Goal: Task Accomplishment & Management: Manage account settings

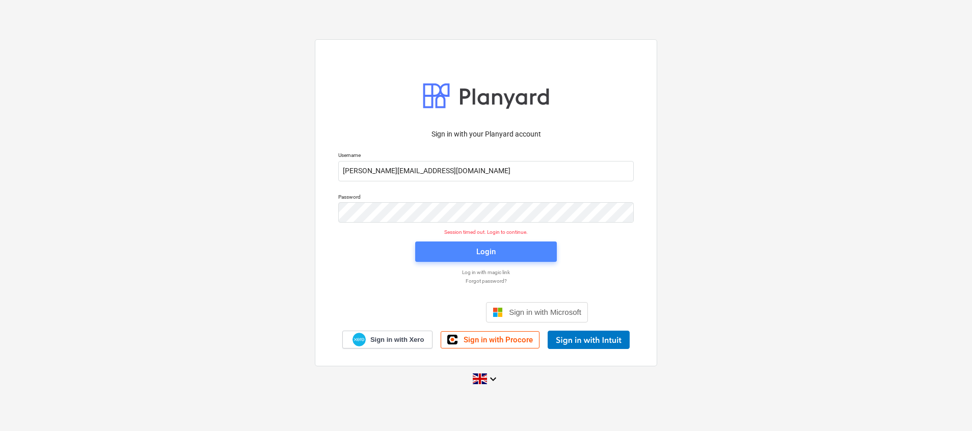
click at [461, 251] on span "Login" at bounding box center [485, 251] width 117 height 13
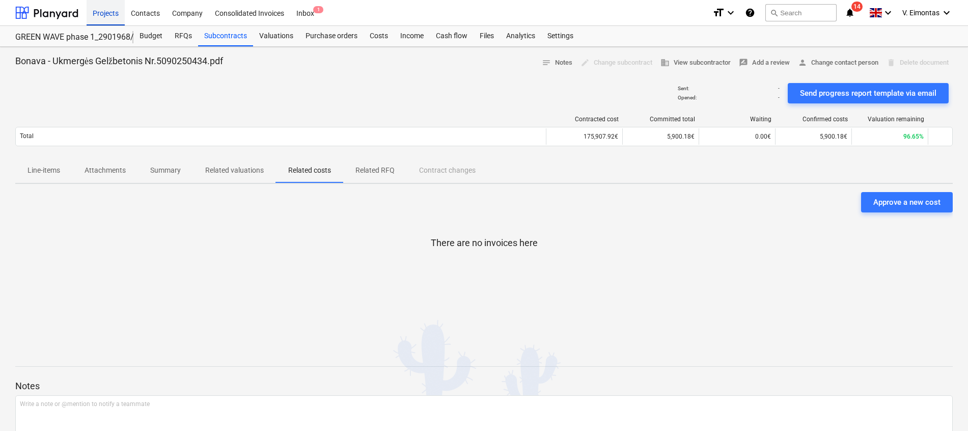
click at [107, 12] on div "Projects" at bounding box center [106, 12] width 38 height 26
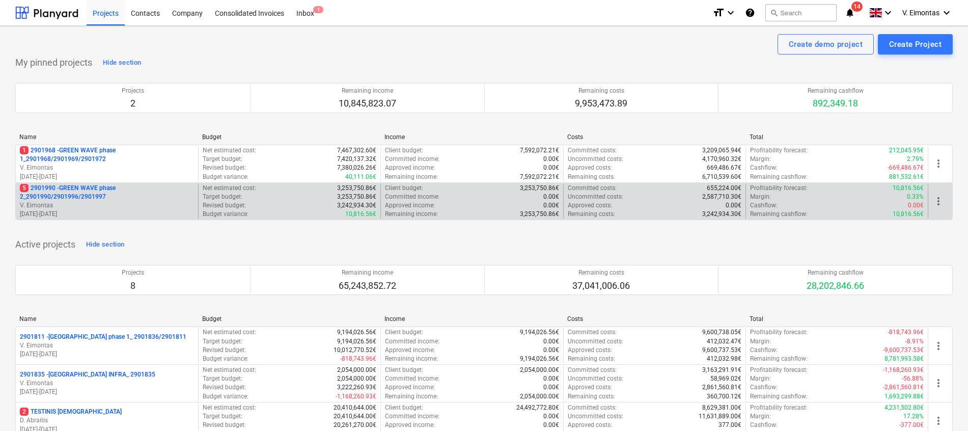
click at [77, 190] on p "5 2901990 - GREEN WAVE phase 2_2901990/2901996/2901997" at bounding box center [107, 192] width 174 height 17
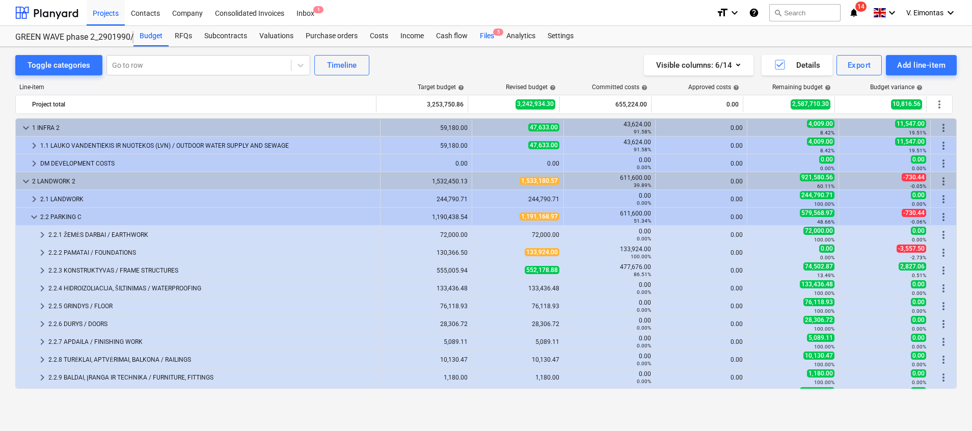
click at [480, 36] on div "Files 5" at bounding box center [487, 36] width 26 height 20
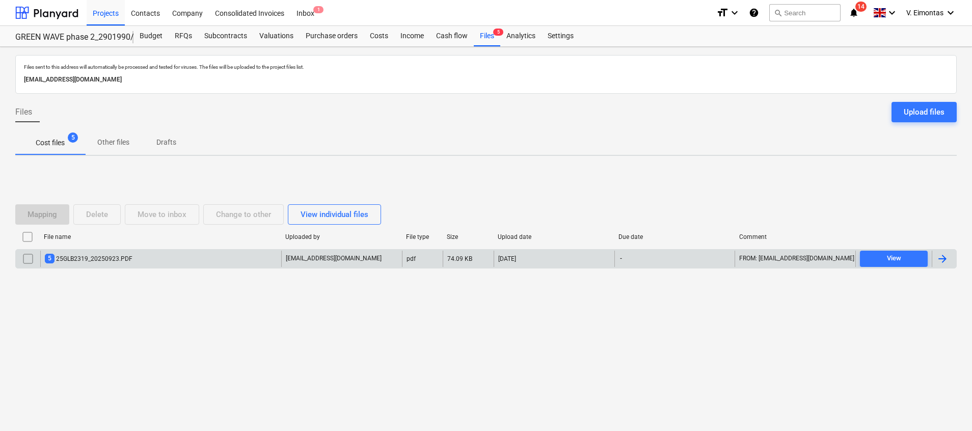
click at [130, 255] on div "5 25GLB2319_20250923.PDF" at bounding box center [89, 259] width 88 height 10
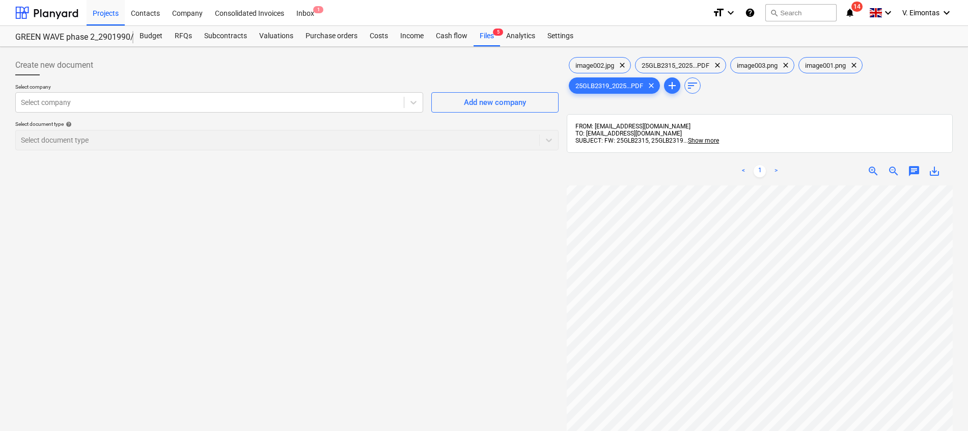
scroll to position [219, 54]
click at [681, 66] on span "25GLB2315_2025...PDF" at bounding box center [676, 66] width 80 height 8
click at [937, 173] on span "save_alt" at bounding box center [935, 171] width 12 height 12
drag, startPoint x: 372, startPoint y: 264, endPoint x: 388, endPoint y: 249, distance: 21.3
click at [372, 264] on div "Create new document Select company Select company Add new company Select docume…" at bounding box center [287, 321] width 552 height 541
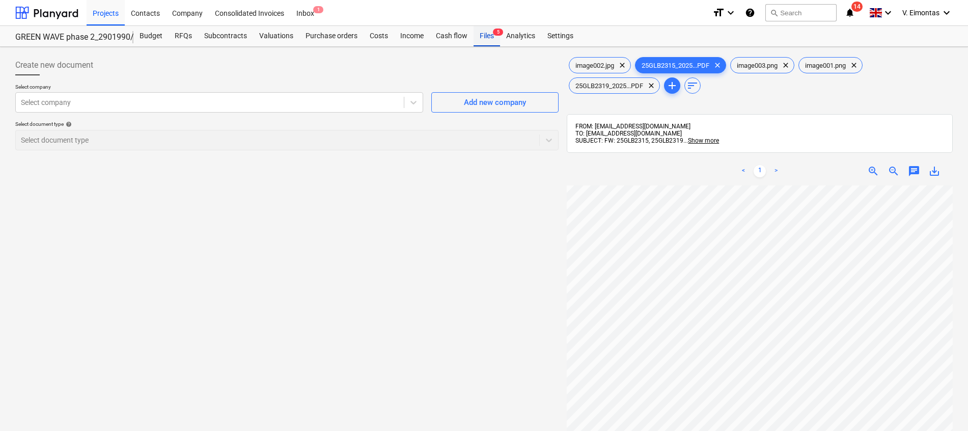
click at [476, 38] on div "Files 5" at bounding box center [487, 36] width 26 height 20
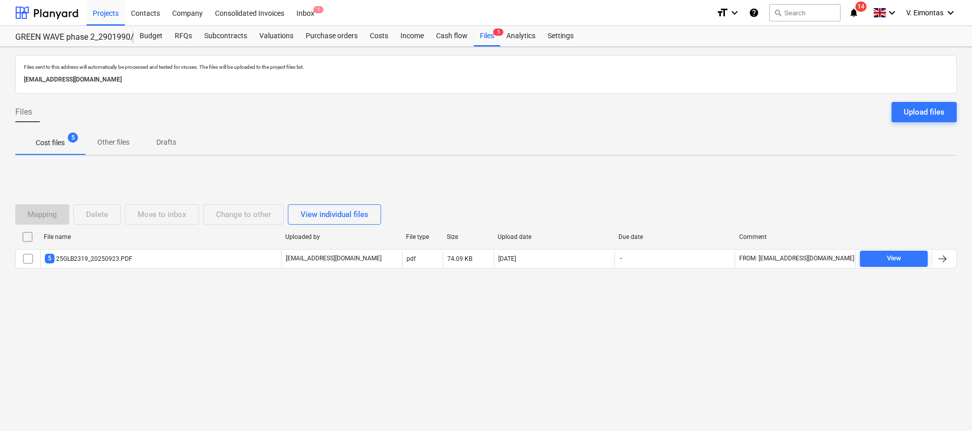
drag, startPoint x: 27, startPoint y: 233, endPoint x: 44, endPoint y: 230, distance: 17.6
click at [27, 232] on input "checkbox" at bounding box center [27, 237] width 16 height 16
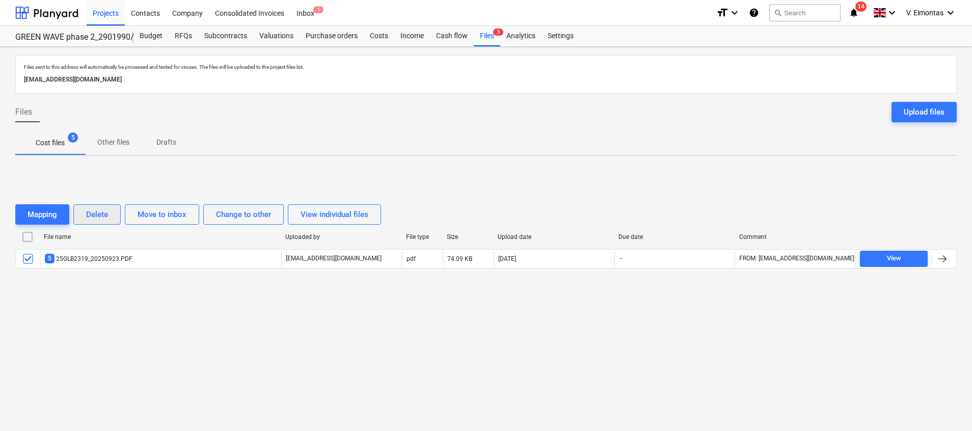
click at [95, 213] on div "Delete" at bounding box center [97, 214] width 22 height 13
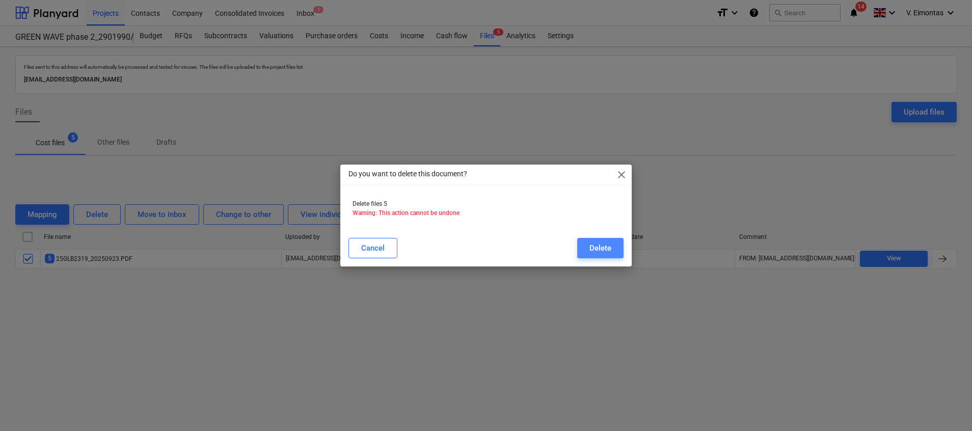
click at [593, 248] on div "Delete" at bounding box center [600, 247] width 22 height 13
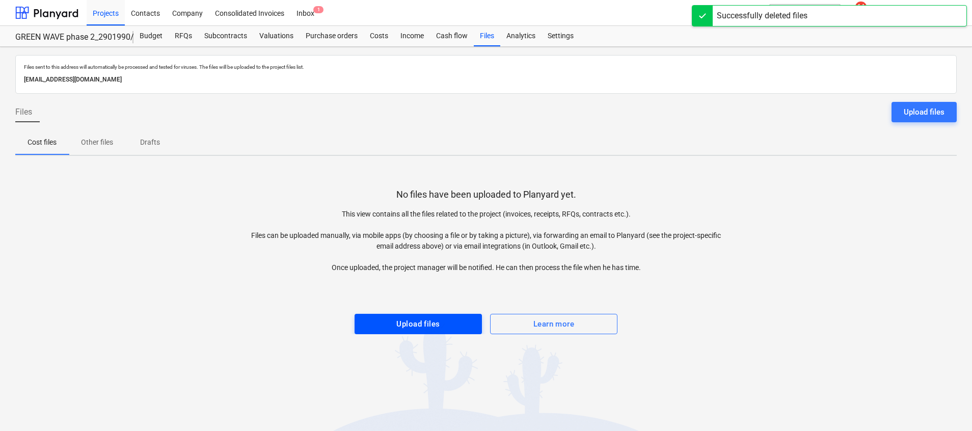
click at [436, 318] on div "Upload files" at bounding box center [417, 323] width 43 height 13
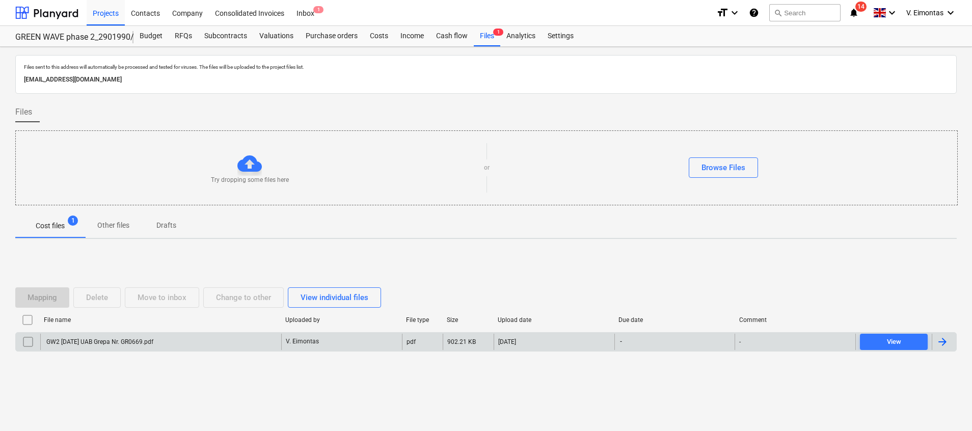
click at [213, 333] on div "GW2 [DATE] UAB Grepa Nr. GR0669.pdf V. Eimontas pdf 902.21 KB [DATE] - - View" at bounding box center [485, 341] width 941 height 19
click at [221, 344] on div "GW2 [DATE] UAB Grepa Nr. GR0669.pdf" at bounding box center [160, 342] width 241 height 16
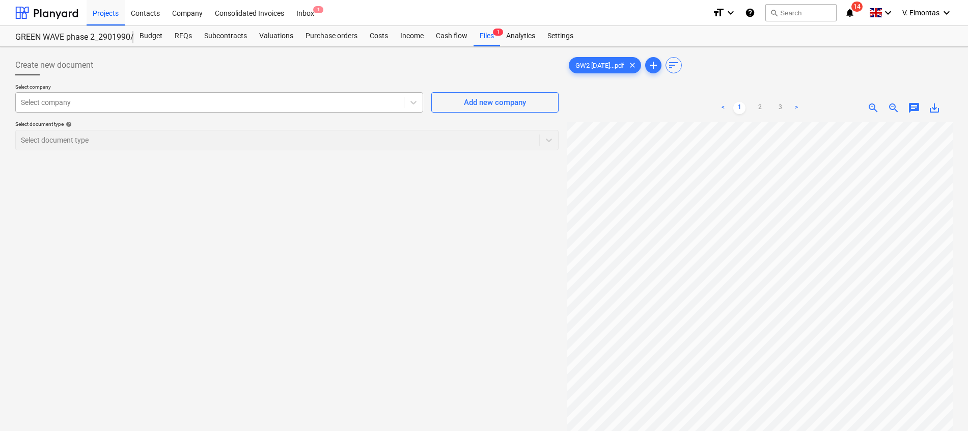
click at [284, 102] on div at bounding box center [210, 102] width 378 height 10
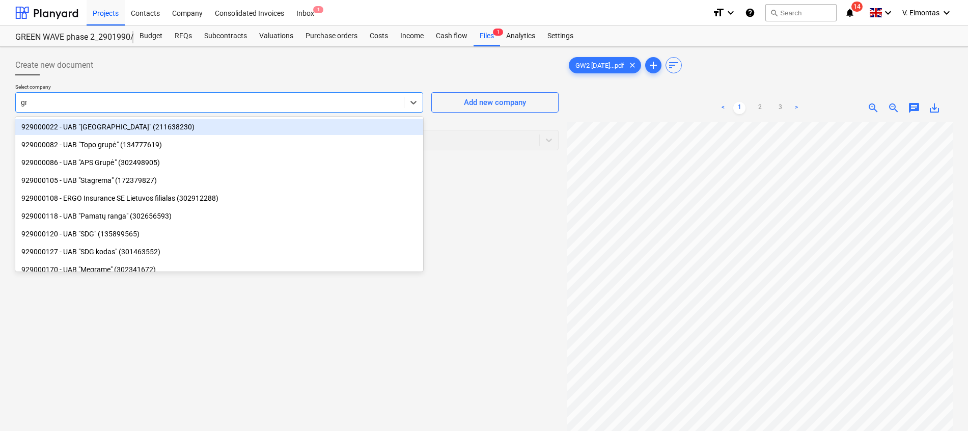
type input "gre"
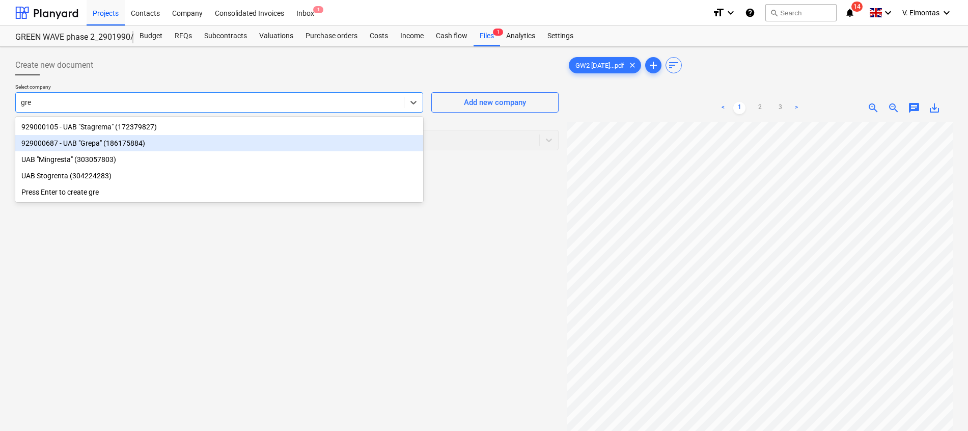
click at [87, 142] on div "929000687 - UAB "Grepa" (186175884)" at bounding box center [219, 143] width 408 height 16
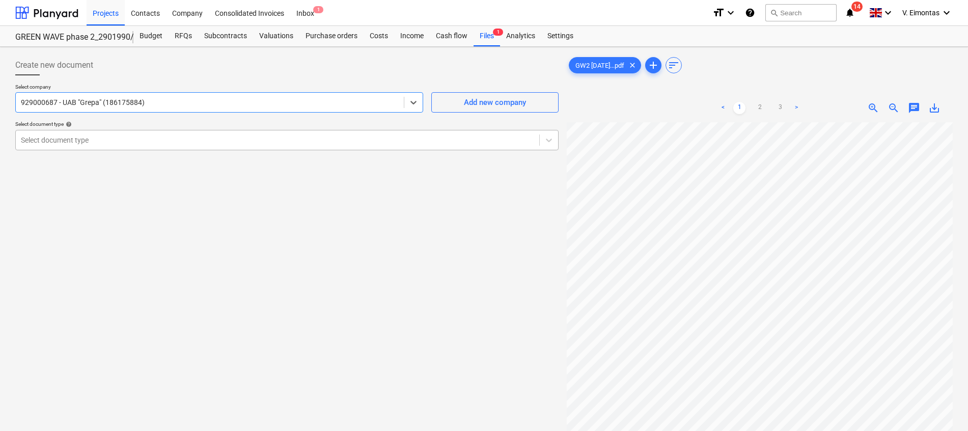
click at [87, 141] on div at bounding box center [278, 140] width 514 height 10
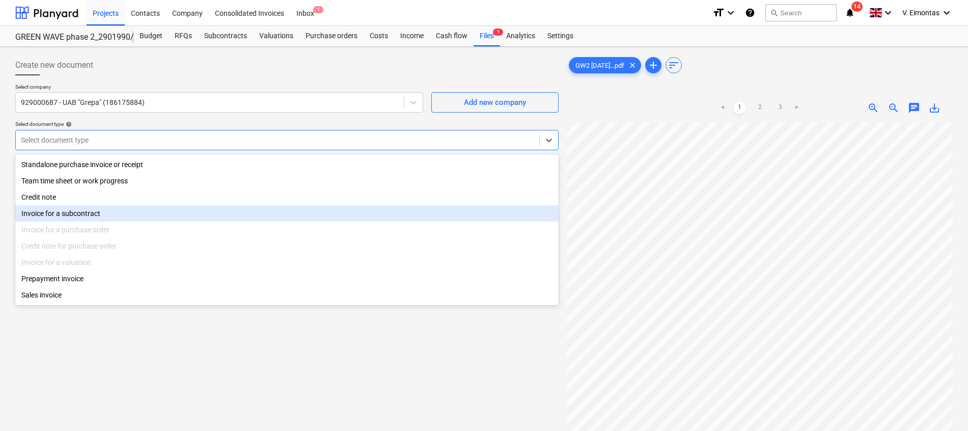
click at [80, 209] on div "Invoice for a subcontract" at bounding box center [287, 213] width 544 height 16
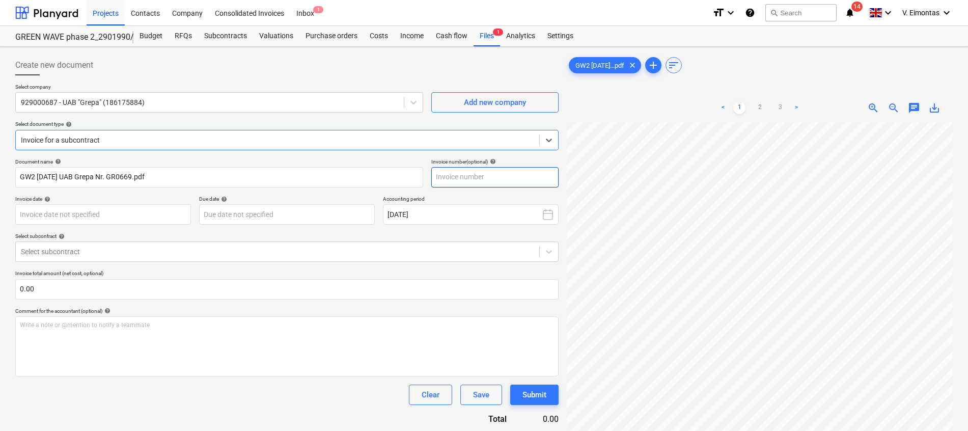
click at [481, 180] on input "text" at bounding box center [495, 177] width 127 height 20
type input "0669"
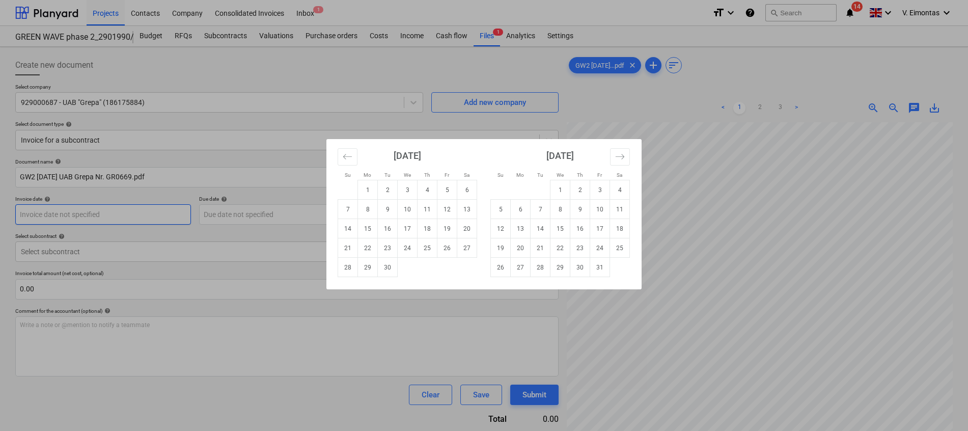
click at [126, 219] on body "Projects Contacts Company Consolidated Invoices Inbox 1 format_size keyboard_ar…" at bounding box center [484, 215] width 968 height 431
click at [451, 229] on td "19" at bounding box center [448, 228] width 20 height 19
type input "[DATE]"
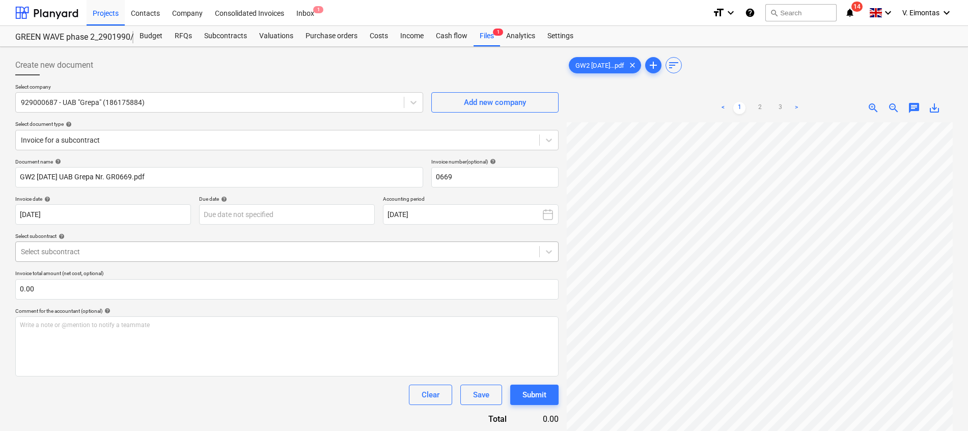
scroll to position [251, 37]
click at [285, 220] on body "Projects Contacts Company Consolidated Invoices Inbox 1 format_size keyboard_ar…" at bounding box center [484, 215] width 968 height 431
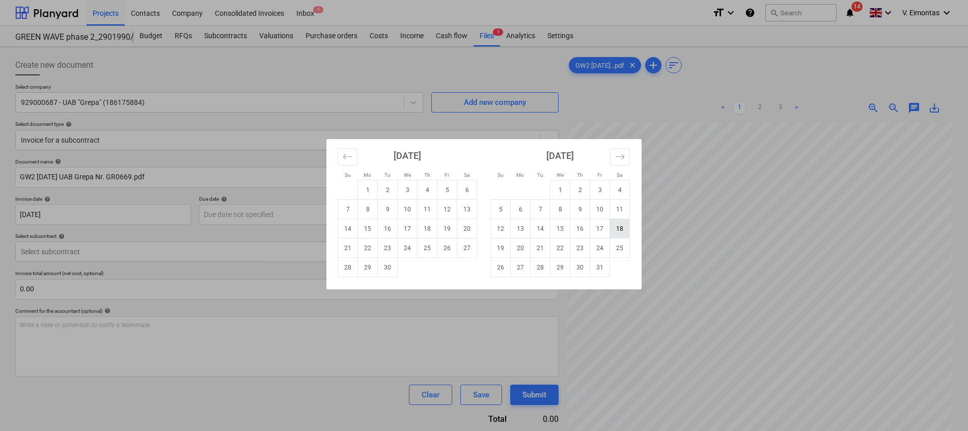
click at [626, 227] on td "18" at bounding box center [620, 228] width 20 height 19
type input "[DATE]"
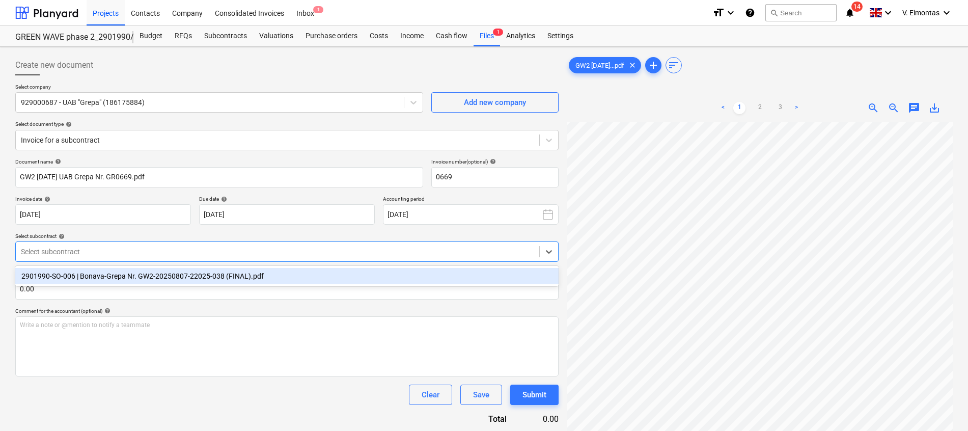
click at [67, 255] on div at bounding box center [278, 252] width 514 height 10
click at [79, 275] on div "2901990-SO-006 | Bonava-Grepa Nr. GW2-20250807-22025-038 (FINAL).pdf" at bounding box center [287, 276] width 544 height 16
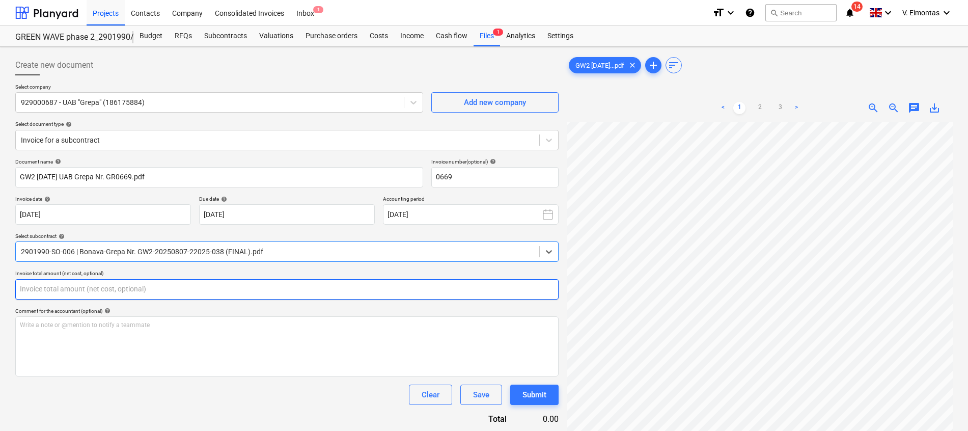
click at [385, 291] on input "text" at bounding box center [287, 289] width 544 height 20
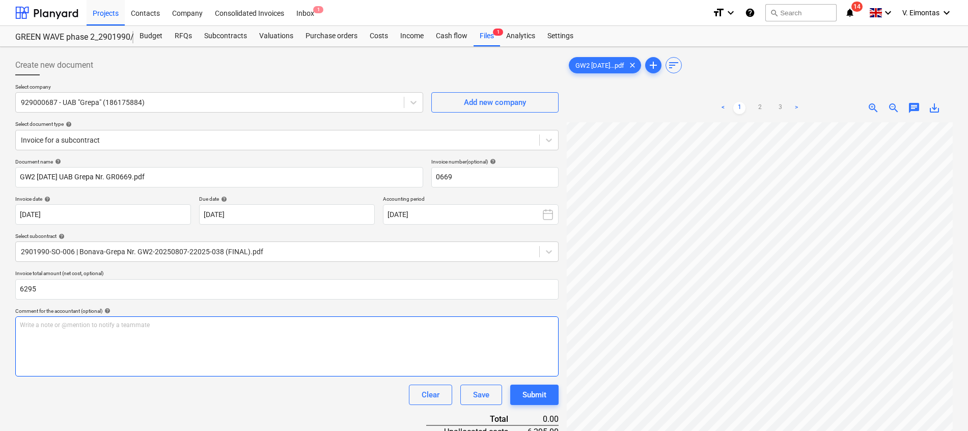
type input "6,295.00"
click at [161, 349] on div "Write a note or @mention to notify a teammate [PERSON_NAME]" at bounding box center [287, 346] width 544 height 60
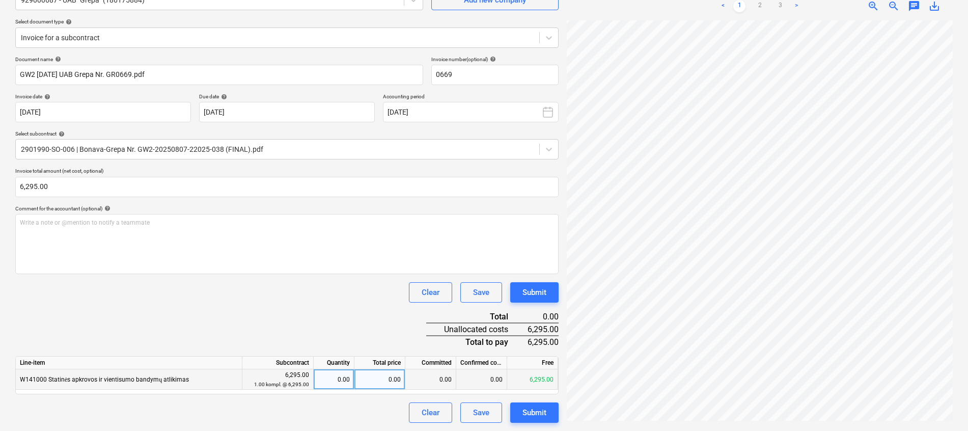
click at [333, 380] on div "0.00" at bounding box center [334, 379] width 32 height 20
type input "1"
click at [319, 311] on div "Document name help GW2 [DATE] UAB Grepa Nr. GR0669.pdf Invoice number (optional…" at bounding box center [287, 239] width 544 height 367
click at [316, 314] on div "Document name help GW2 [DATE] UAB Grepa Nr. GR0669.pdf Invoice number (optional…" at bounding box center [287, 239] width 544 height 367
click at [542, 408] on div "Submit" at bounding box center [535, 412] width 24 height 13
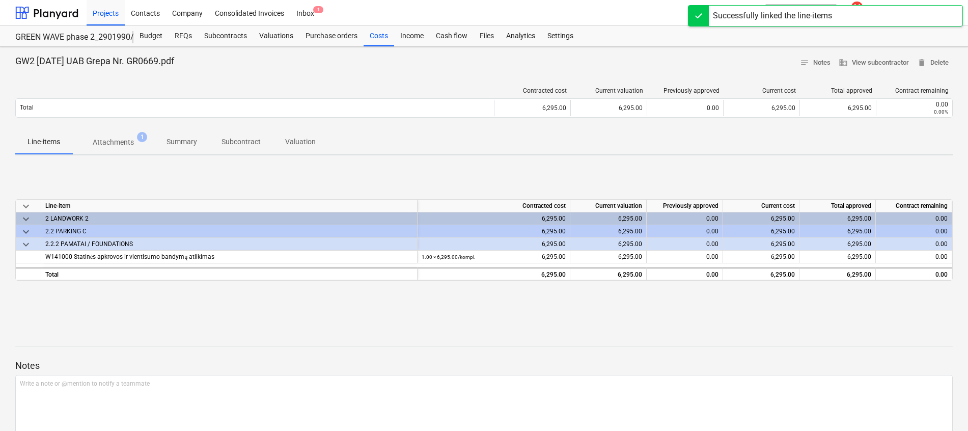
click at [164, 142] on span "Summary" at bounding box center [181, 141] width 55 height 17
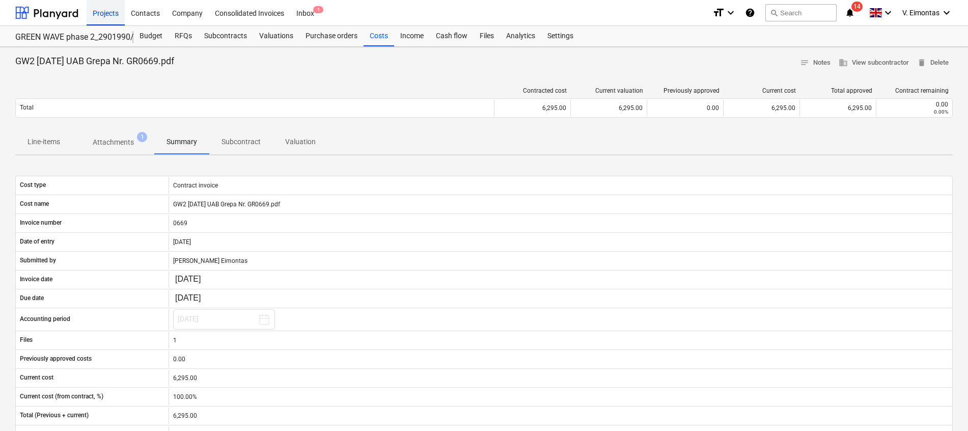
click at [98, 13] on div "Projects" at bounding box center [106, 12] width 38 height 26
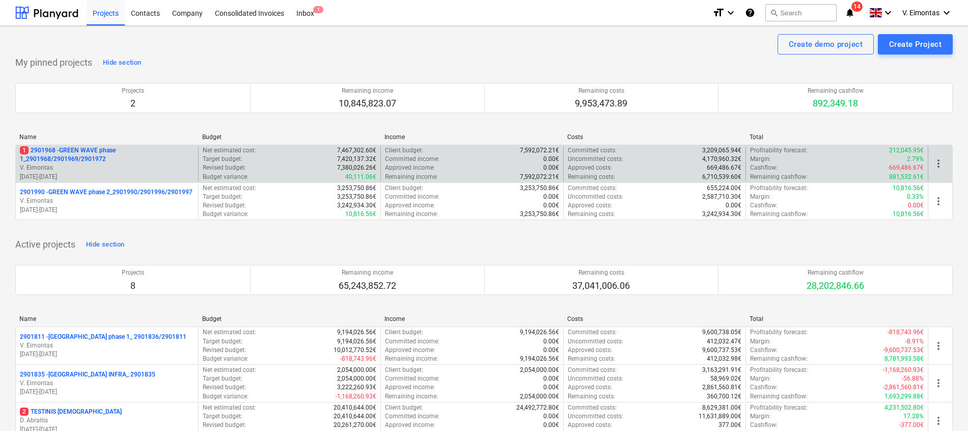
click at [91, 154] on p "1 2901968 - GREEN WAVE phase 1_2901968/2901969/2901972" at bounding box center [107, 154] width 174 height 17
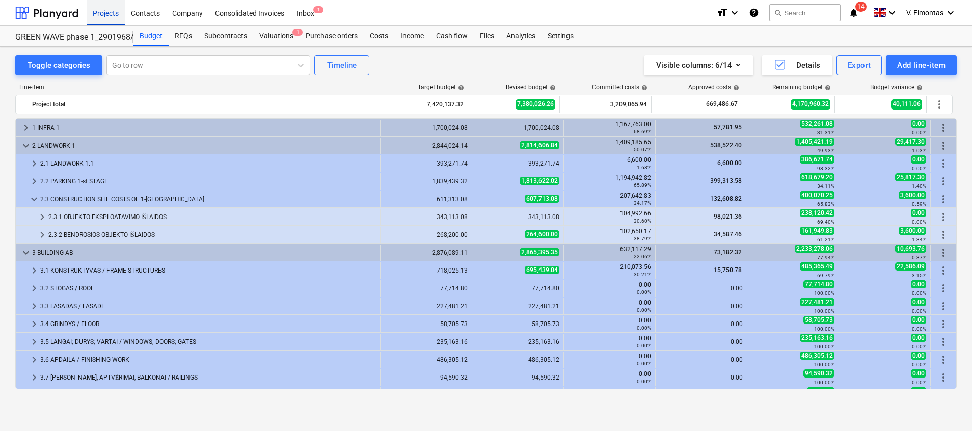
click at [104, 21] on div "Projects" at bounding box center [106, 12] width 38 height 26
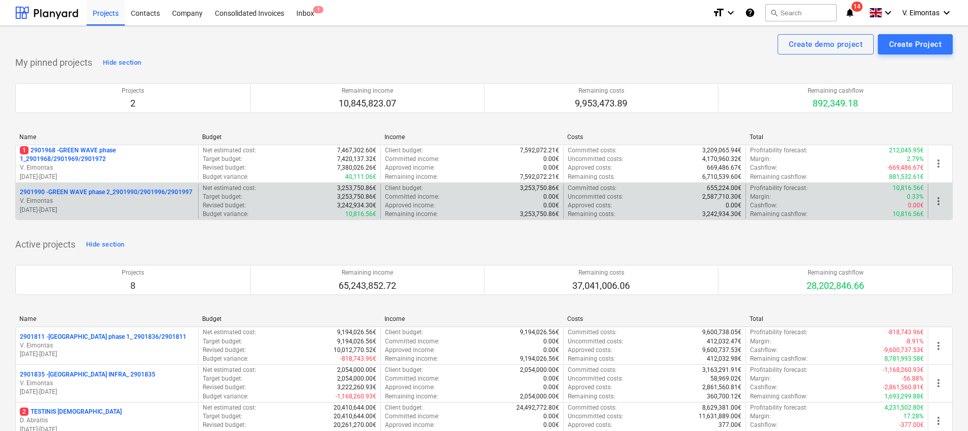
click at [90, 189] on p "2901990 - GREEN WAVE phase 2_2901990/2901996/2901997" at bounding box center [106, 192] width 173 height 9
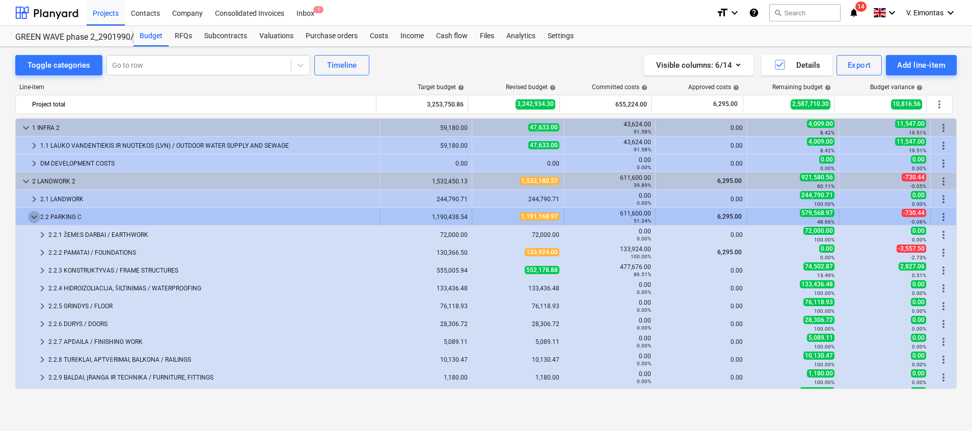
click at [32, 216] on span "keyboard_arrow_down" at bounding box center [34, 217] width 12 height 12
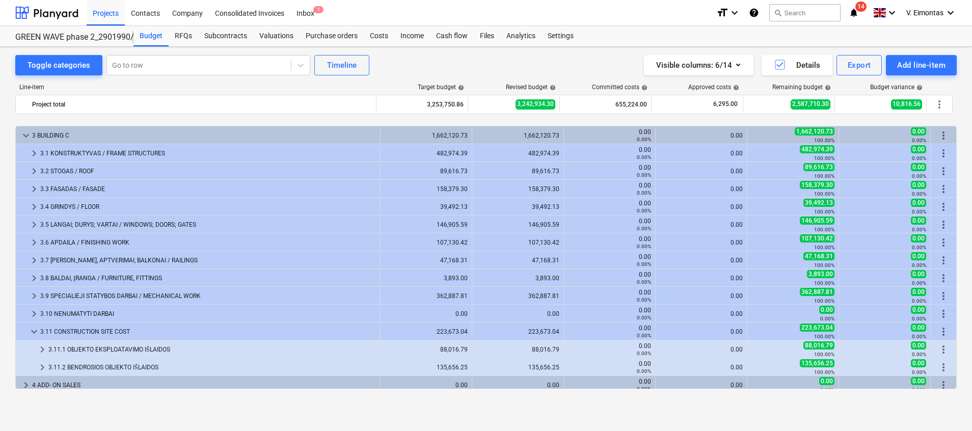
scroll to position [193, 0]
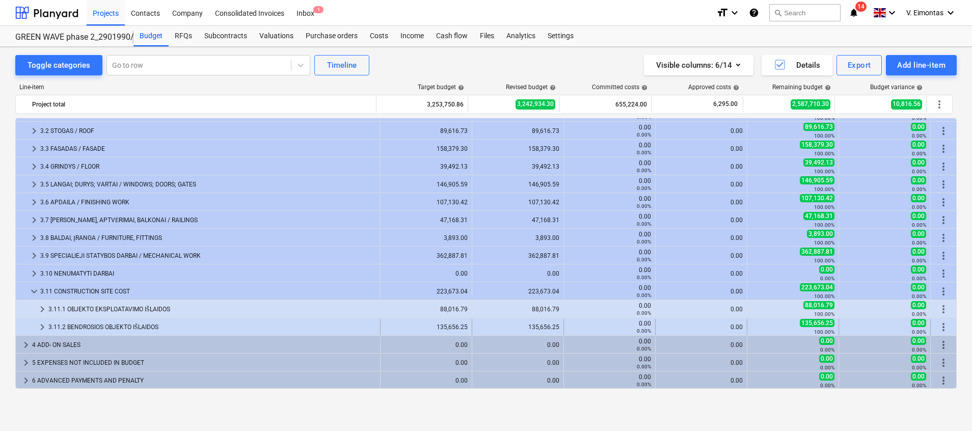
click at [136, 328] on div "3.11.2 BENDROSIOS OBJEKTO IŠLAIDOS" at bounding box center [212, 327] width 328 height 16
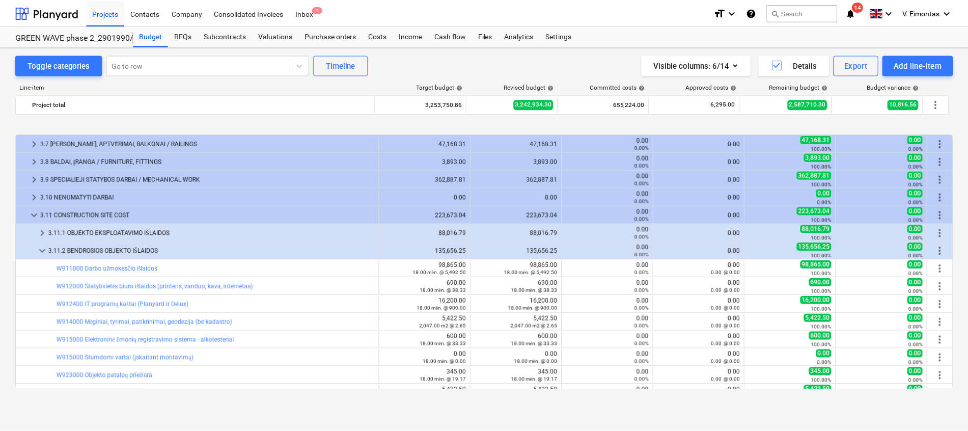
scroll to position [346, 0]
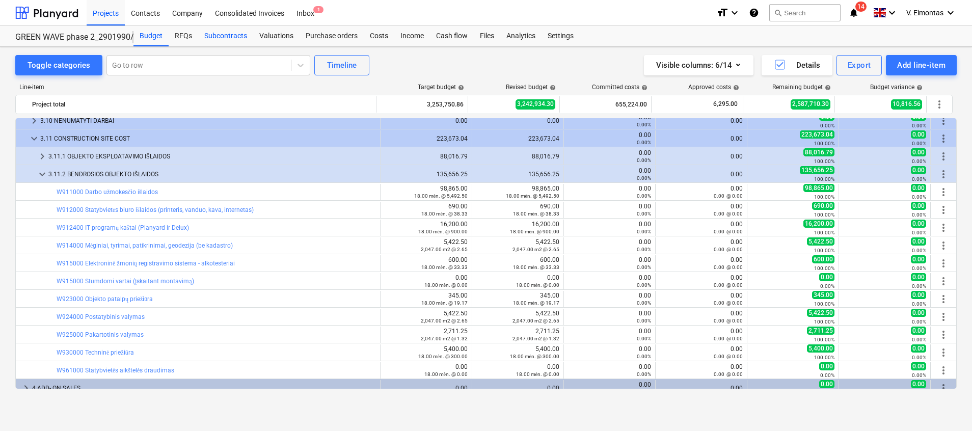
click at [218, 36] on div "Subcontracts" at bounding box center [225, 36] width 55 height 20
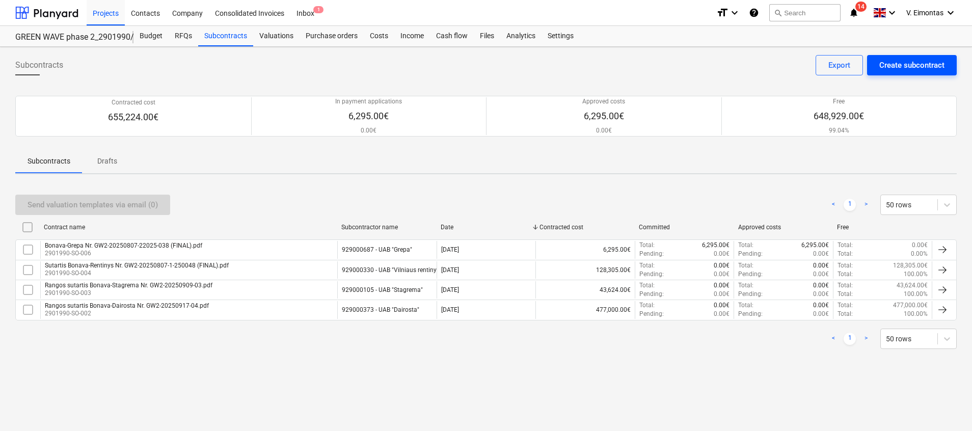
click at [937, 61] on div "Create subcontract" at bounding box center [911, 65] width 65 height 13
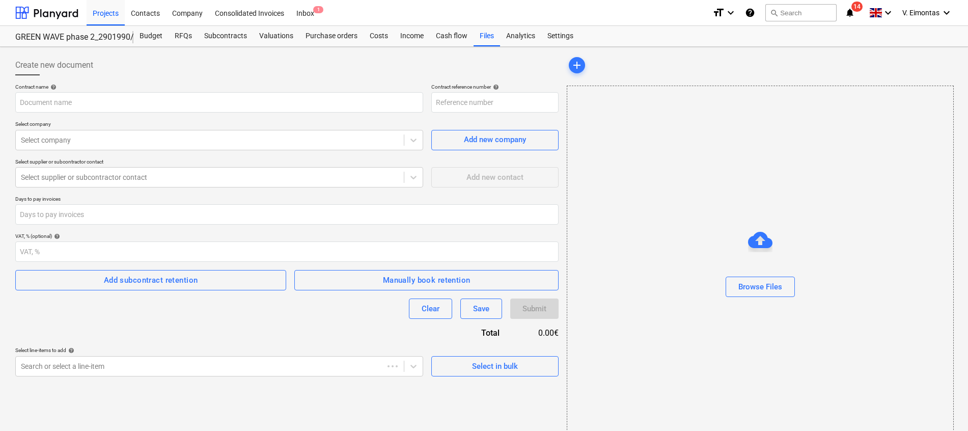
type input "2901990-SO-007"
click at [91, 108] on input "text" at bounding box center [219, 102] width 408 height 20
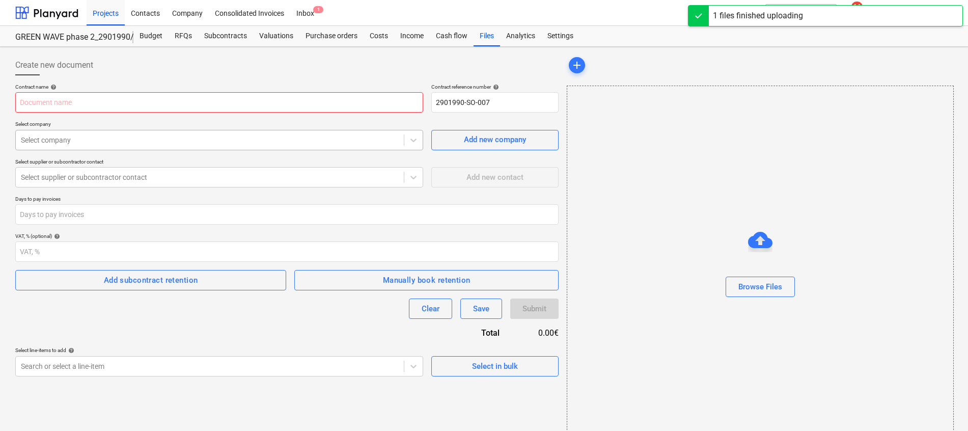
type input "Techninės priežiūros sutartis Nr. GW-20250519-01.pdf"
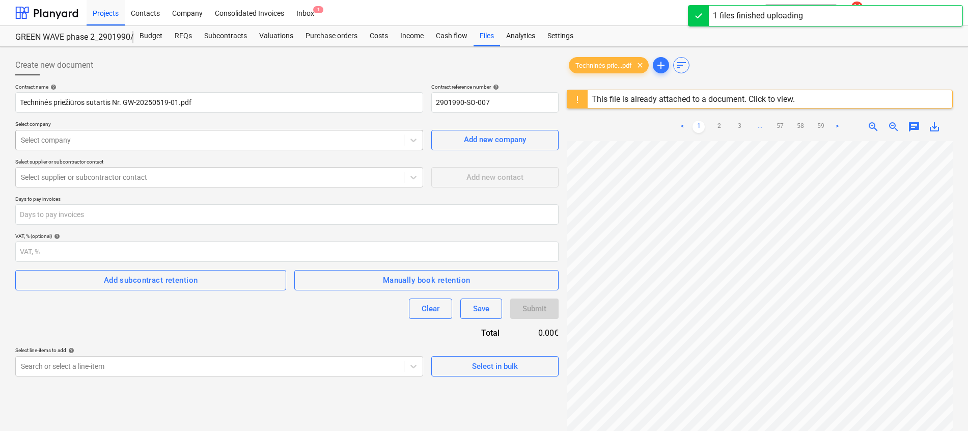
click at [202, 138] on div at bounding box center [210, 140] width 378 height 10
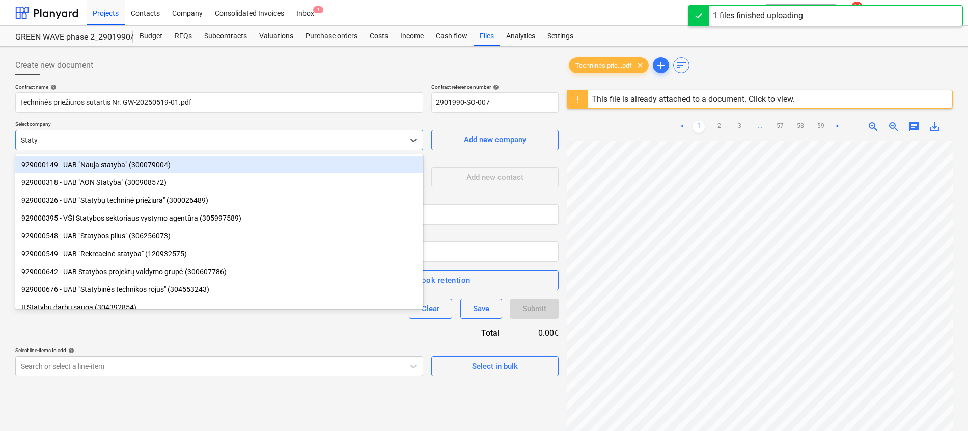
type input "Statyb"
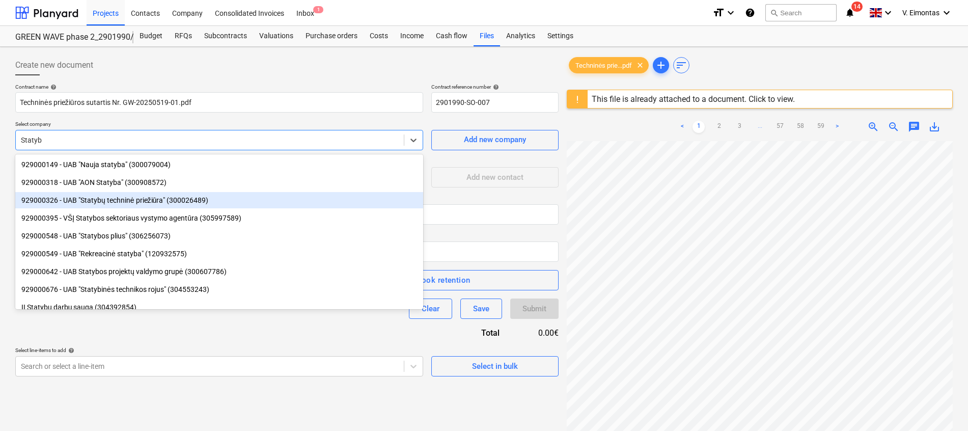
click at [179, 203] on div "929000326 - UAB "Statybų techninė priežiūra" (300026489)" at bounding box center [219, 200] width 408 height 16
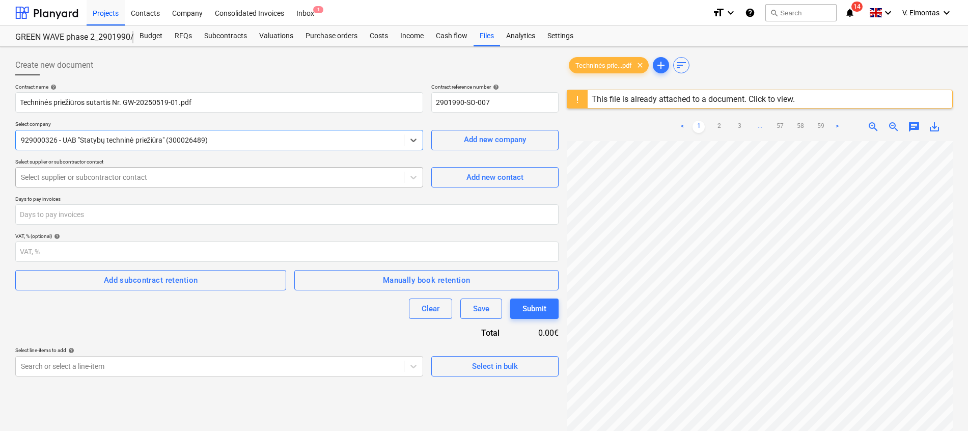
click at [107, 176] on div at bounding box center [210, 177] width 378 height 10
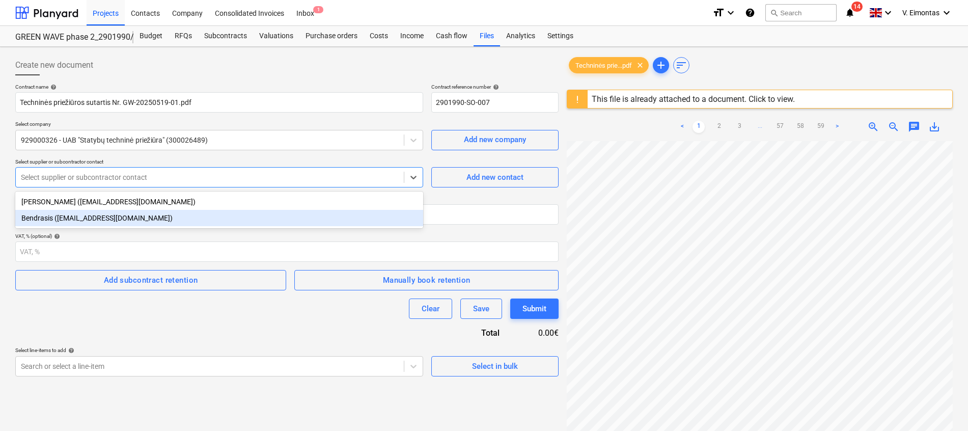
click at [129, 215] on div "Bendrasis ([EMAIL_ADDRESS][DOMAIN_NAME])" at bounding box center [219, 218] width 408 height 16
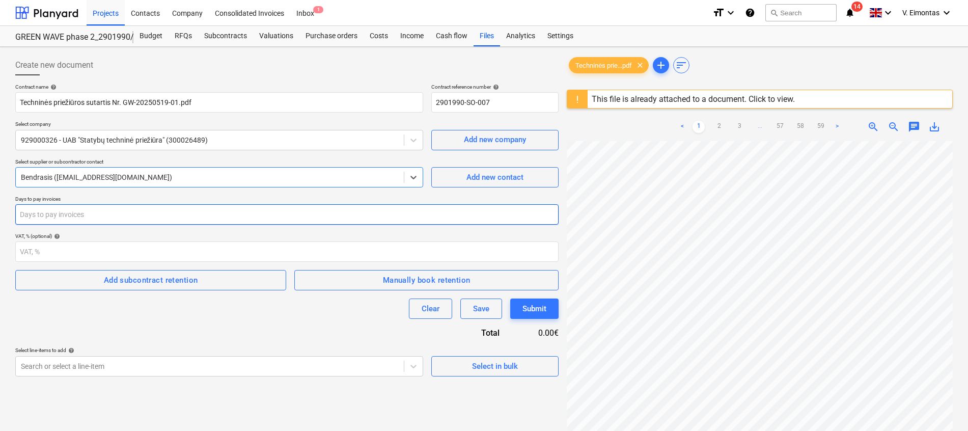
click at [316, 221] on input "number" at bounding box center [287, 214] width 544 height 20
type input "30"
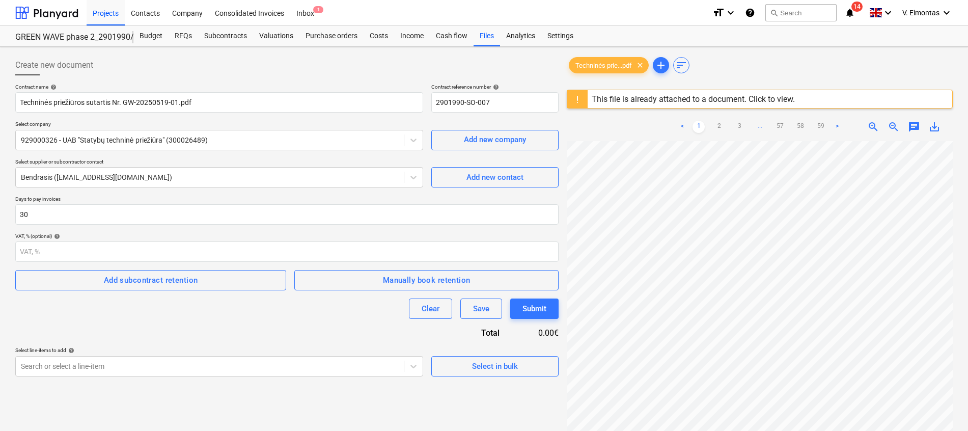
click at [154, 338] on div "Contract name help Techninės priežiūros sutartis Nr. GW-20250519-01.pdf Contrac…" at bounding box center [287, 230] width 544 height 293
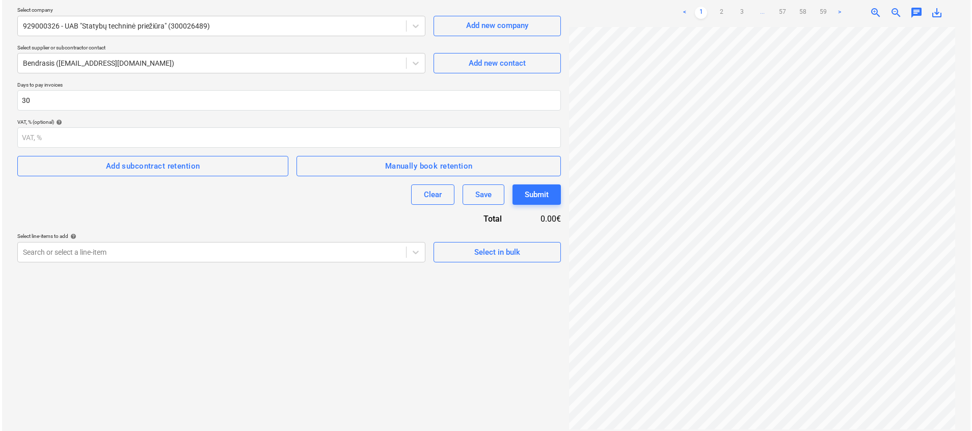
scroll to position [121, 0]
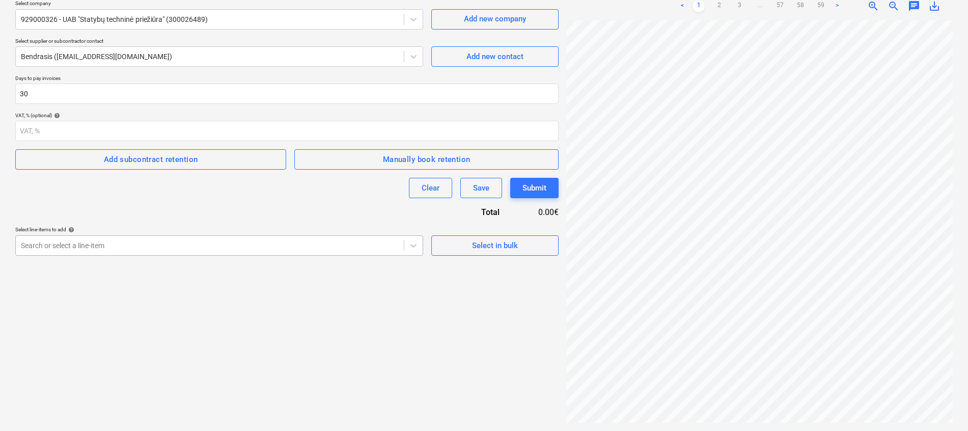
click at [194, 247] on div at bounding box center [210, 245] width 378 height 10
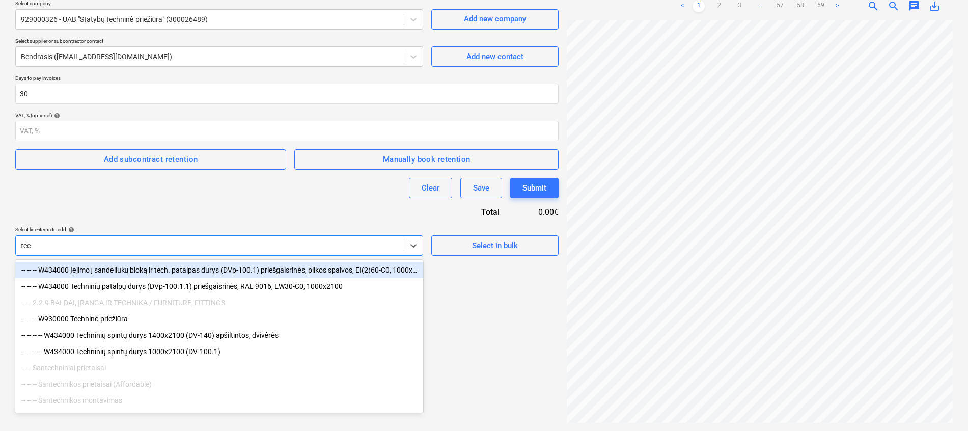
type input "tech"
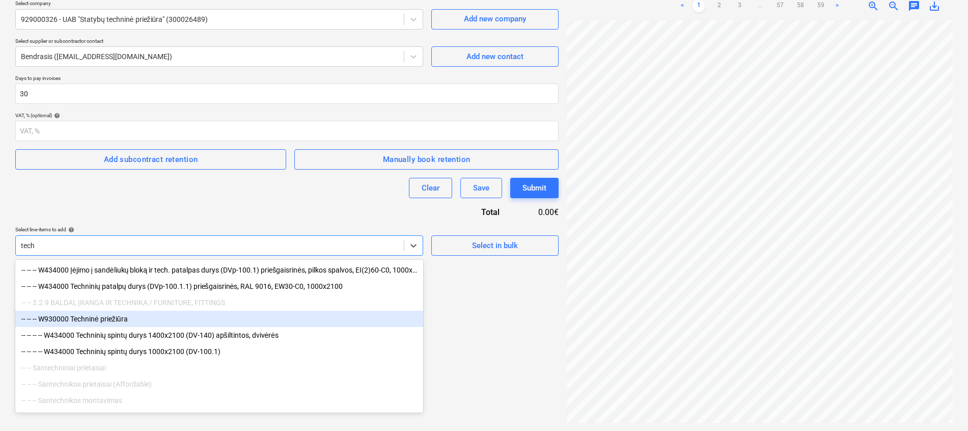
click at [122, 324] on div "-- -- -- W930000 Techninė priežiūra" at bounding box center [219, 319] width 408 height 16
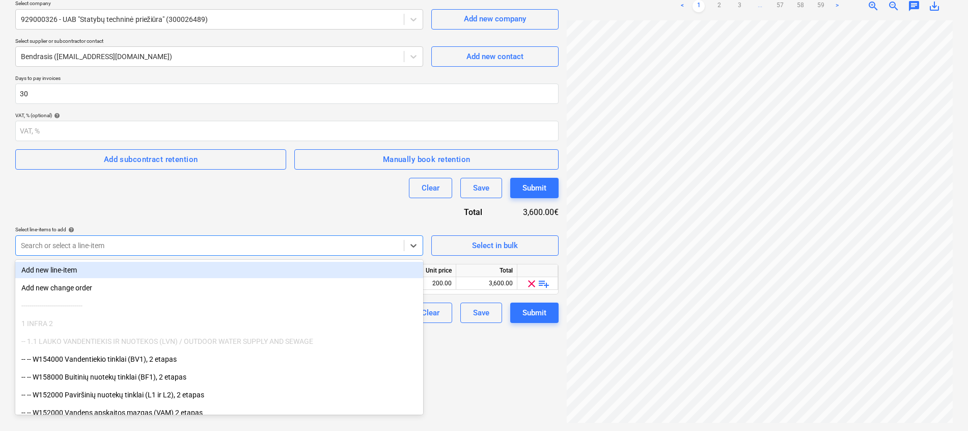
click at [195, 243] on div at bounding box center [210, 245] width 378 height 10
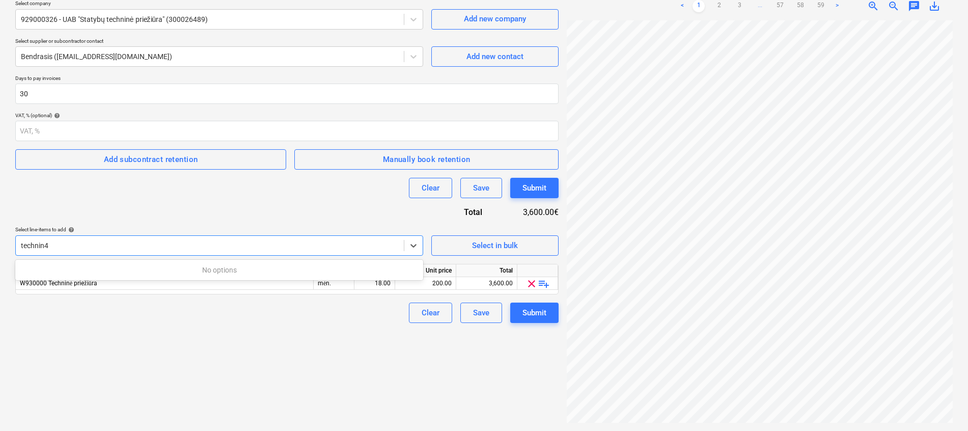
type input "technin"
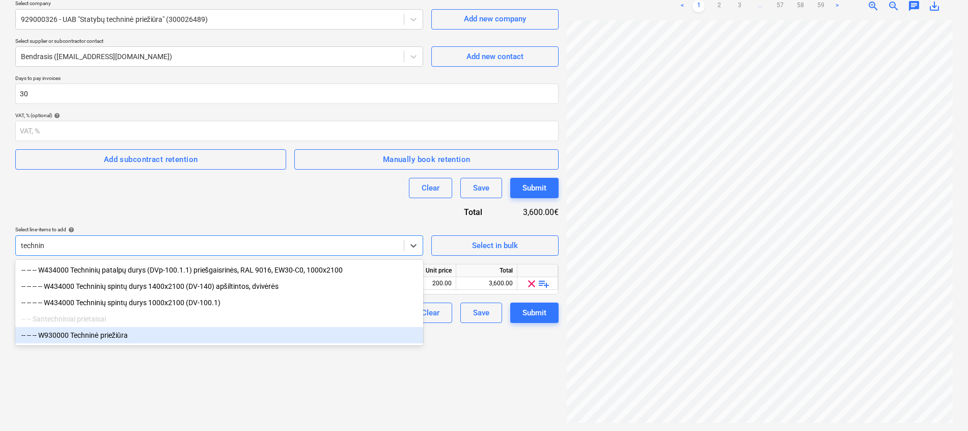
click at [106, 337] on div "-- -- -- W930000 Techninė priežiūra" at bounding box center [219, 335] width 408 height 16
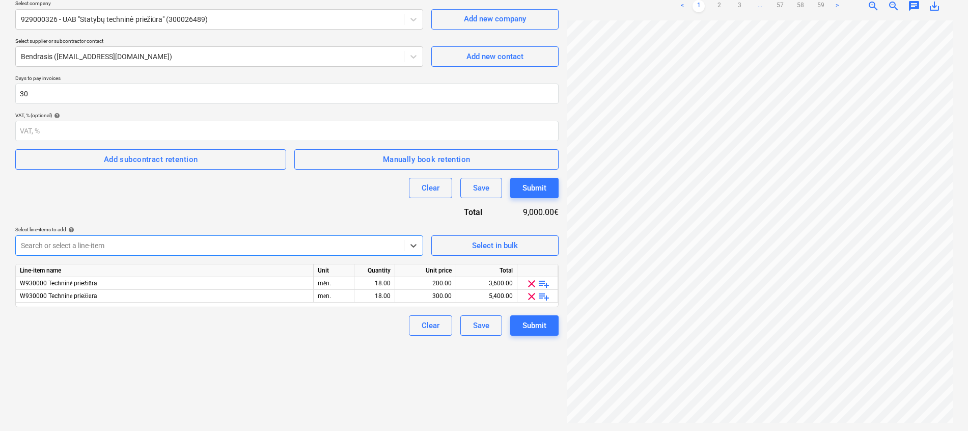
click at [220, 363] on div "Create new document Contract name help Techninės priežiūros sutartis Nr. GW-202…" at bounding box center [287, 178] width 552 height 497
click at [539, 326] on div "Submit" at bounding box center [535, 325] width 24 height 13
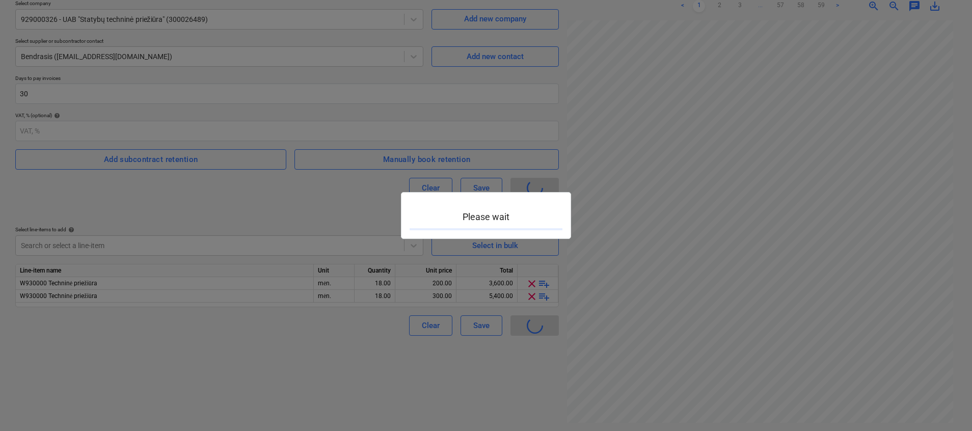
type input "2901990-SO-007"
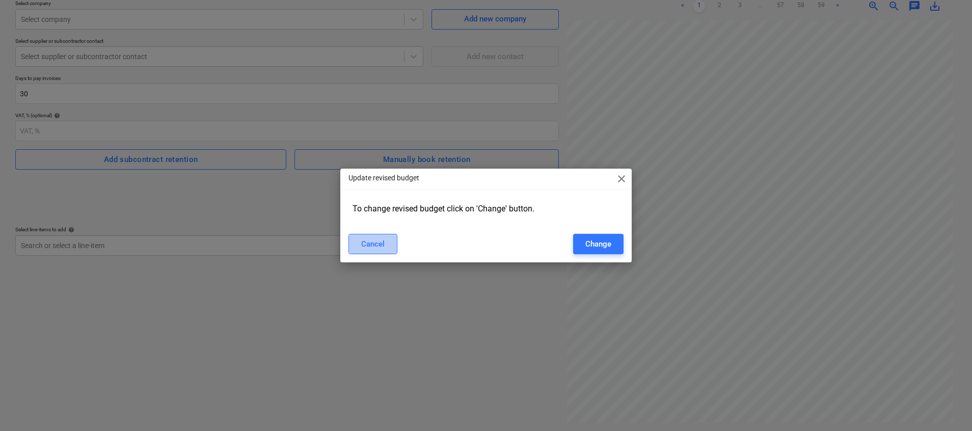
click at [389, 245] on button "Cancel" at bounding box center [372, 244] width 49 height 20
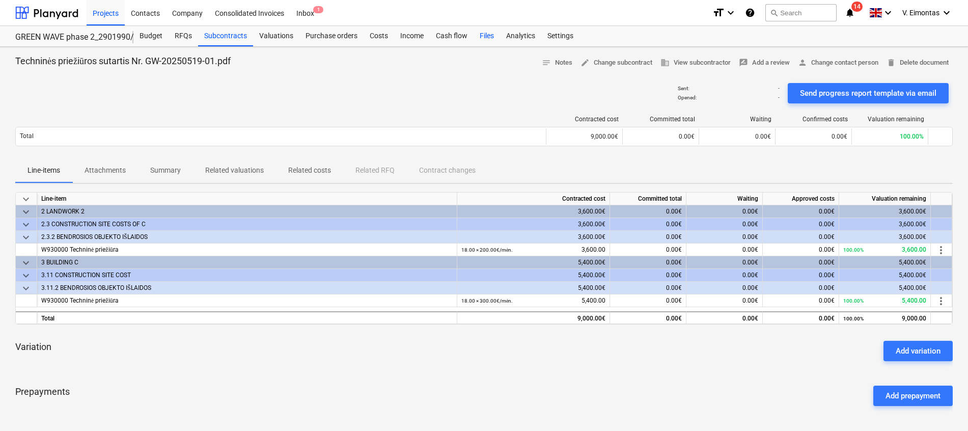
click at [488, 33] on div "Files" at bounding box center [487, 36] width 26 height 20
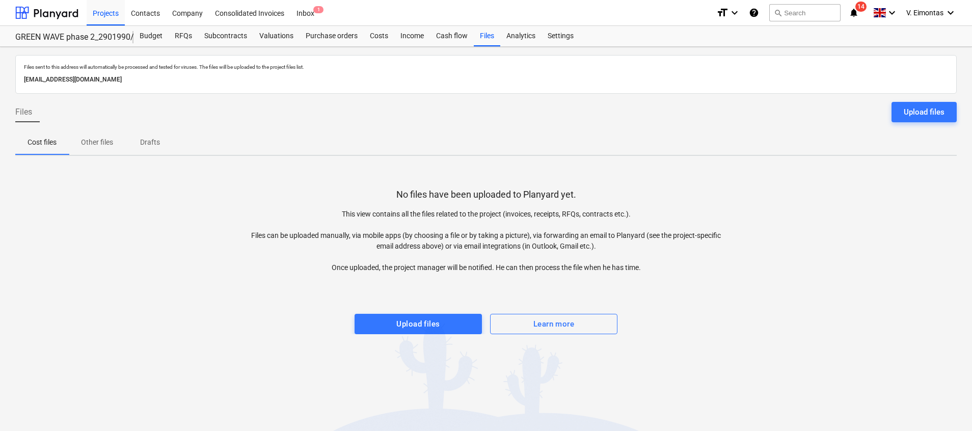
click at [421, 336] on div "Files sent to this address will automatically be processed and tested for virus…" at bounding box center [486, 239] width 972 height 384
click at [424, 328] on div "Upload files" at bounding box center [417, 323] width 43 height 13
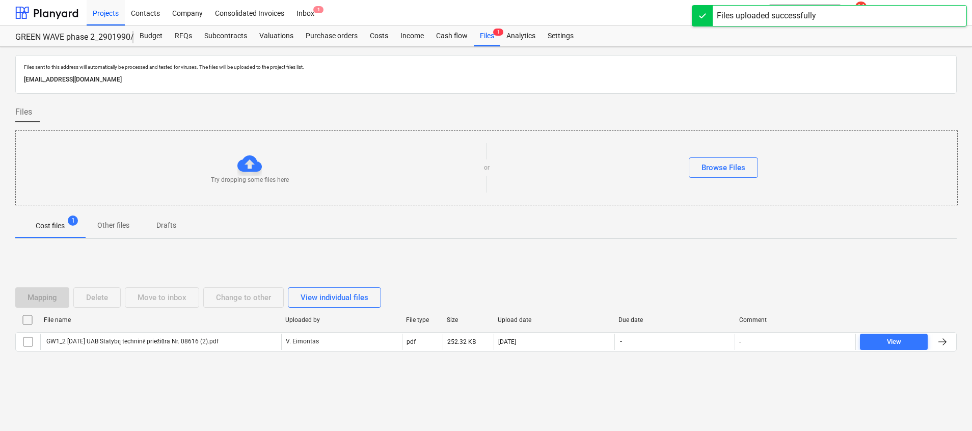
click at [28, 318] on input "checkbox" at bounding box center [27, 320] width 16 height 16
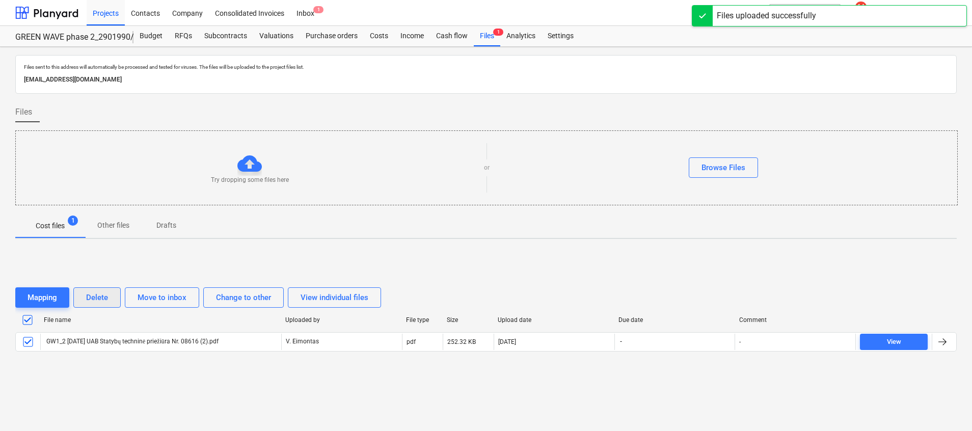
click at [88, 292] on div "Delete" at bounding box center [97, 297] width 22 height 13
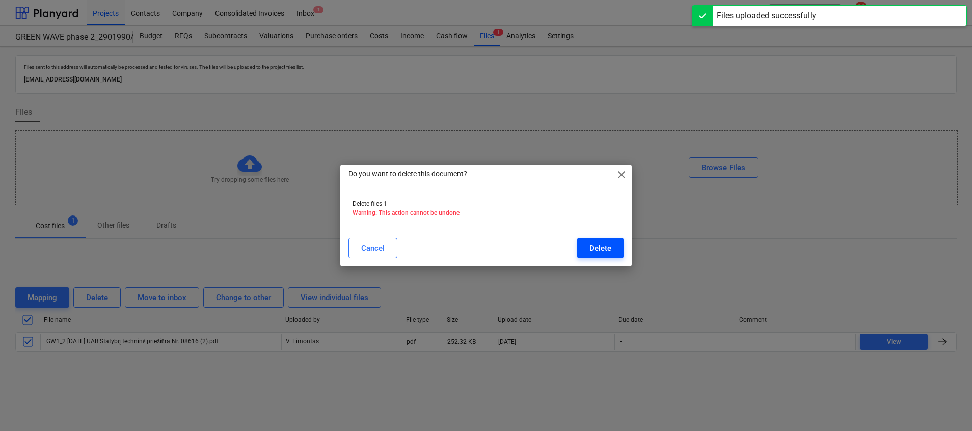
click at [600, 244] on div "Delete" at bounding box center [600, 247] width 22 height 13
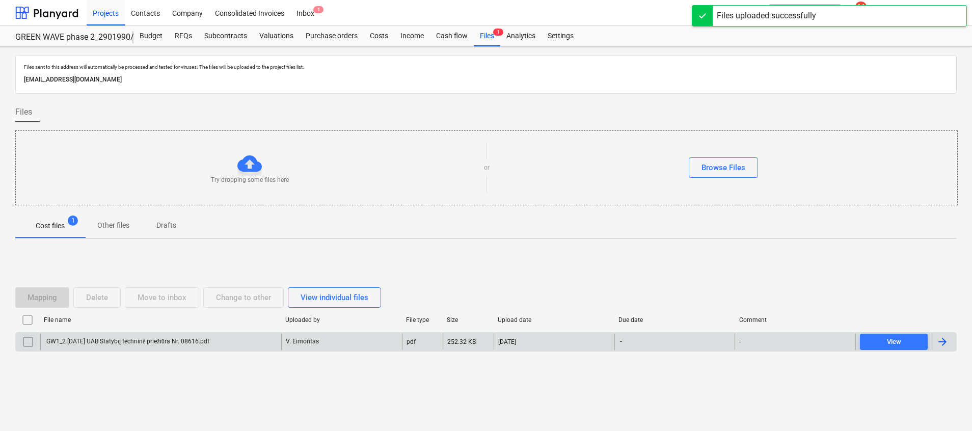
click at [181, 344] on div "GW1_2 [DATE] UAB Statybų techninė priežiūra Nr. 08616.pdf" at bounding box center [127, 342] width 165 height 8
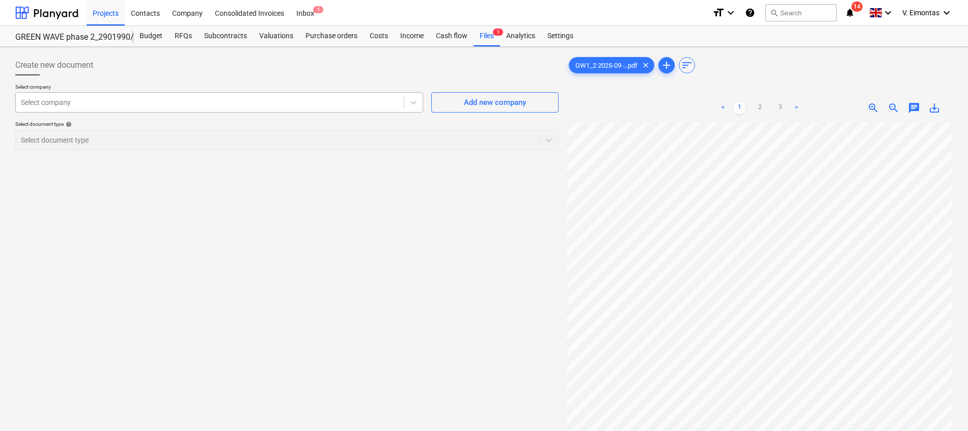
click at [101, 102] on div at bounding box center [210, 102] width 378 height 10
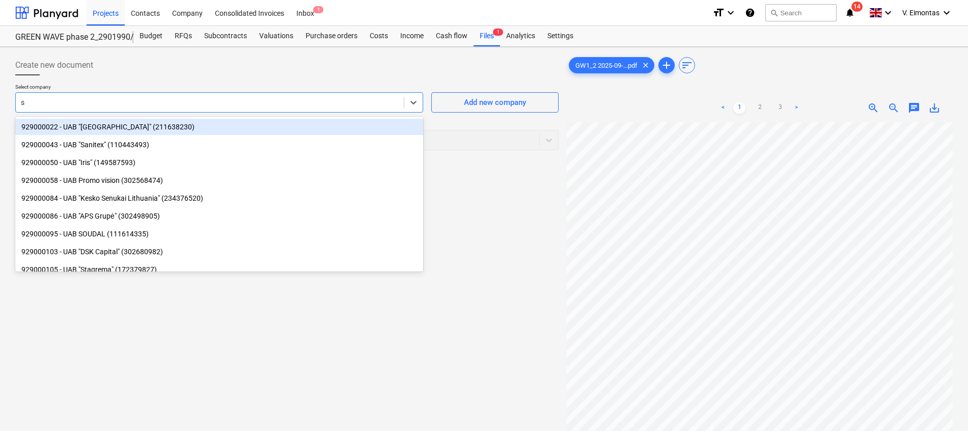
type input "s"
click at [157, 72] on div "Create new document" at bounding box center [287, 65] width 544 height 20
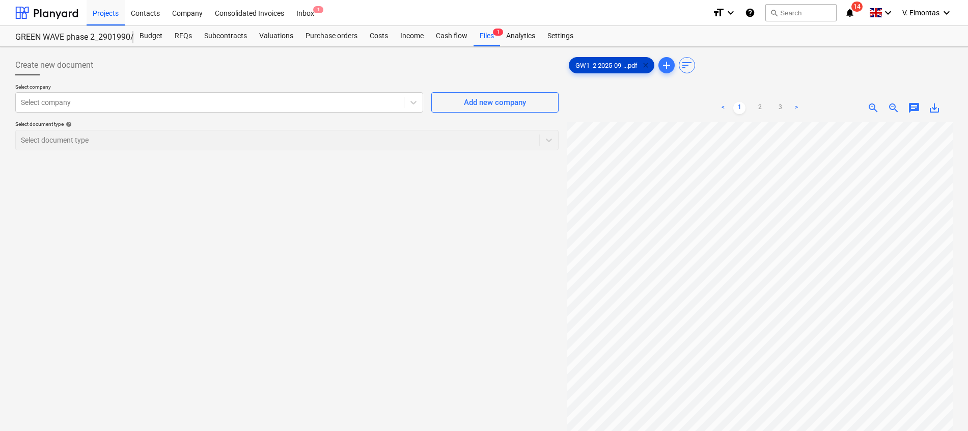
click at [648, 68] on span "clear" at bounding box center [646, 65] width 12 height 12
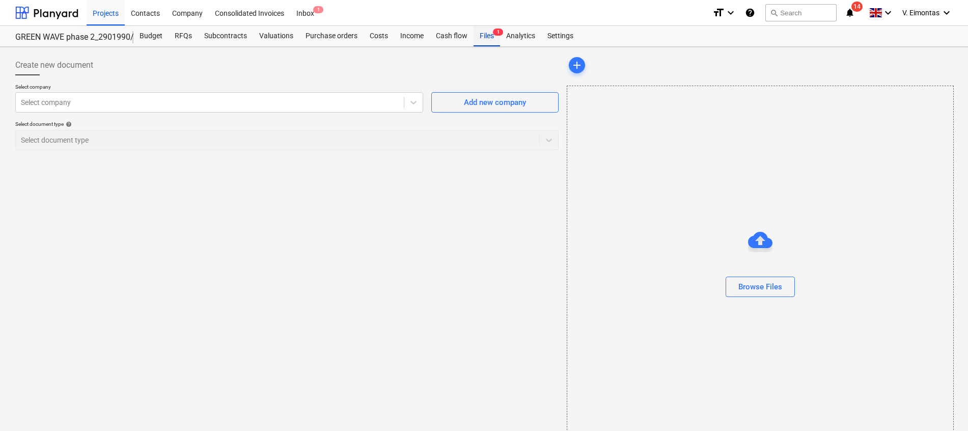
click at [488, 31] on div "Files 1" at bounding box center [487, 36] width 26 height 20
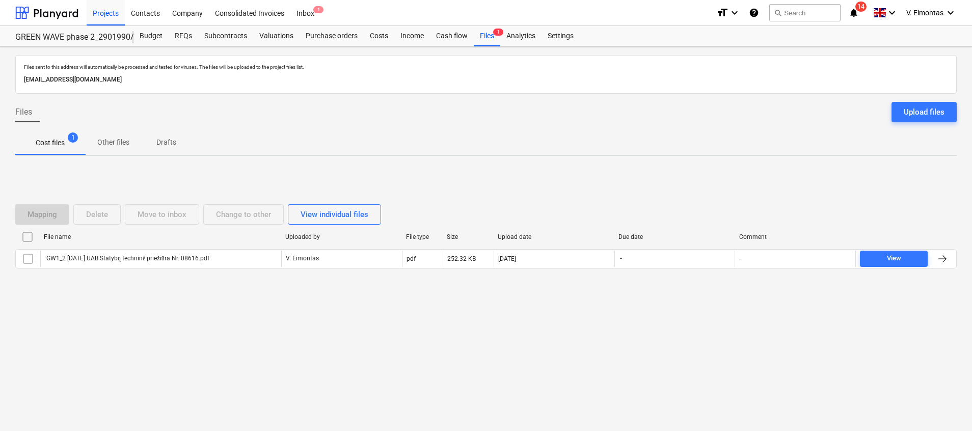
click at [24, 233] on input "checkbox" at bounding box center [27, 237] width 16 height 16
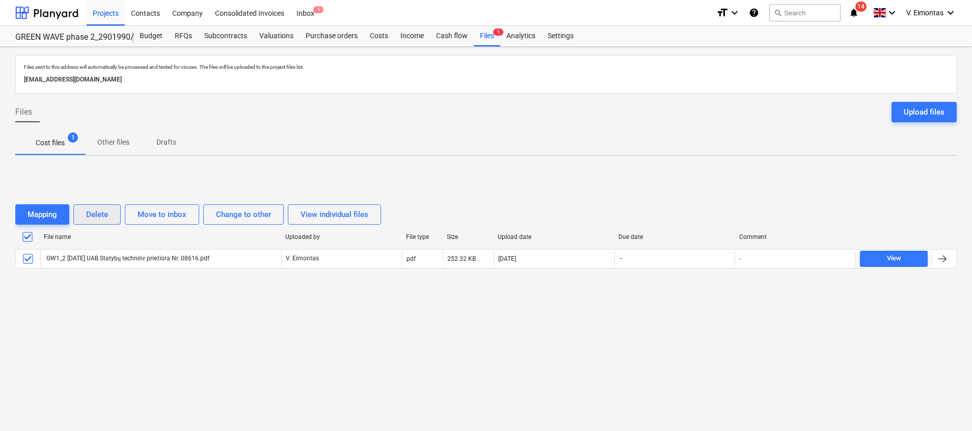
click at [92, 213] on div "Delete" at bounding box center [97, 214] width 22 height 13
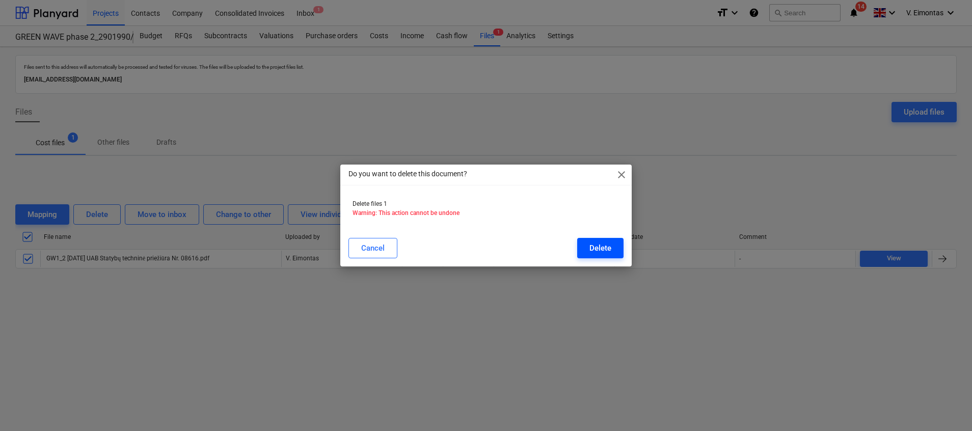
click at [583, 242] on button "Delete" at bounding box center [600, 248] width 46 height 20
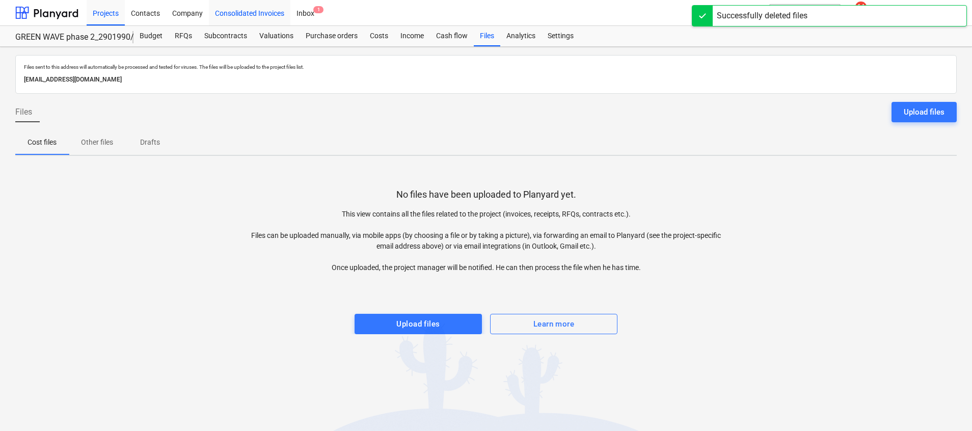
click at [230, 14] on div "Consolidated Invoices" at bounding box center [250, 12] width 82 height 26
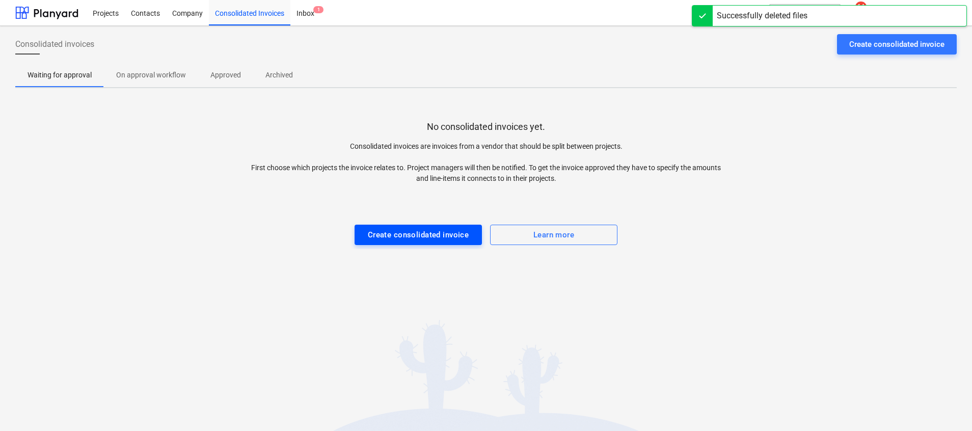
click at [412, 232] on div "Create consolidated invoice" at bounding box center [418, 234] width 101 height 13
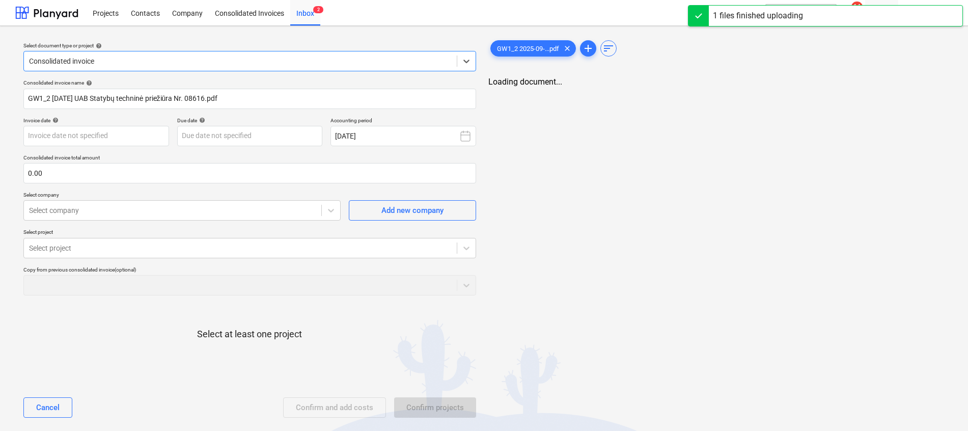
type input "GW1_2 [DATE] UAB Statybų techninė priežiūra Nr. 08616.pdf"
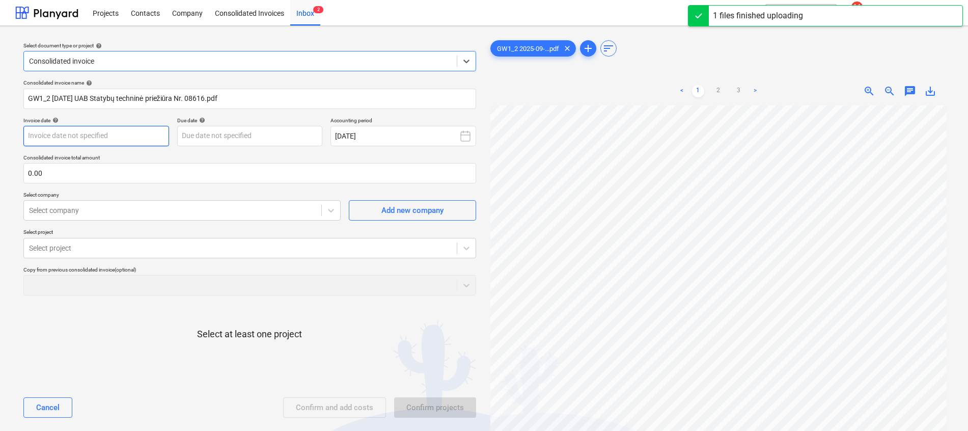
click at [83, 134] on body "Projects Contacts Company Consolidated Invoices Inbox 2 format_size keyboard_ar…" at bounding box center [484, 215] width 968 height 431
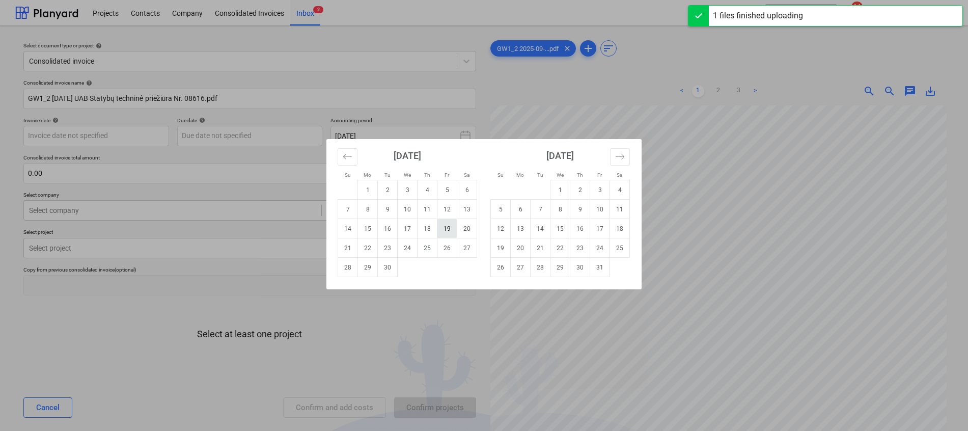
click at [445, 224] on td "19" at bounding box center [448, 228] width 20 height 19
type input "[DATE]"
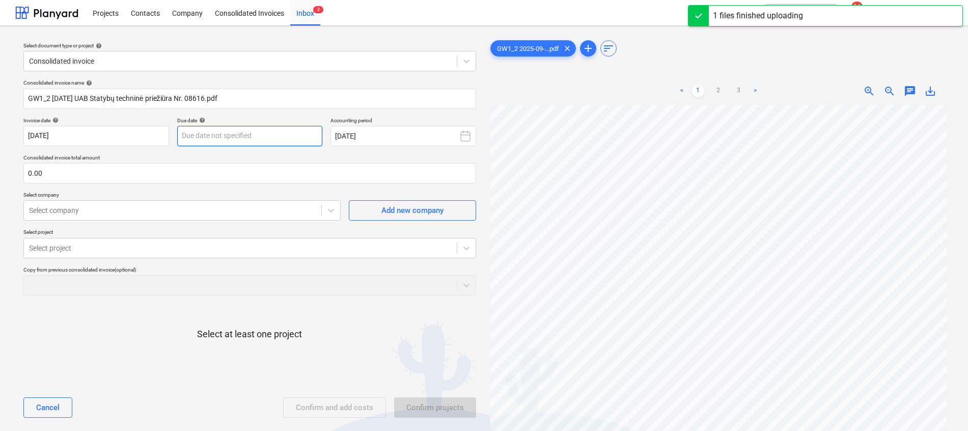
click at [265, 134] on body "Projects Contacts Company Consolidated Invoices Inbox 2 format_size keyboard_ar…" at bounding box center [484, 215] width 968 height 431
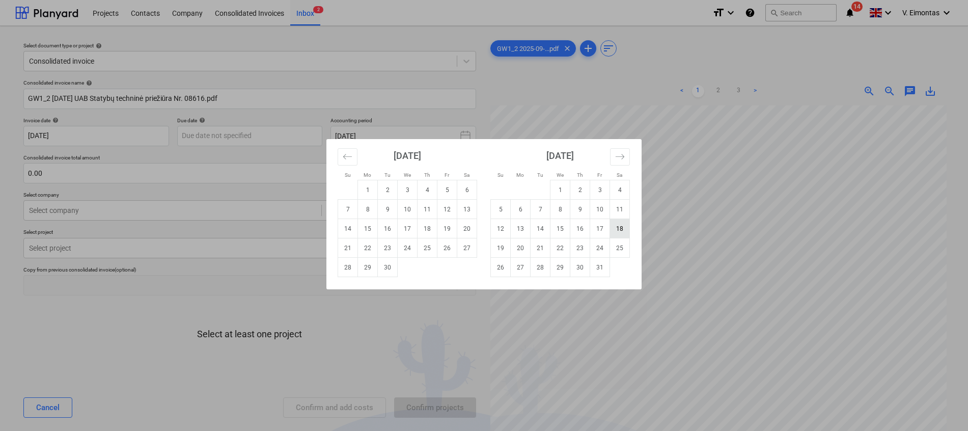
click at [619, 227] on td "18" at bounding box center [620, 228] width 20 height 19
type input "[DATE]"
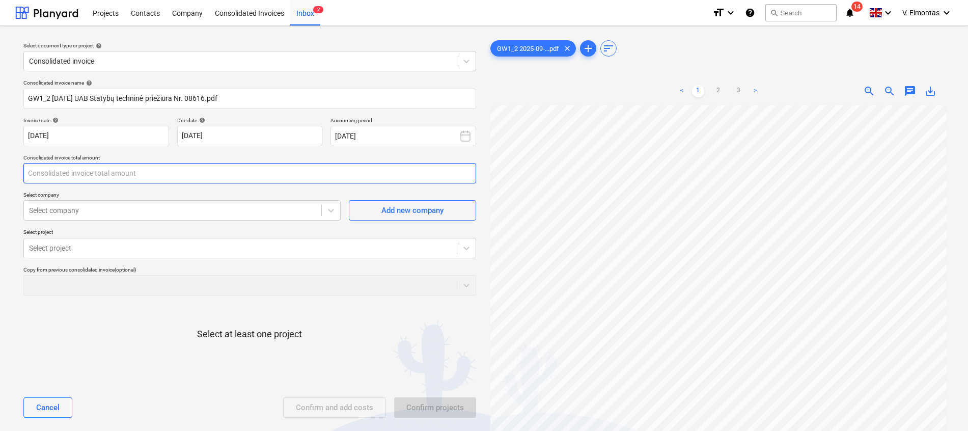
click at [137, 176] on input "text" at bounding box center [249, 173] width 453 height 20
type input "3,800.00"
click at [116, 332] on div "Select at least one project" at bounding box center [249, 342] width 453 height 77
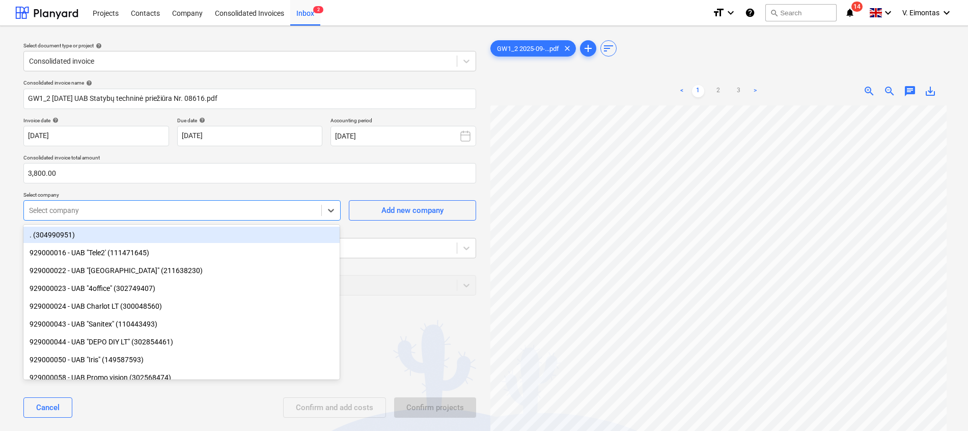
click at [115, 210] on div at bounding box center [172, 210] width 287 height 10
type input "stat"
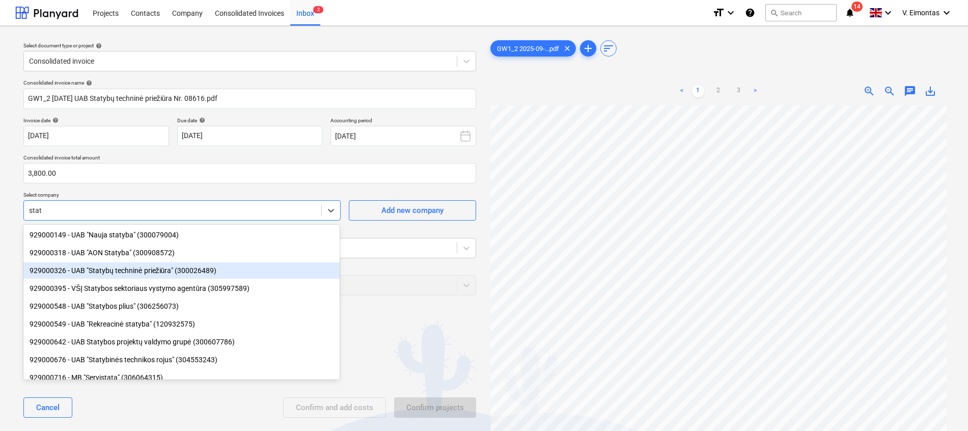
click at [125, 271] on div "929000326 - UAB "Statybų techninė priežiūra" (300026489)" at bounding box center [181, 270] width 316 height 16
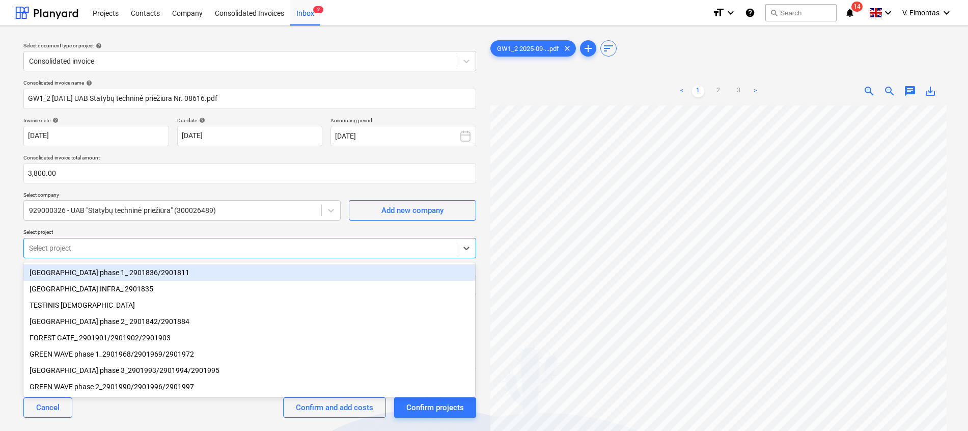
click at [150, 243] on div at bounding box center [240, 248] width 423 height 10
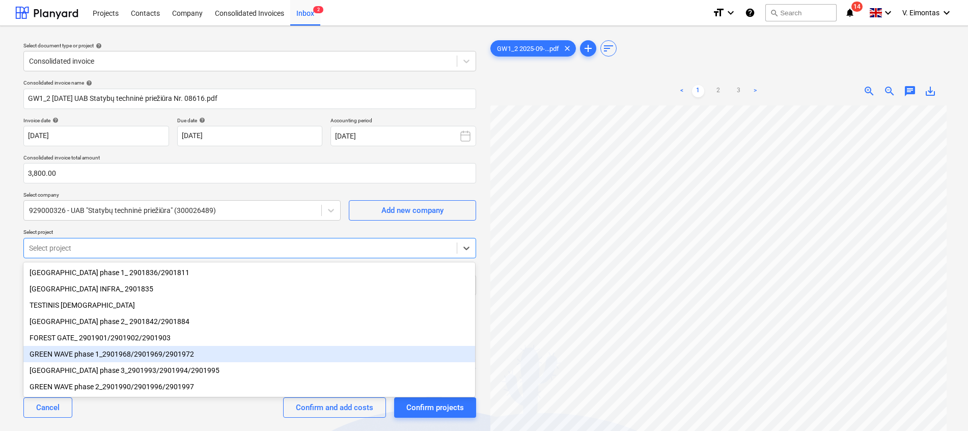
click at [150, 356] on div "GREEN WAVE phase 1_2901968/2901969/2901972" at bounding box center [249, 354] width 452 height 16
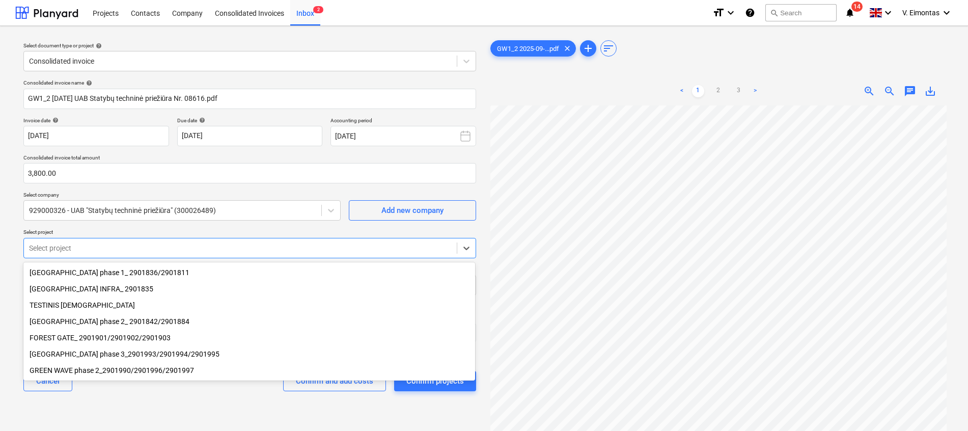
click at [132, 371] on div "GREEN WAVE phase 2_2901990/2901996/2901997" at bounding box center [249, 370] width 452 height 16
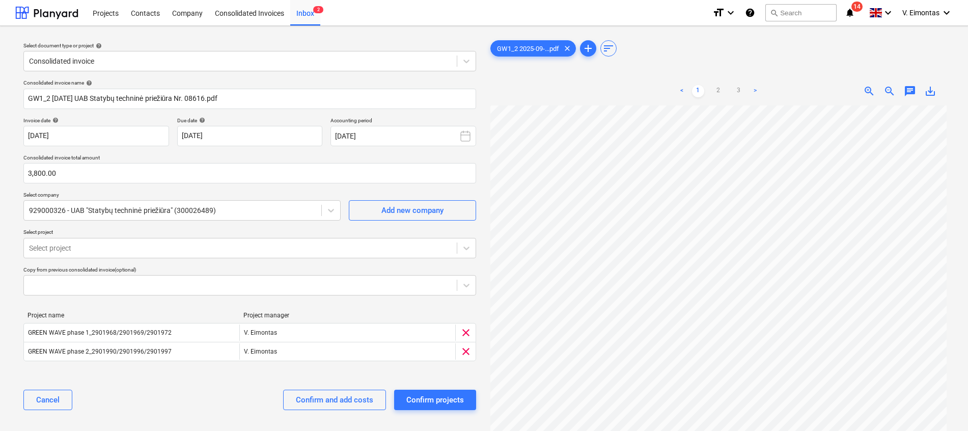
click at [208, 400] on div "Cancel Confirm and add costs Confirm projects" at bounding box center [249, 400] width 453 height 37
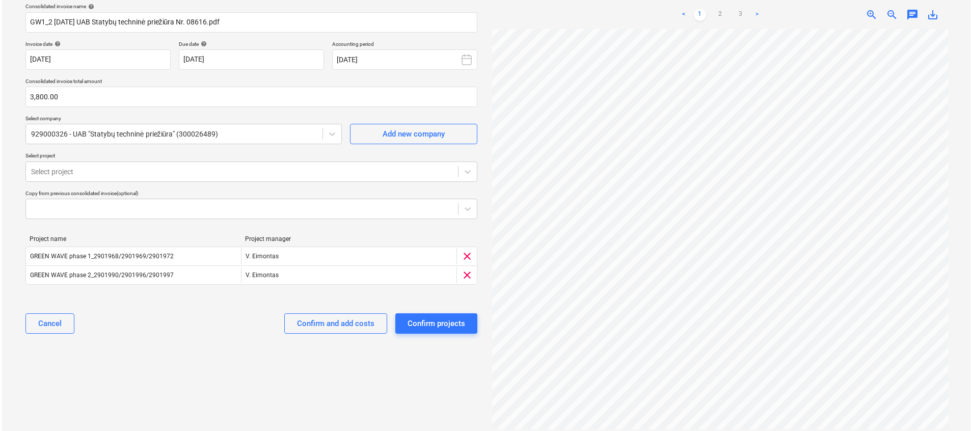
scroll to position [168, 0]
click at [323, 324] on div "Confirm and add costs" at bounding box center [333, 323] width 77 height 13
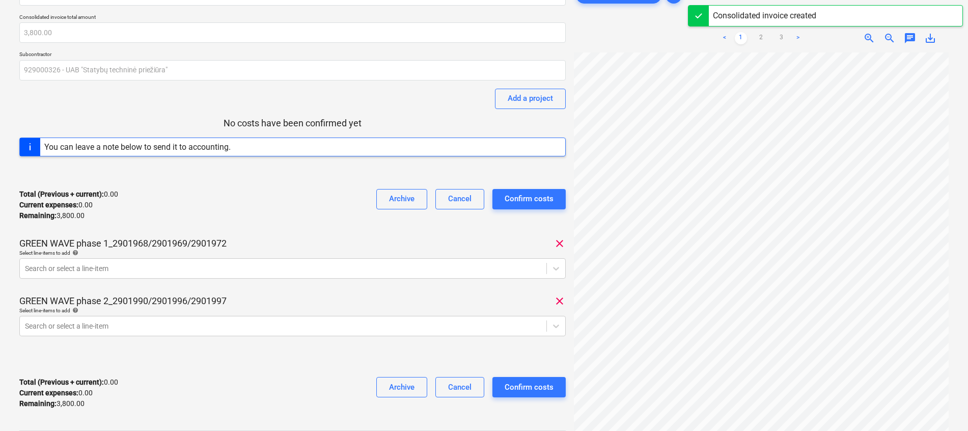
scroll to position [76, 0]
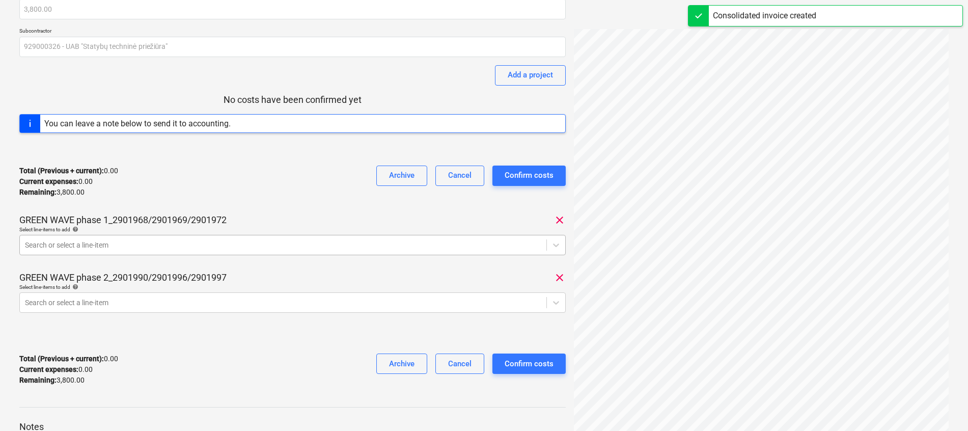
click at [208, 248] on div at bounding box center [283, 245] width 517 height 10
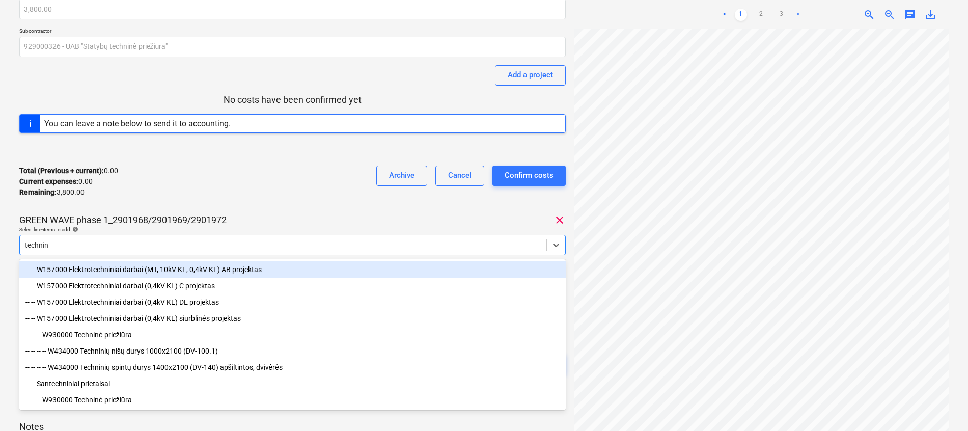
type input "techninė"
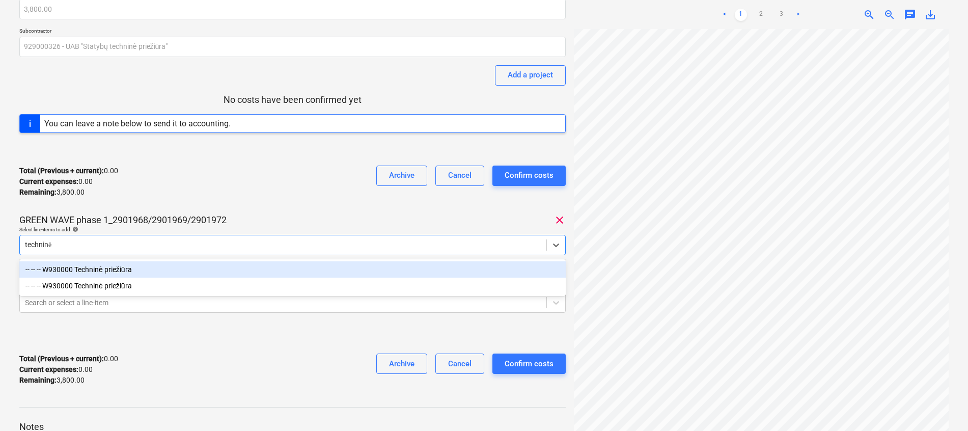
click at [141, 268] on div "-- -- -- W930000 Techninė priežiūra" at bounding box center [292, 269] width 547 height 16
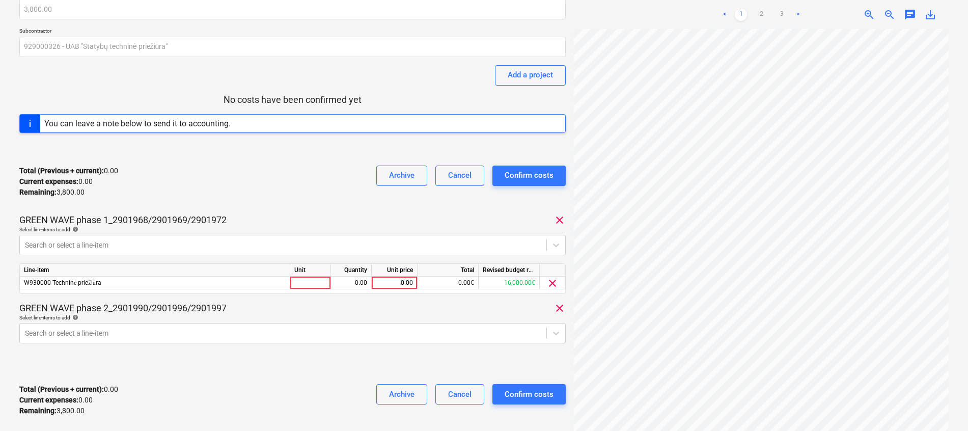
click at [302, 198] on div "Total (Previous + current) : 0.00 Current expenses : 0.00 Remaining : 3,800.00 …" at bounding box center [292, 181] width 547 height 48
click at [317, 283] on div at bounding box center [310, 283] width 41 height 13
type input "mėn."
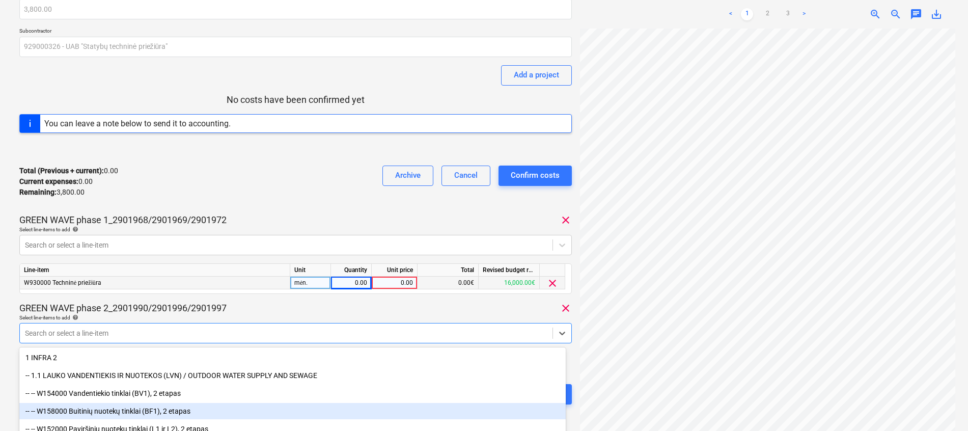
scroll to position [152, 0]
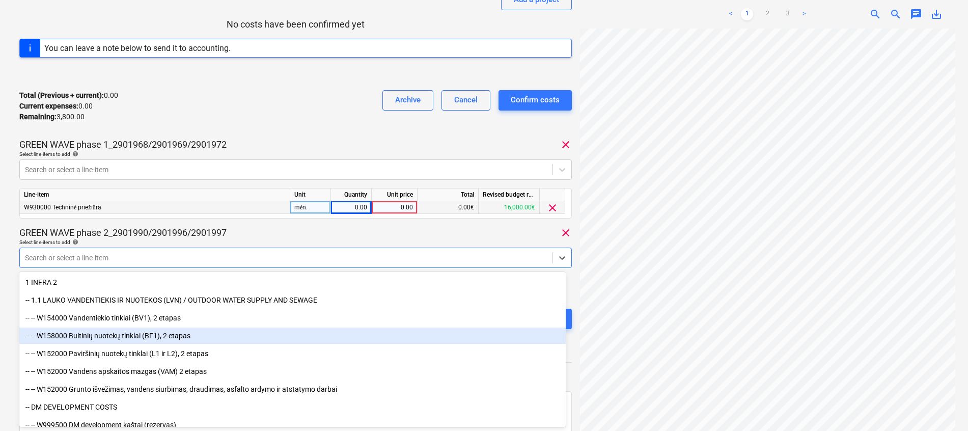
click at [225, 279] on body "Projects Contacts Company Consolidated Invoices 1 Inbox 1 format_size keyboard_…" at bounding box center [484, 63] width 968 height 431
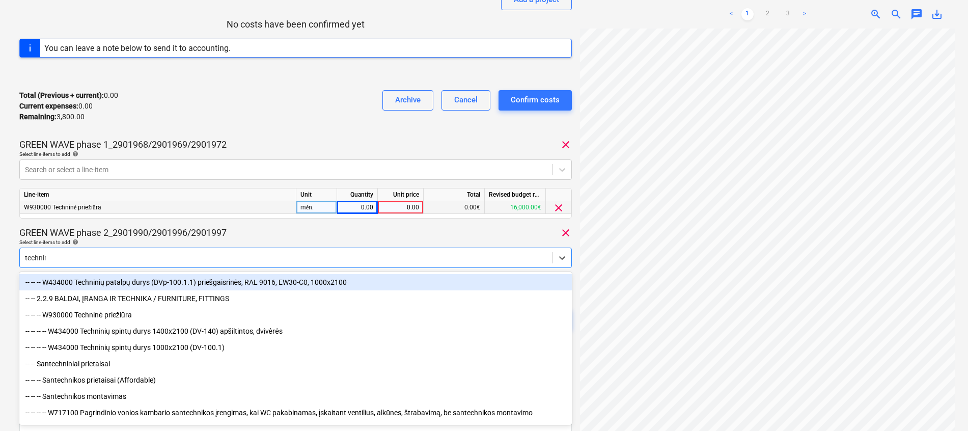
type input "techninė"
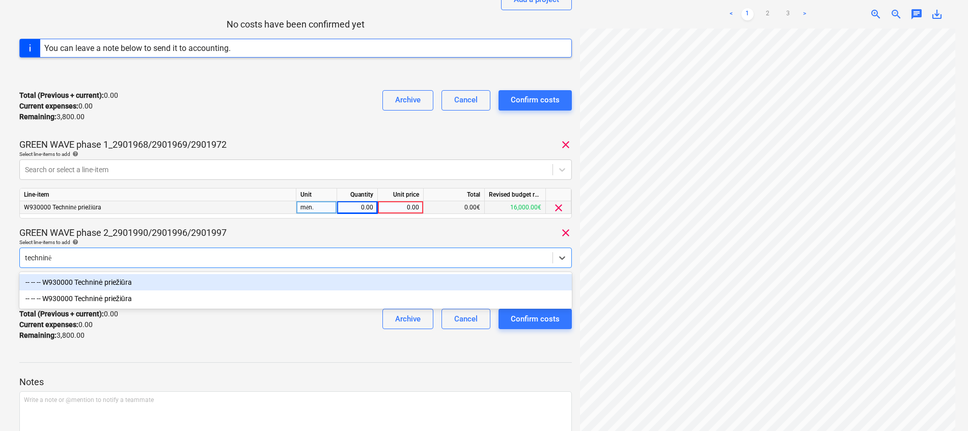
click at [115, 279] on div "-- -- -- W930000 Techninė priežiūra" at bounding box center [295, 282] width 553 height 16
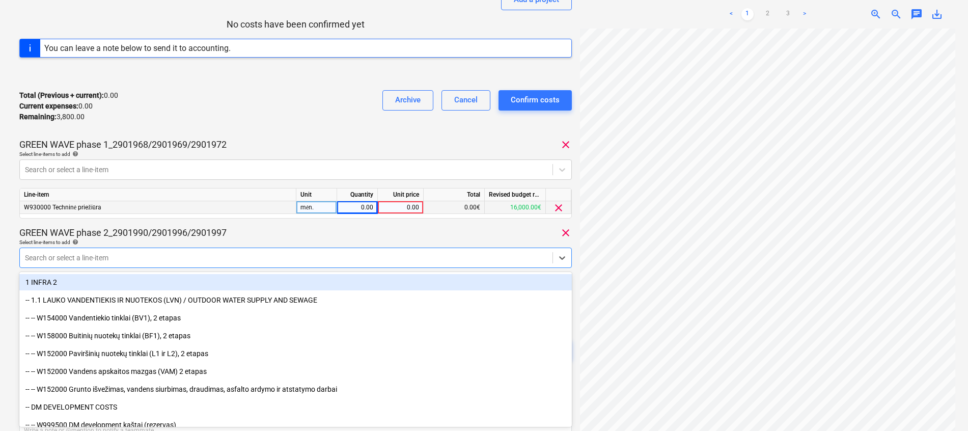
click at [313, 230] on div "GREEN WAVE phase 2_2901990/2901996/2901997 clear" at bounding box center [295, 233] width 553 height 12
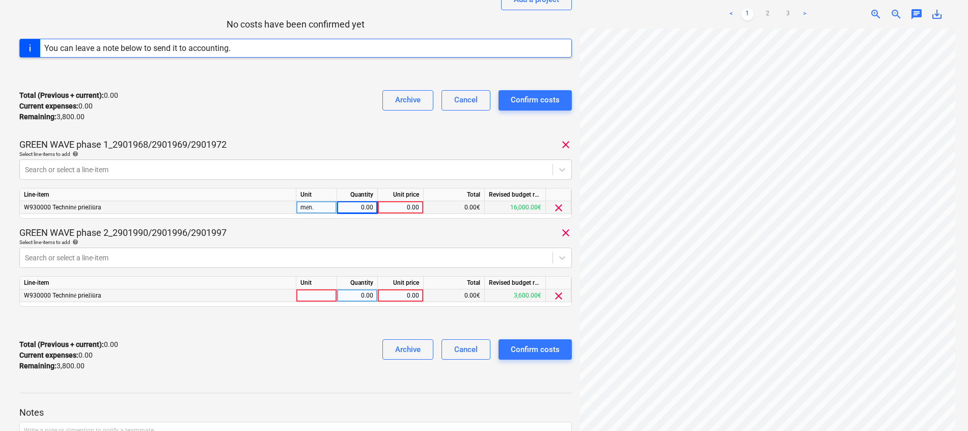
click at [317, 292] on div at bounding box center [317, 295] width 41 height 13
type input "mėn."
click at [399, 294] on div "0.00" at bounding box center [400, 295] width 37 height 13
click at [363, 299] on div "0.00" at bounding box center [357, 295] width 32 height 13
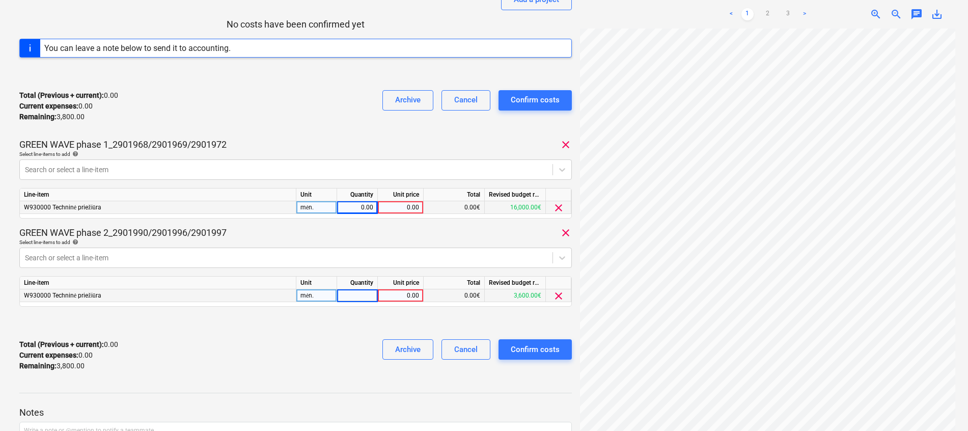
type input "1"
click at [361, 206] on div "0.00" at bounding box center [357, 207] width 32 height 13
click at [398, 207] on div "0.00" at bounding box center [400, 207] width 37 height 13
type input "2500"
click at [405, 297] on div "0.00" at bounding box center [400, 295] width 37 height 13
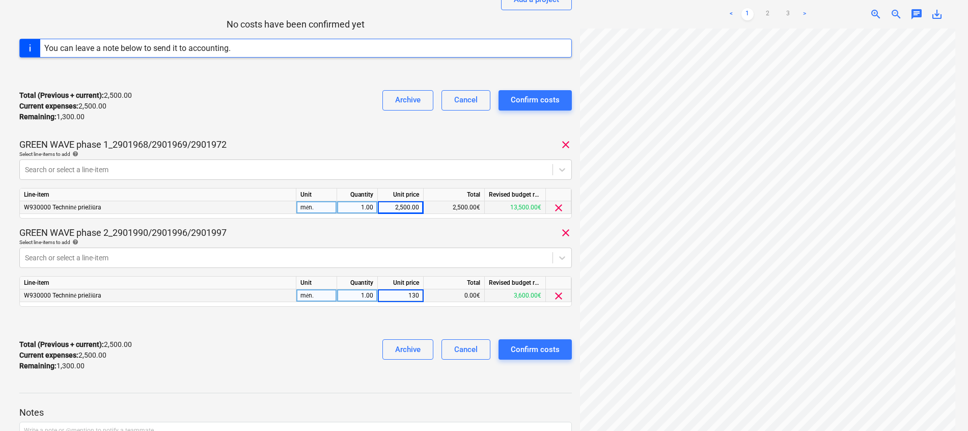
type input "1300"
click at [357, 329] on div at bounding box center [295, 323] width 553 height 16
click at [214, 366] on div "Total (Previous + current) : 3,800.00 Current expenses : 3,800.00 Remaining : 0…" at bounding box center [295, 355] width 553 height 48
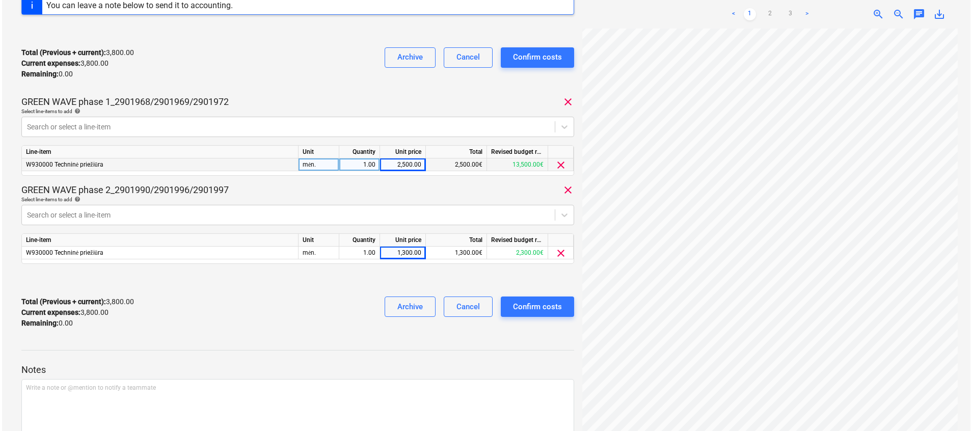
scroll to position [248, 0]
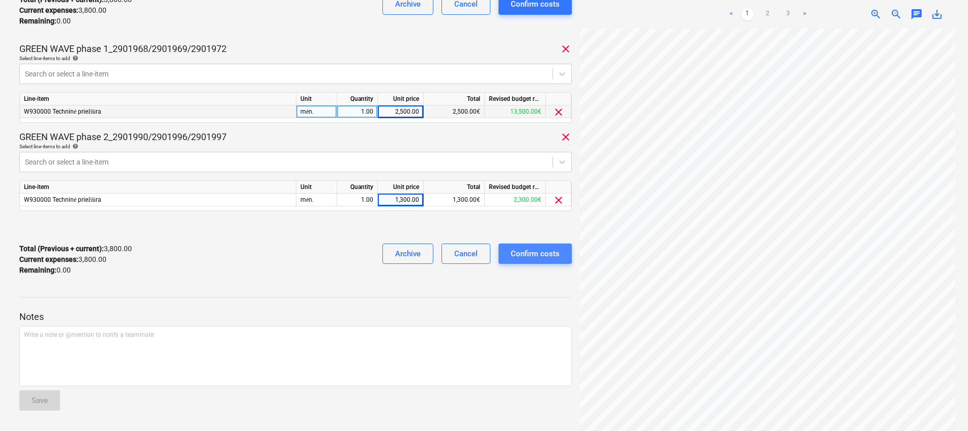
click at [540, 256] on div "Confirm costs" at bounding box center [535, 253] width 49 height 13
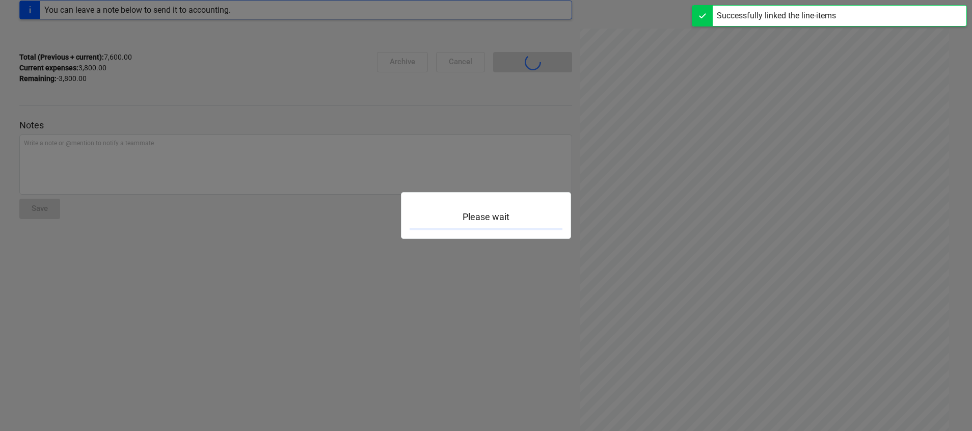
scroll to position [0, 0]
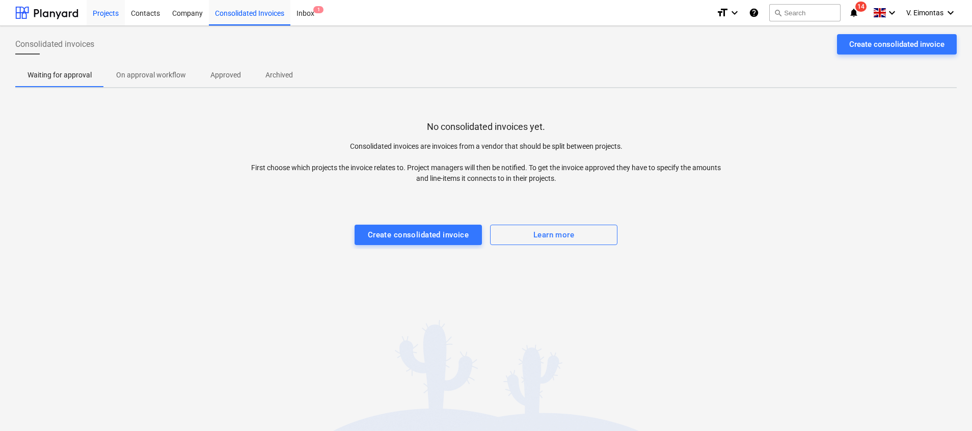
click at [102, 15] on div "Projects" at bounding box center [106, 12] width 38 height 26
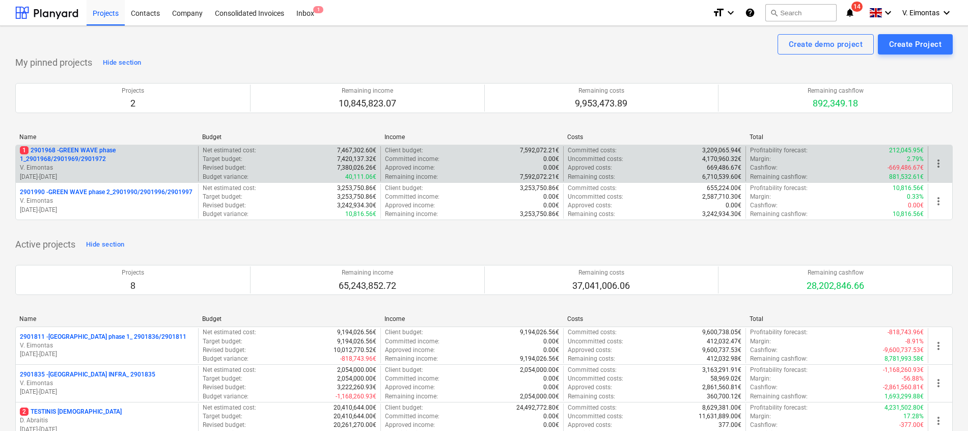
click at [61, 159] on p "1 2901968 - GREEN WAVE phase 1_2901968/2901969/2901972" at bounding box center [107, 154] width 174 height 17
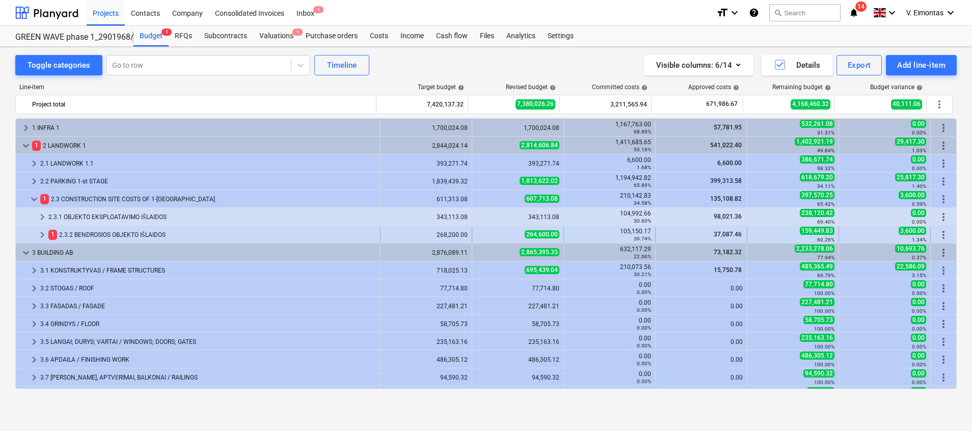
click at [133, 229] on div "1 2.3.2 BENDROSIOS OBJEKTO IŠLAIDOS" at bounding box center [212, 235] width 328 height 16
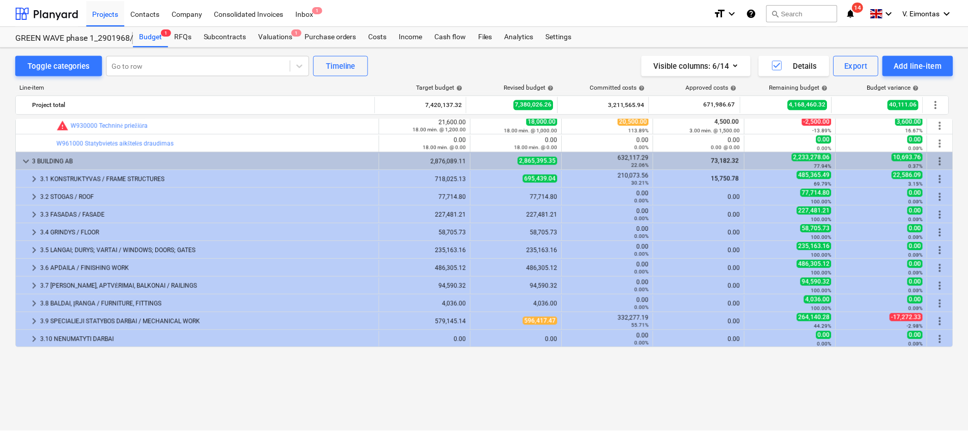
scroll to position [229, 0]
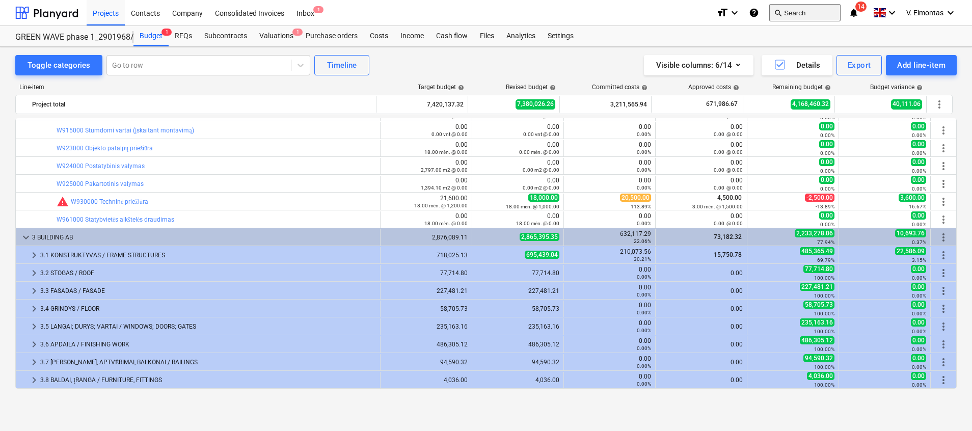
click at [788, 6] on button "search Search" at bounding box center [804, 12] width 71 height 17
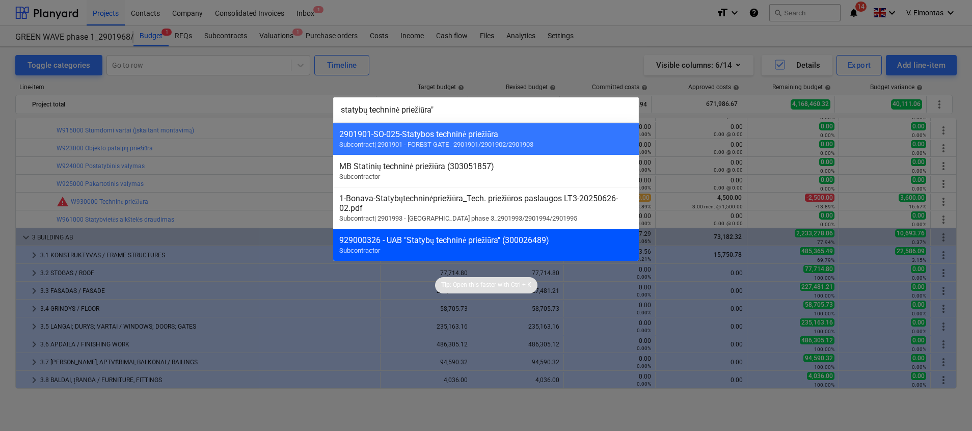
type input "statybų techninė priežiūra""
click at [468, 243] on div "929000326 - UAB "Statybų techninė priežiūra" (300026489)" at bounding box center [485, 240] width 293 height 10
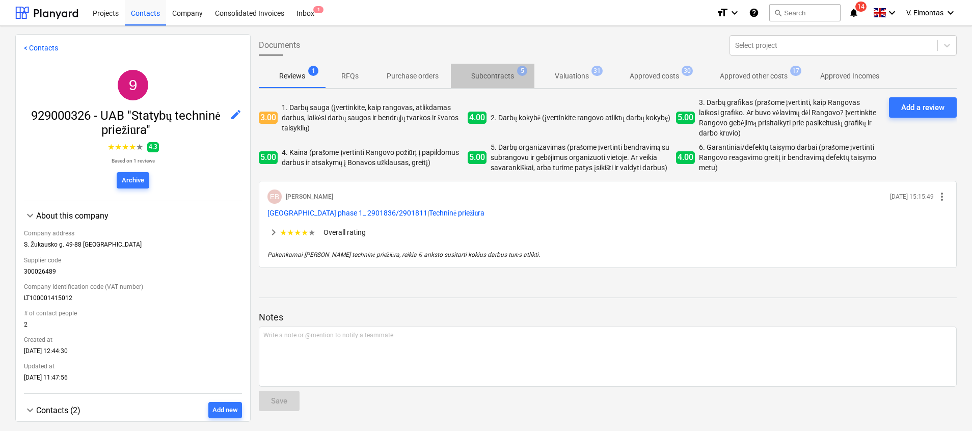
click at [512, 74] on p "Subcontracts" at bounding box center [492, 76] width 43 height 11
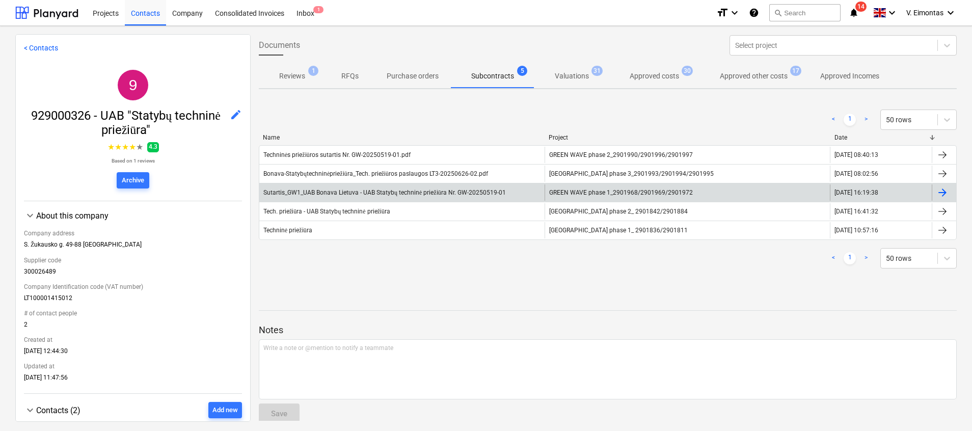
click at [608, 191] on span "GREEN WAVE phase 1_2901968/2901969/2901972" at bounding box center [621, 192] width 144 height 7
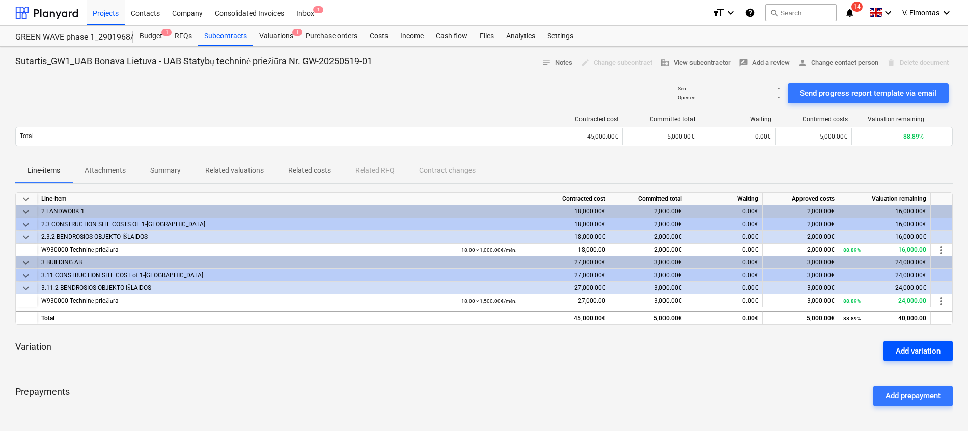
click at [930, 349] on div "Add variation" at bounding box center [918, 350] width 45 height 13
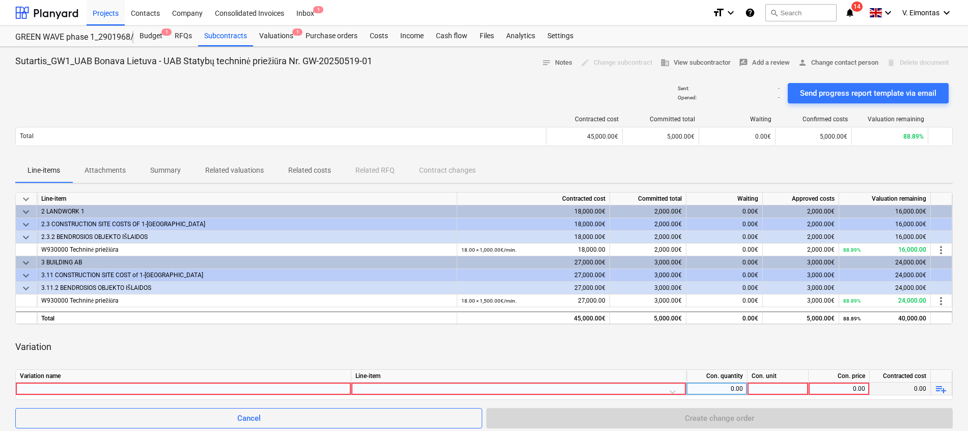
click at [195, 385] on div at bounding box center [183, 389] width 327 height 12
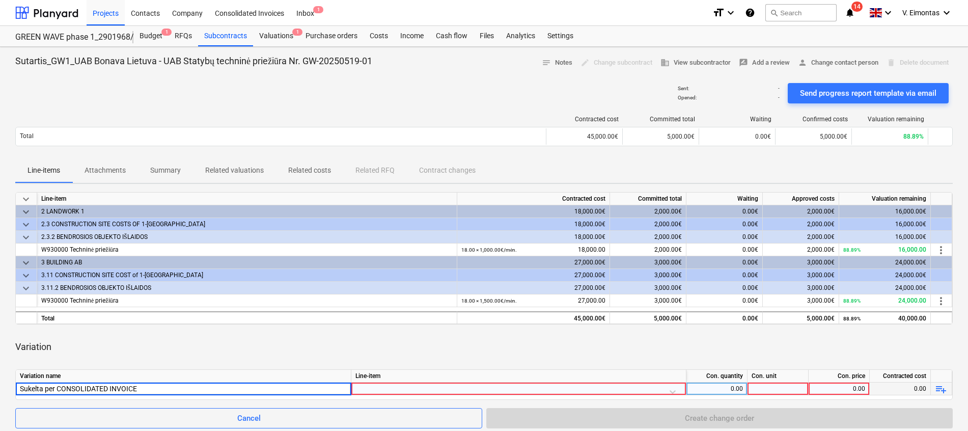
type input "Sukelta per CONSOLIDATED INVOICES"
type input "techn"
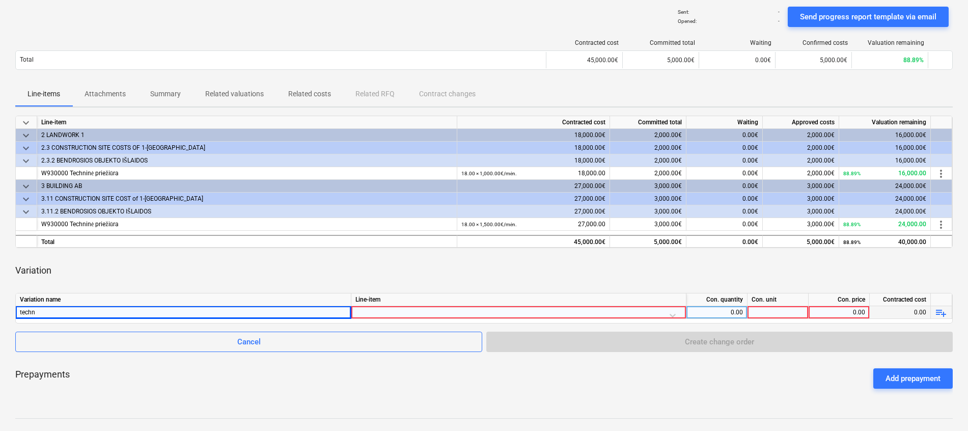
click at [672, 311] on div at bounding box center [519, 315] width 327 height 18
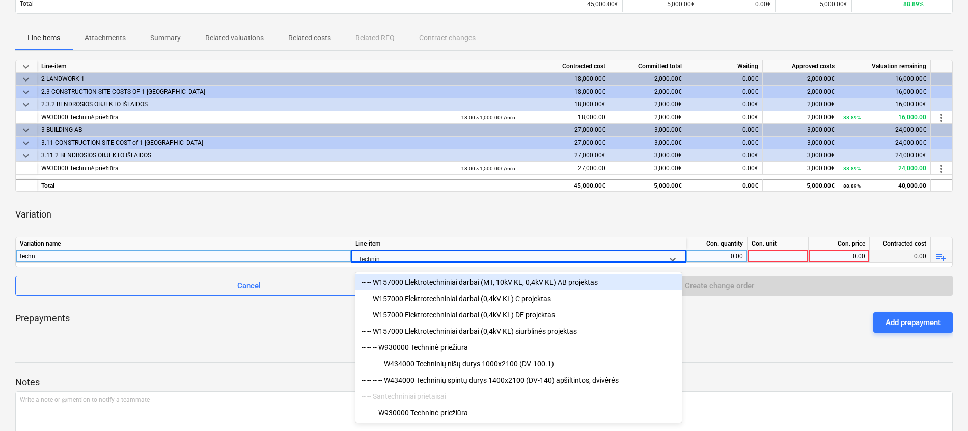
type input "techninė"
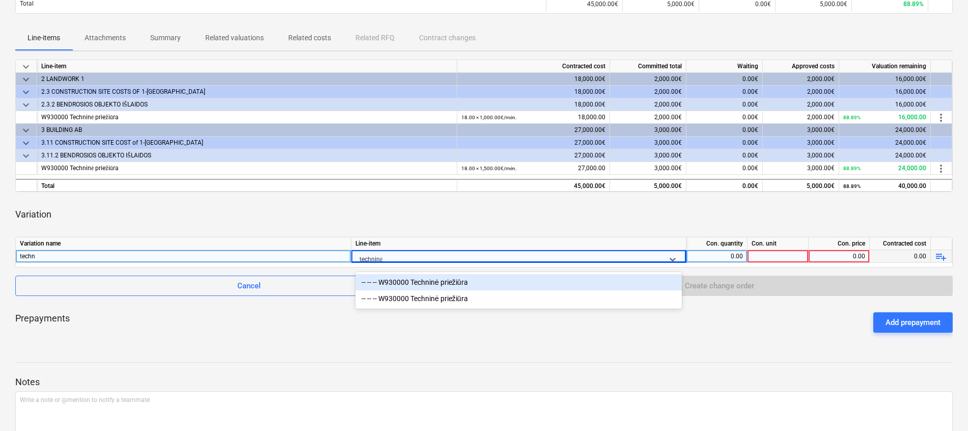
click at [494, 280] on div "-- -- -- W930000 Techninė priežiūra" at bounding box center [519, 282] width 327 height 16
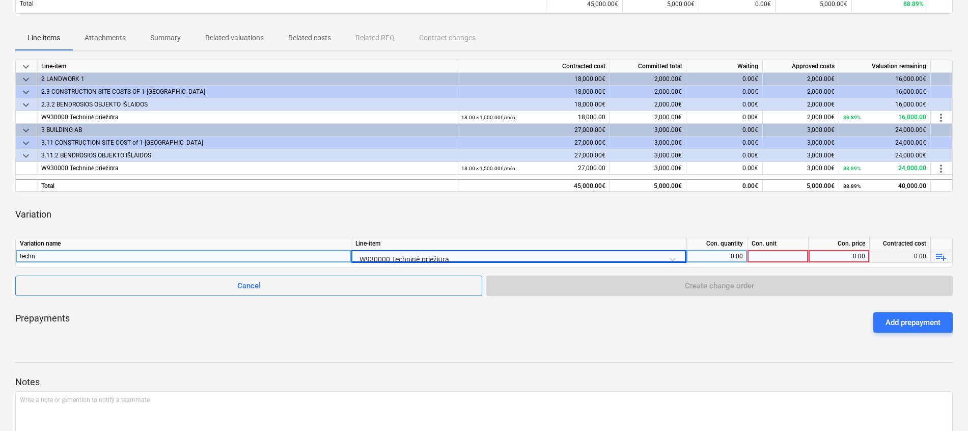
click at [714, 205] on div "Variation" at bounding box center [484, 214] width 938 height 29
click at [735, 258] on div "0.00" at bounding box center [717, 256] width 52 height 13
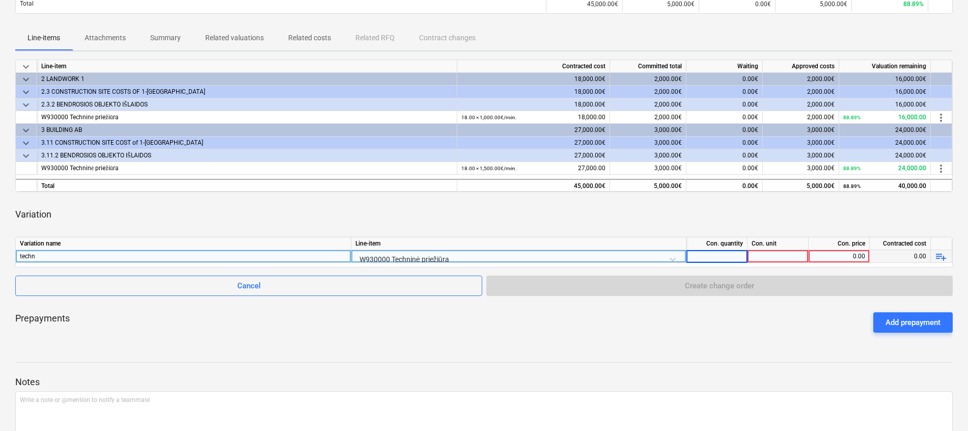
type input "ą"
type input "1"
click at [781, 255] on div at bounding box center [778, 256] width 61 height 13
type input "mėn."
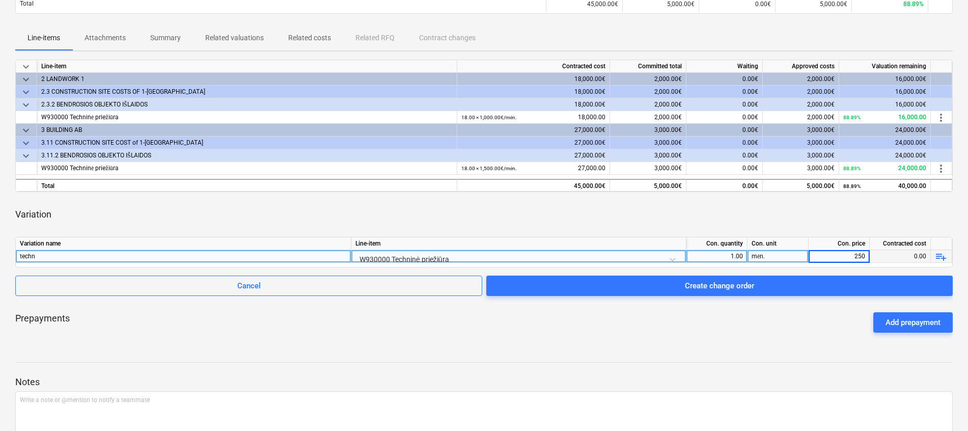
type input "2500"
click at [719, 246] on div "Con. quantity" at bounding box center [717, 243] width 61 height 13
click at [722, 256] on div "1.00" at bounding box center [717, 256] width 52 height 13
type input "-1"
click at [742, 206] on div "Variation" at bounding box center [484, 214] width 938 height 29
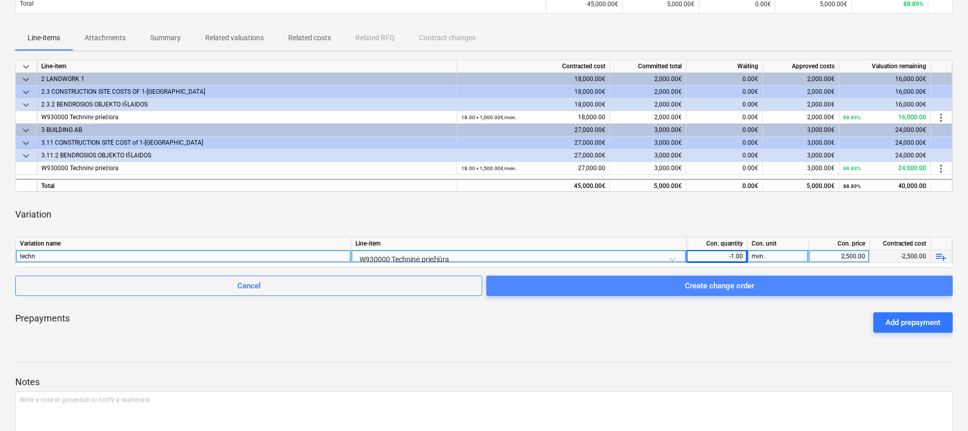
click at [746, 286] on div "Create change order" at bounding box center [719, 285] width 69 height 13
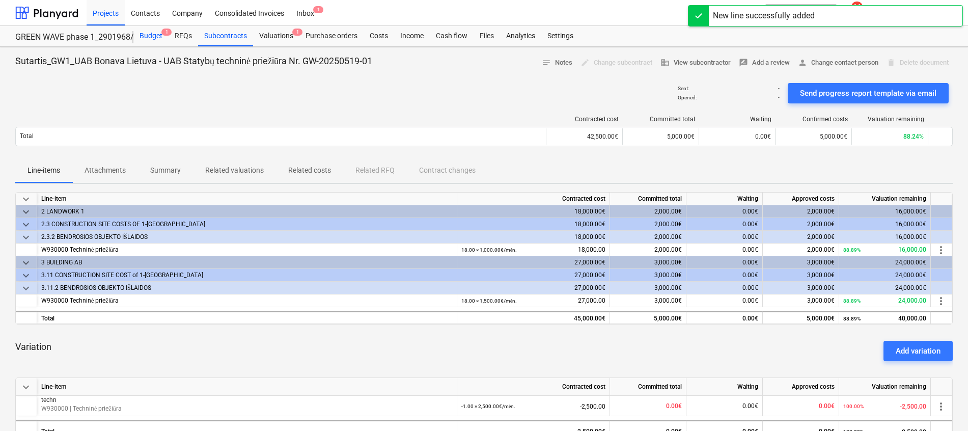
click at [141, 31] on div "Budget 1" at bounding box center [150, 36] width 35 height 20
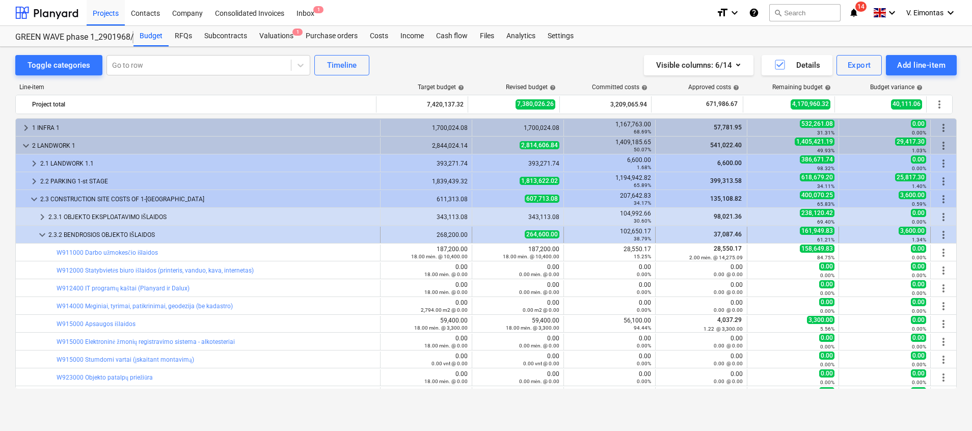
click at [40, 229] on span "keyboard_arrow_down" at bounding box center [42, 235] width 12 height 12
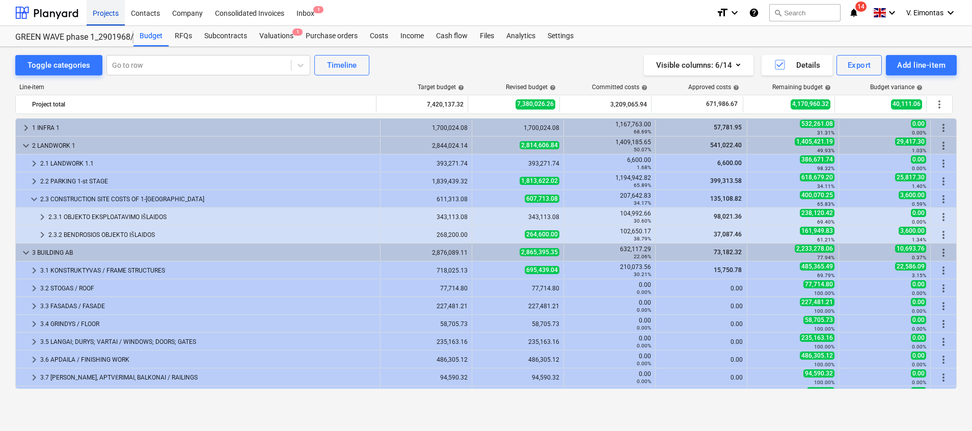
click at [121, 11] on div "Projects" at bounding box center [106, 12] width 38 height 26
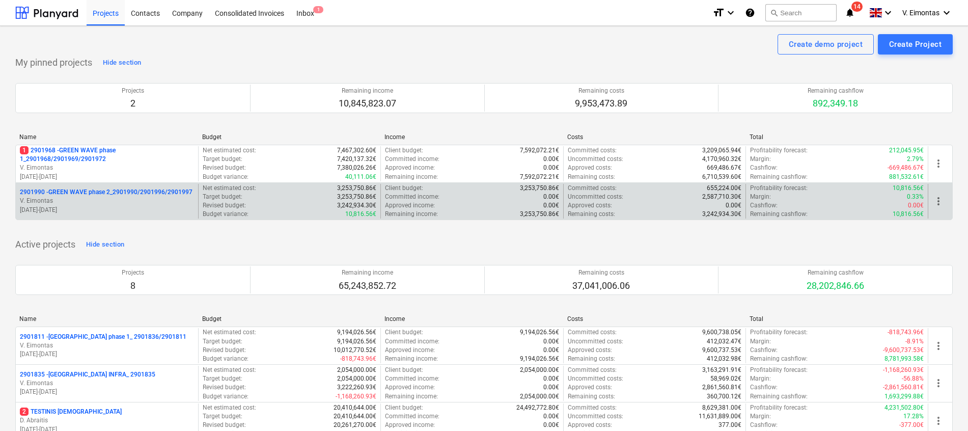
click at [89, 190] on p "2901990 - GREEN WAVE phase 2_2901990/2901996/2901997" at bounding box center [106, 192] width 173 height 9
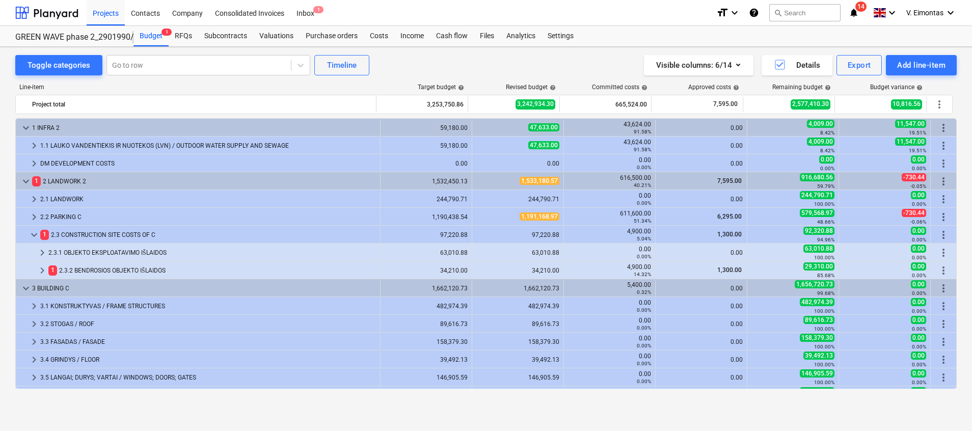
scroll to position [346, 0]
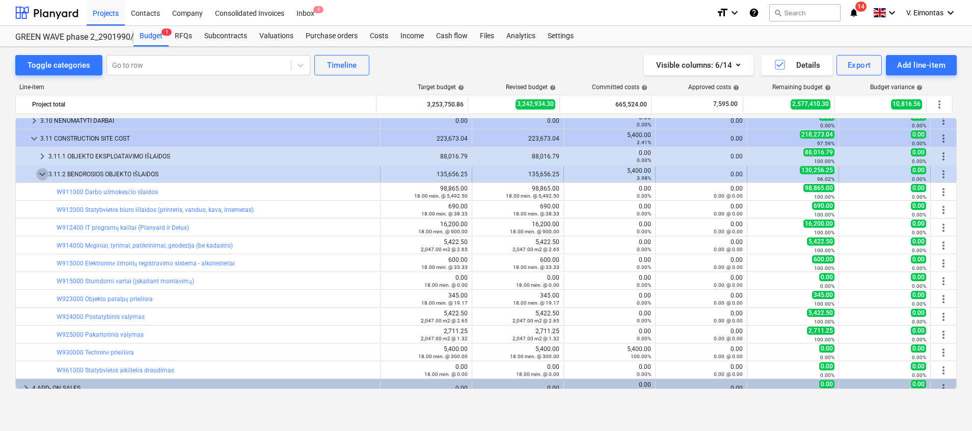
click at [42, 169] on span "keyboard_arrow_down" at bounding box center [42, 174] width 12 height 12
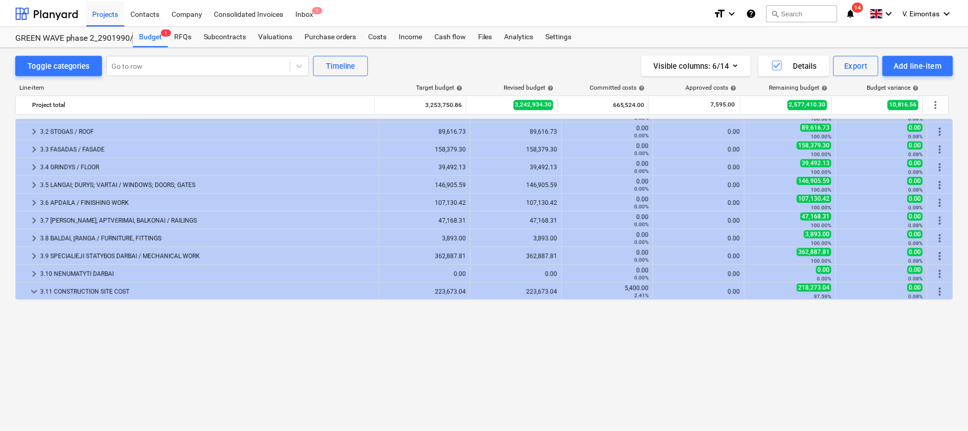
scroll to position [40, 0]
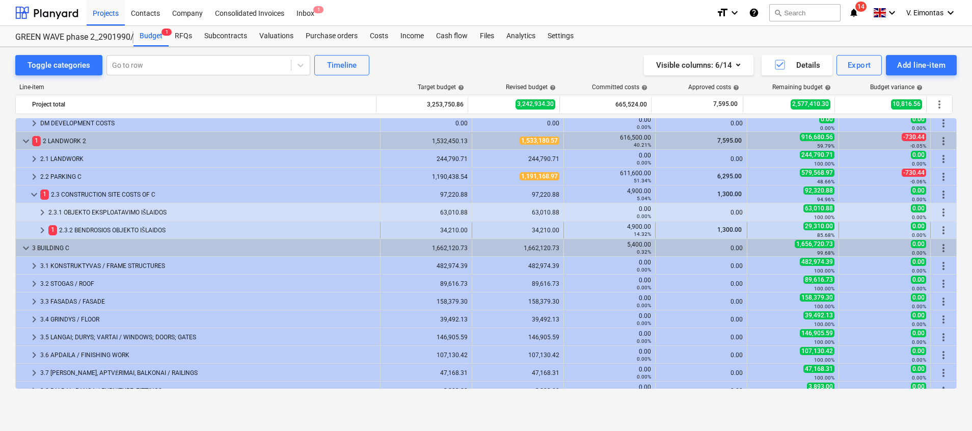
click at [87, 225] on div "1 2.3.2 BENDROSIOS OBJEKTO IŠLAIDOS" at bounding box center [212, 230] width 328 height 16
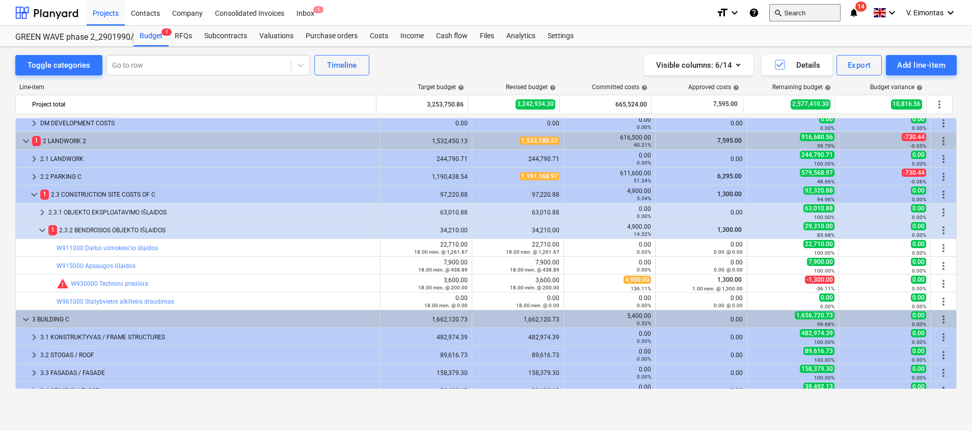
click at [797, 15] on button "search Search" at bounding box center [804, 12] width 71 height 17
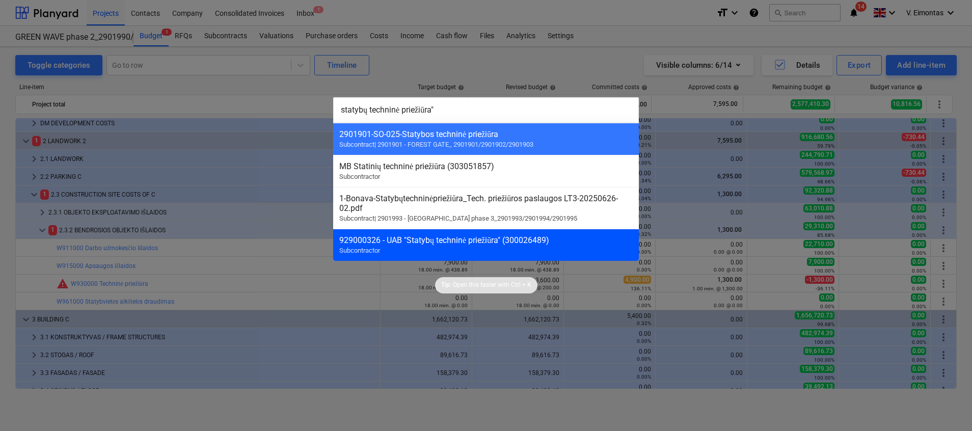
type input "statybų techninė priežiūra""
click at [466, 241] on div "929000326 - UAB "Statybų techninė priežiūra" (300026489)" at bounding box center [485, 240] width 293 height 10
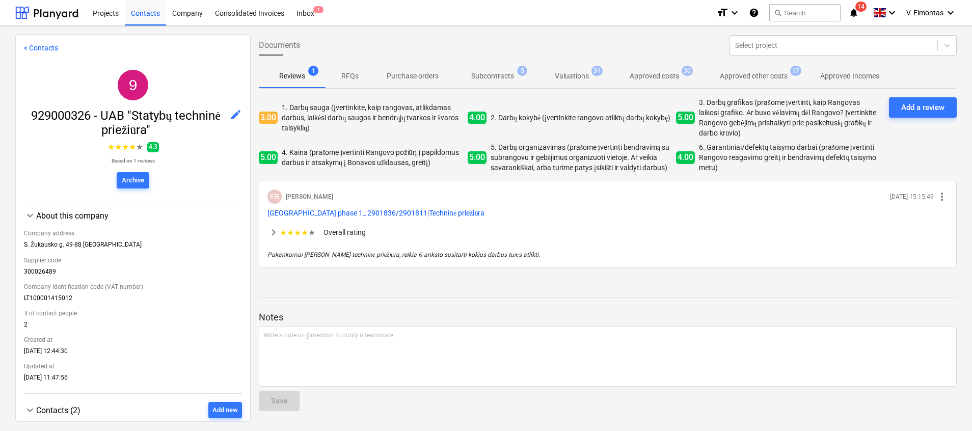
click at [515, 73] on span "Subcontracts 5" at bounding box center [492, 76] width 59 height 11
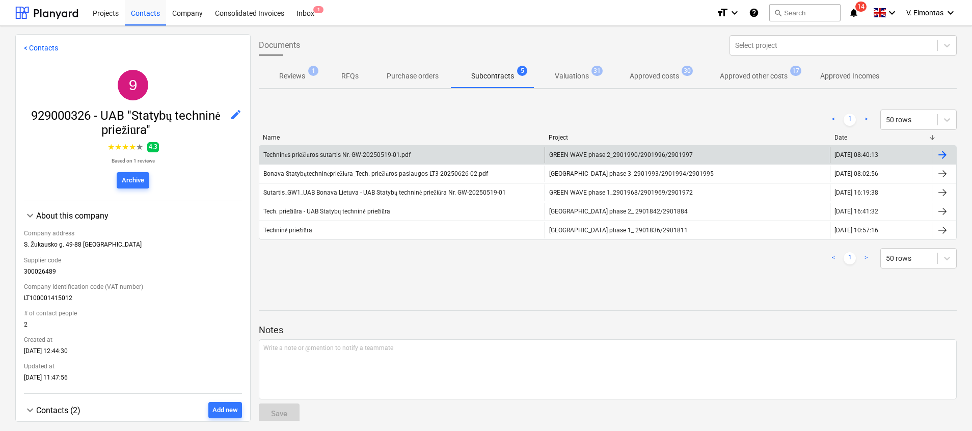
click at [653, 150] on div "GREEN WAVE phase 2_2901990/2901996/2901997" at bounding box center [687, 155] width 285 height 16
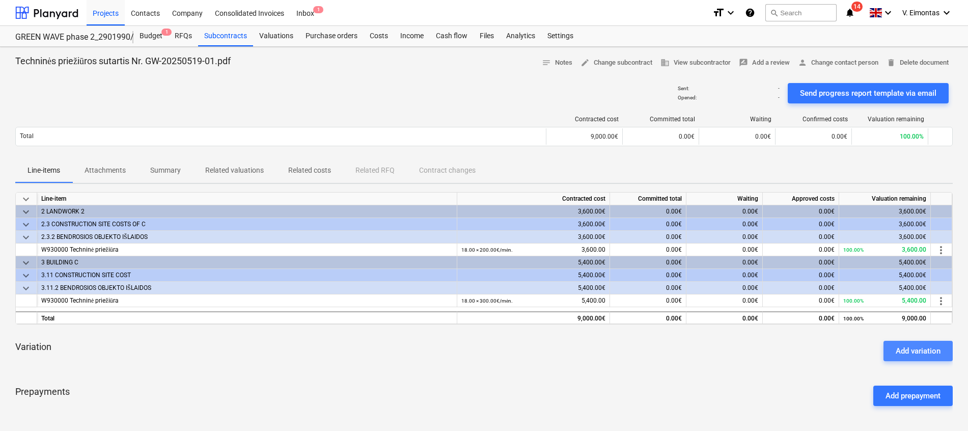
click at [922, 343] on button "Add variation" at bounding box center [918, 351] width 69 height 20
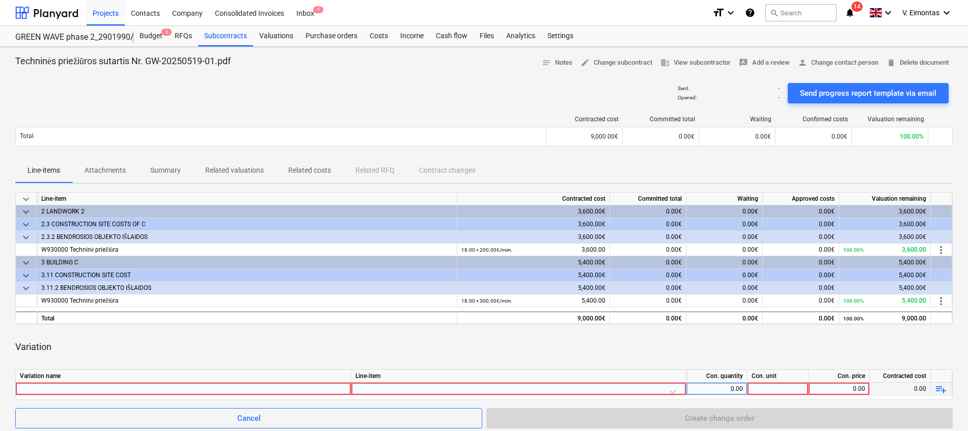
click at [53, 391] on div at bounding box center [183, 389] width 327 height 12
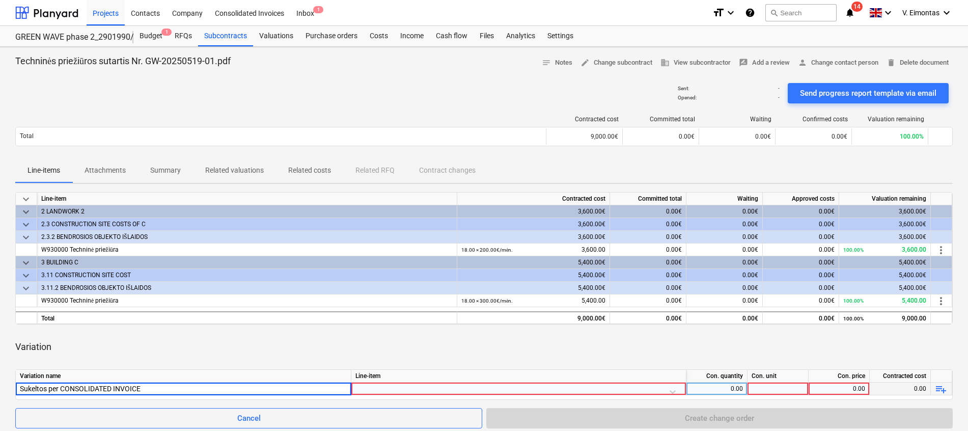
type input "Sukeltos per CONSOLIDATED INVOICES"
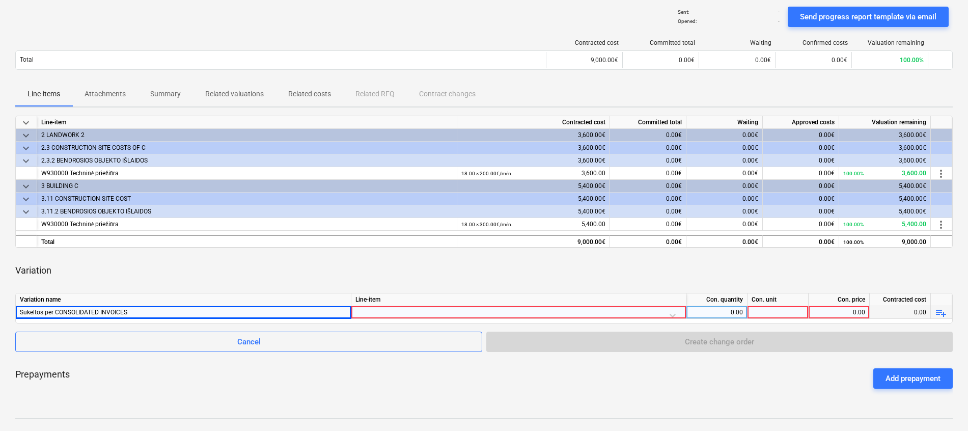
click at [665, 313] on div at bounding box center [519, 315] width 327 height 18
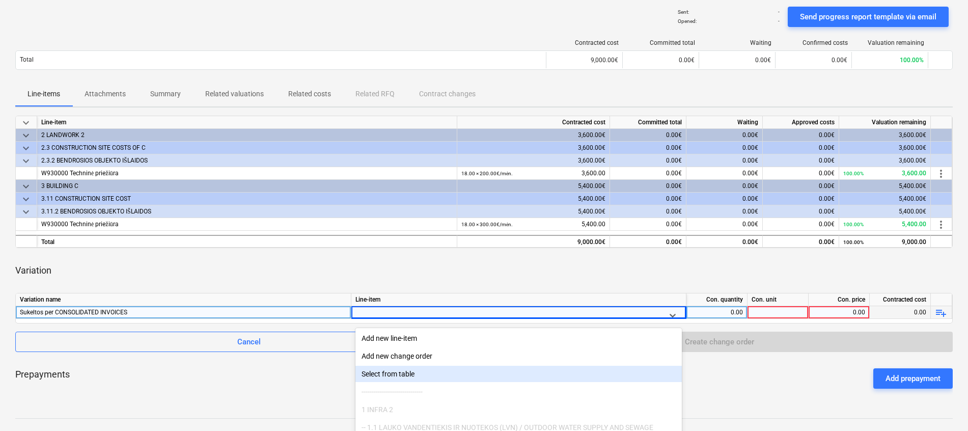
scroll to position [132, 0]
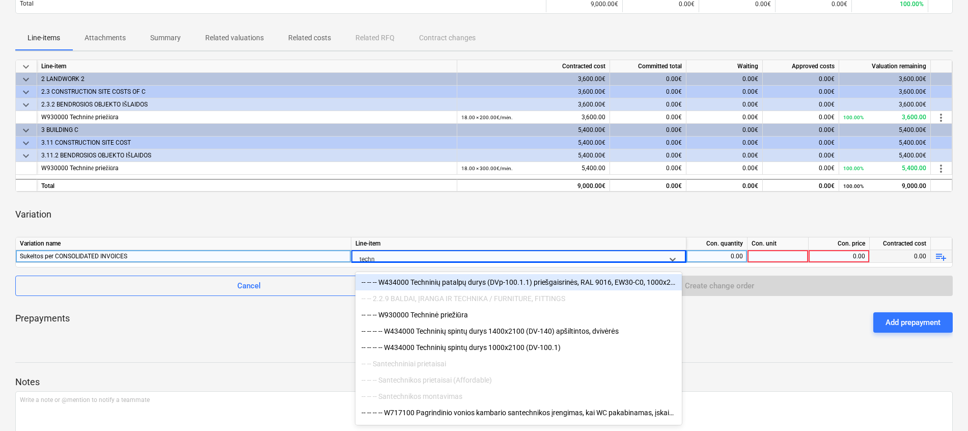
type input "techni"
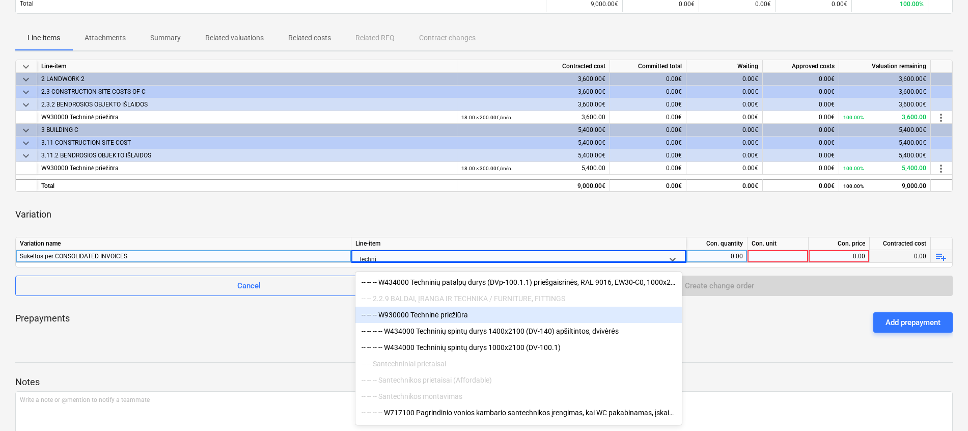
click at [448, 318] on div "-- -- -- W930000 Techninė priežiūra" at bounding box center [519, 315] width 327 height 16
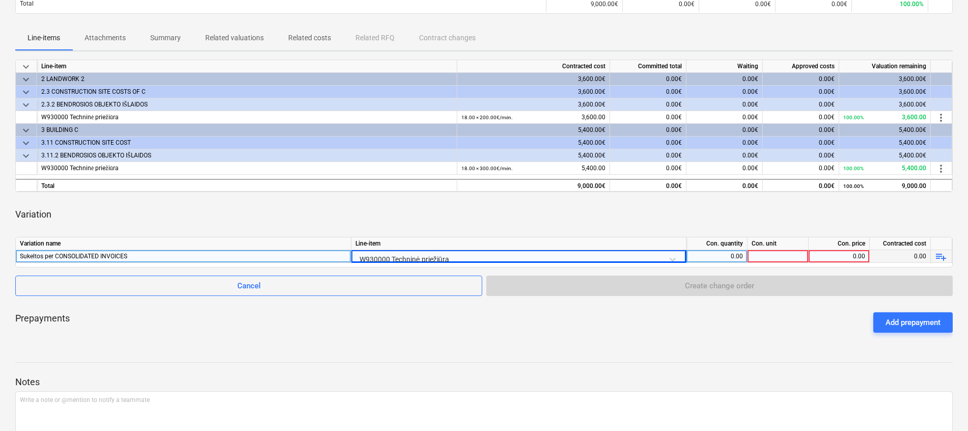
click at [736, 261] on div "0.00" at bounding box center [717, 256] width 52 height 13
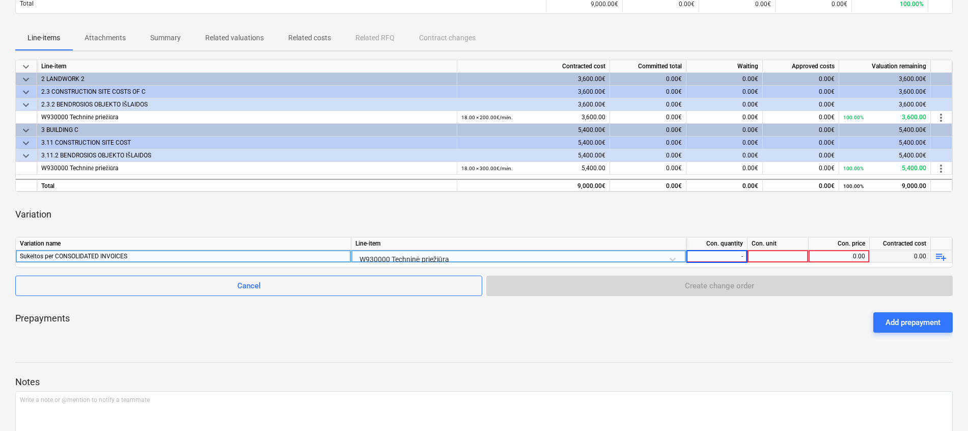
type input "-1"
type input "mėn."
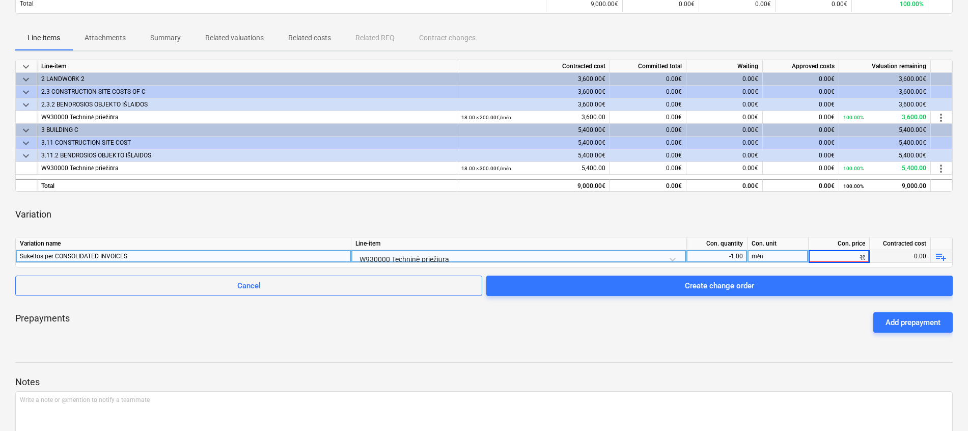
type input "ą"
type input "1300"
click at [745, 214] on div "Variation" at bounding box center [484, 214] width 938 height 29
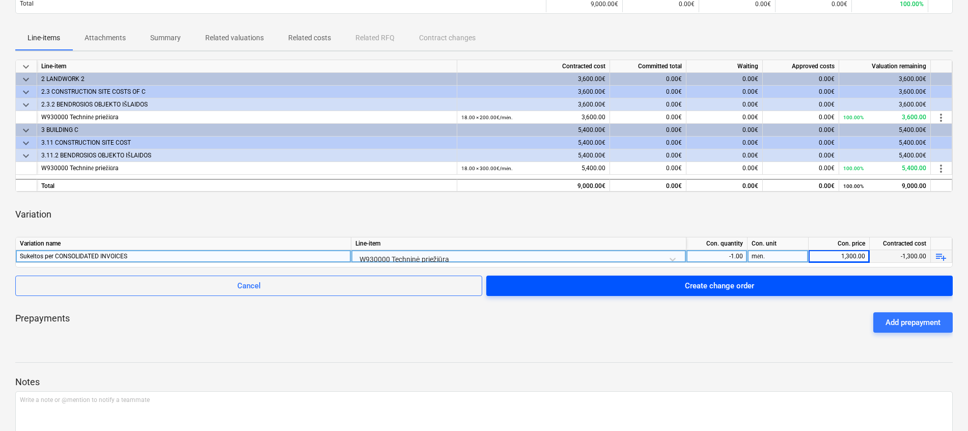
click at [742, 284] on div "Create change order" at bounding box center [719, 285] width 69 height 13
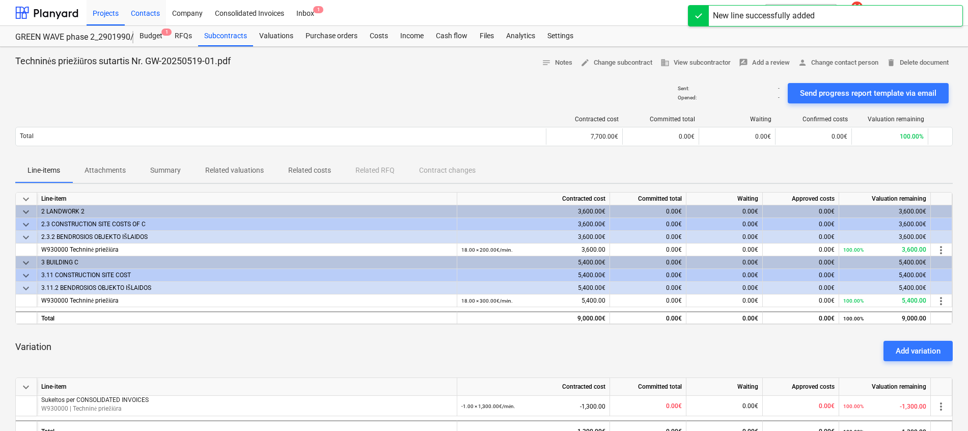
drag, startPoint x: 102, startPoint y: 7, endPoint x: 131, endPoint y: 7, distance: 29.0
click at [102, 7] on div "Projects" at bounding box center [106, 12] width 38 height 26
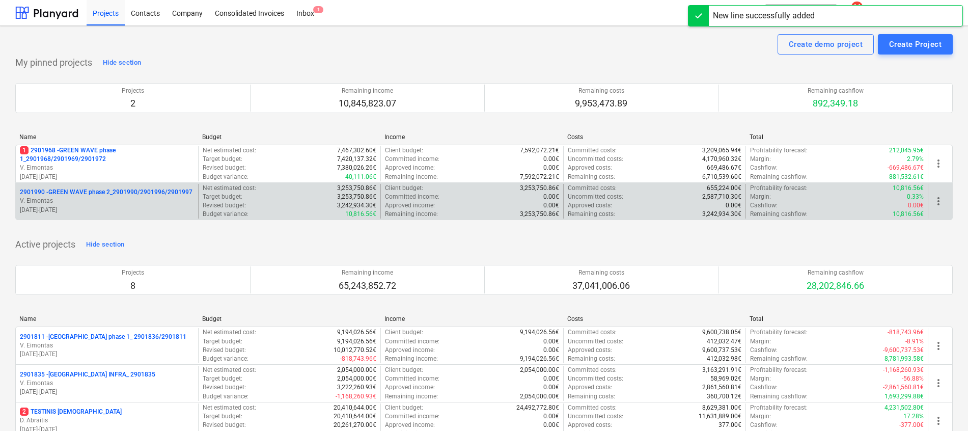
click at [125, 183] on div "2901990 - GREEN WAVE phase 2_2901990/2901996/2901997 V. Eimontas [DATE] - [DATE…" at bounding box center [484, 201] width 938 height 38
click at [126, 190] on p "2901990 - GREEN WAVE phase 2_2901990/2901996/2901997" at bounding box center [106, 192] width 173 height 9
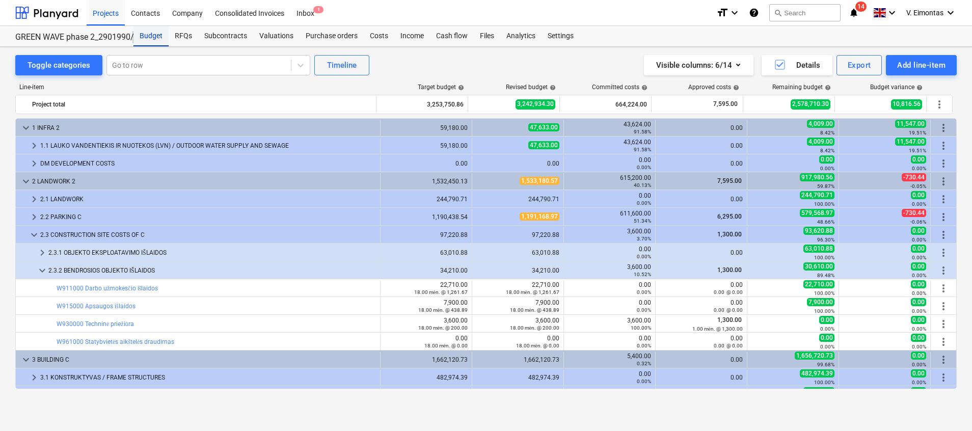
click at [143, 39] on div "Budget" at bounding box center [150, 36] width 35 height 20
click at [99, 11] on div "Projects" at bounding box center [106, 12] width 38 height 26
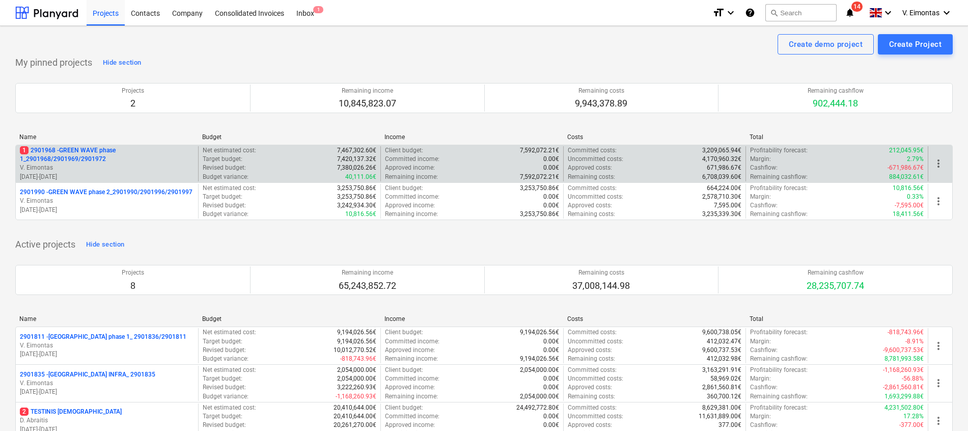
click at [75, 155] on p "1 2901968 - GREEN WAVE phase 1_2901968/2901969/2901972" at bounding box center [107, 154] width 174 height 17
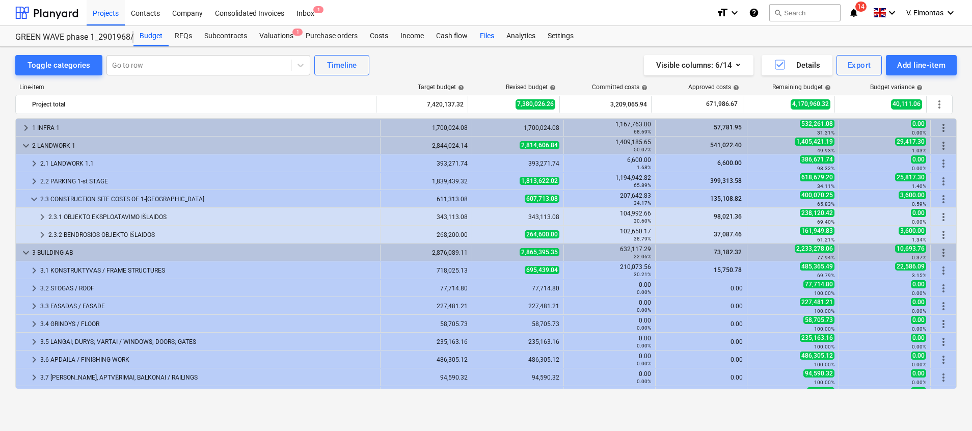
click at [479, 42] on div "Files" at bounding box center [487, 36] width 26 height 20
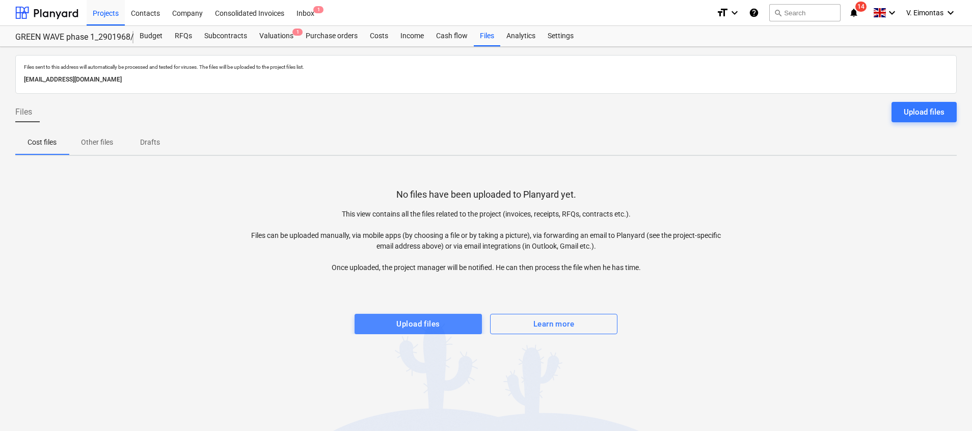
click at [429, 320] on div "Upload files" at bounding box center [417, 323] width 43 height 13
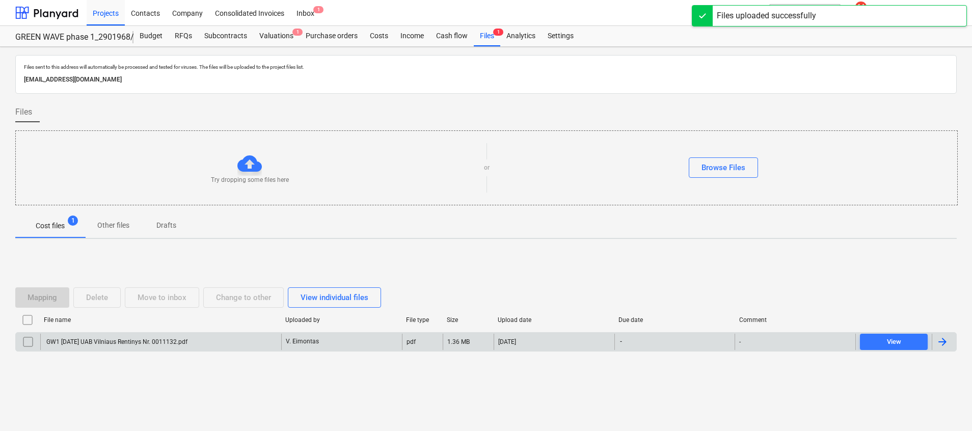
click at [187, 338] on div "GW1 [DATE] UAB Vilniaus Rentinys Nr. 0011132.pdf" at bounding box center [116, 341] width 143 height 7
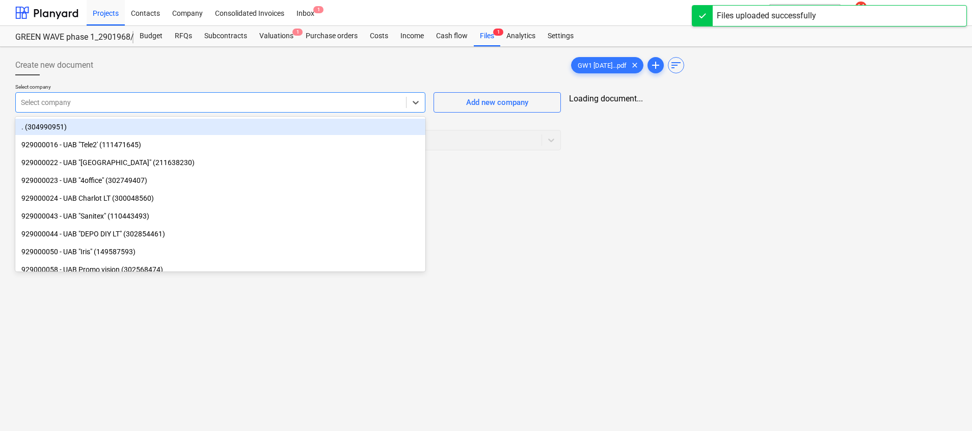
click at [262, 99] on div at bounding box center [211, 102] width 380 height 10
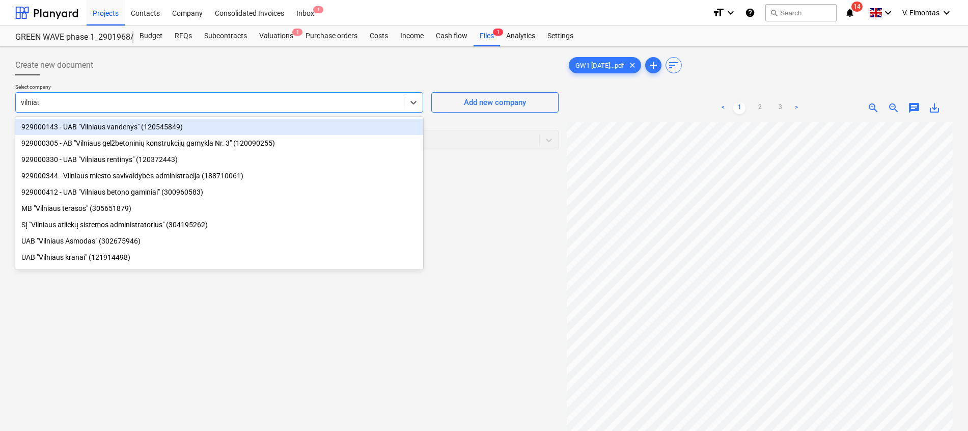
type input "[GEOGRAPHIC_DATA]"
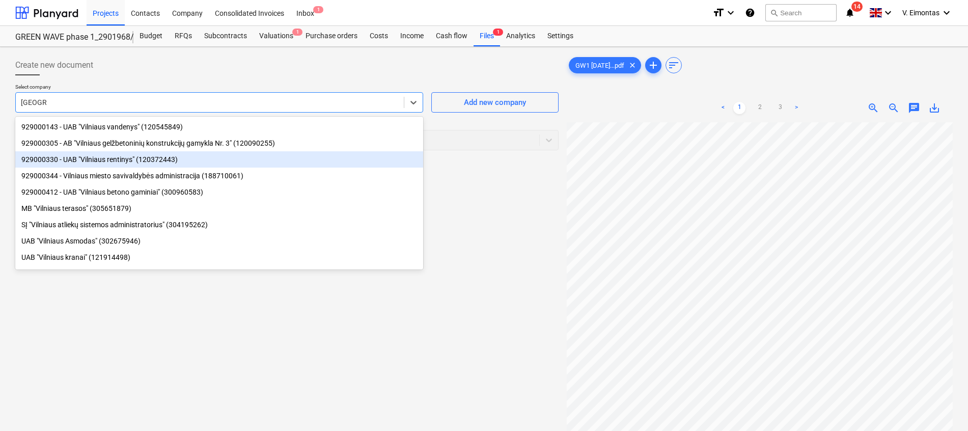
click at [136, 164] on div "929000330 - UAB "Vilniaus rentinys" (120372443)" at bounding box center [219, 159] width 408 height 16
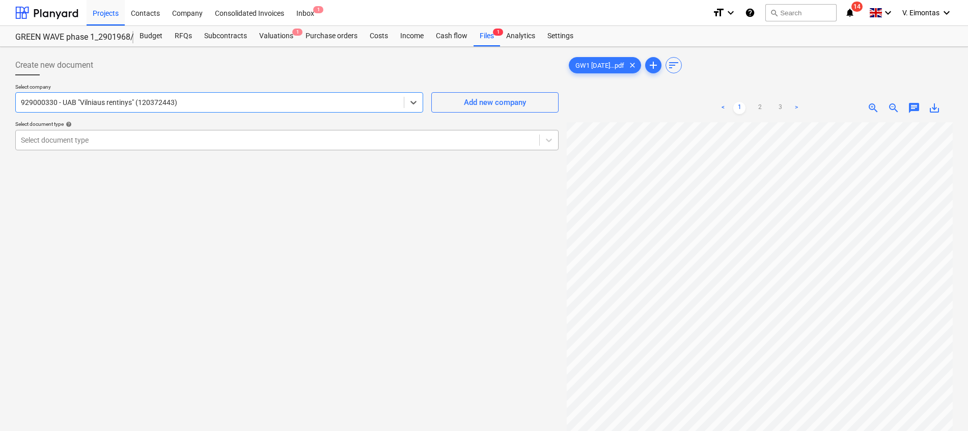
click at [147, 142] on div at bounding box center [278, 140] width 514 height 10
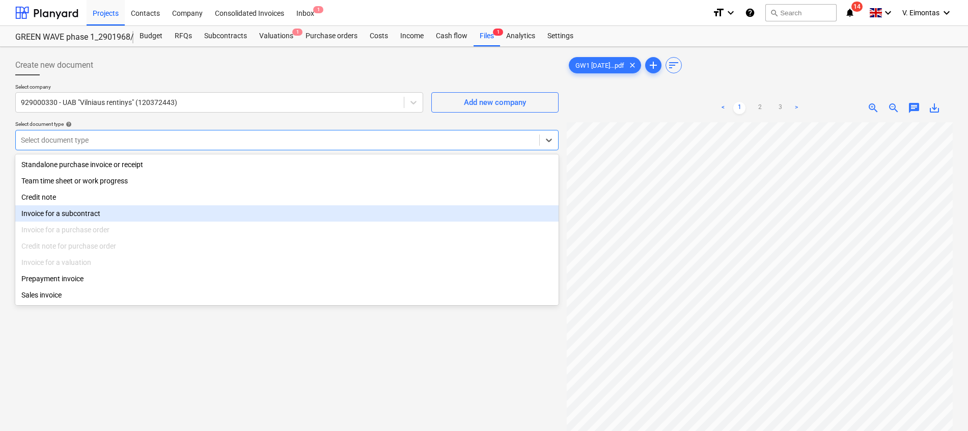
click at [78, 214] on div "Invoice for a subcontract" at bounding box center [287, 213] width 544 height 16
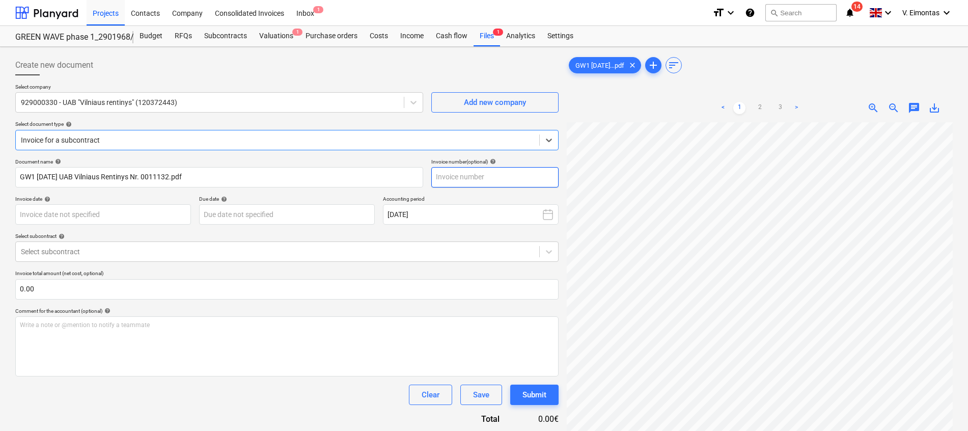
click at [476, 175] on input "text" at bounding box center [495, 177] width 127 height 20
type input "0011132"
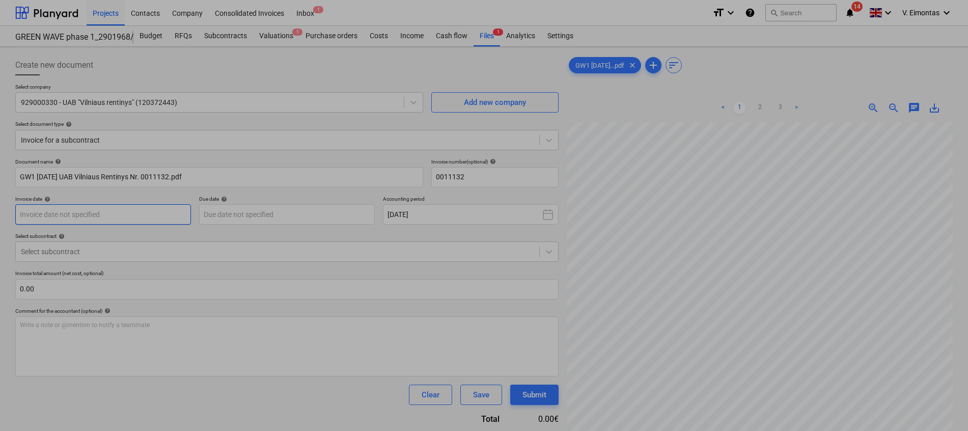
click at [130, 221] on body "Projects Contacts Company Consolidated Invoices Inbox 1 format_size keyboard_ar…" at bounding box center [484, 215] width 968 height 431
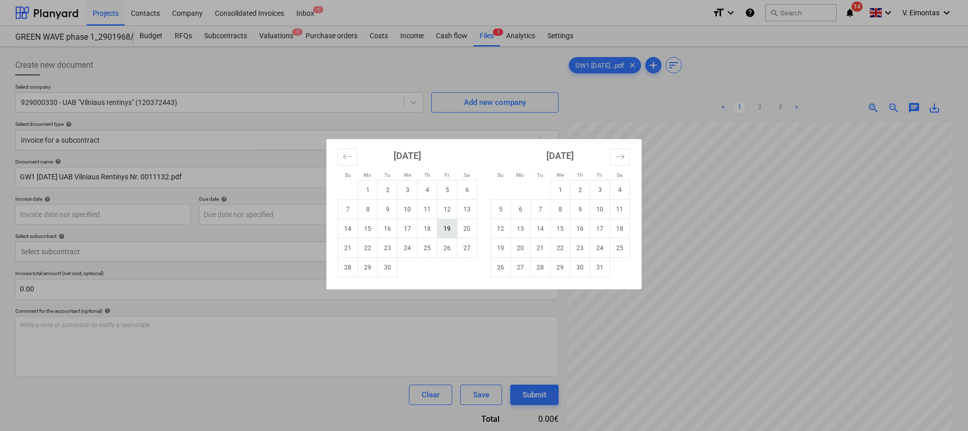
click at [450, 232] on td "19" at bounding box center [448, 228] width 20 height 19
type input "[DATE]"
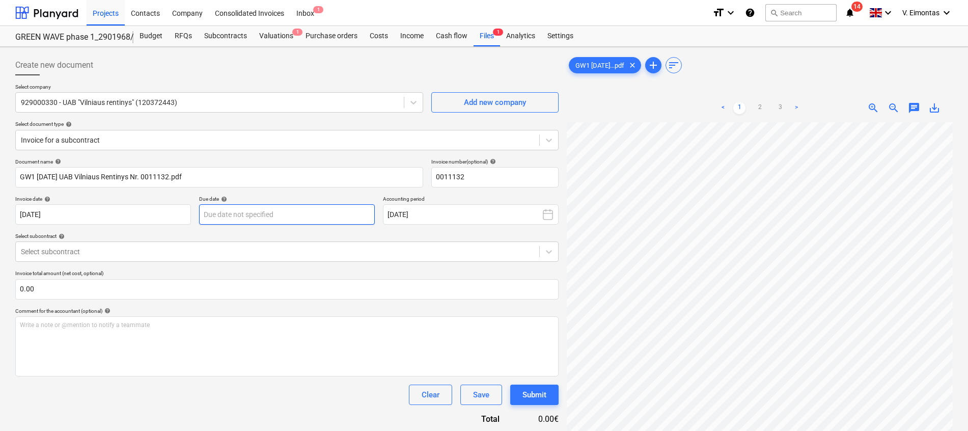
click at [324, 217] on body "Projects Contacts Company Consolidated Invoices Inbox 1 format_size keyboard_ar…" at bounding box center [484, 215] width 968 height 431
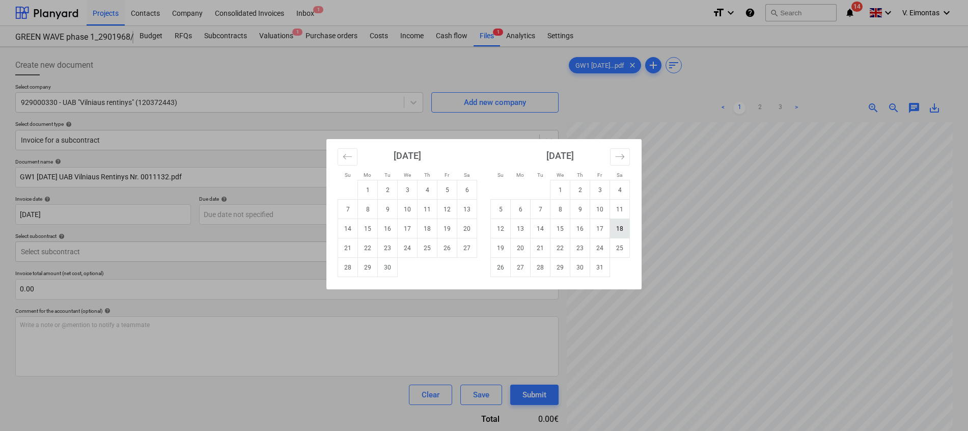
click at [621, 230] on td "18" at bounding box center [620, 228] width 20 height 19
type input "[DATE]"
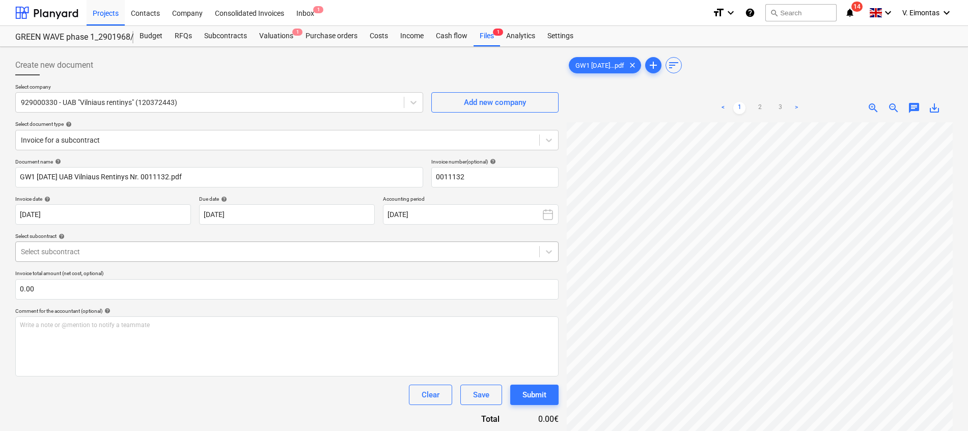
click at [121, 251] on div at bounding box center [278, 252] width 514 height 10
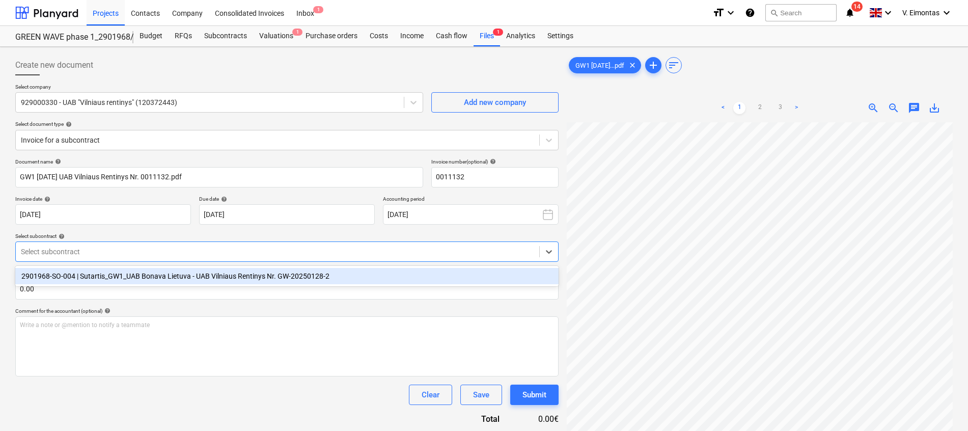
click at [123, 273] on div "2901968-SO-004 | Sutartis_GW1_UAB Bonava Lietuva - UAB Vilniaus Rentinys Nr. GW…" at bounding box center [287, 276] width 544 height 16
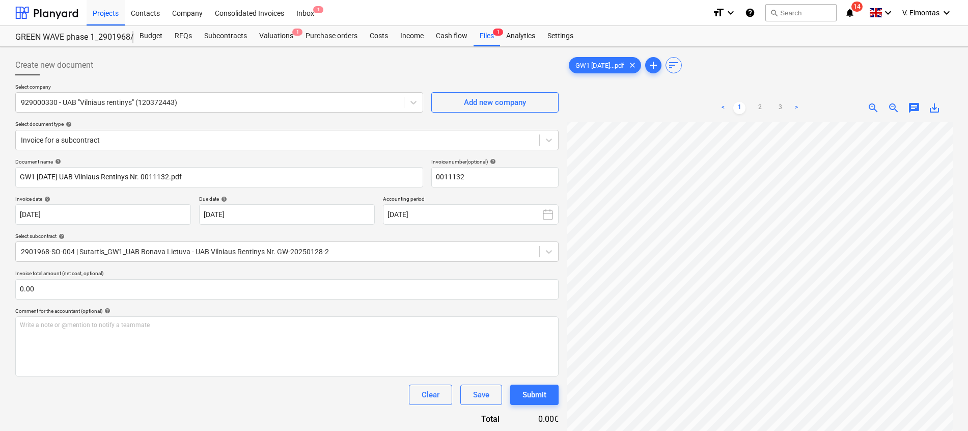
scroll to position [114, 61]
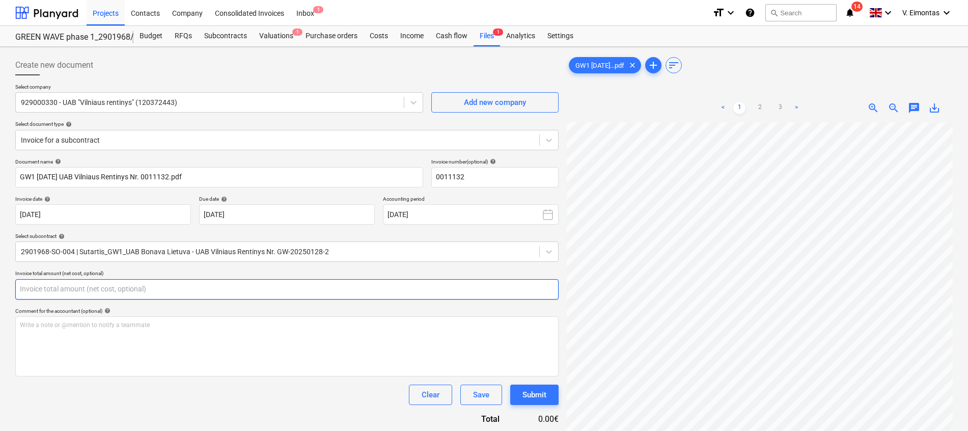
click at [219, 289] on input "text" at bounding box center [287, 289] width 544 height 20
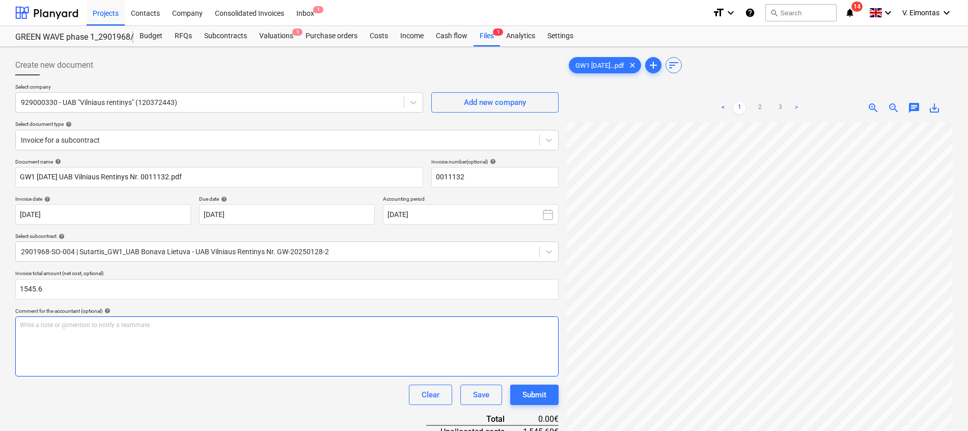
type input "1,545.60"
click at [216, 360] on div "Write a note or @mention to notify a teammate [PERSON_NAME]" at bounding box center [287, 346] width 544 height 60
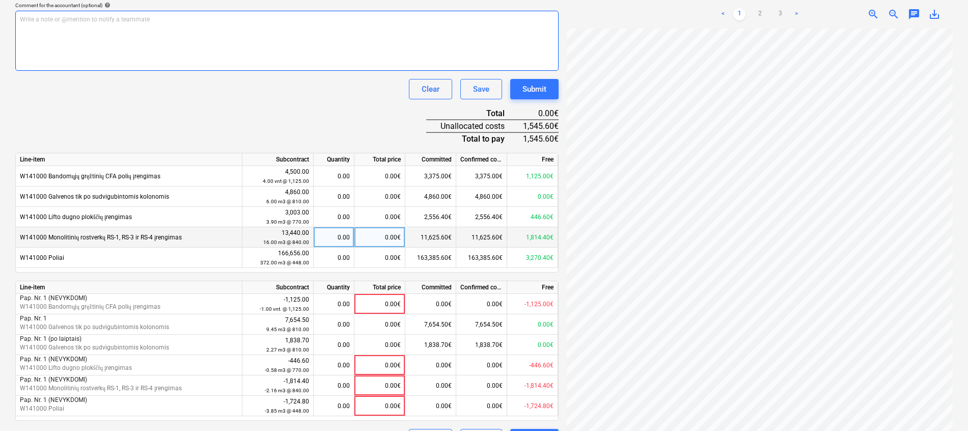
scroll to position [0, 61]
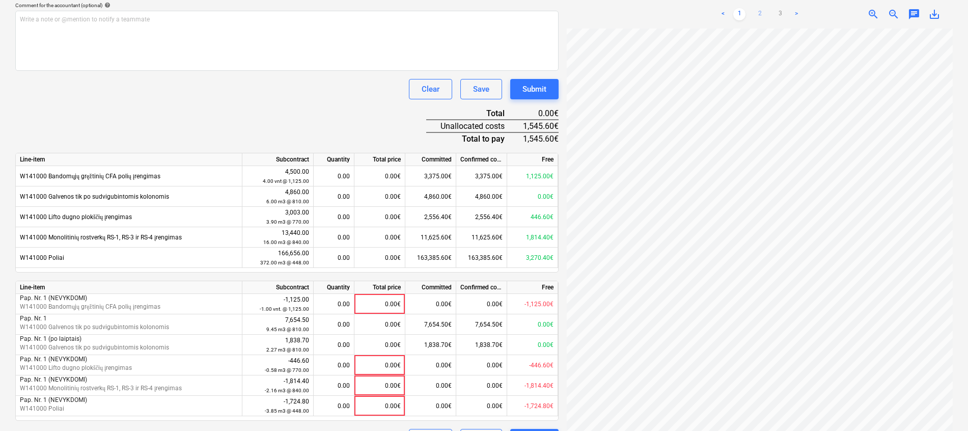
click at [763, 14] on link "2" at bounding box center [760, 14] width 12 height 12
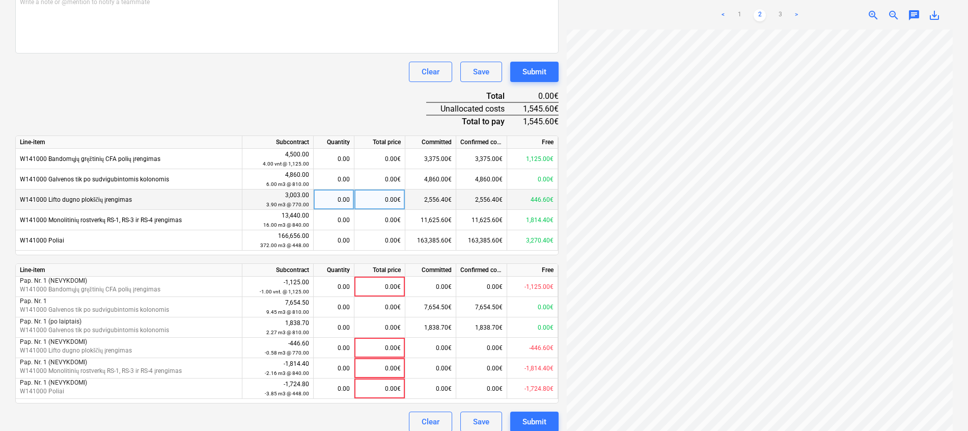
scroll to position [332, 0]
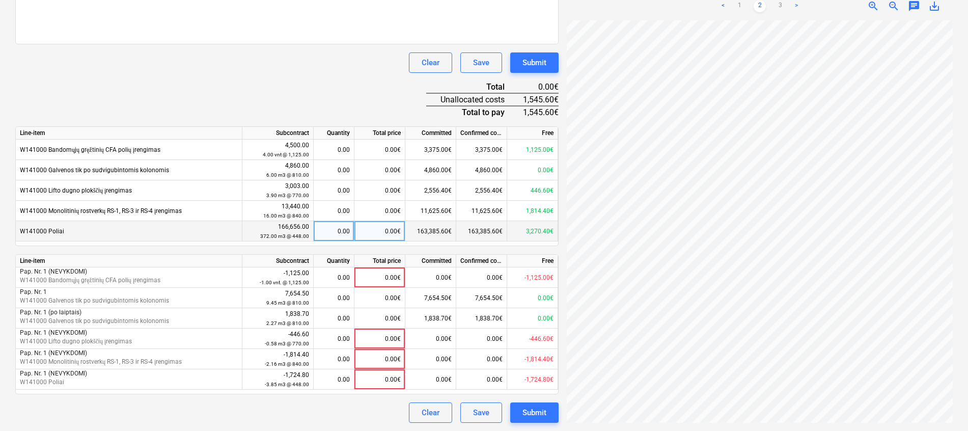
click at [370, 231] on div "0.00€" at bounding box center [380, 231] width 51 height 20
type input "1545.6"
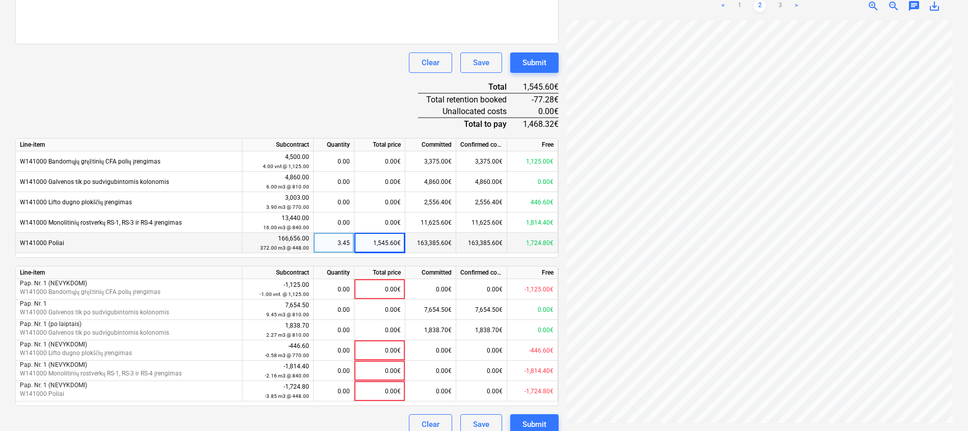
click at [336, 96] on div "Document name help GW1 [DATE] UAB Vilniaus Rentinys Nr. 0011132.pdf Invoice num…" at bounding box center [287, 130] width 544 height 608
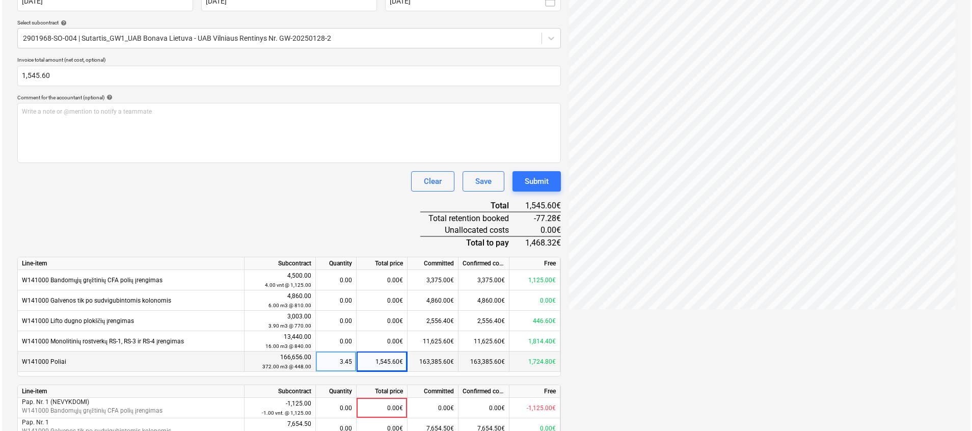
scroll to position [344, 0]
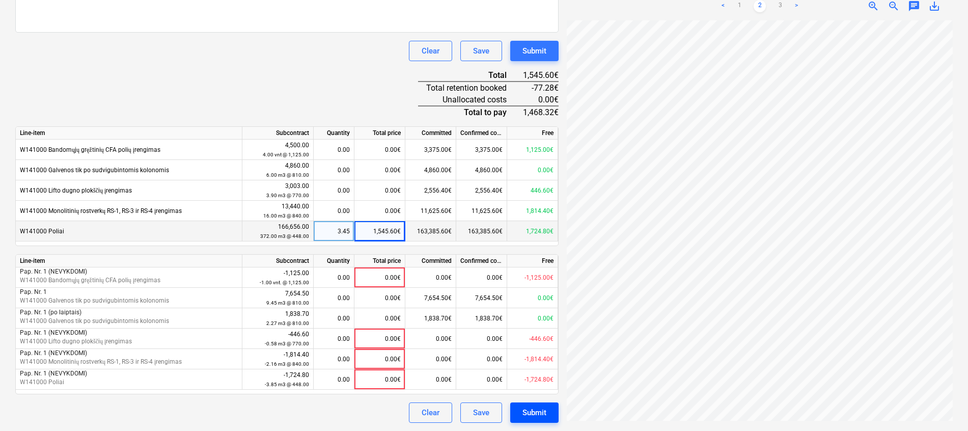
click at [546, 411] on div "Submit" at bounding box center [535, 412] width 24 height 13
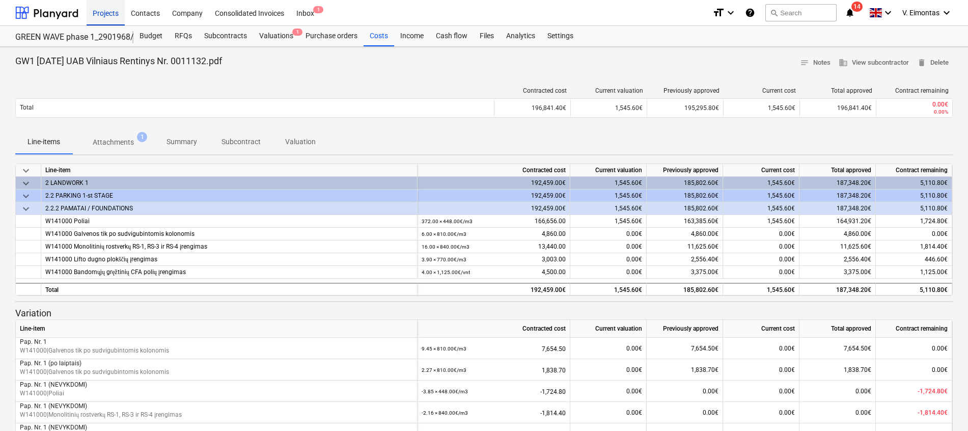
click at [110, 14] on div "Projects" at bounding box center [106, 12] width 38 height 26
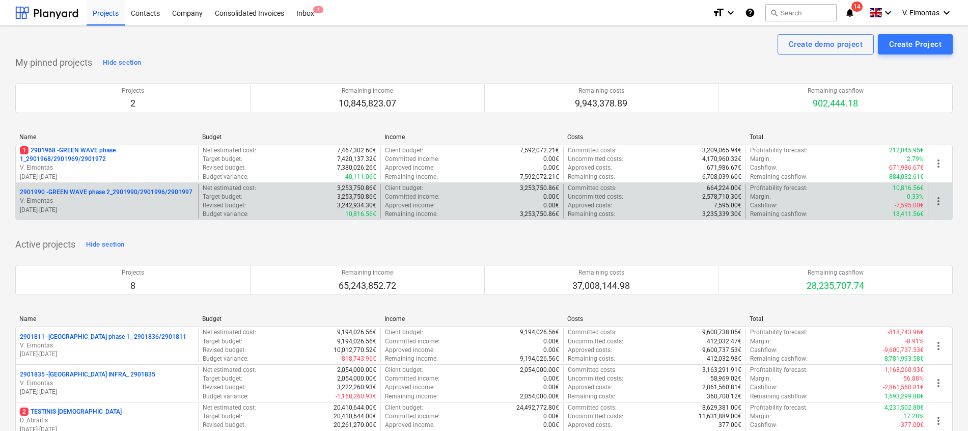
click at [158, 187] on div "2901990 - GREEN WAVE phase 2_2901990/2901996/2901997 V. Eimontas [DATE] - [DATE]" at bounding box center [107, 201] width 182 height 35
click at [158, 190] on p "2901990 - GREEN WAVE phase 2_2901990/2901996/2901997" at bounding box center [106, 192] width 173 height 9
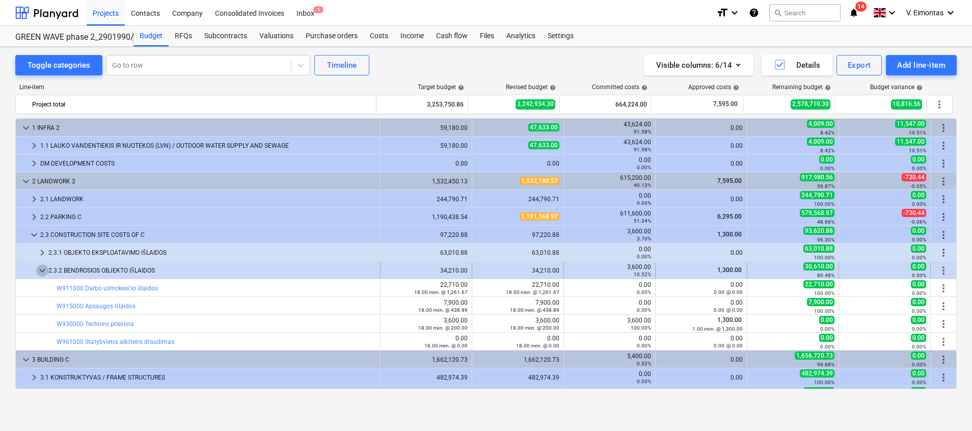
click at [38, 269] on span "keyboard_arrow_down" at bounding box center [42, 270] width 12 height 12
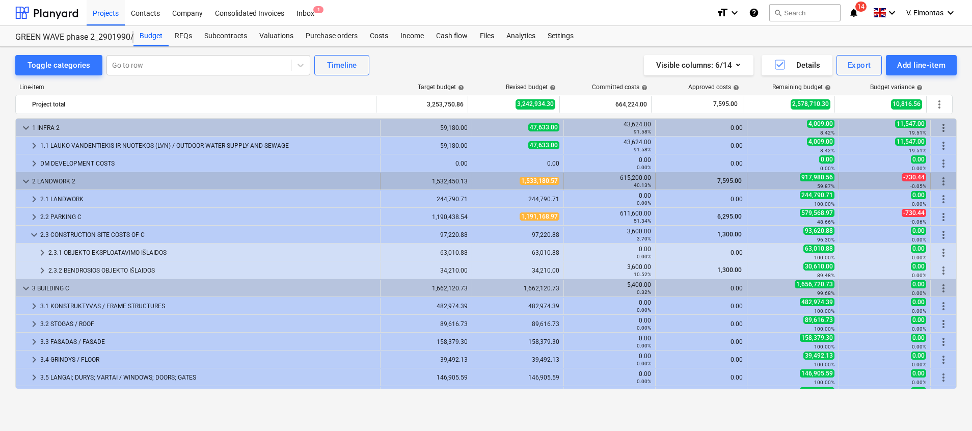
click at [27, 178] on span "keyboard_arrow_down" at bounding box center [26, 181] width 12 height 12
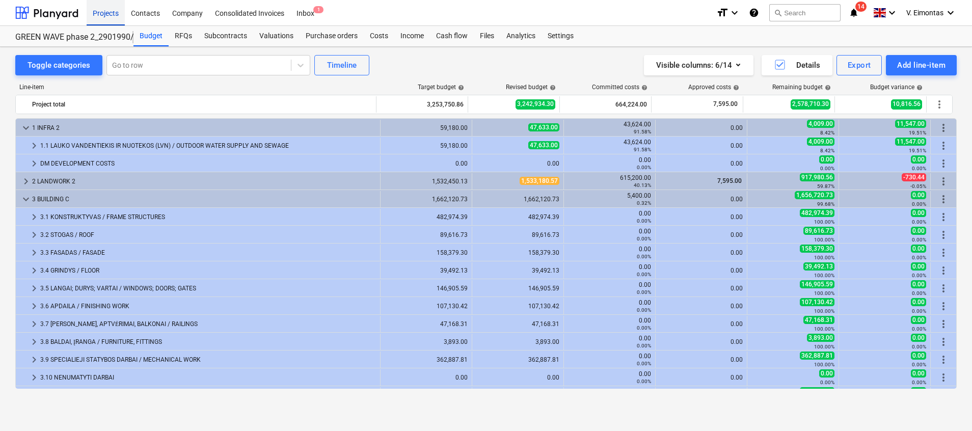
click at [112, 12] on div "Projects" at bounding box center [106, 12] width 38 height 26
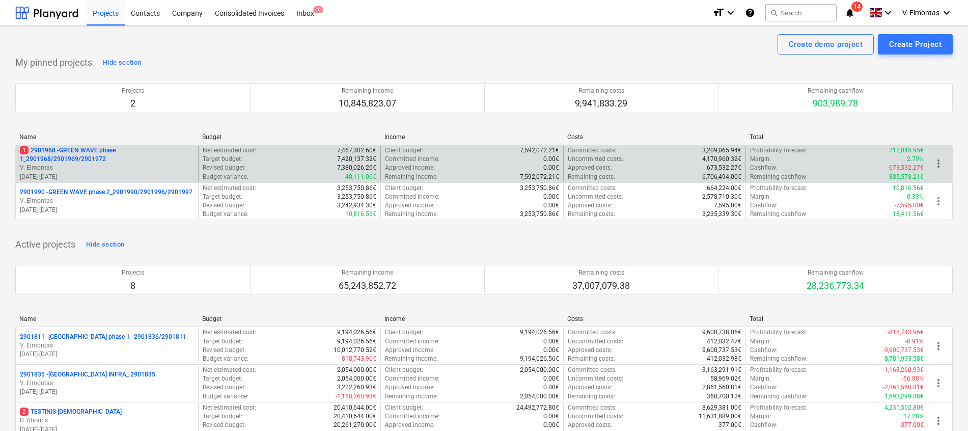
click at [63, 149] on p "1 2901968 - GREEN WAVE phase 1_2901968/2901969/2901972" at bounding box center [107, 154] width 174 height 17
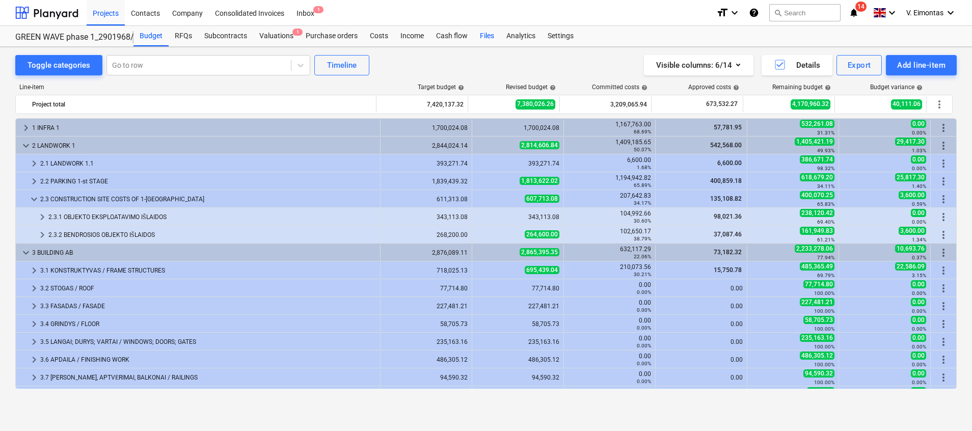
click at [486, 36] on div "Files" at bounding box center [487, 36] width 26 height 20
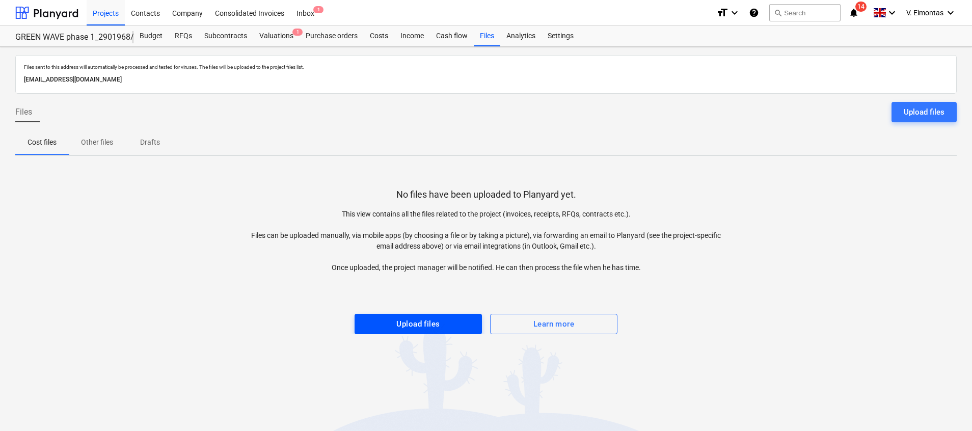
click at [408, 322] on div "Upload files" at bounding box center [417, 323] width 43 height 13
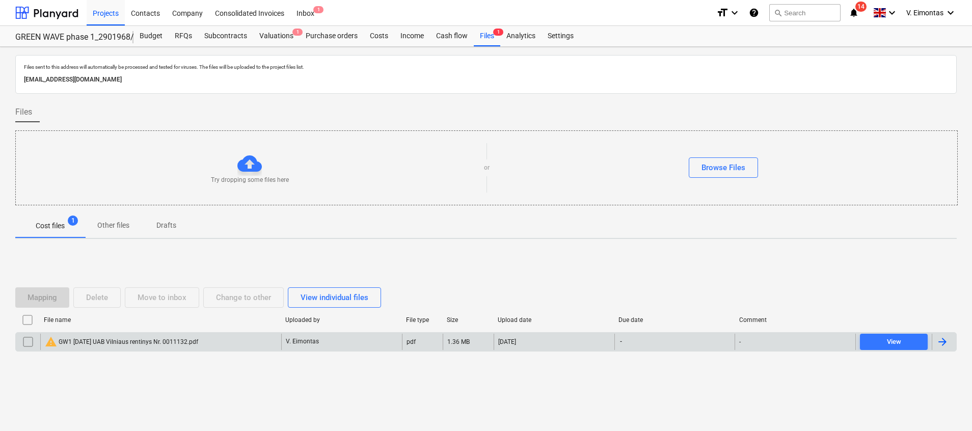
click at [171, 341] on div "warning GW1 [DATE] UAB Vilniaus rentinys Nr. 0011132.pdf" at bounding box center [121, 342] width 153 height 12
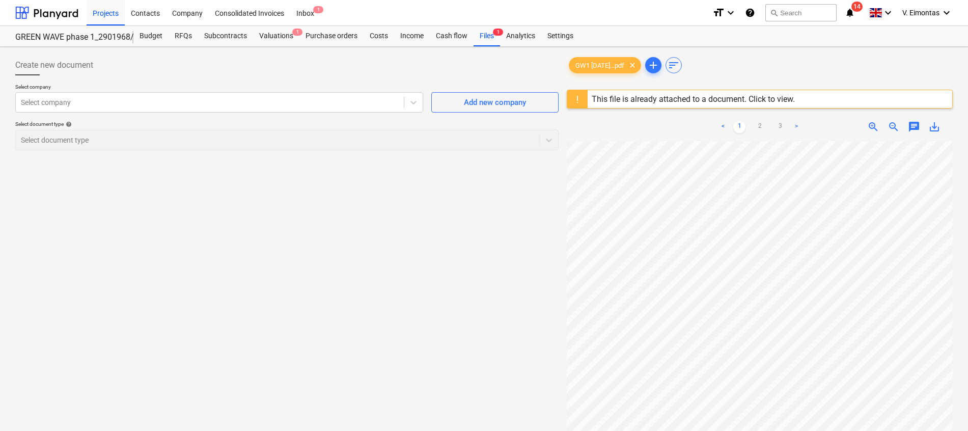
scroll to position [76, 0]
click at [639, 59] on span "clear" at bounding box center [633, 65] width 12 height 12
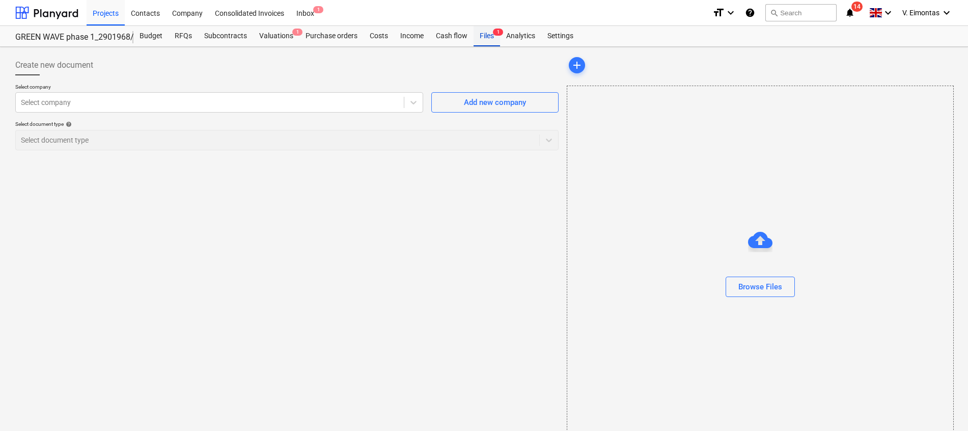
click at [482, 32] on div "Files 1" at bounding box center [487, 36] width 26 height 20
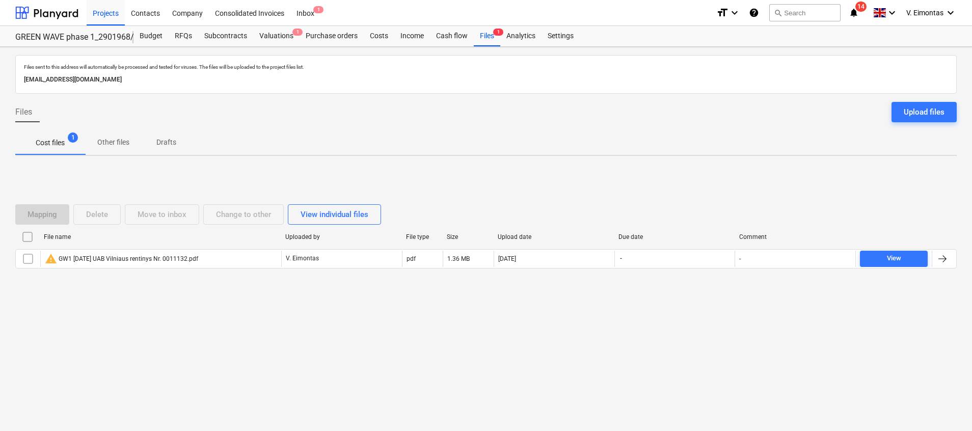
click at [29, 240] on input "checkbox" at bounding box center [27, 237] width 16 height 16
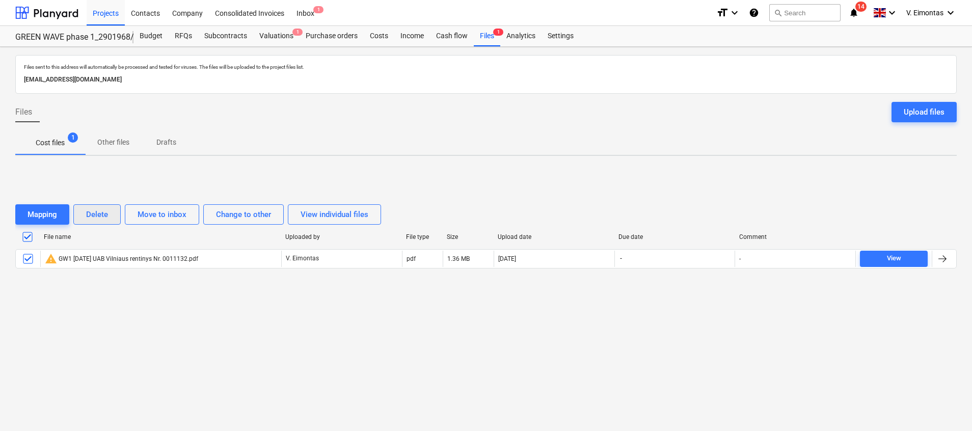
click at [97, 205] on button "Delete" at bounding box center [96, 214] width 47 height 20
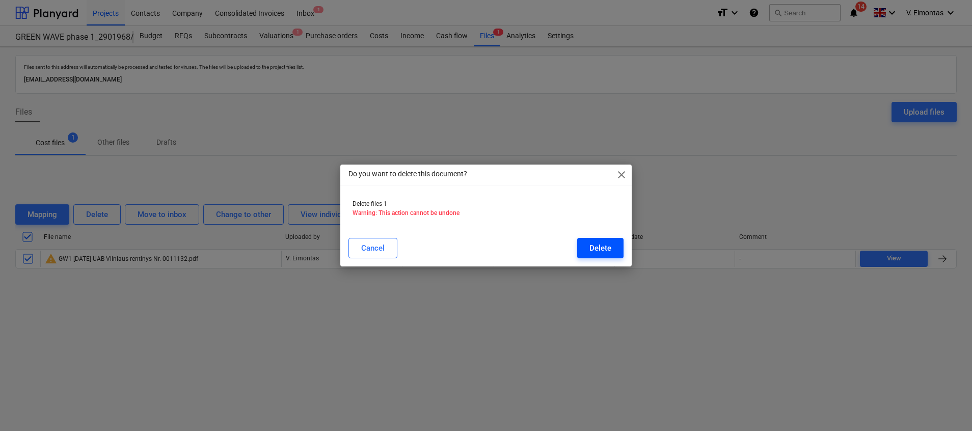
click at [615, 253] on button "Delete" at bounding box center [600, 248] width 46 height 20
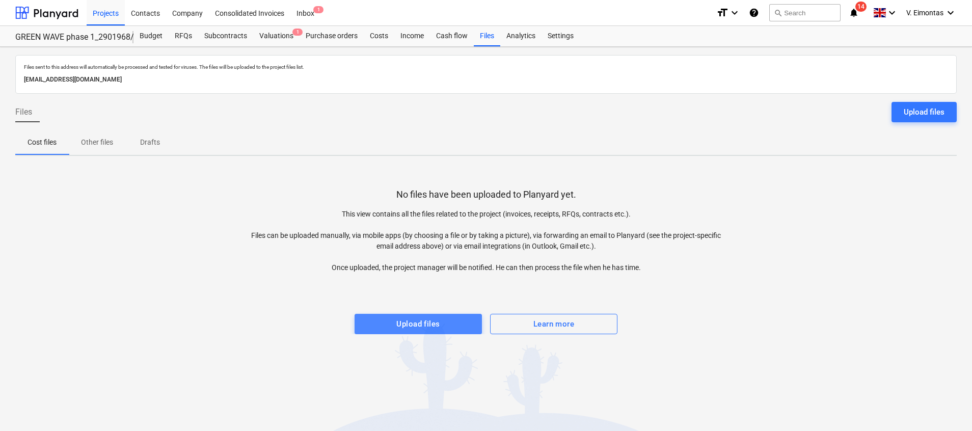
click at [450, 325] on span "Upload files" at bounding box center [418, 323] width 105 height 13
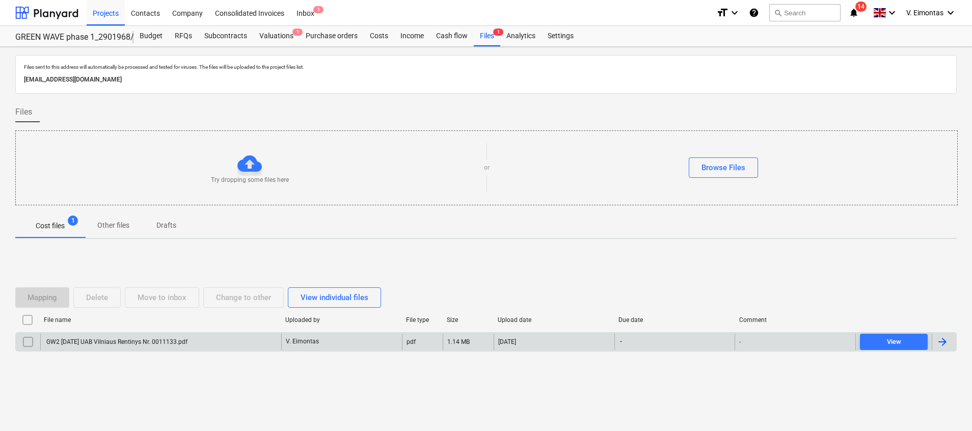
click at [214, 340] on div "GW2 [DATE] UAB Vilniaus Rentinys Nr. 0011133.pdf" at bounding box center [160, 342] width 241 height 16
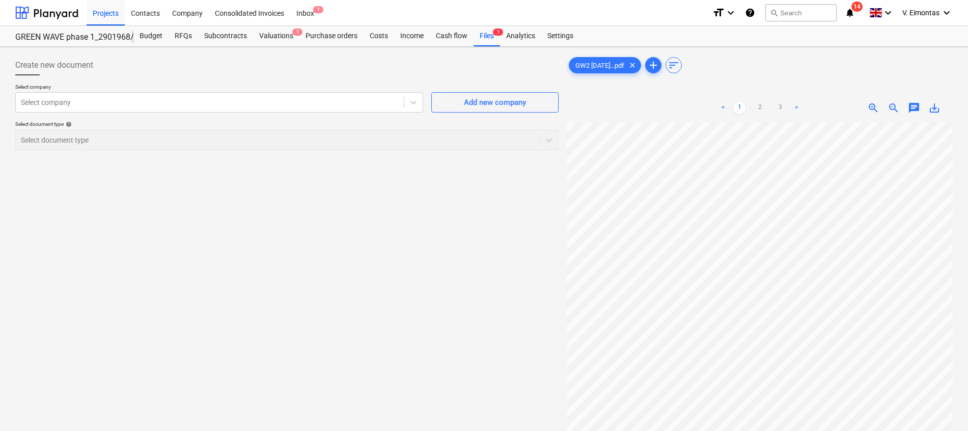
scroll to position [66, 45]
click at [232, 106] on div at bounding box center [210, 102] width 378 height 10
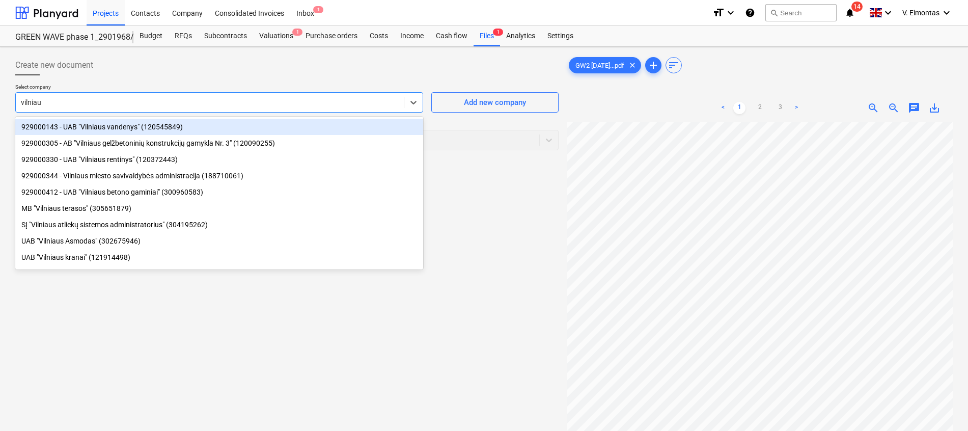
type input "[GEOGRAPHIC_DATA]"
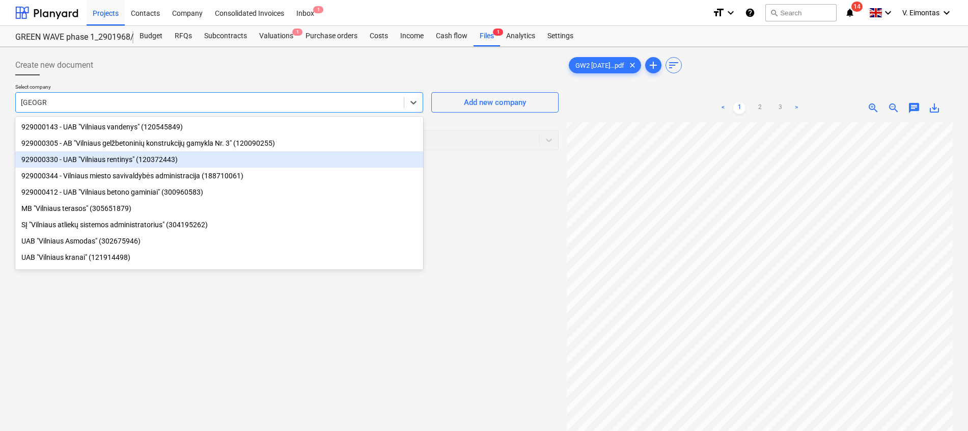
click at [94, 157] on div "929000330 - UAB "Vilniaus rentinys" (120372443)" at bounding box center [219, 159] width 408 height 16
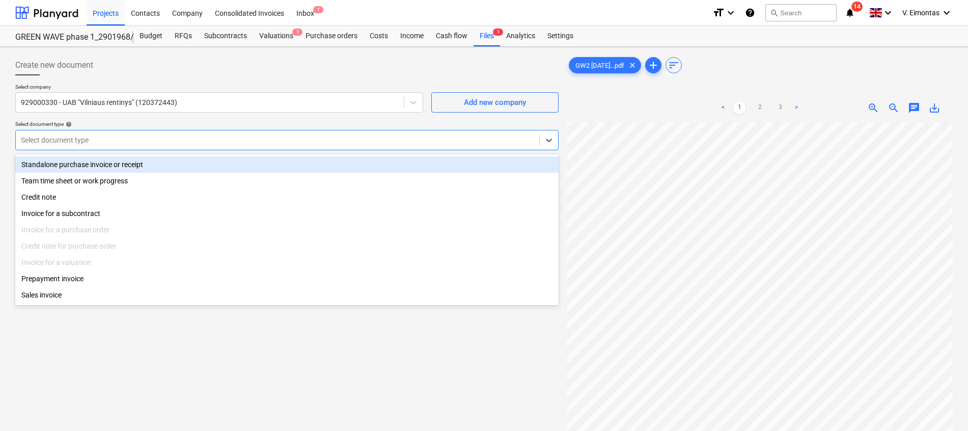
click at [98, 146] on div "Select document type" at bounding box center [278, 140] width 524 height 14
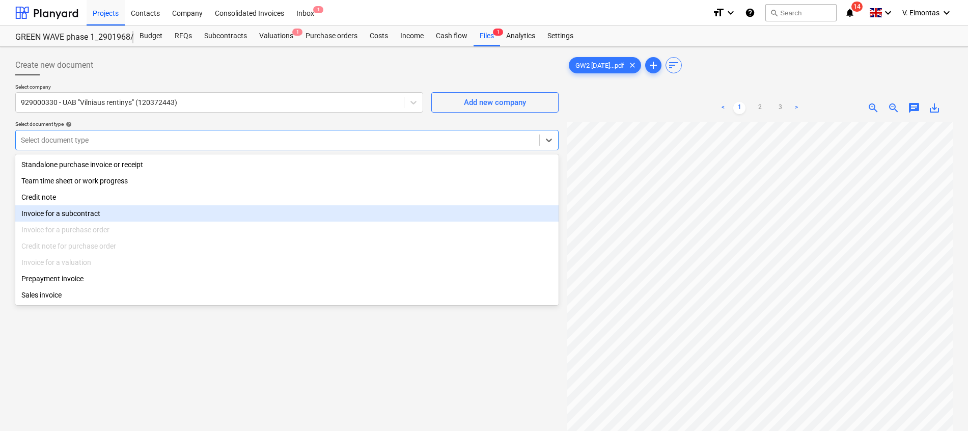
click at [72, 220] on div "Invoice for a subcontract" at bounding box center [287, 213] width 544 height 16
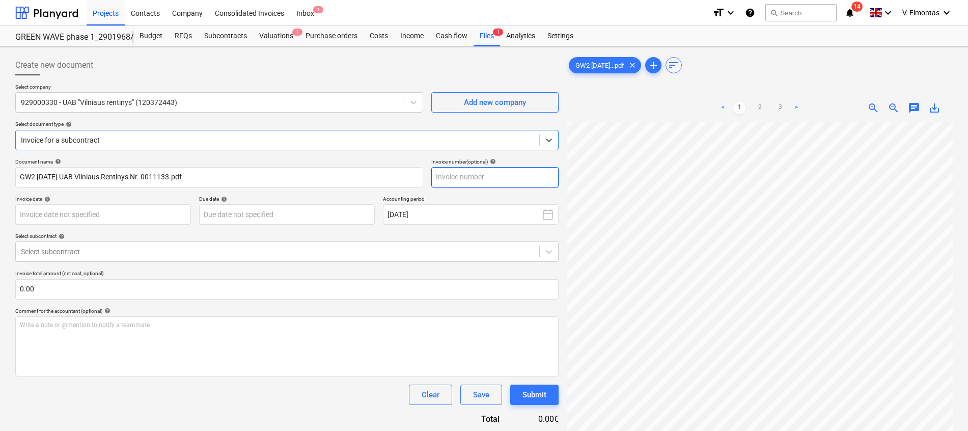
click at [487, 183] on input "text" at bounding box center [495, 177] width 127 height 20
type input "0011133"
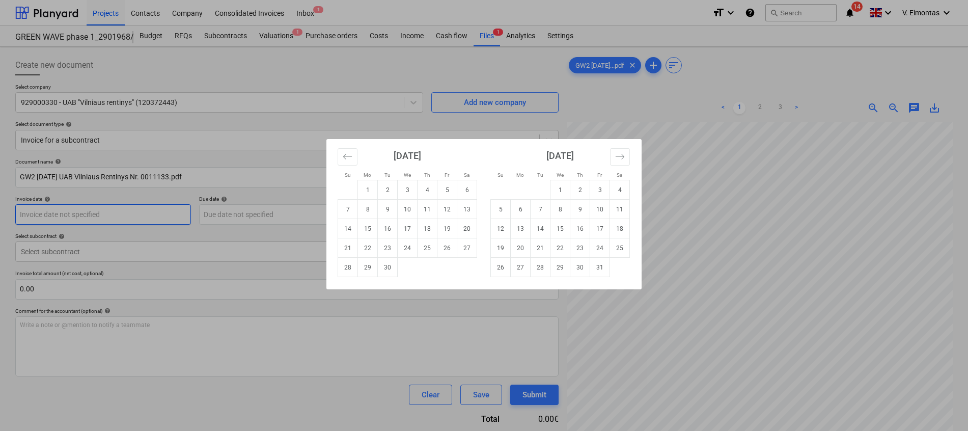
click at [103, 206] on body "Projects Contacts Company Consolidated Invoices Inbox 1 format_size keyboard_ar…" at bounding box center [484, 215] width 968 height 431
click at [637, 103] on div "Su Mo Tu We Th Fr Sa Su Mo Tu We Th Fr Sa [DATE] 1 2 3 4 5 6 7 8 9 10 11 12 13 …" at bounding box center [484, 215] width 968 height 431
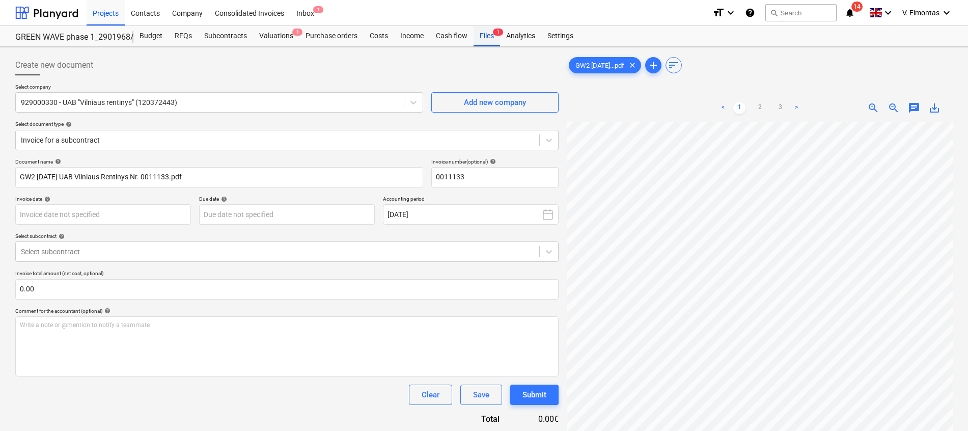
click at [486, 35] on div "Files 1" at bounding box center [487, 36] width 26 height 20
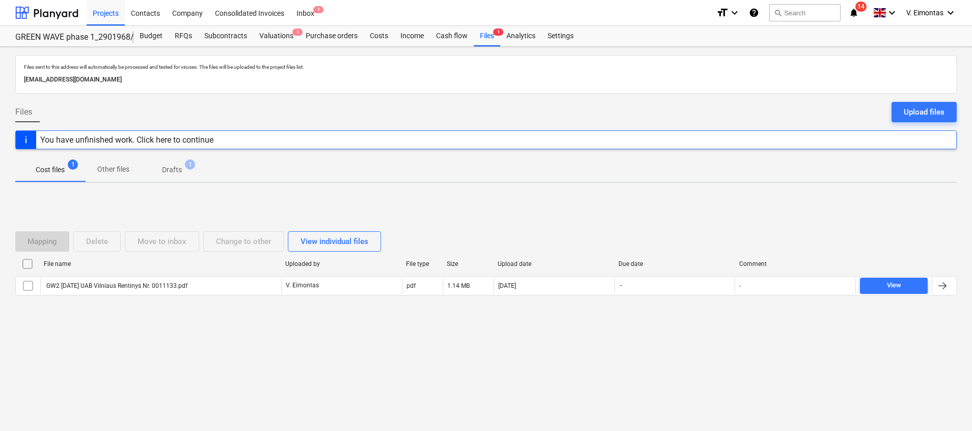
click at [22, 237] on div "Mapping Delete Move to inbox Change to other View individual files" at bounding box center [200, 241] width 370 height 20
click at [29, 260] on input "checkbox" at bounding box center [27, 264] width 16 height 16
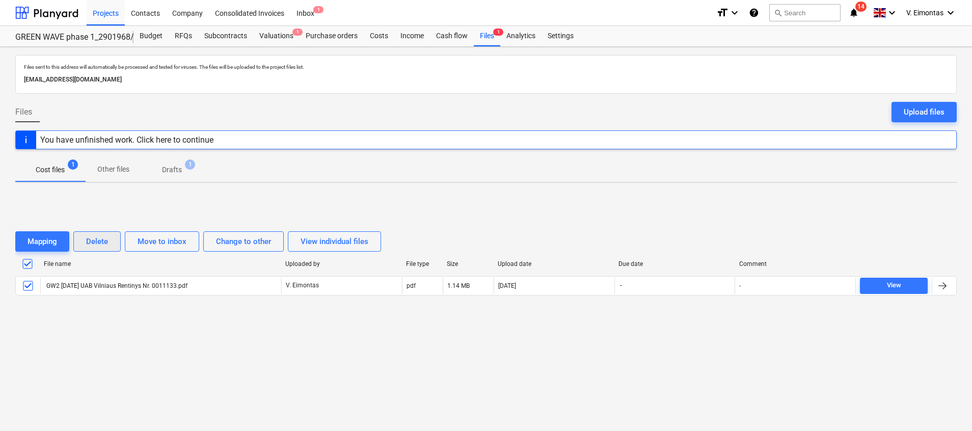
click at [99, 235] on div "Delete" at bounding box center [97, 241] width 22 height 13
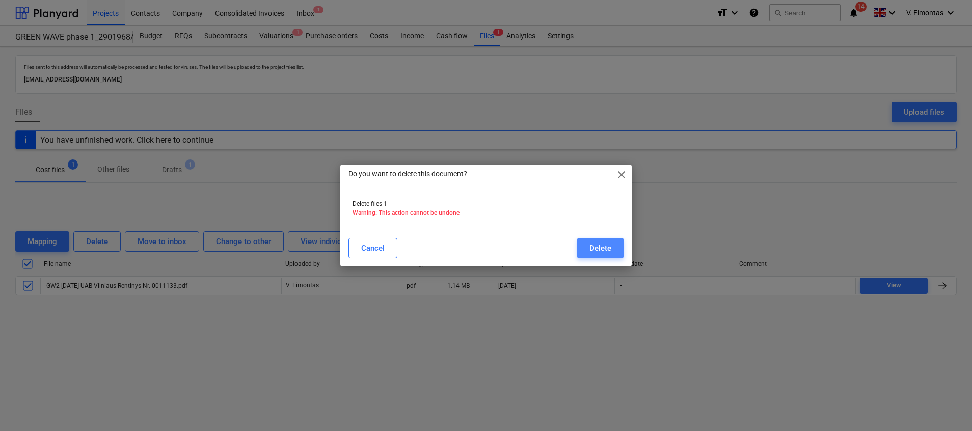
click at [605, 244] on div "Delete" at bounding box center [600, 247] width 22 height 13
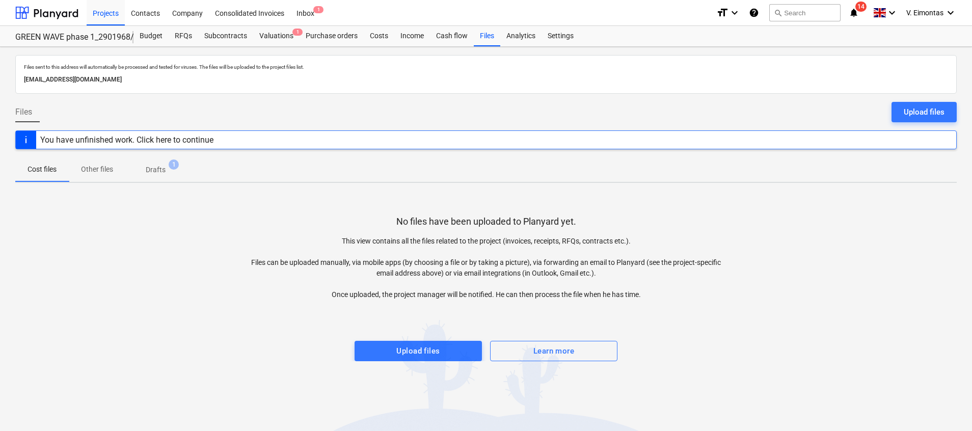
click at [152, 198] on div "No files have been uploaded to Planyard yet. This view contains all the files r…" at bounding box center [485, 276] width 941 height 170
click at [159, 171] on p "Drafts" at bounding box center [156, 170] width 20 height 11
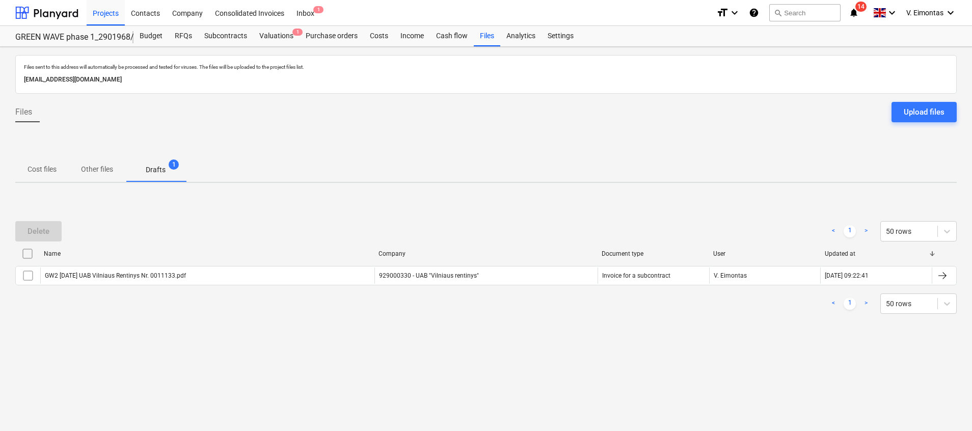
click at [30, 256] on input "checkbox" at bounding box center [27, 254] width 16 height 16
click at [38, 236] on div "Delete" at bounding box center [39, 231] width 22 height 13
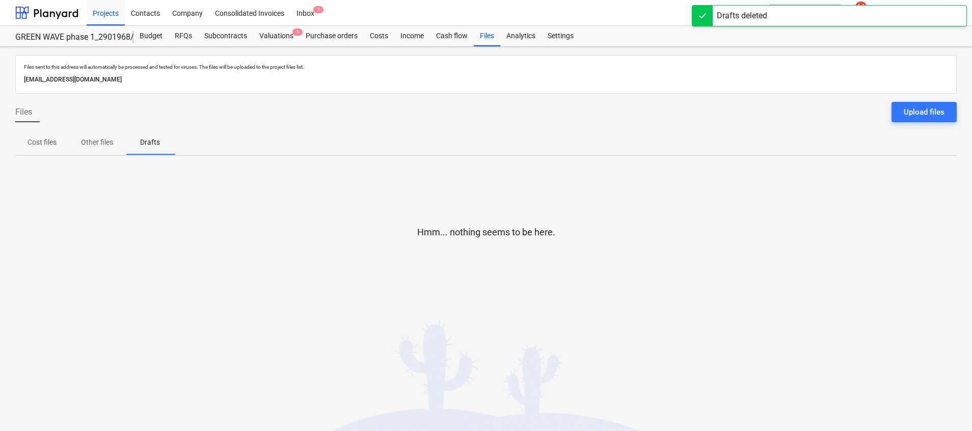
click at [38, 141] on p "Cost files" at bounding box center [42, 142] width 29 height 11
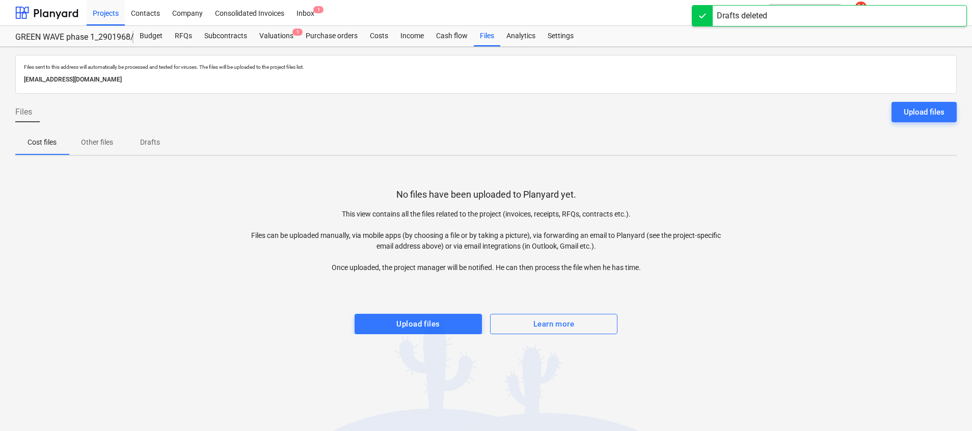
click at [452, 325] on span "Upload files" at bounding box center [418, 323] width 105 height 13
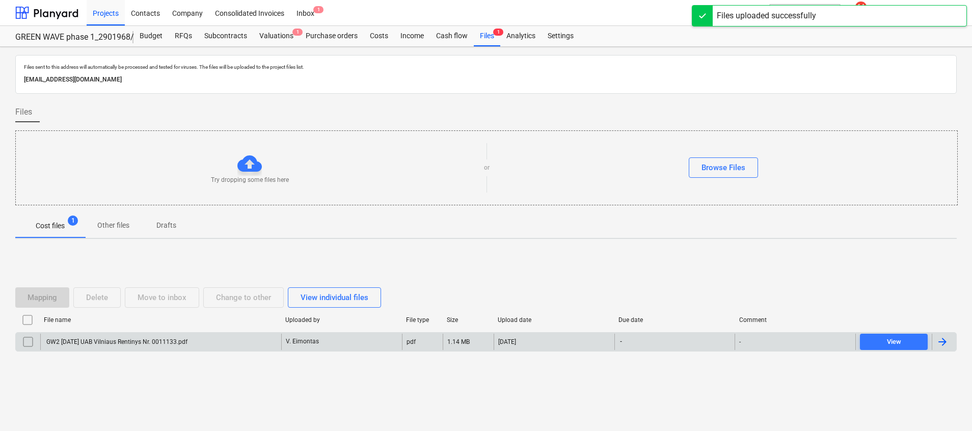
click at [317, 342] on p "V. Eimontas" at bounding box center [302, 341] width 33 height 9
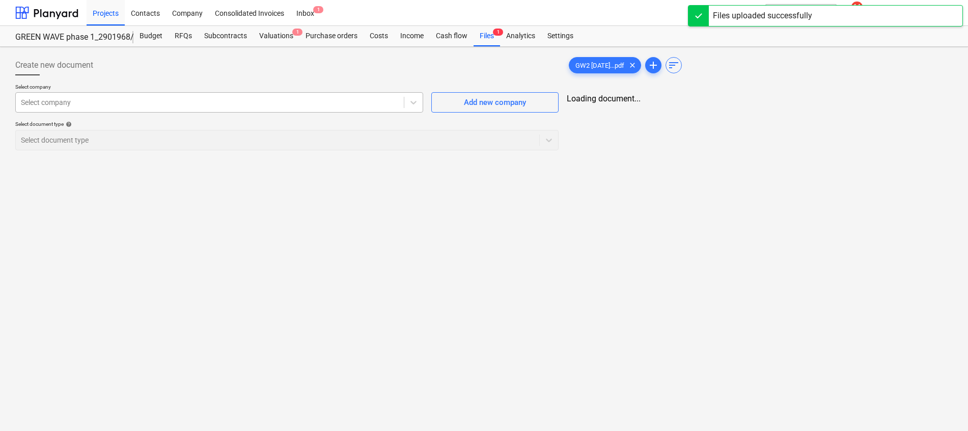
click at [221, 100] on div at bounding box center [210, 102] width 378 height 10
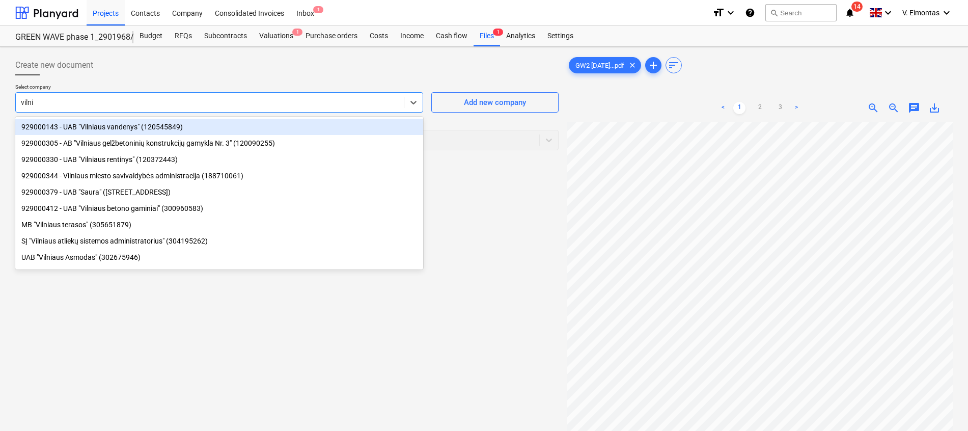
type input "vilnia"
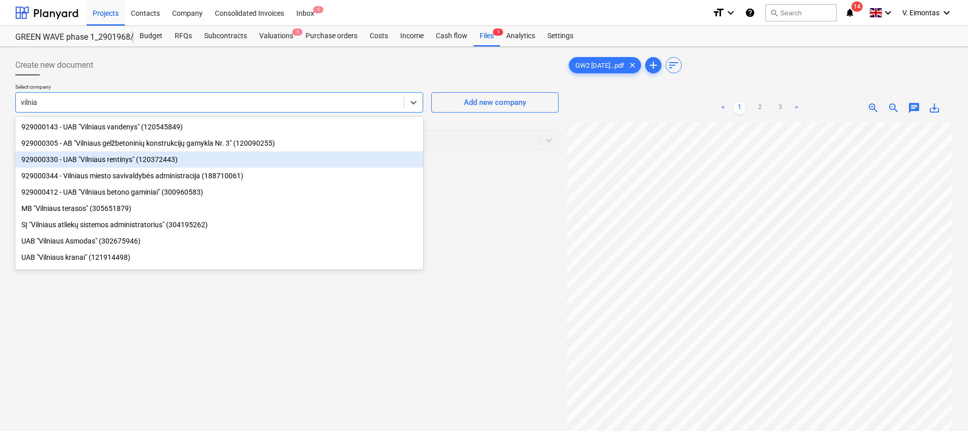
click at [136, 159] on div "929000330 - UAB "Vilniaus rentinys" (120372443)" at bounding box center [219, 159] width 408 height 16
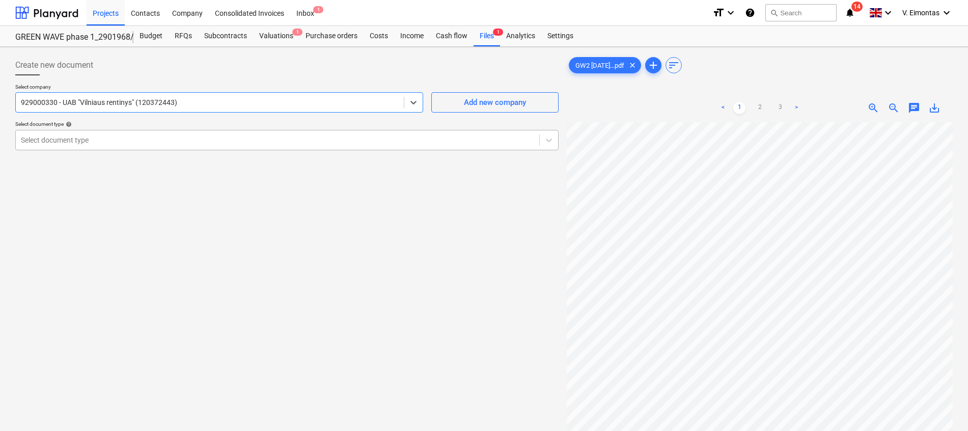
click at [146, 148] on div "Select document type" at bounding box center [287, 140] width 544 height 20
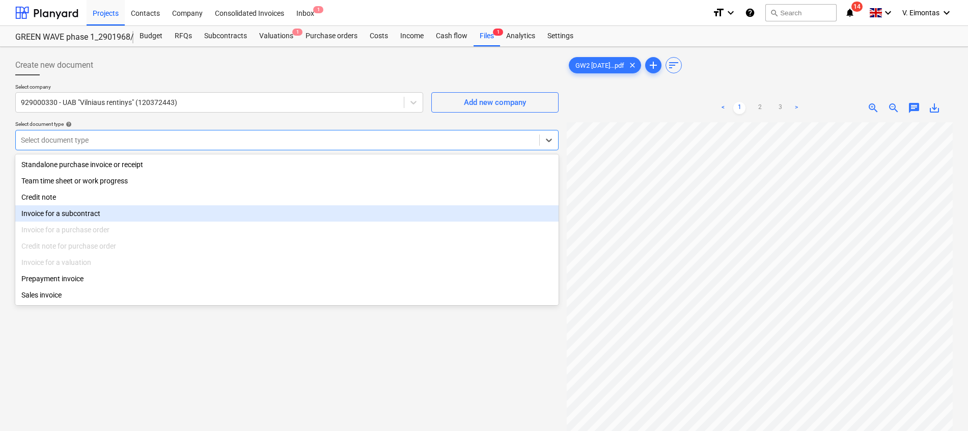
click at [56, 213] on div "Invoice for a subcontract" at bounding box center [287, 213] width 544 height 16
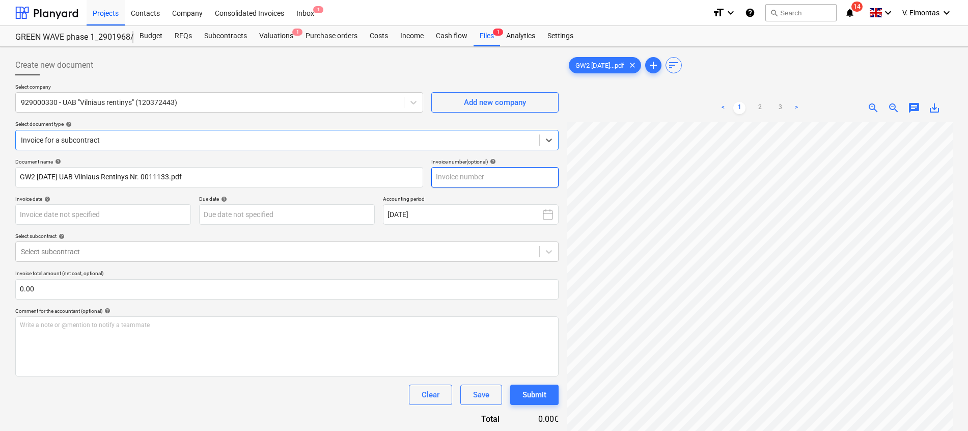
click at [462, 184] on input "text" at bounding box center [495, 177] width 127 height 20
type input "0011133"
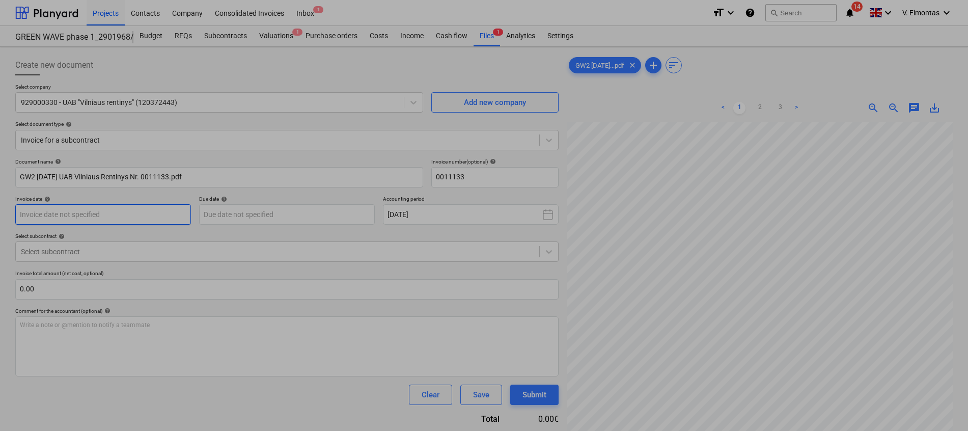
click at [140, 208] on body "Projects Contacts Company Consolidated Invoices Inbox 1 format_size keyboard_ar…" at bounding box center [484, 215] width 968 height 431
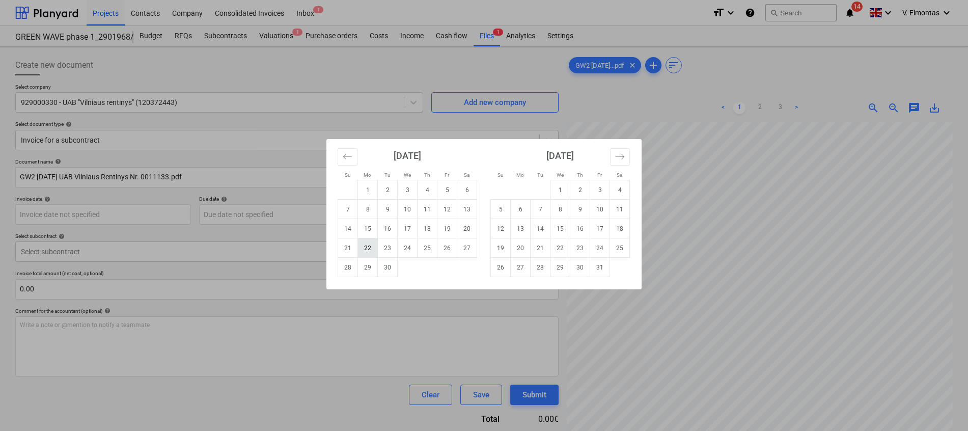
click at [361, 246] on td "22" at bounding box center [368, 247] width 20 height 19
type input "[DATE]"
click at [127, 210] on body "Projects Contacts Company Consolidated Invoices Inbox 1 format_size keyboard_ar…" at bounding box center [484, 215] width 968 height 431
click at [249, 211] on div "Su Mo Tu We Th Fr Sa Su Mo Tu We Th Fr Sa [DATE] 1 2 3 4 5 6 7 8 9 10 11 12 13 …" at bounding box center [484, 215] width 968 height 431
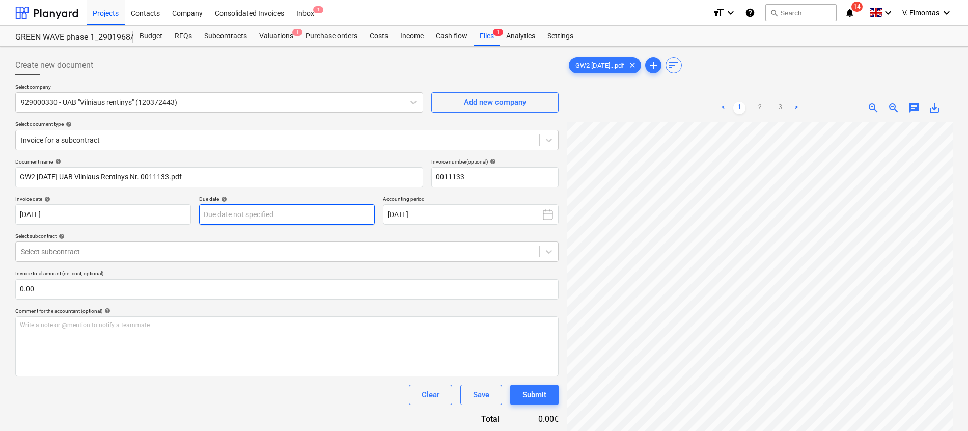
click at [260, 216] on body "Projects Contacts Company Consolidated Invoices Inbox 1 format_size keyboard_ar…" at bounding box center [484, 215] width 968 height 431
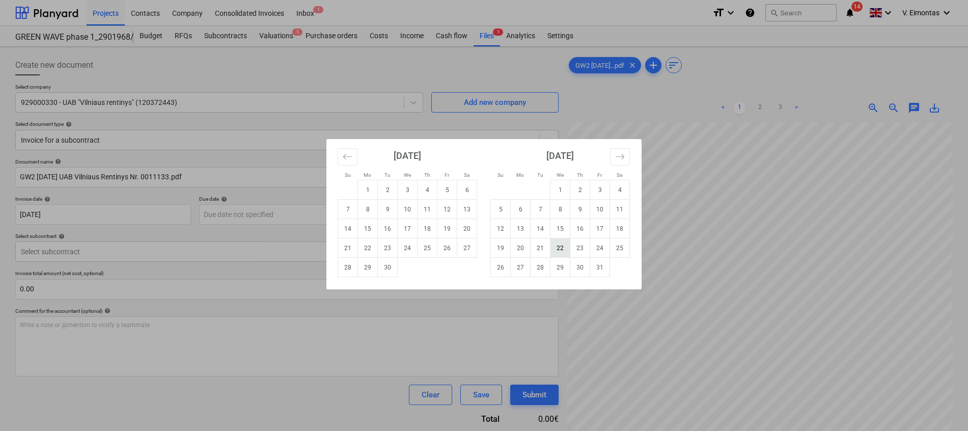
click at [554, 244] on td "22" at bounding box center [561, 247] width 20 height 19
type input "[DATE]"
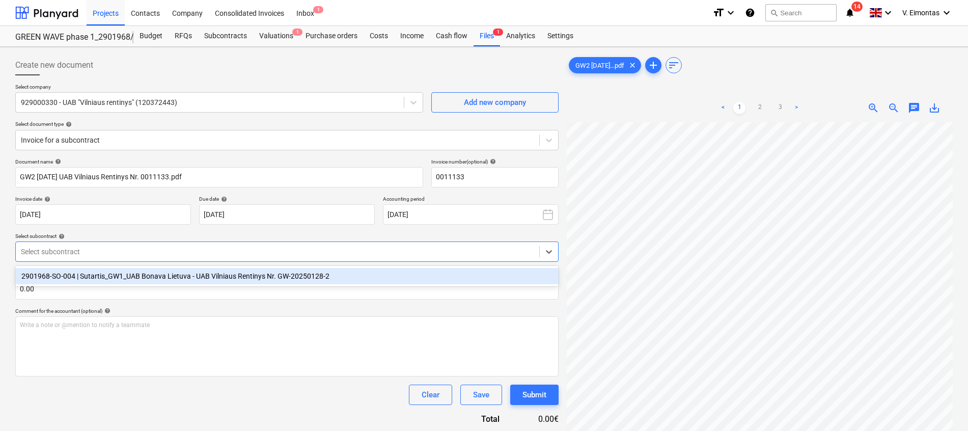
click at [98, 256] on div at bounding box center [278, 252] width 514 height 10
click at [97, 276] on div "2901968-SO-004 | Sutartis_GW1_UAB Bonava Lietuva - UAB Vilniaus Rentinys Nr. GW…" at bounding box center [287, 276] width 544 height 16
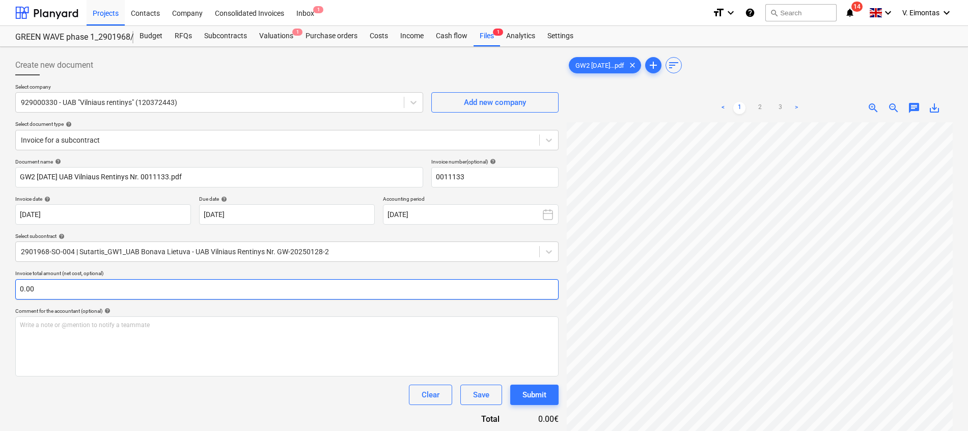
scroll to position [152, 74]
click at [365, 280] on input "text" at bounding box center [287, 289] width 544 height 20
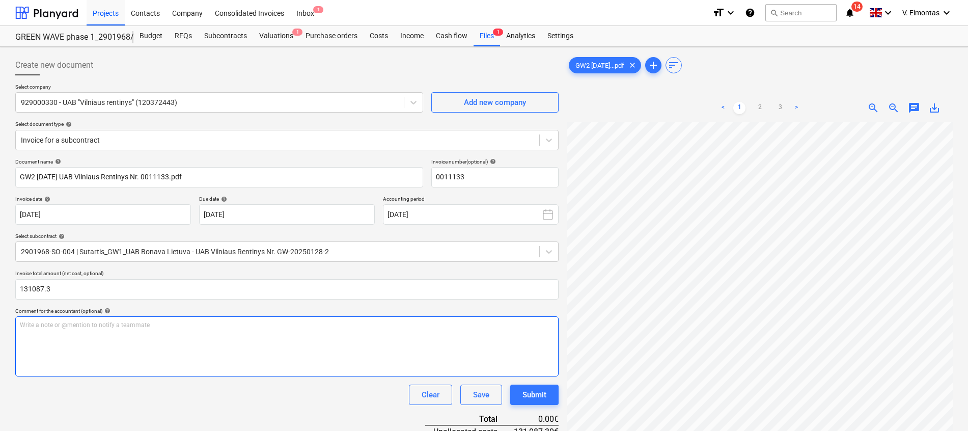
type input "131,087.30"
click at [133, 356] on div "Write a note or @mention to notify a teammate [PERSON_NAME]" at bounding box center [287, 346] width 544 height 60
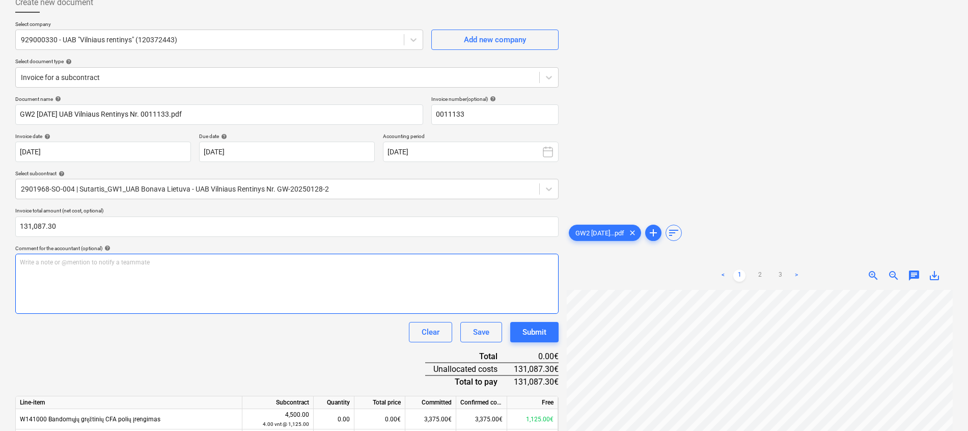
scroll to position [0, 0]
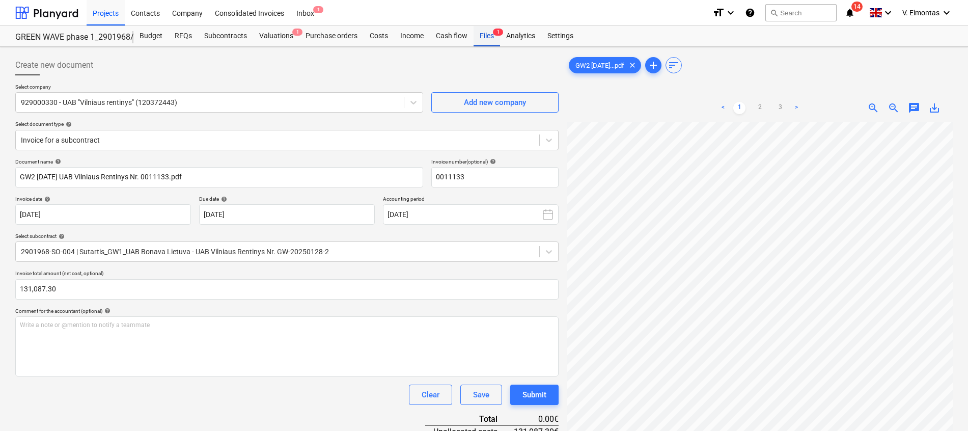
click at [486, 42] on div "Files 1" at bounding box center [487, 36] width 26 height 20
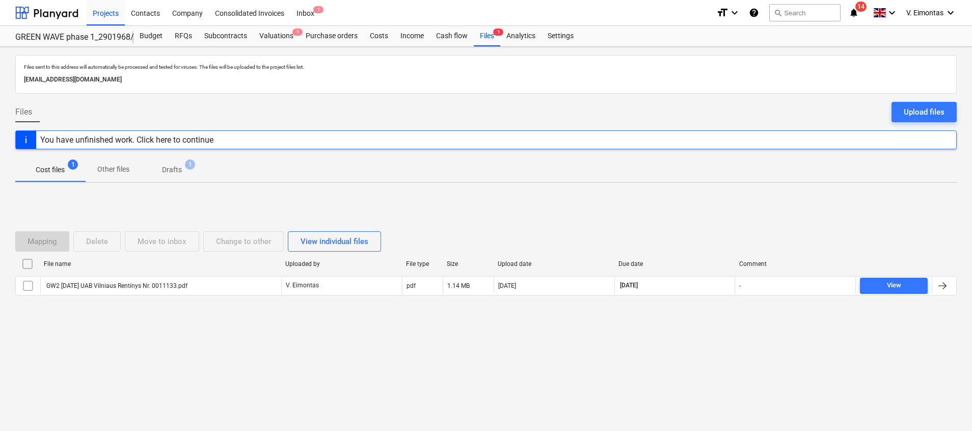
click at [19, 267] on div at bounding box center [27, 264] width 24 height 16
click at [27, 264] on input "checkbox" at bounding box center [27, 264] width 16 height 16
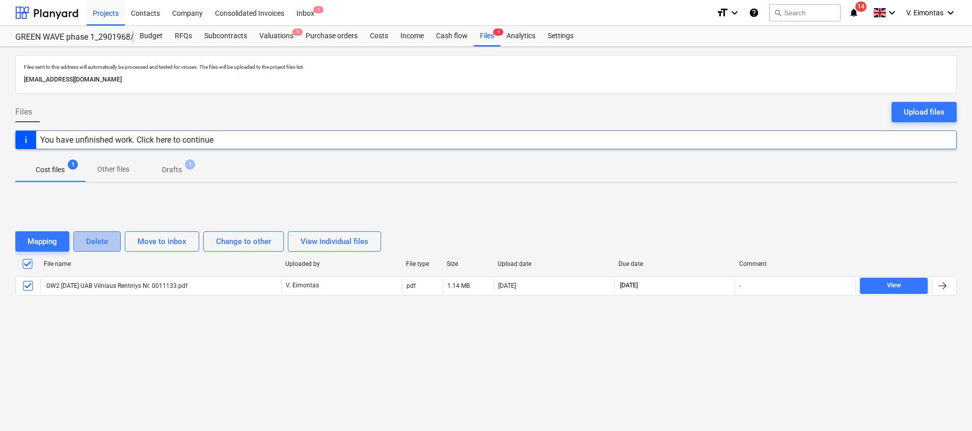
click at [99, 238] on div "Delete" at bounding box center [97, 241] width 22 height 13
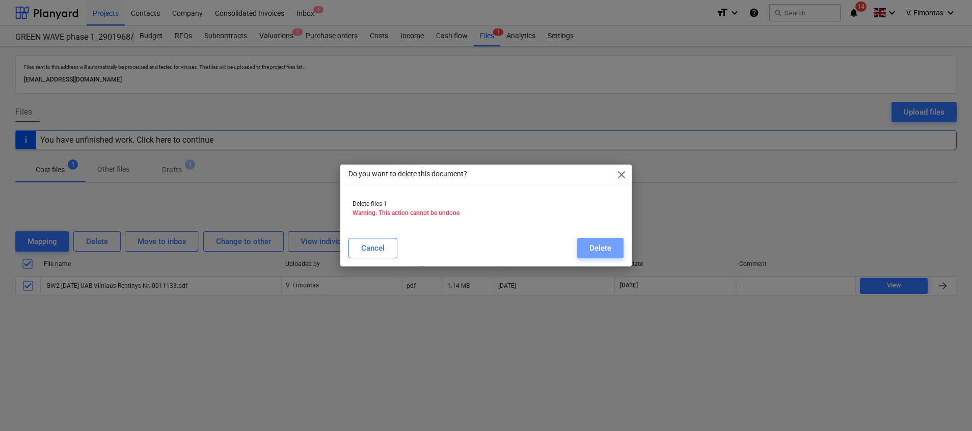
drag, startPoint x: 622, startPoint y: 249, endPoint x: 538, endPoint y: 252, distance: 83.6
click at [622, 249] on button "Delete" at bounding box center [600, 248] width 46 height 20
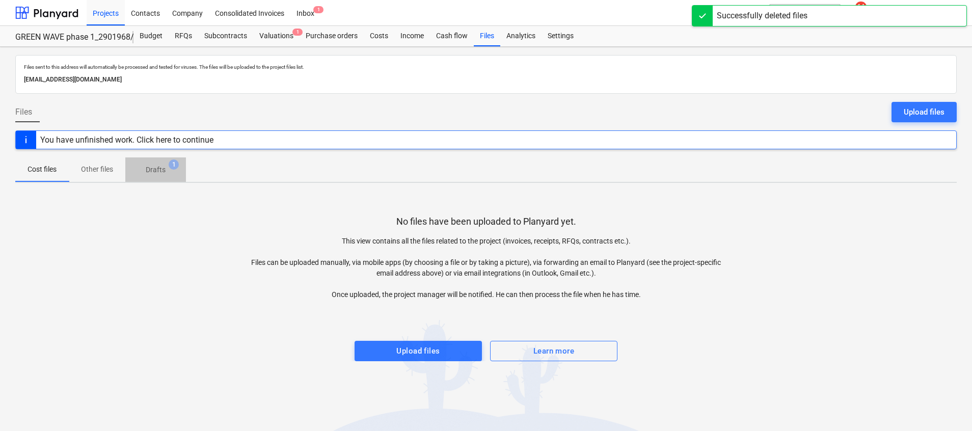
click at [153, 171] on p "Drafts" at bounding box center [156, 170] width 20 height 11
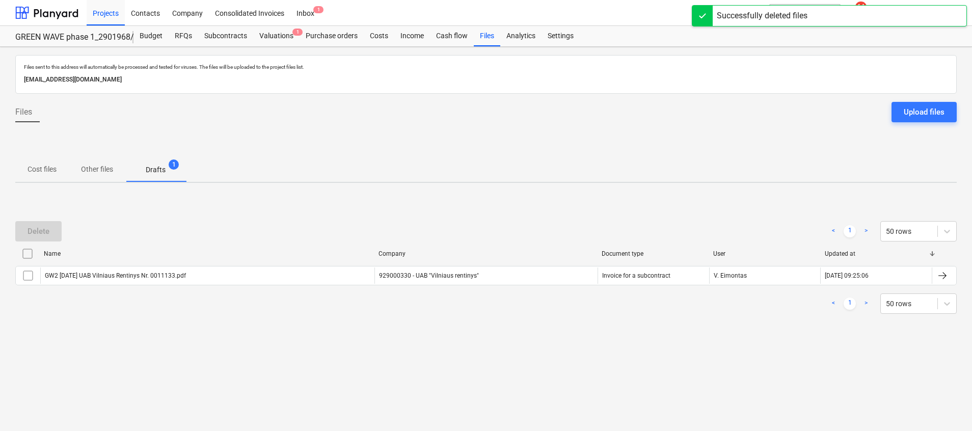
click at [29, 251] on input "checkbox" at bounding box center [27, 254] width 16 height 16
click at [44, 227] on div "Delete" at bounding box center [39, 231] width 22 height 13
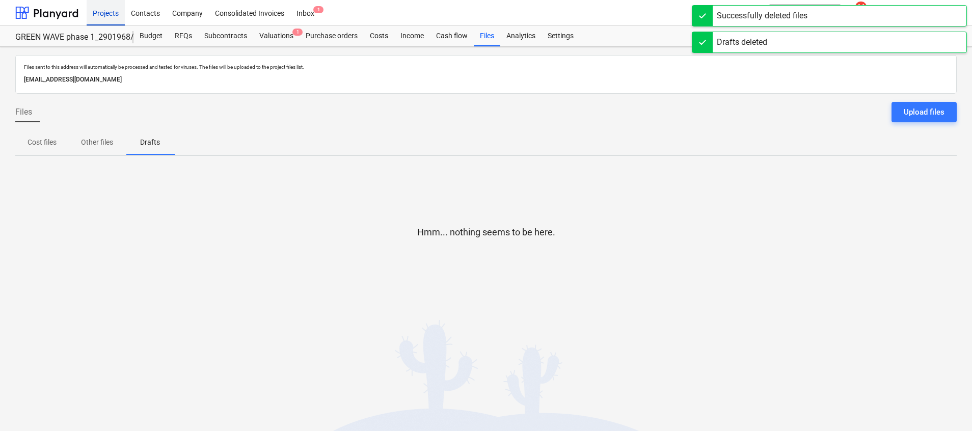
click at [101, 11] on div "Projects" at bounding box center [106, 12] width 38 height 26
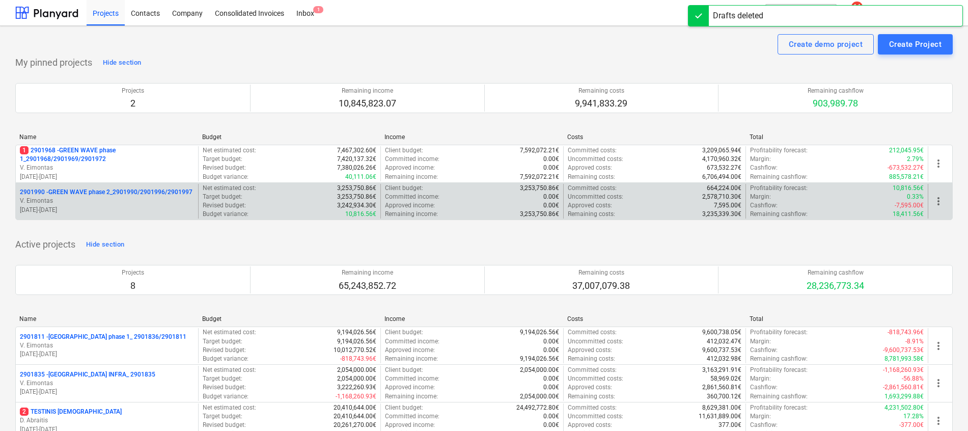
click at [139, 191] on p "2901990 - GREEN WAVE phase 2_2901990/2901996/2901997" at bounding box center [106, 192] width 173 height 9
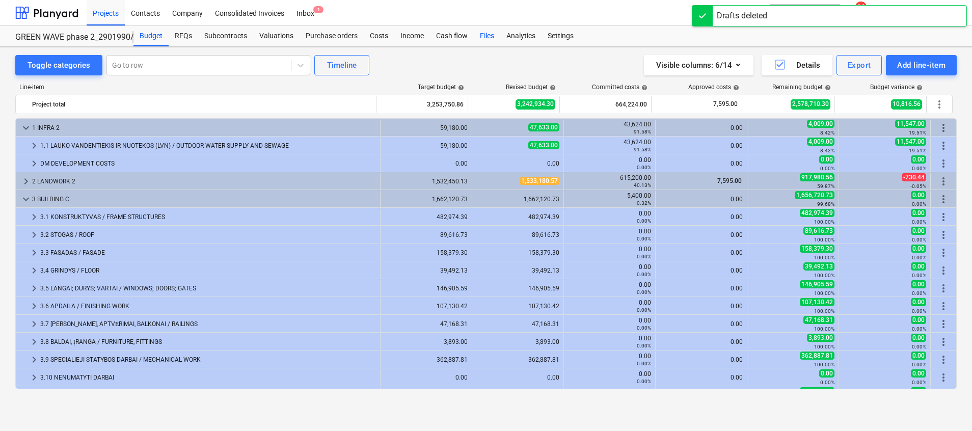
click at [492, 34] on div "Files" at bounding box center [487, 36] width 26 height 20
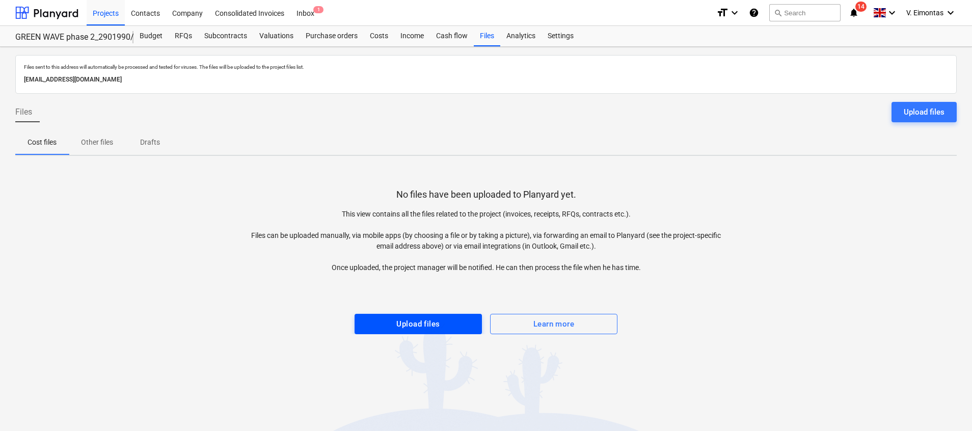
click at [433, 317] on div "Upload files" at bounding box center [417, 323] width 43 height 13
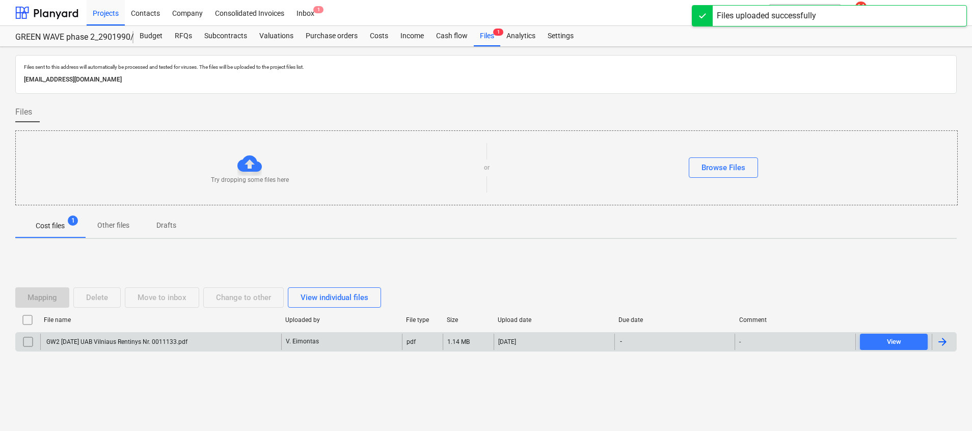
click at [201, 340] on div "GW2 [DATE] UAB Vilniaus Rentinys Nr. 0011133.pdf" at bounding box center [160, 342] width 241 height 16
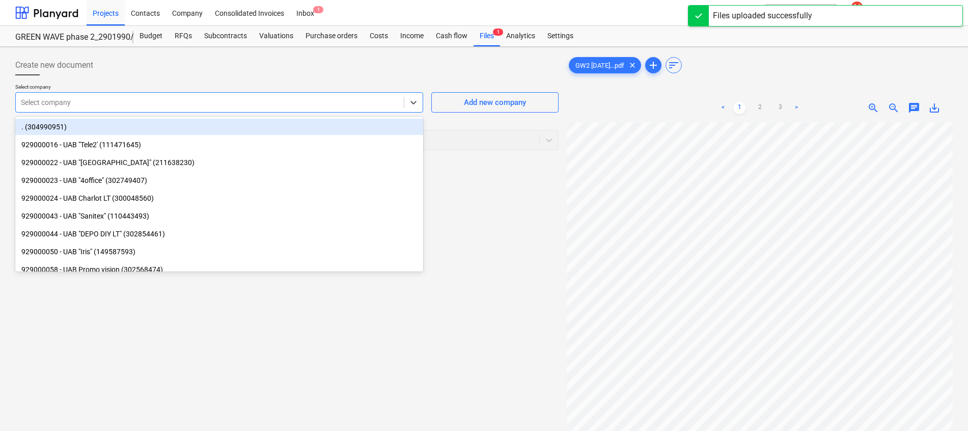
click at [151, 93] on div "Select company" at bounding box center [219, 102] width 408 height 20
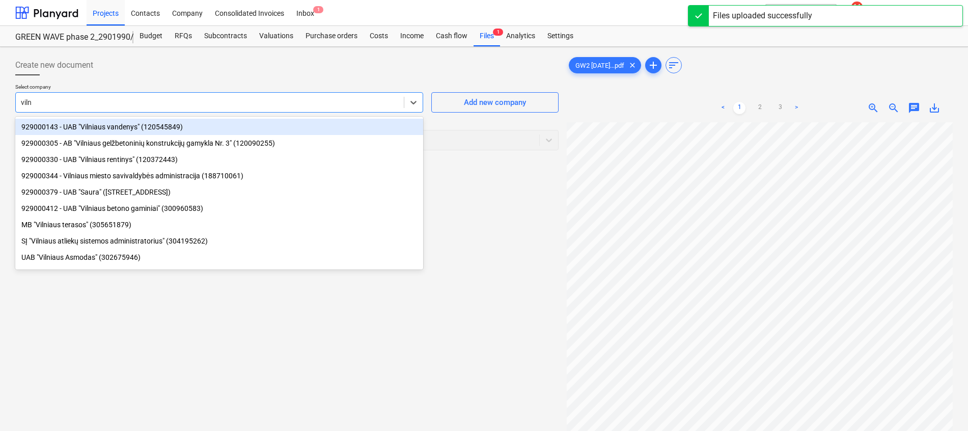
type input "vilni"
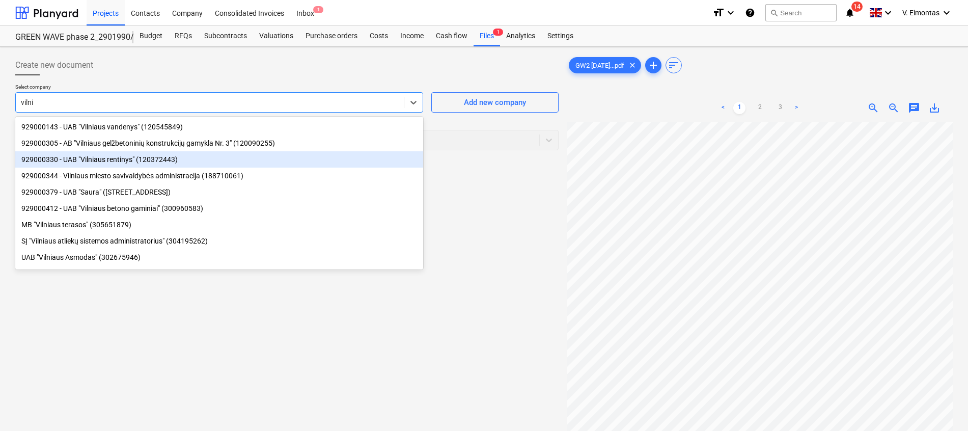
click at [125, 161] on div "929000330 - UAB "Vilniaus rentinys" (120372443)" at bounding box center [219, 159] width 408 height 16
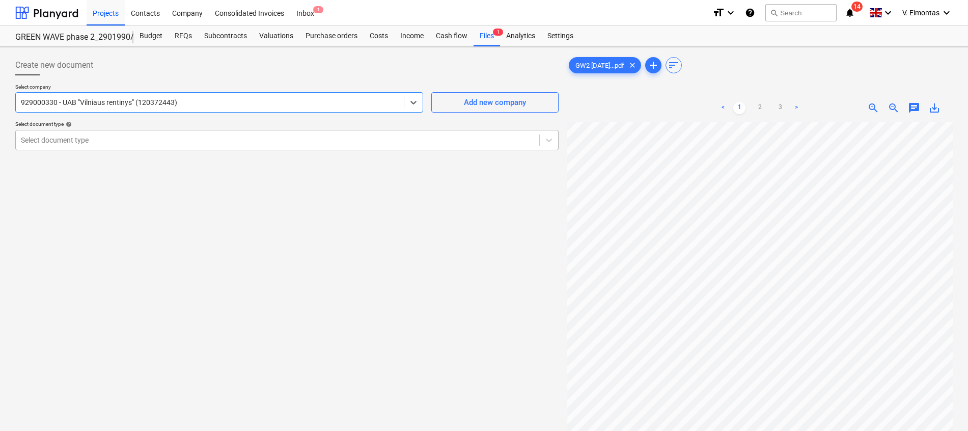
click at [127, 146] on div "Select document type" at bounding box center [278, 140] width 524 height 14
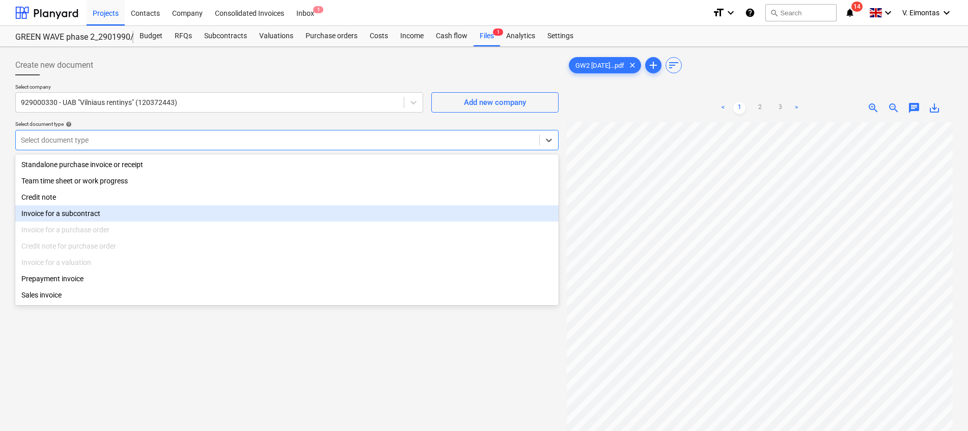
click at [83, 214] on div "Invoice for a subcontract" at bounding box center [287, 213] width 544 height 16
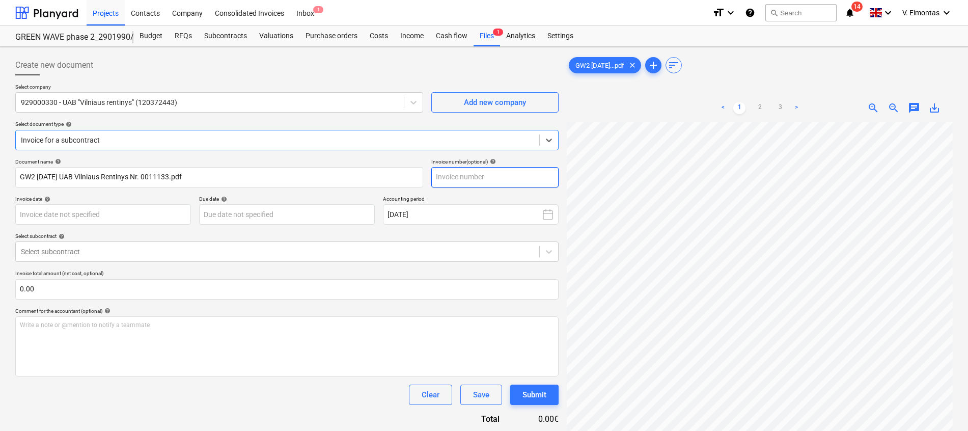
click at [453, 178] on input "text" at bounding box center [495, 177] width 127 height 20
type input "0011133"
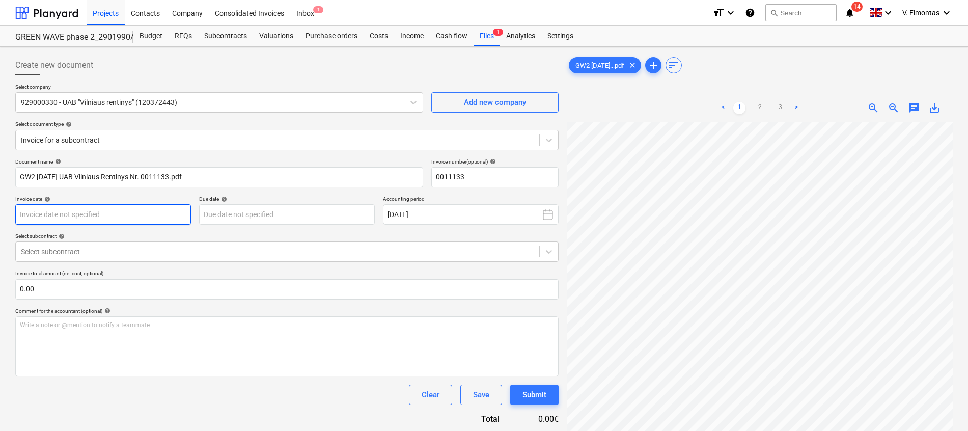
click at [128, 216] on body "Projects Contacts Company Consolidated Invoices Inbox 1 format_size keyboard_ar…" at bounding box center [484, 215] width 968 height 431
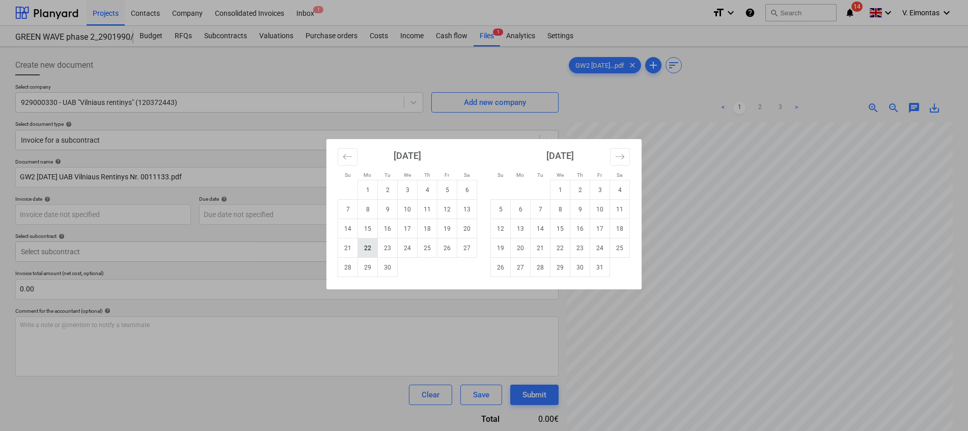
click at [364, 250] on td "22" at bounding box center [368, 247] width 20 height 19
type input "[DATE]"
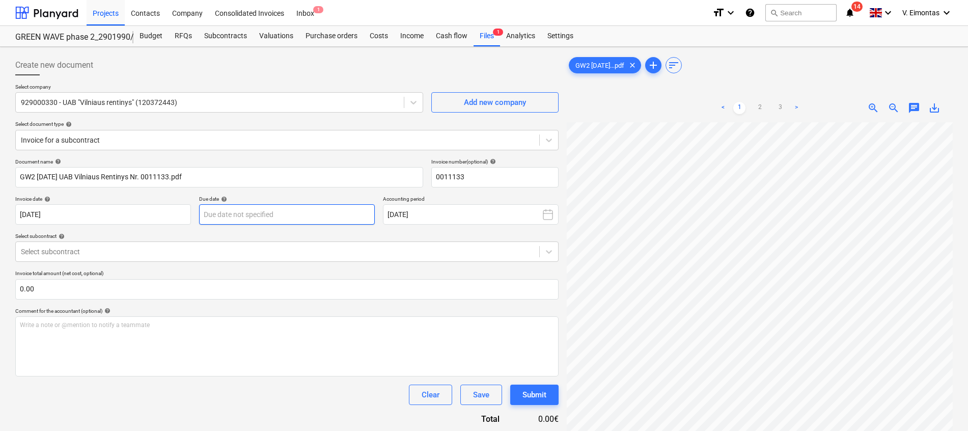
click at [281, 214] on body "Projects Contacts Company Consolidated Invoices Inbox 1 format_size keyboard_ar…" at bounding box center [484, 215] width 968 height 431
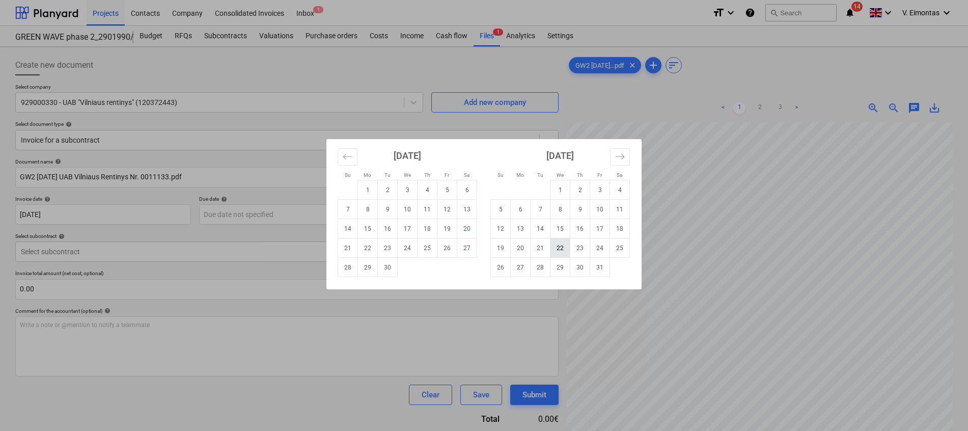
click at [559, 245] on td "22" at bounding box center [561, 247] width 20 height 19
type input "[DATE]"
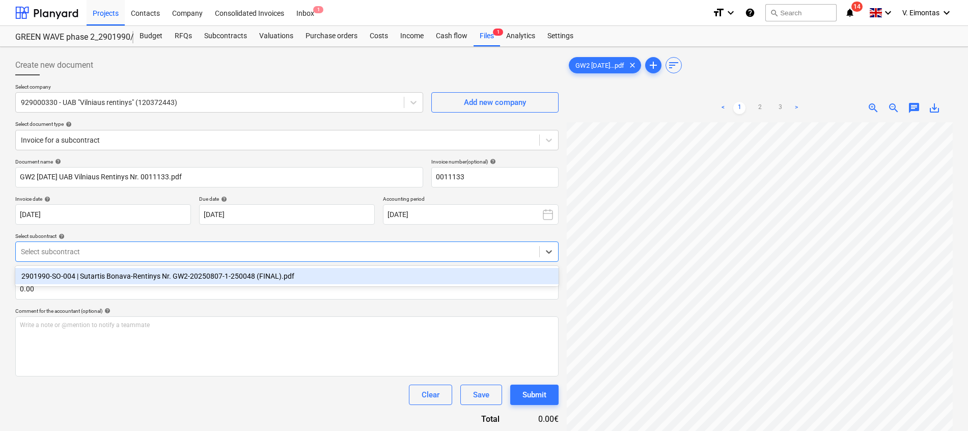
click at [259, 251] on div at bounding box center [278, 252] width 514 height 10
click at [258, 271] on div "2901990-SO-004 | Sutartis Bonava-Rentinys Nr. GW2-20250807-1-250048 (FINAL).pdf" at bounding box center [287, 276] width 544 height 16
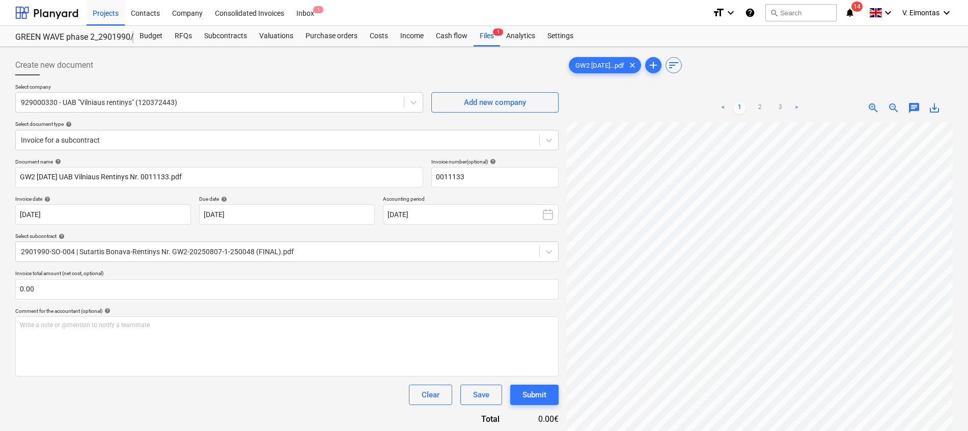
scroll to position [126, 74]
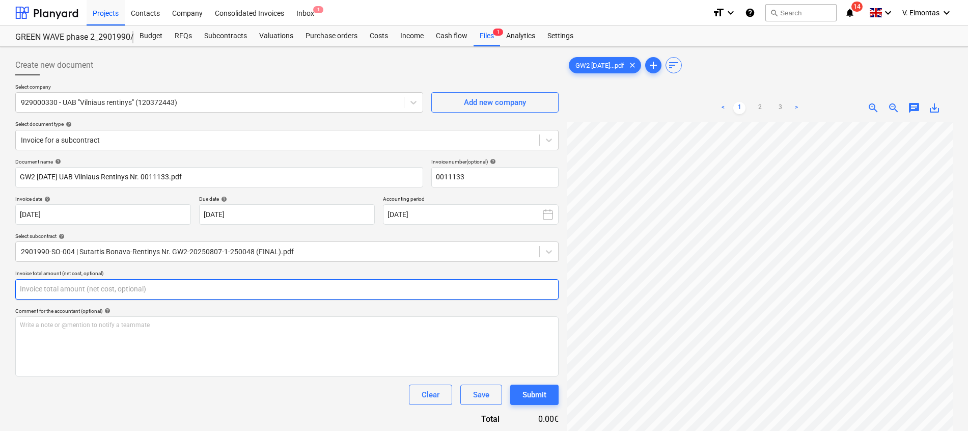
click at [483, 292] on input "text" at bounding box center [287, 289] width 544 height 20
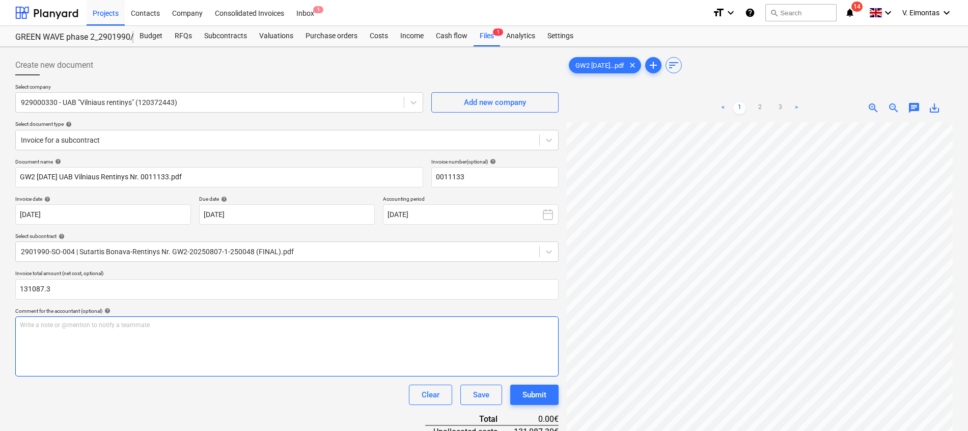
type input "131,087.30"
click at [283, 338] on div "Write a note or @mention to notify a teammate [PERSON_NAME]" at bounding box center [287, 346] width 544 height 60
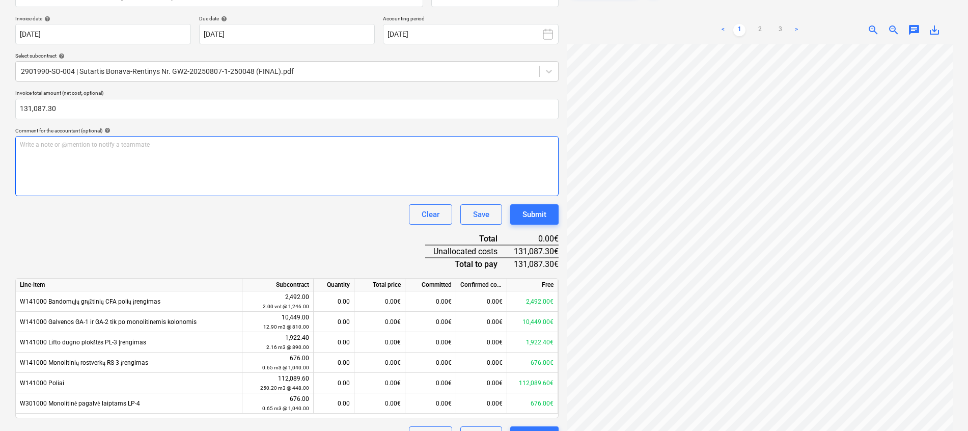
scroll to position [204, 0]
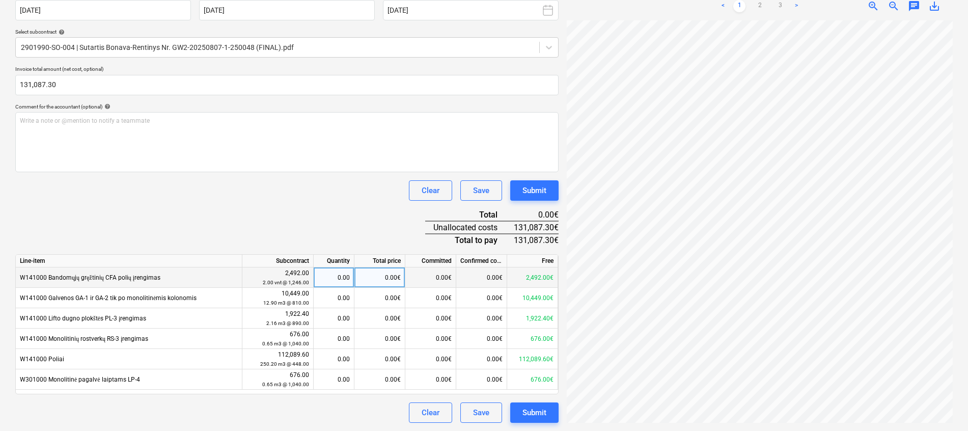
click at [342, 279] on div "0.00" at bounding box center [334, 277] width 32 height 20
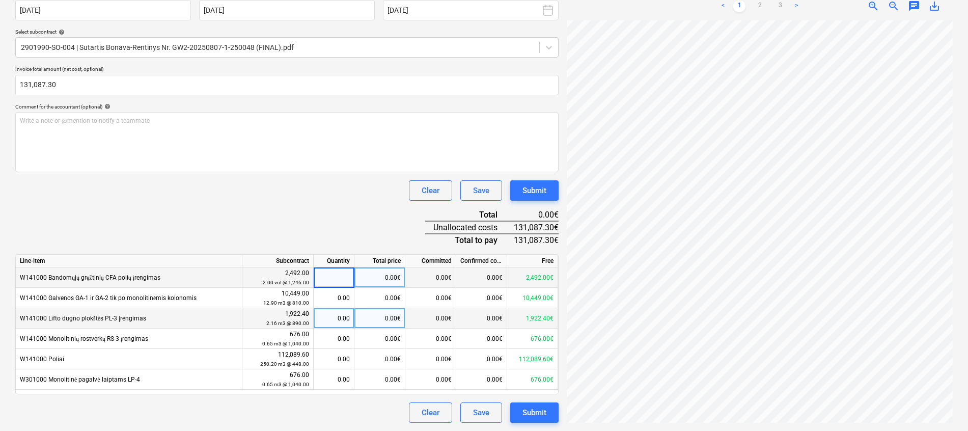
type input "2"
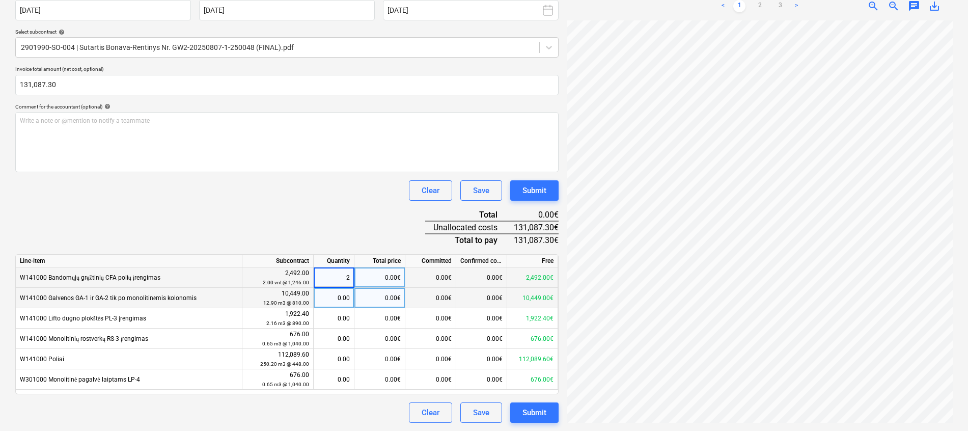
click at [339, 296] on div "Line-item Subcontract Quantity Total price Committed Confirmed costs Free W1410…" at bounding box center [287, 324] width 544 height 140
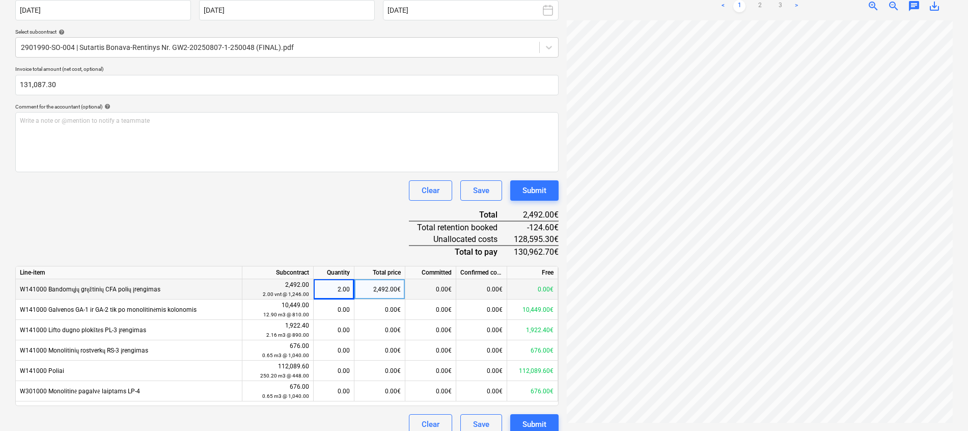
scroll to position [216, 0]
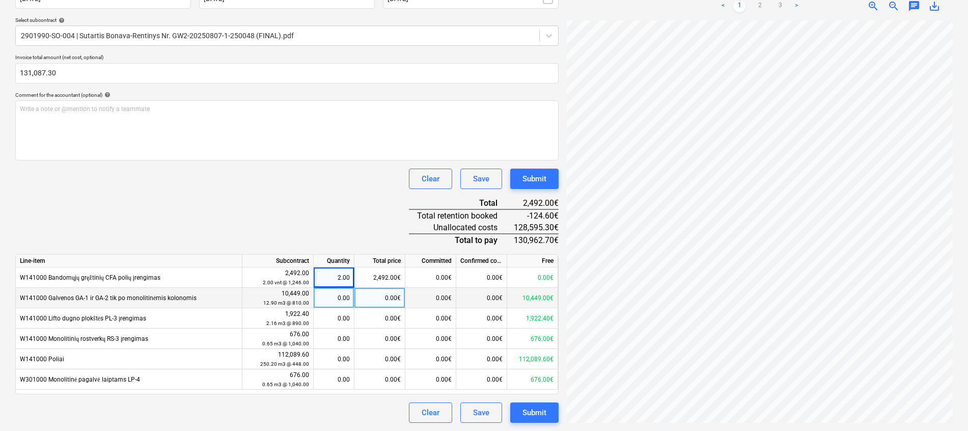
click at [327, 299] on div "0.00" at bounding box center [334, 298] width 32 height 20
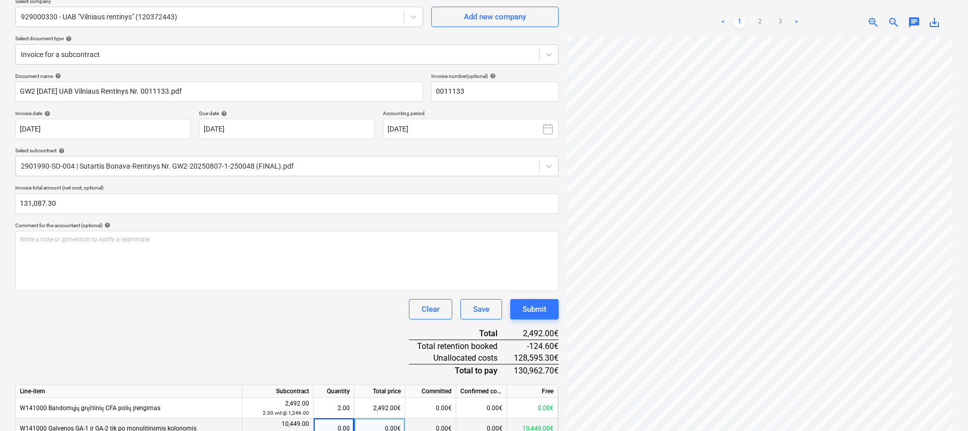
scroll to position [0, 0]
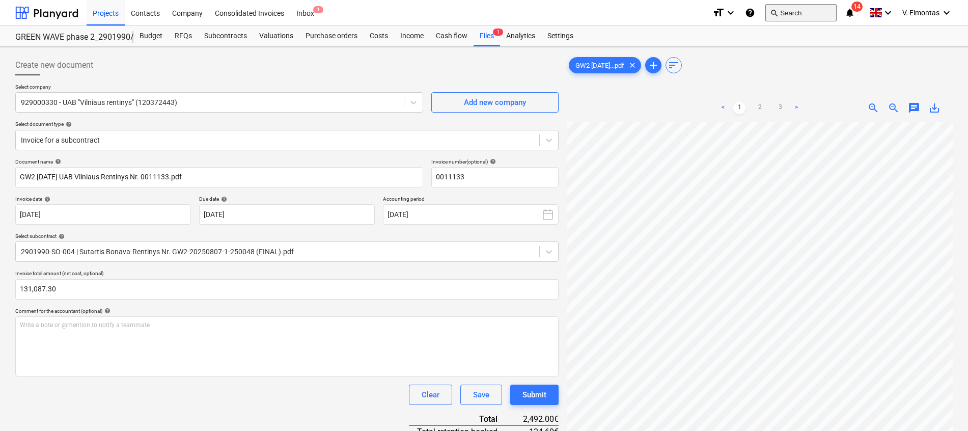
click at [787, 16] on button "search Search" at bounding box center [801, 12] width 71 height 17
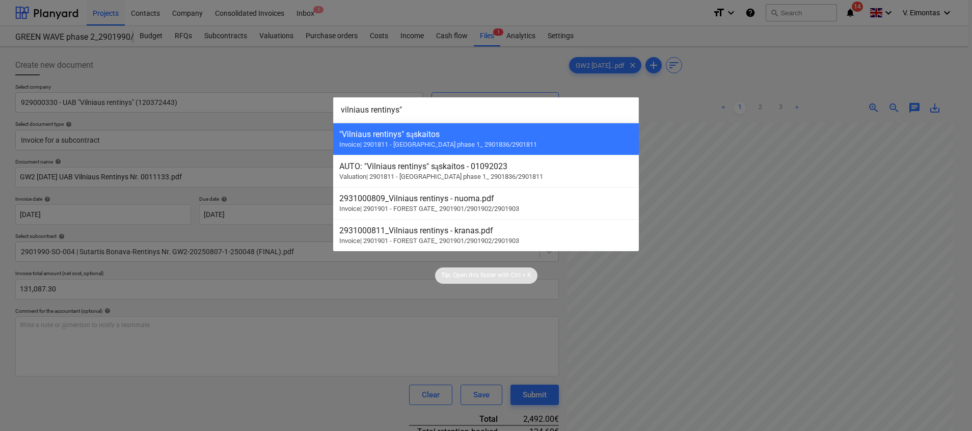
click at [339, 111] on input "vilniaus rentinys"" at bounding box center [486, 109] width 306 height 25
click at [335, 113] on input ""vilniaus rentinys"" at bounding box center [486, 109] width 306 height 25
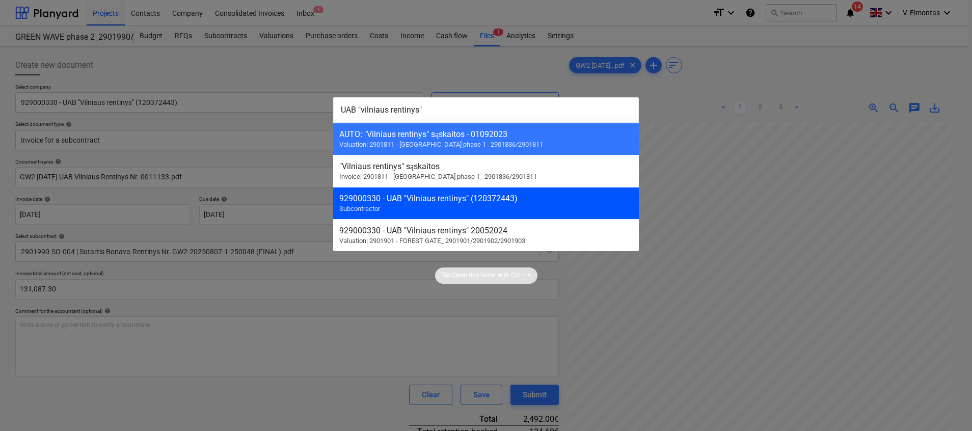
type input "UAB "vilniaus rentinys""
click at [427, 199] on div "929000330 - UAB "Vilniaus rentinys" (120372443)" at bounding box center [485, 199] width 293 height 10
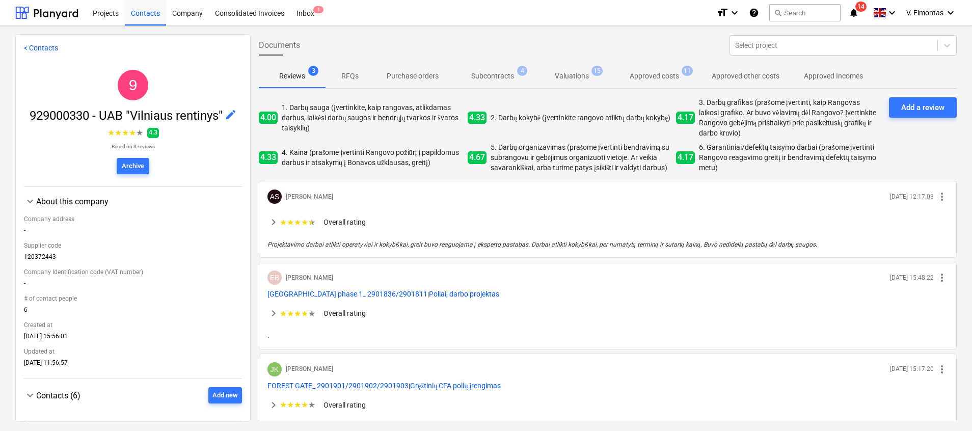
click at [505, 78] on p "Subcontracts" at bounding box center [492, 76] width 43 height 11
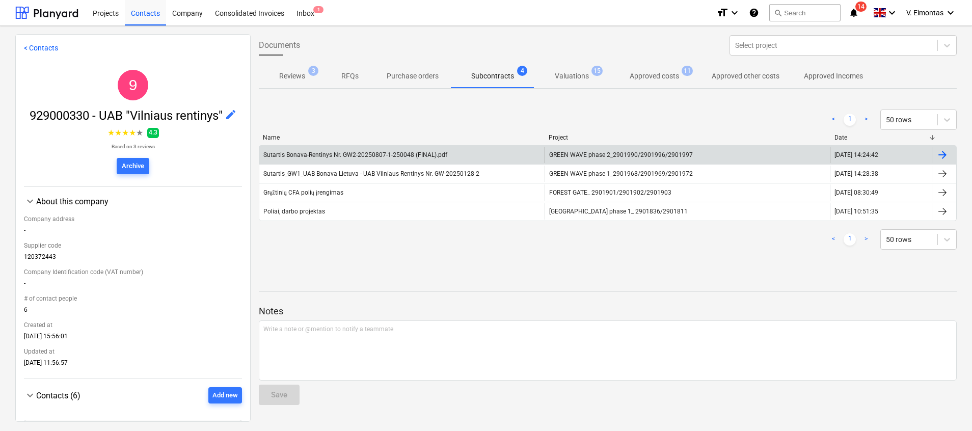
click at [599, 150] on div "GREEN WAVE phase 2_2901990/2901996/2901997" at bounding box center [687, 155] width 285 height 16
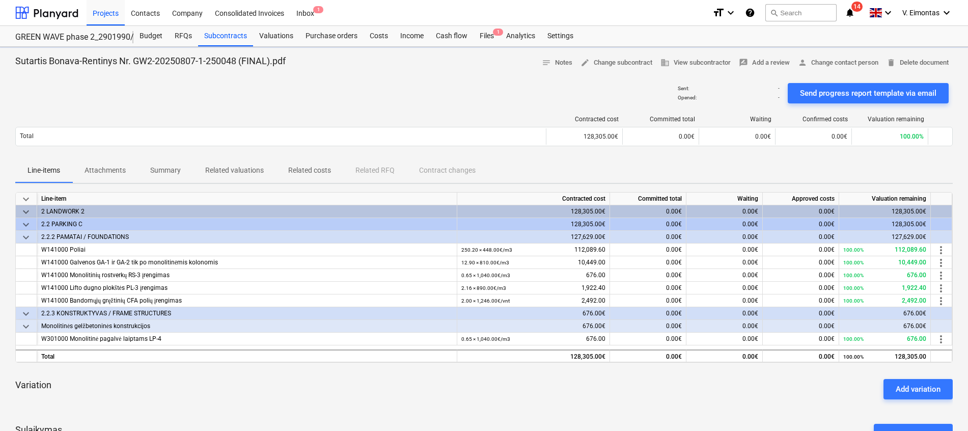
click at [114, 173] on p "Attachments" at bounding box center [105, 170] width 41 height 11
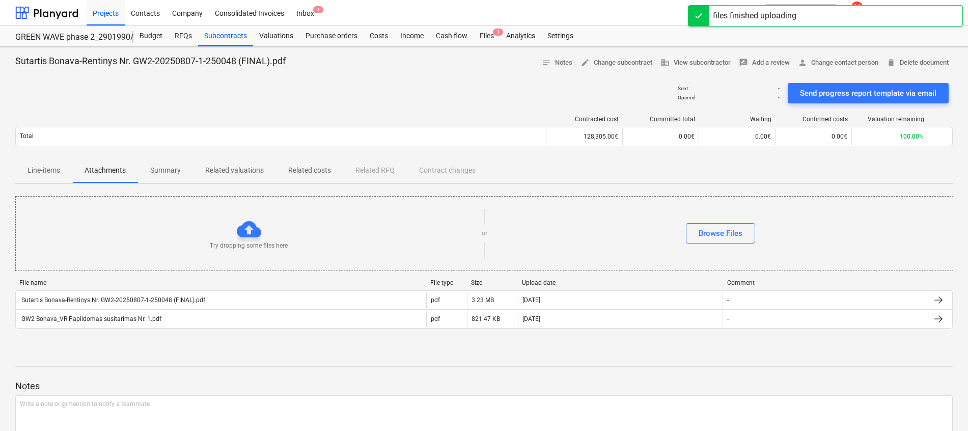
click at [42, 171] on p "Line-items" at bounding box center [44, 170] width 33 height 11
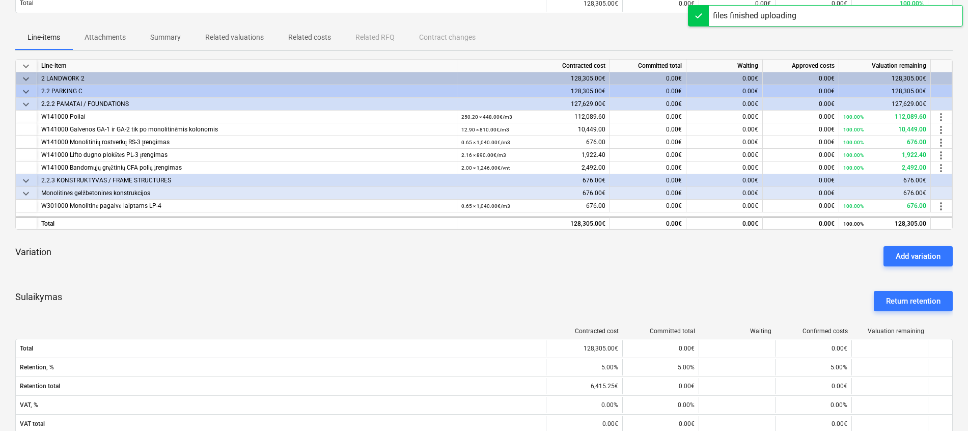
scroll to position [153, 0]
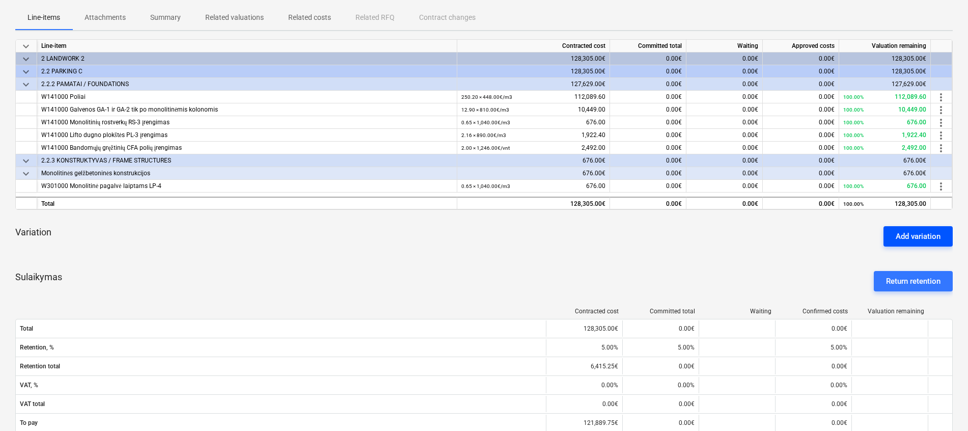
click at [914, 236] on div "Add variation" at bounding box center [918, 236] width 45 height 13
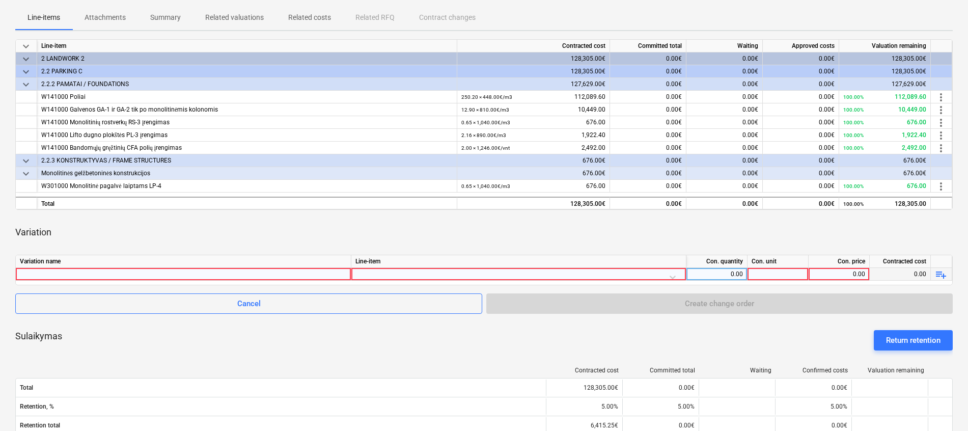
click at [186, 273] on div at bounding box center [183, 274] width 327 height 12
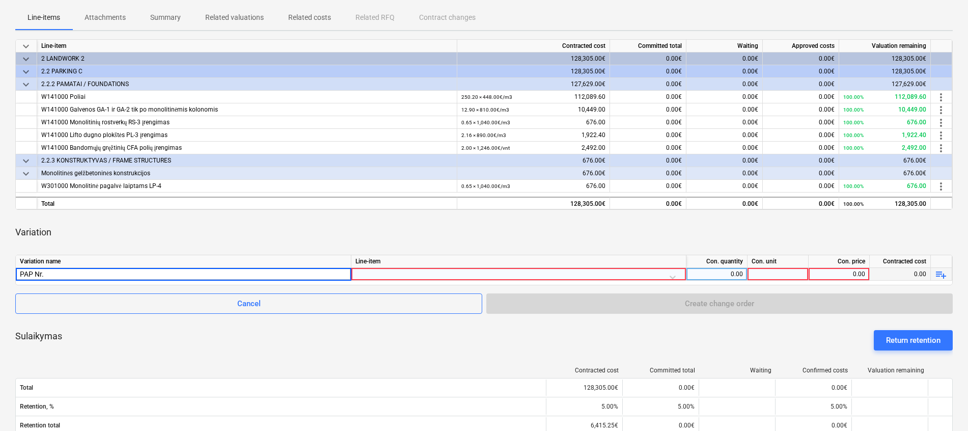
type input "PAP Nr. 1"
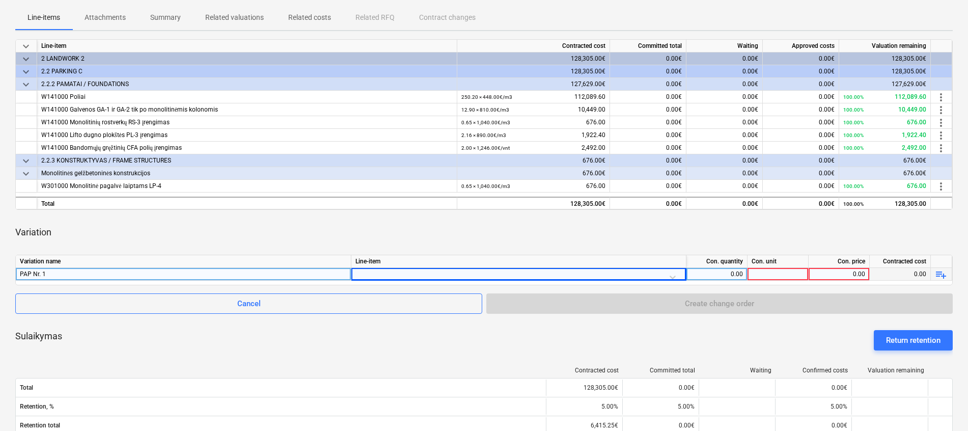
drag, startPoint x: 71, startPoint y: 221, endPoint x: 84, endPoint y: 222, distance: 13.3
click at [71, 221] on div "Variation" at bounding box center [484, 232] width 938 height 29
click at [367, 275] on div at bounding box center [519, 277] width 327 height 18
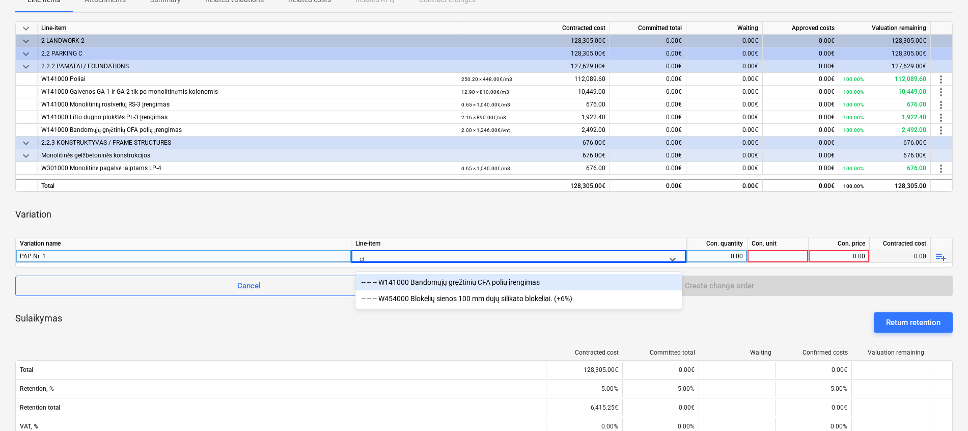
type input "c"
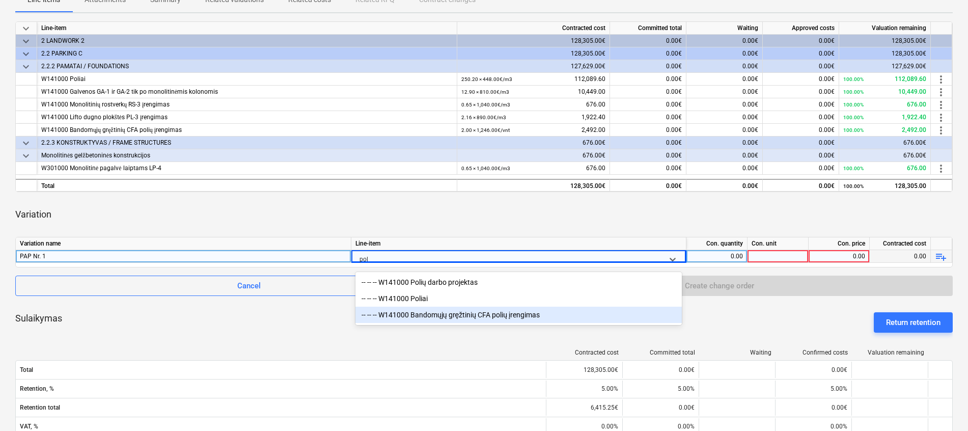
type input "poli"
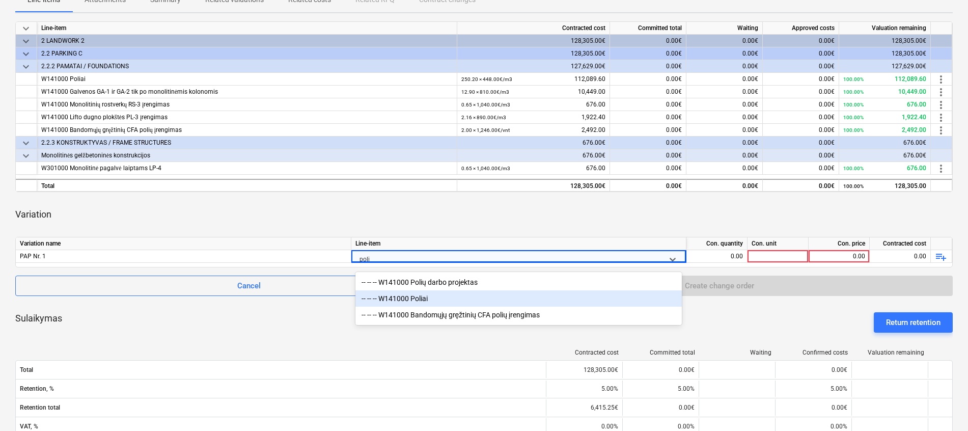
click at [423, 294] on div "-- -- -- W141000 Poliai" at bounding box center [519, 298] width 327 height 16
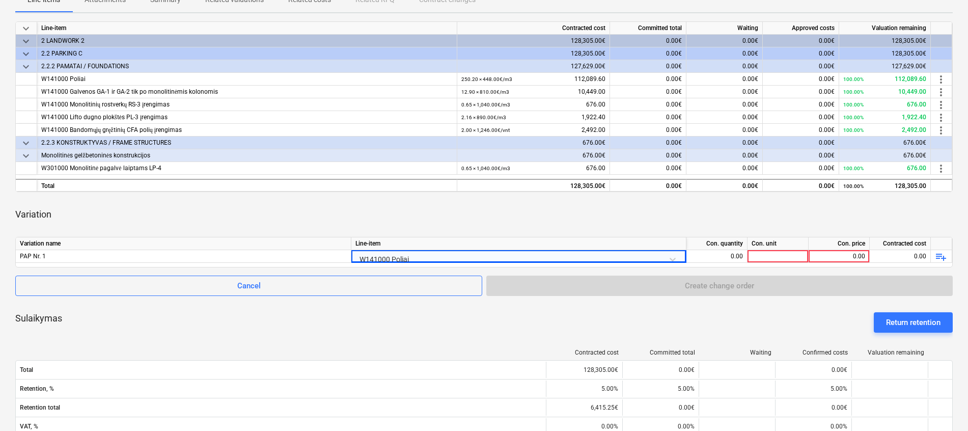
click at [490, 226] on div "Variation" at bounding box center [484, 214] width 938 height 29
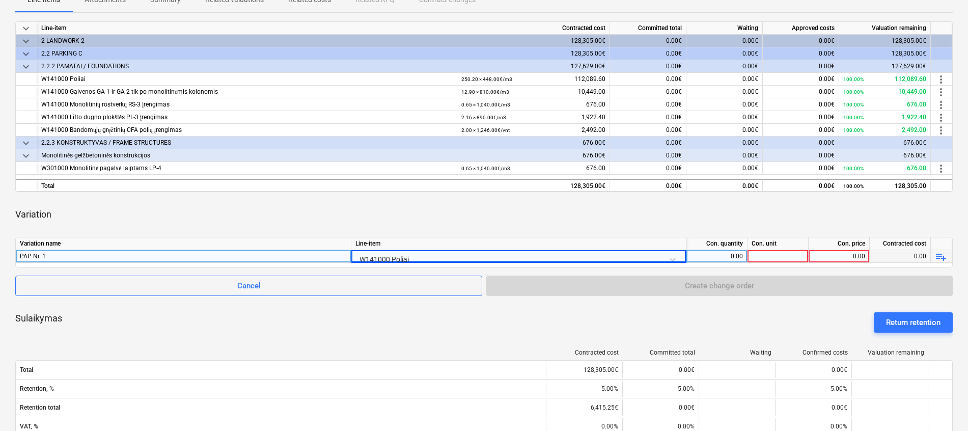
click at [735, 257] on div "0.00" at bounding box center [717, 256] width 52 height 13
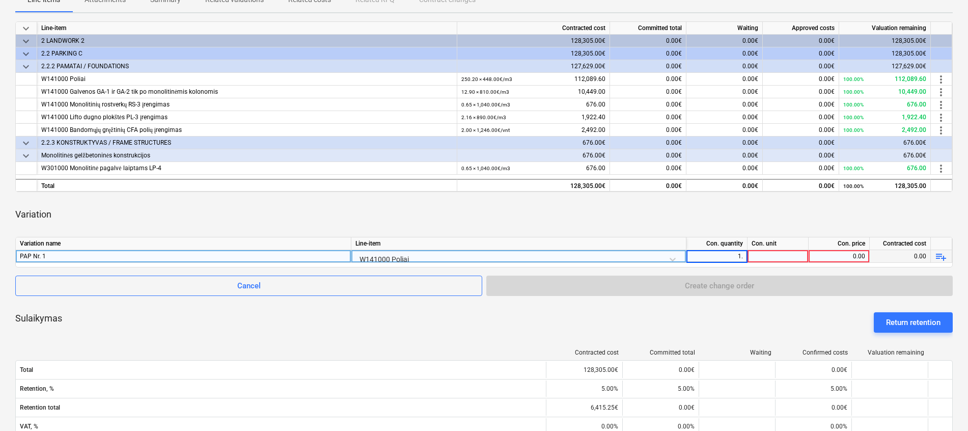
type input "1.6"
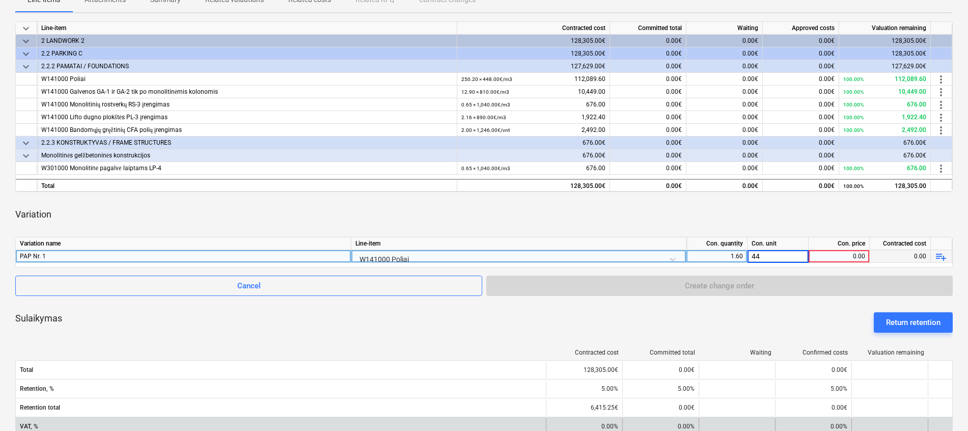
type input "4"
type input "m3"
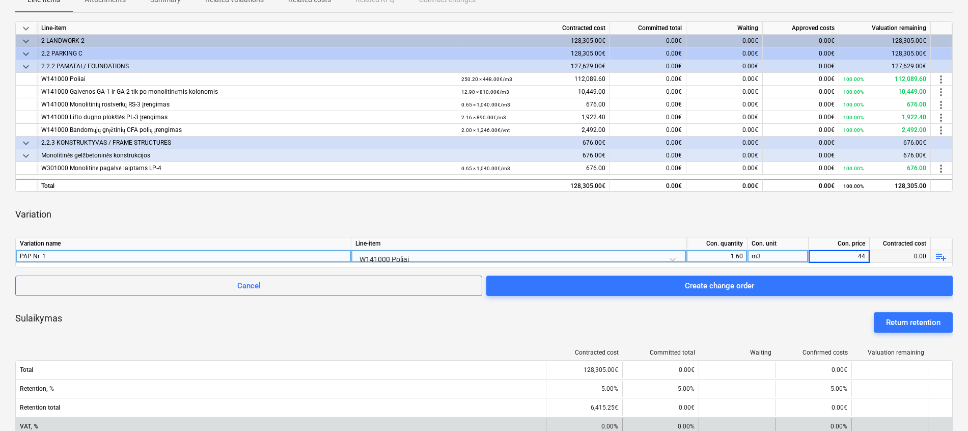
type input "448"
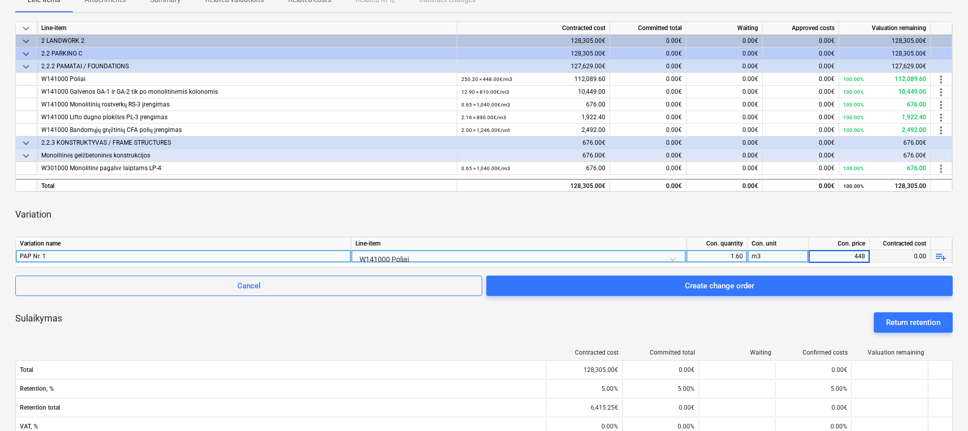
click at [785, 212] on div "Variation" at bounding box center [484, 214] width 938 height 29
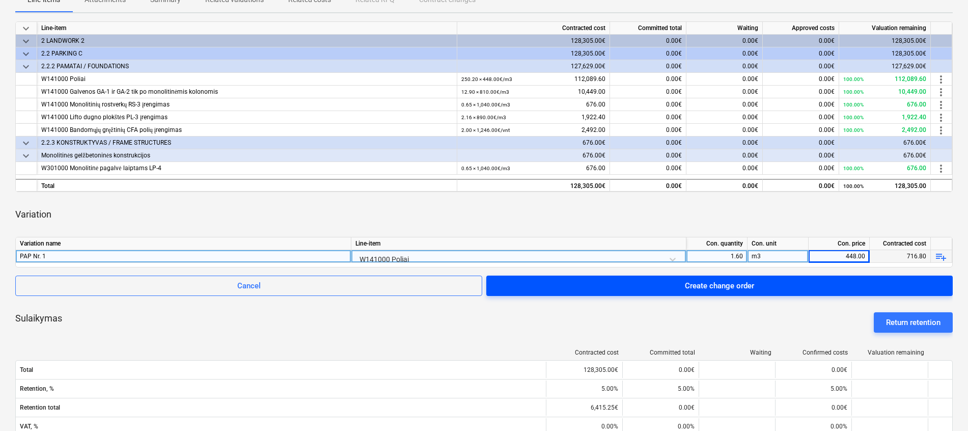
click at [750, 284] on div "Create change order" at bounding box center [719, 285] width 69 height 13
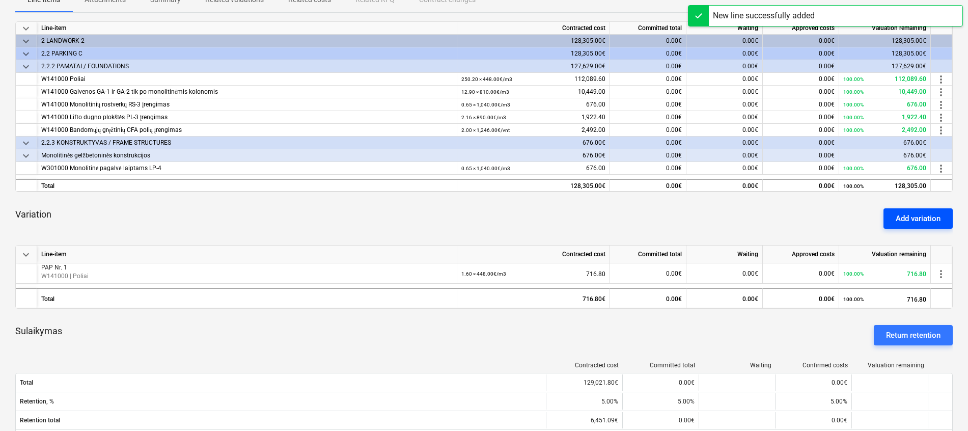
click at [904, 223] on div "Add variation" at bounding box center [918, 218] width 45 height 13
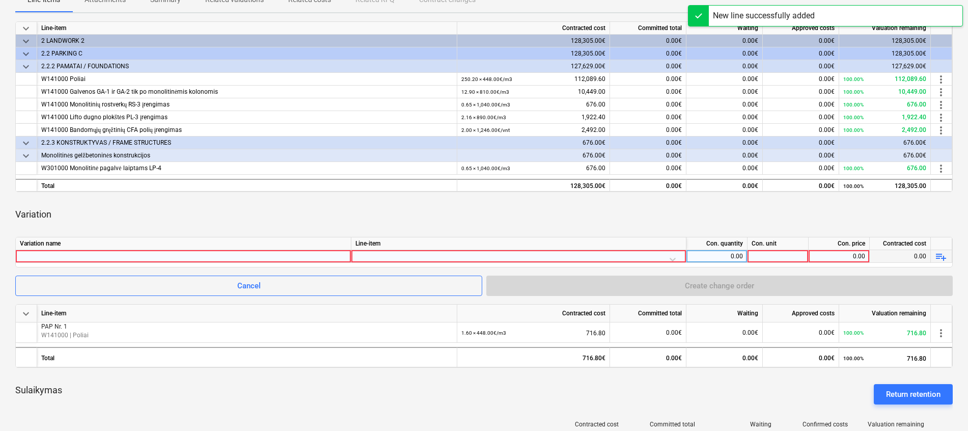
click at [226, 255] on div at bounding box center [183, 256] width 327 height 12
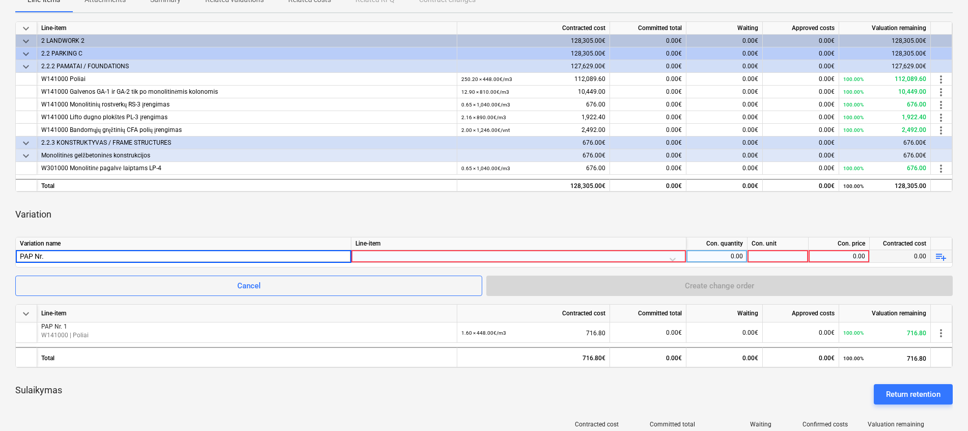
type input "PAP Nr. 1"
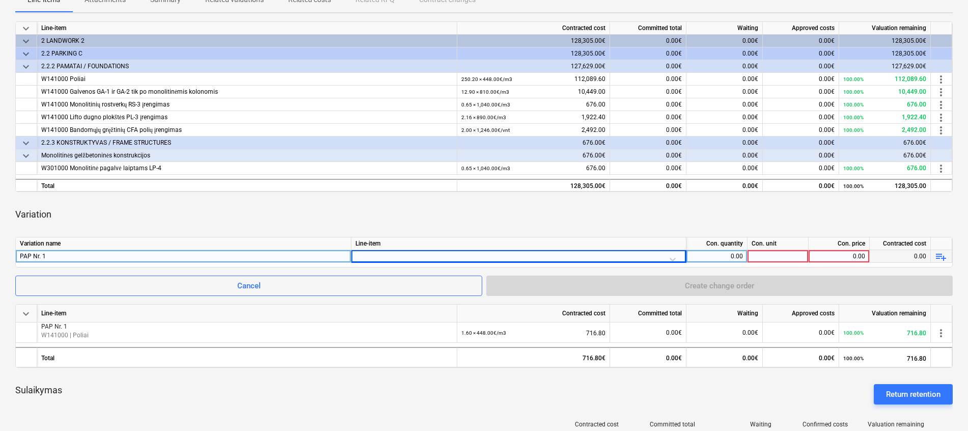
click at [384, 254] on div at bounding box center [519, 259] width 327 height 18
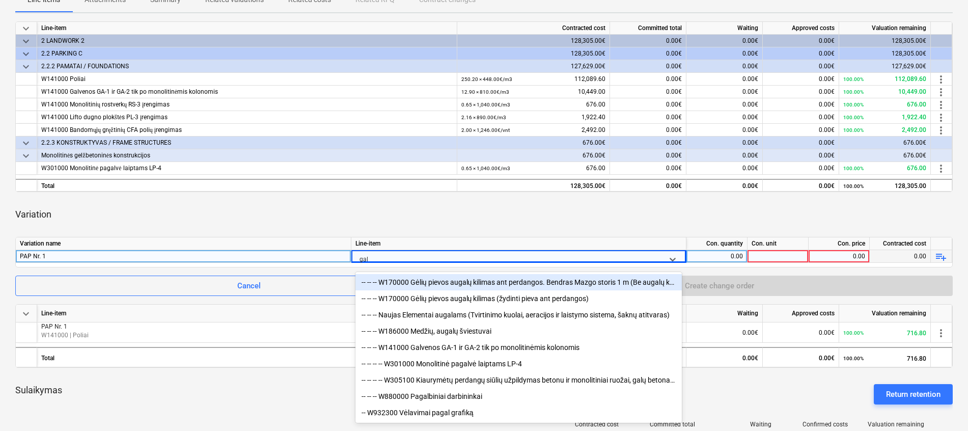
type input "galv"
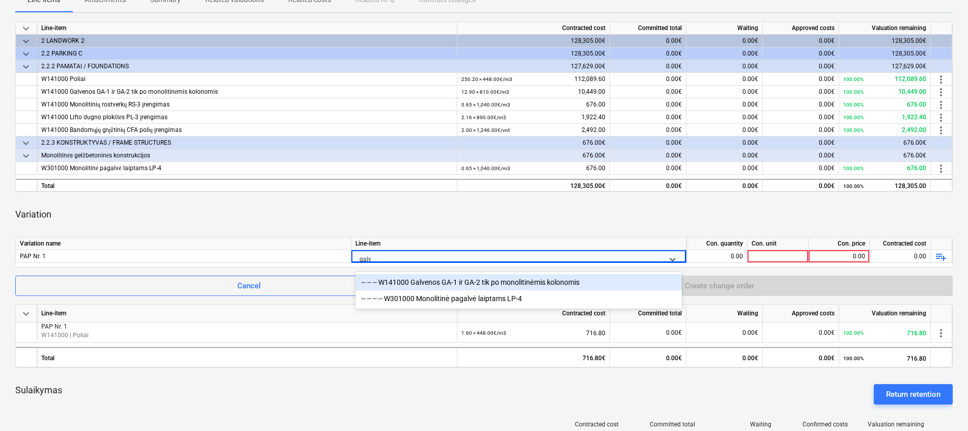
click at [490, 280] on div "-- -- -- W141000 Galvenos GA-1 ir GA-2 tik po monolitinėmis kolonomis" at bounding box center [519, 282] width 327 height 16
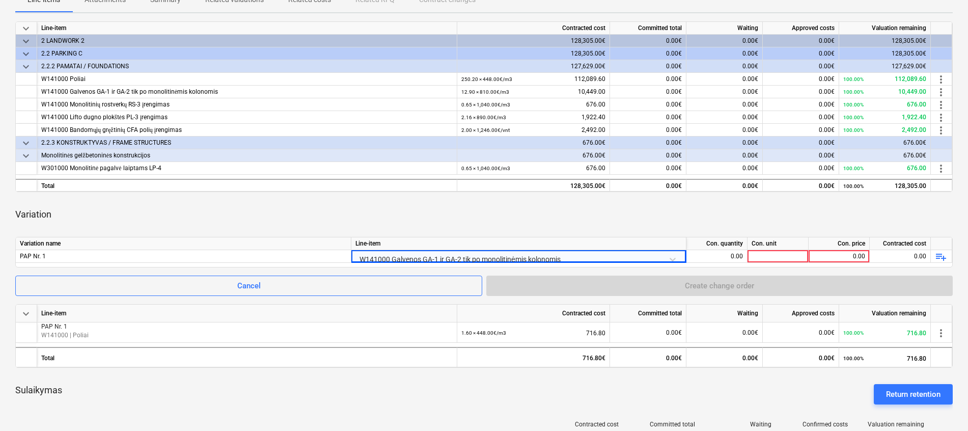
click at [596, 209] on div "Variation" at bounding box center [484, 214] width 938 height 29
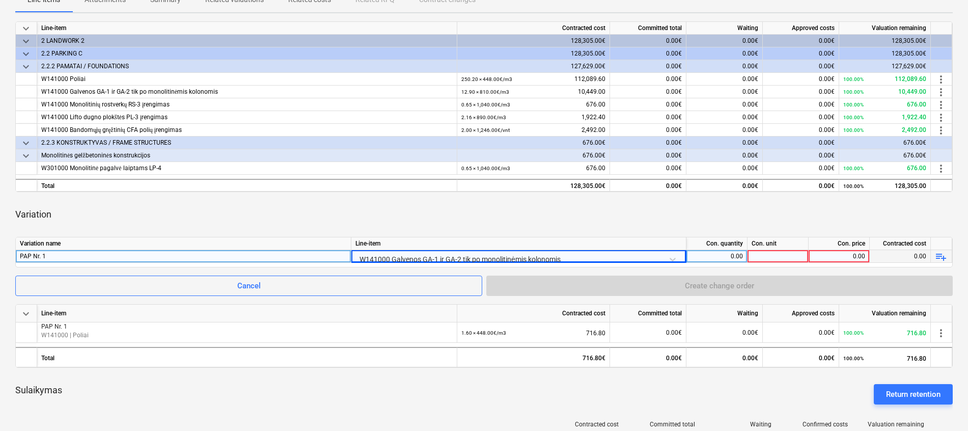
click at [768, 256] on div at bounding box center [778, 256] width 61 height 13
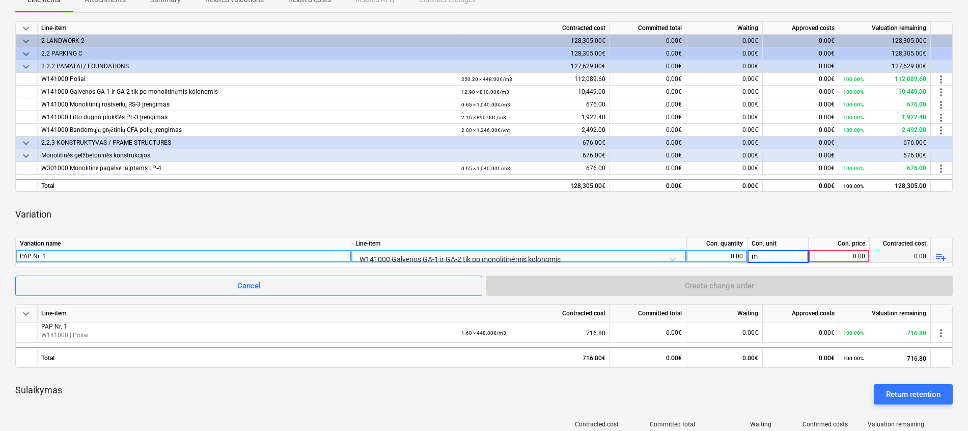
type input "m3"
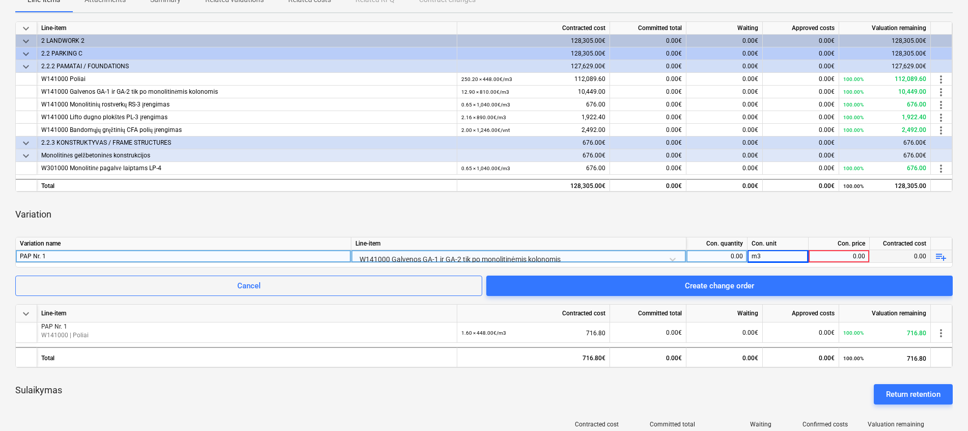
click at [714, 257] on div "0.00" at bounding box center [717, 256] width 52 height 13
type input "2.55"
click at [842, 256] on div "0.00" at bounding box center [839, 256] width 52 height 13
type input "810"
click at [840, 211] on div "Variation" at bounding box center [484, 214] width 938 height 29
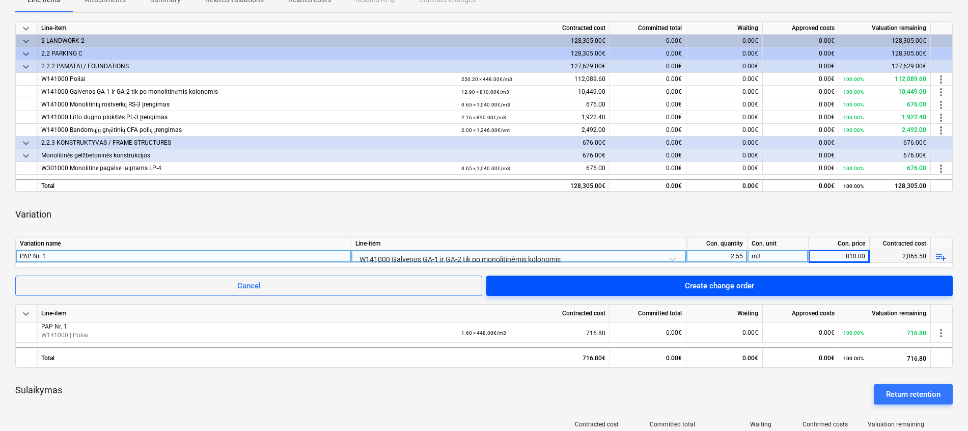
click at [693, 287] on div "Create change order" at bounding box center [719, 285] width 69 height 13
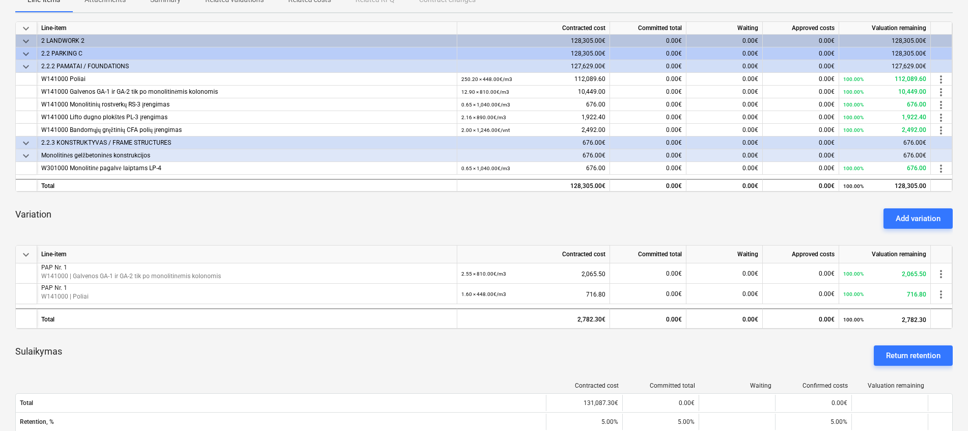
click at [613, 214] on div "Variation Add variation" at bounding box center [484, 218] width 938 height 37
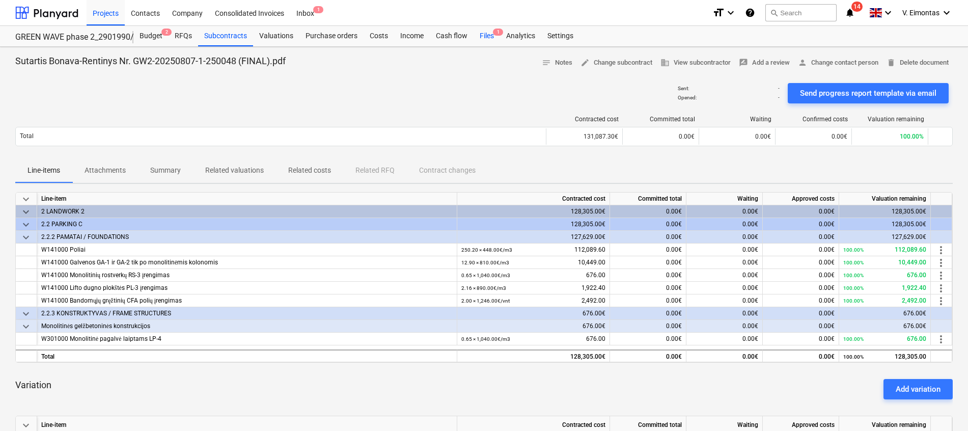
click at [486, 35] on div "Files 1" at bounding box center [487, 36] width 26 height 20
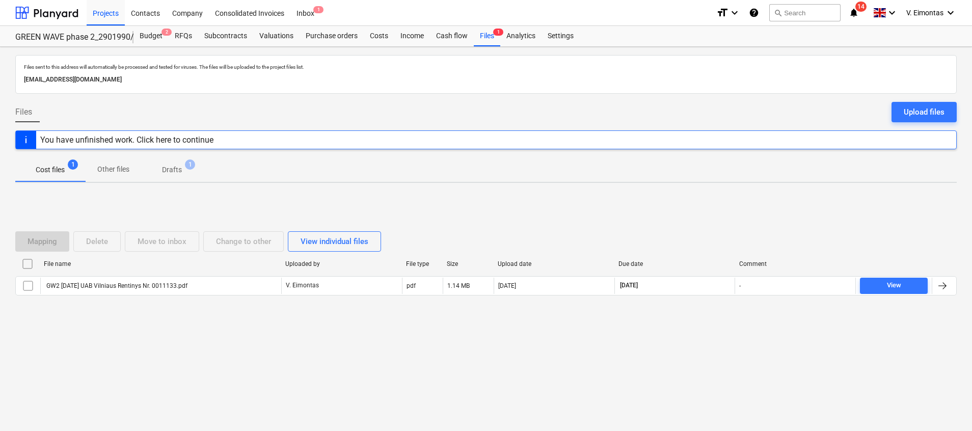
click at [162, 170] on span "Drafts 1" at bounding box center [172, 170] width 36 height 11
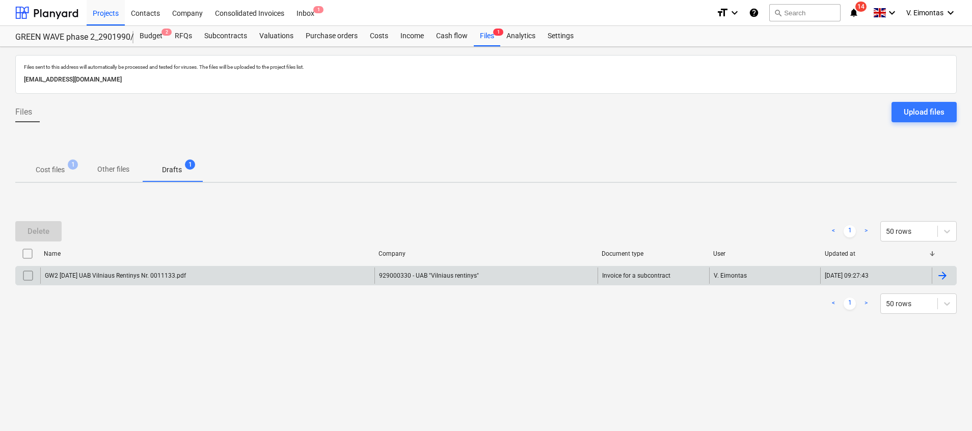
click at [152, 273] on div "GW2 [DATE] UAB Vilniaus Rentinys Nr. 0011133.pdf" at bounding box center [115, 275] width 141 height 7
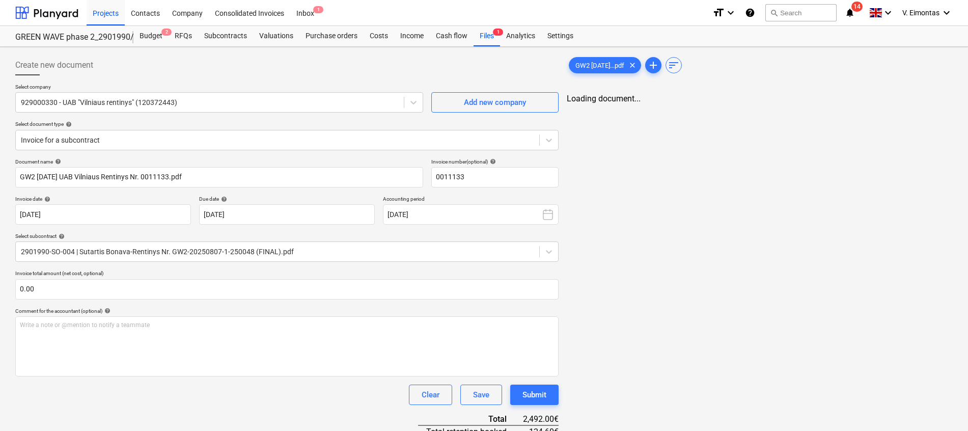
type input "0011133"
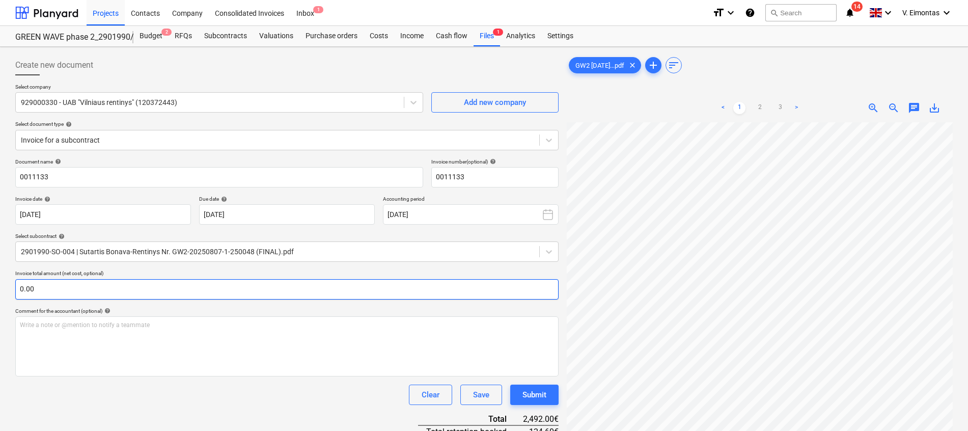
scroll to position [105, 74]
click at [367, 290] on input "text" at bounding box center [287, 289] width 544 height 20
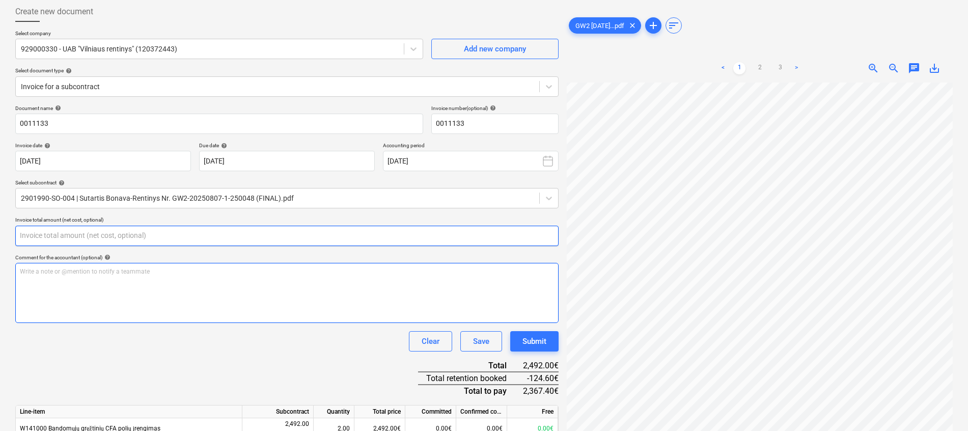
scroll to position [0, 0]
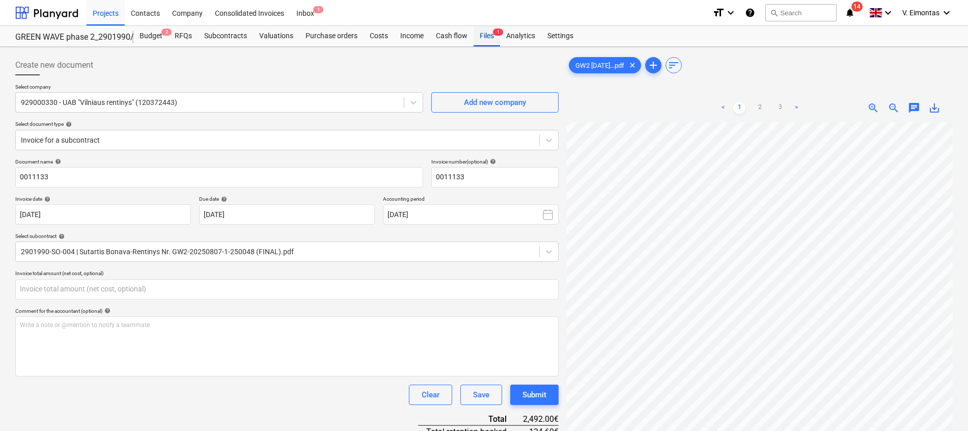
type input "0.00"
click at [489, 39] on div "Files 1" at bounding box center [487, 36] width 26 height 20
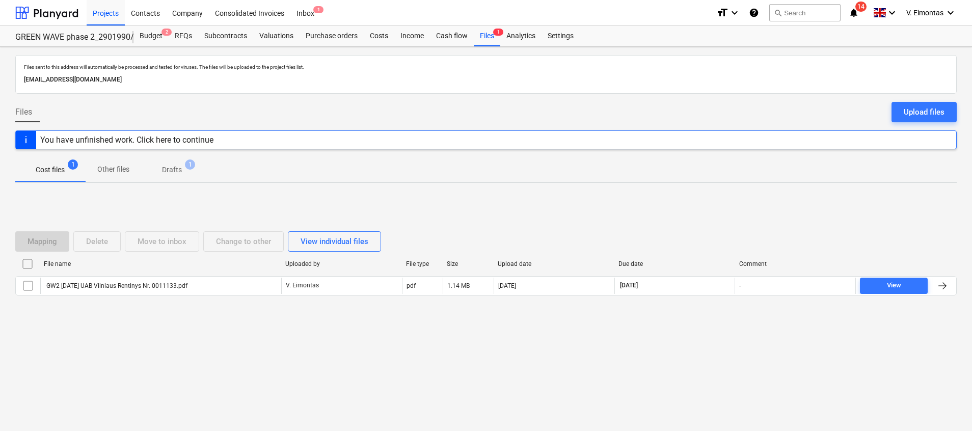
click at [166, 169] on p "Drafts" at bounding box center [172, 170] width 20 height 11
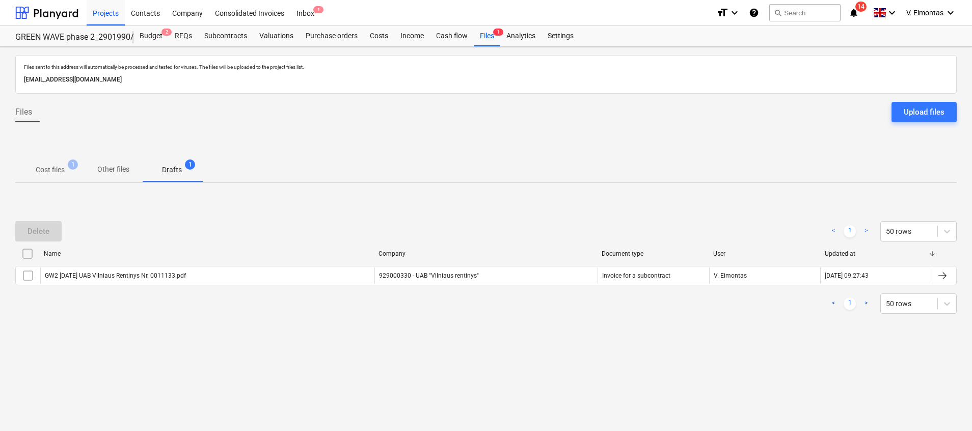
click at [26, 252] on input "checkbox" at bounding box center [27, 254] width 16 height 16
click at [38, 234] on div "Delete" at bounding box center [39, 231] width 22 height 13
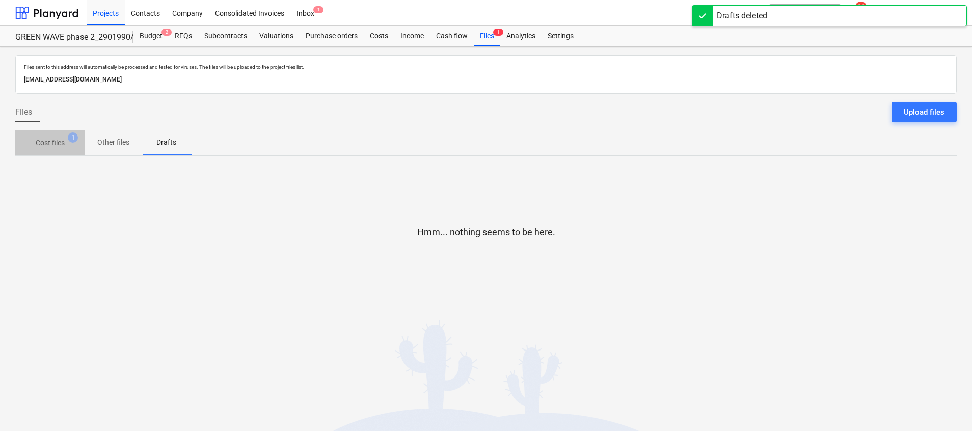
drag, startPoint x: 43, startPoint y: 138, endPoint x: 66, endPoint y: 150, distance: 26.4
click at [43, 139] on p "Cost files" at bounding box center [50, 143] width 29 height 11
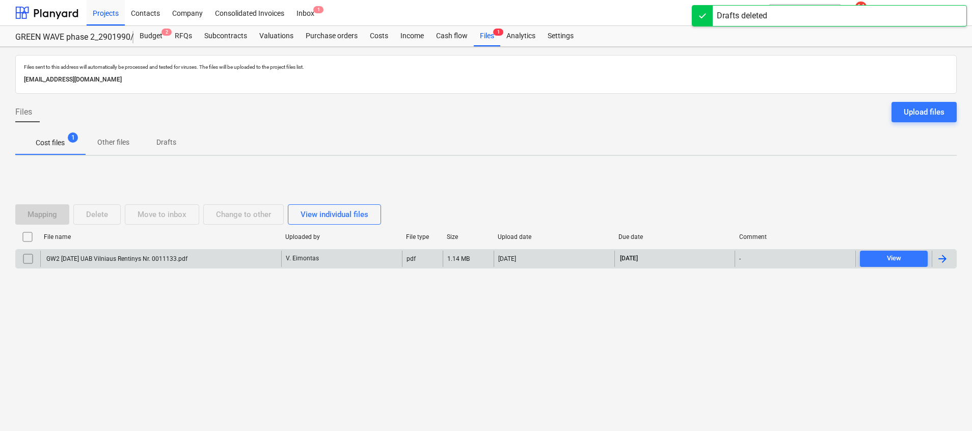
click at [145, 253] on div "GW2 [DATE] UAB Vilniaus Rentinys Nr. 0011133.pdf" at bounding box center [160, 259] width 241 height 16
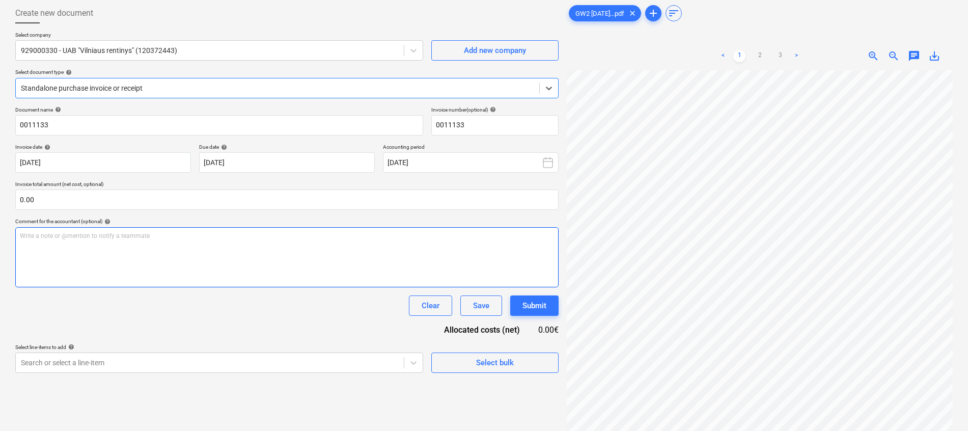
scroll to position [102, 0]
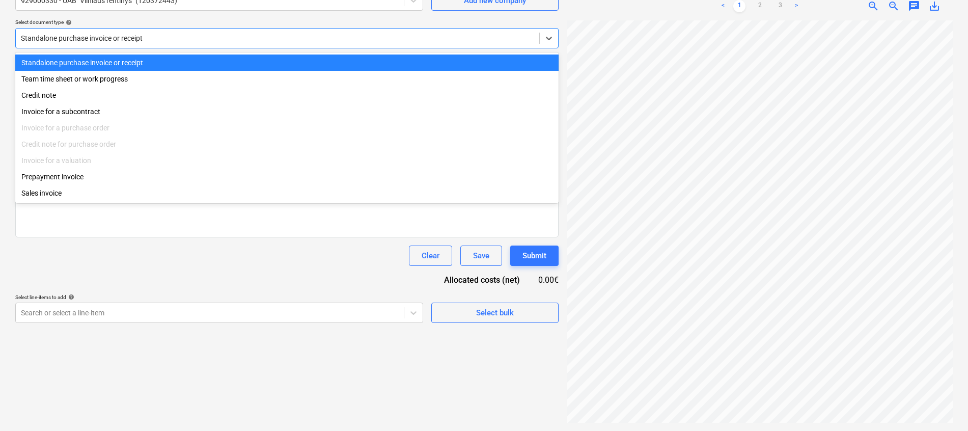
click at [91, 47] on div "Standalone purchase invoice or receipt" at bounding box center [287, 38] width 544 height 20
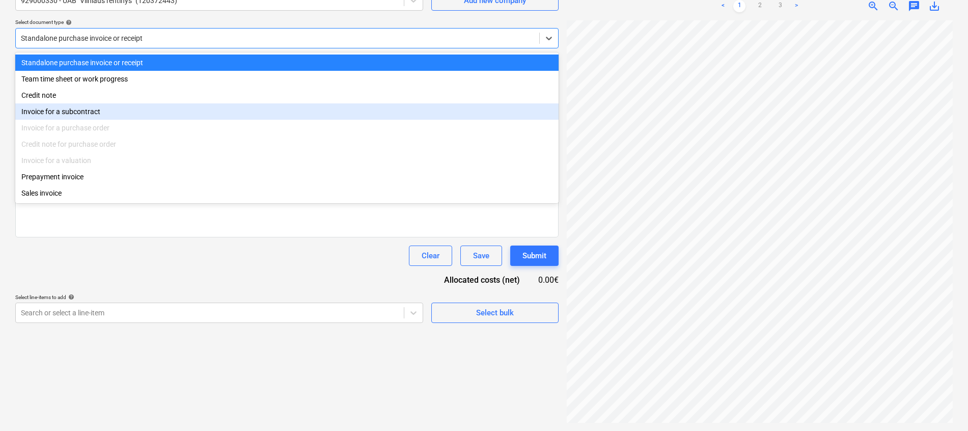
click at [83, 114] on div "Invoice for a subcontract" at bounding box center [287, 111] width 544 height 16
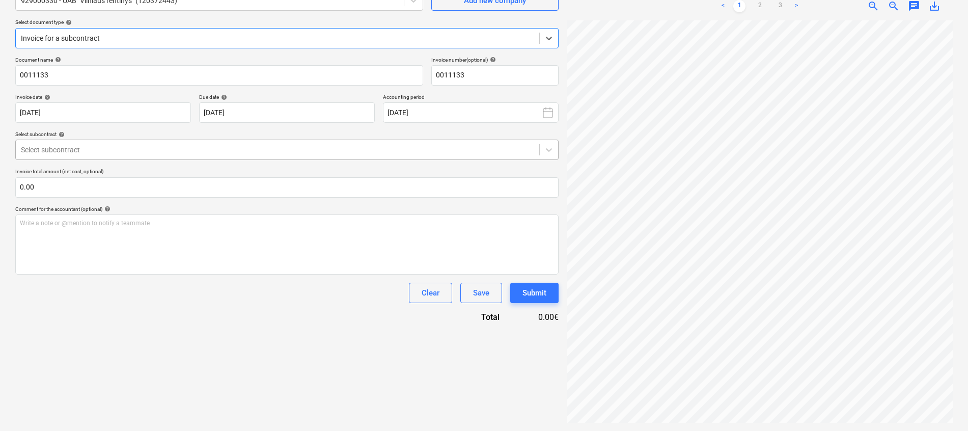
click at [78, 142] on div "Select subcontract" at bounding box center [287, 150] width 544 height 20
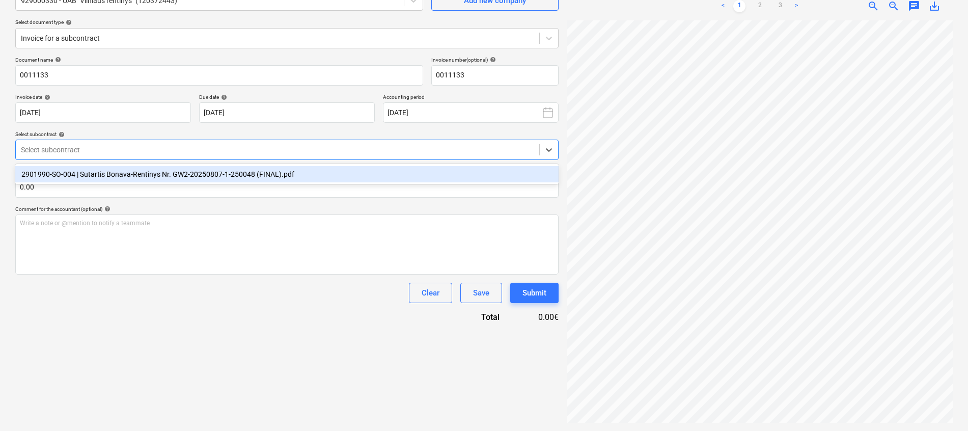
click at [71, 178] on div "2901990-SO-004 | Sutartis Bonava-Rentinys Nr. GW2-20250807-1-250048 (FINAL).pdf" at bounding box center [287, 174] width 544 height 16
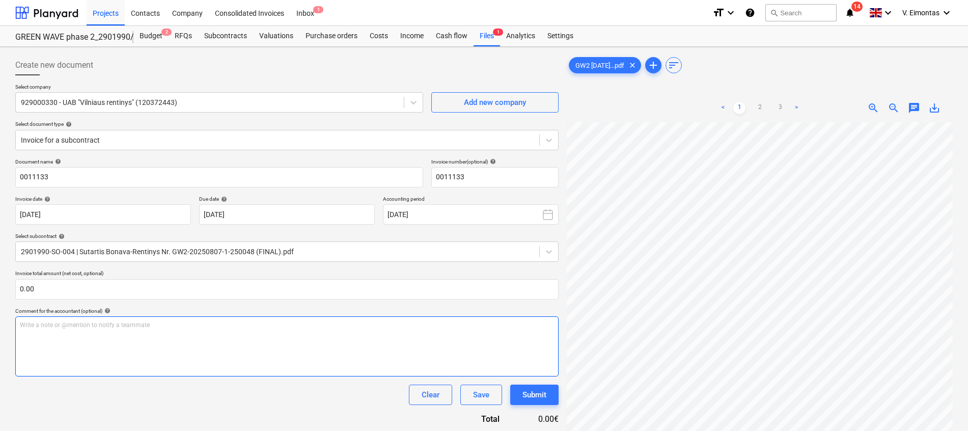
scroll to position [140, 74]
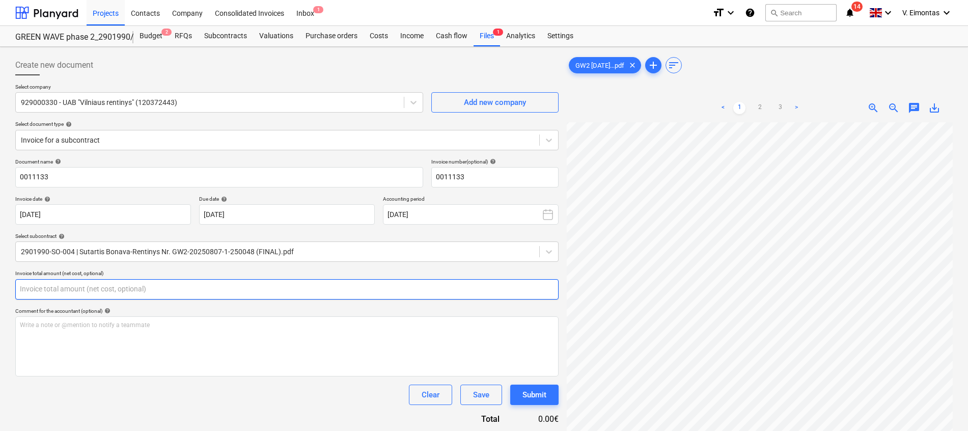
click at [433, 287] on input "text" at bounding box center [287, 289] width 544 height 20
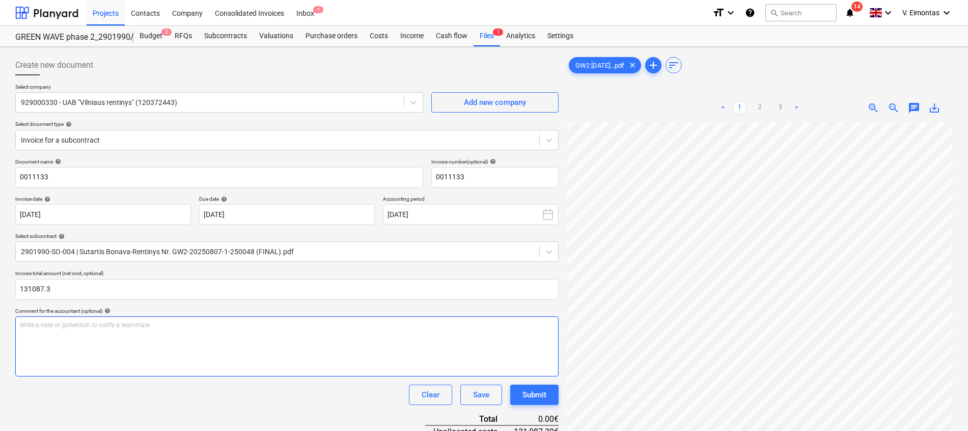
type input "131,087.30"
click at [161, 331] on div "Write a note or @mention to notify a teammate [PERSON_NAME]" at bounding box center [287, 346] width 544 height 60
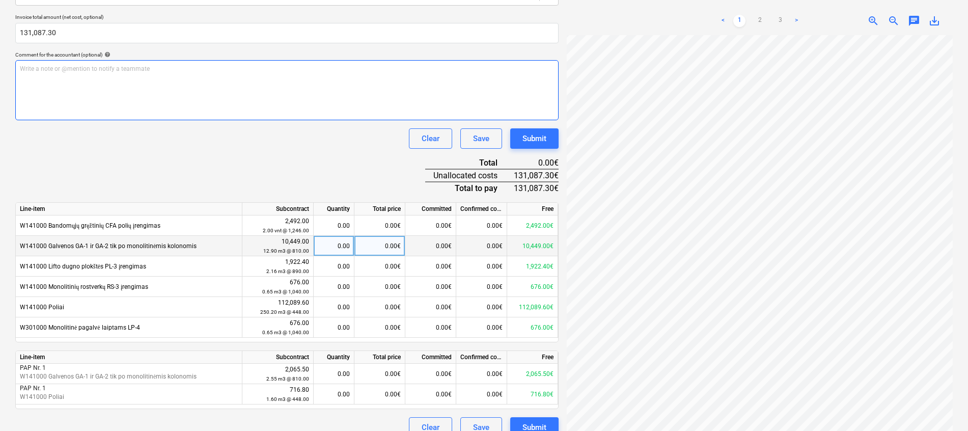
scroll to position [271, 0]
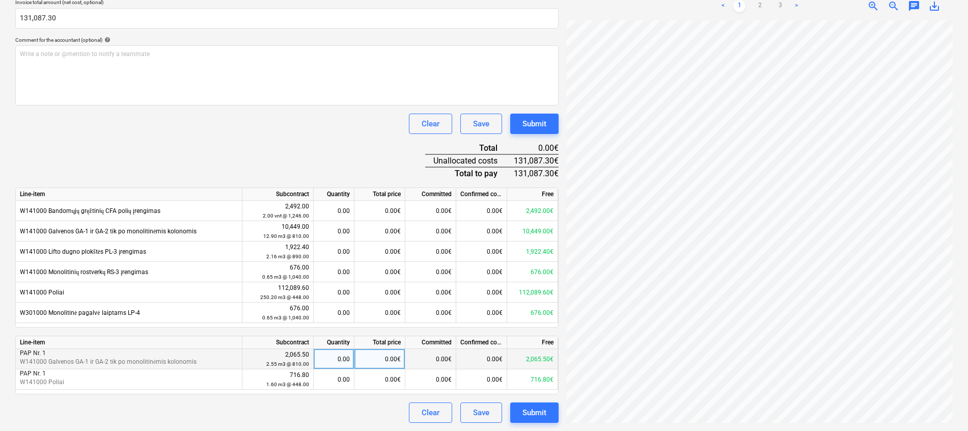
click at [332, 362] on div "0.00" at bounding box center [334, 359] width 32 height 20
type input "2.55"
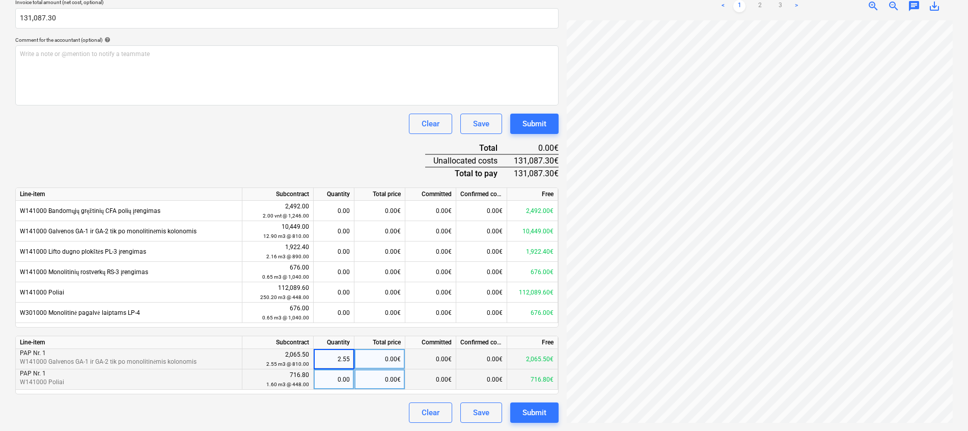
click at [340, 378] on div "Line-item Subcontract Quantity Total price Committed Confirmed costs Free PAP N…" at bounding box center [287, 365] width 544 height 59
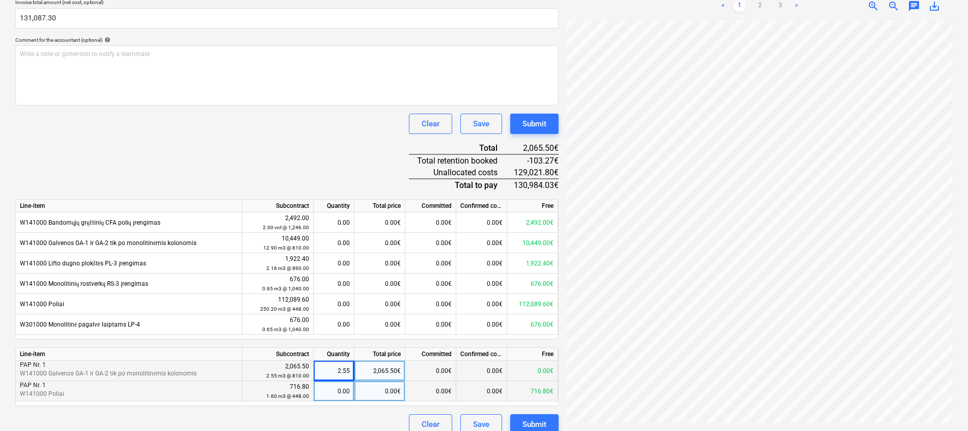
click at [340, 386] on div "0.00" at bounding box center [334, 391] width 32 height 20
type input "1.6"
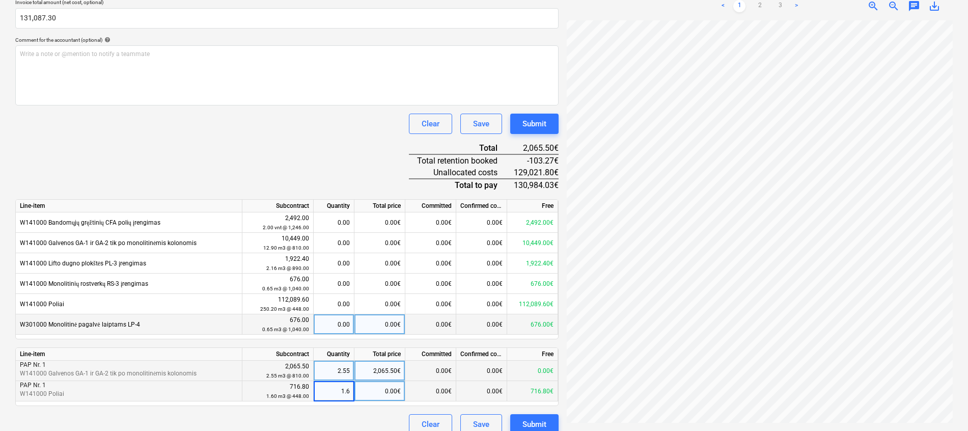
click at [342, 322] on div "0.00" at bounding box center [334, 324] width 32 height 20
type input "0.65"
click at [384, 395] on div "716.80€" at bounding box center [380, 391] width 51 height 20
click at [390, 393] on input "716.8" at bounding box center [380, 391] width 50 height 20
click at [402, 391] on input "716.8" at bounding box center [380, 391] width 50 height 20
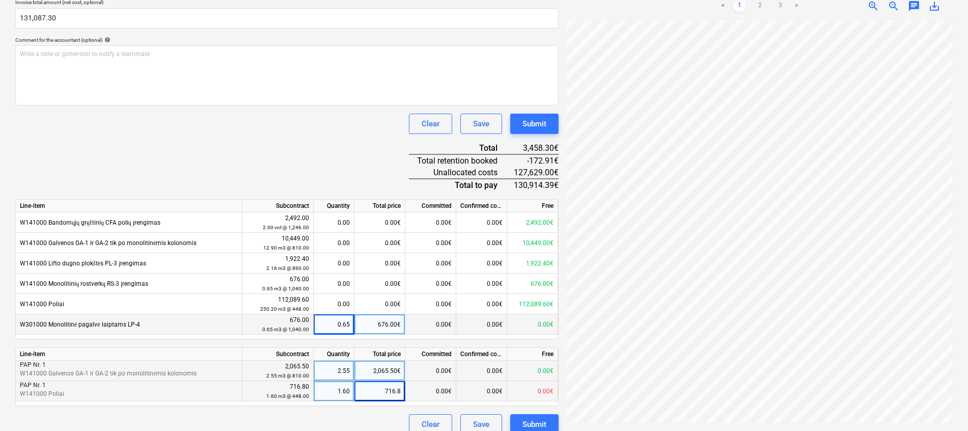
type input "716.80"
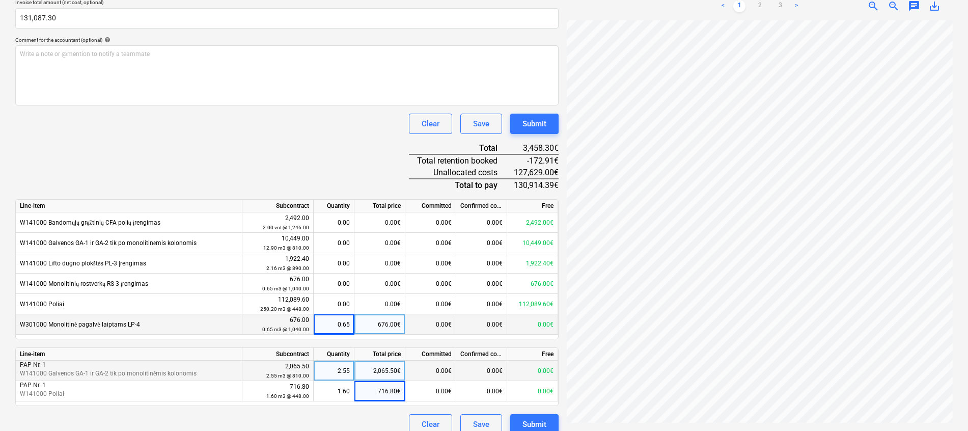
click at [392, 416] on div "Clear Save Submit" at bounding box center [287, 424] width 544 height 20
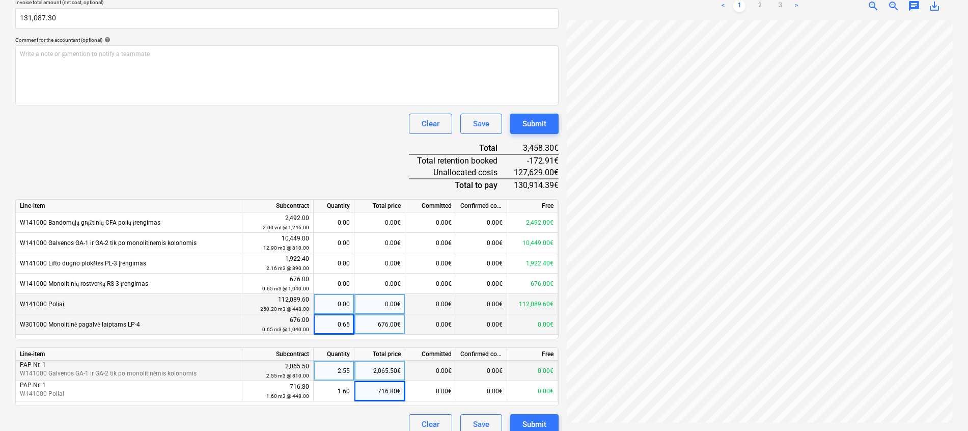
drag, startPoint x: 395, startPoint y: 297, endPoint x: 409, endPoint y: 297, distance: 13.8
click at [395, 297] on div "0.00€" at bounding box center [380, 304] width 51 height 20
type input "112089.6"
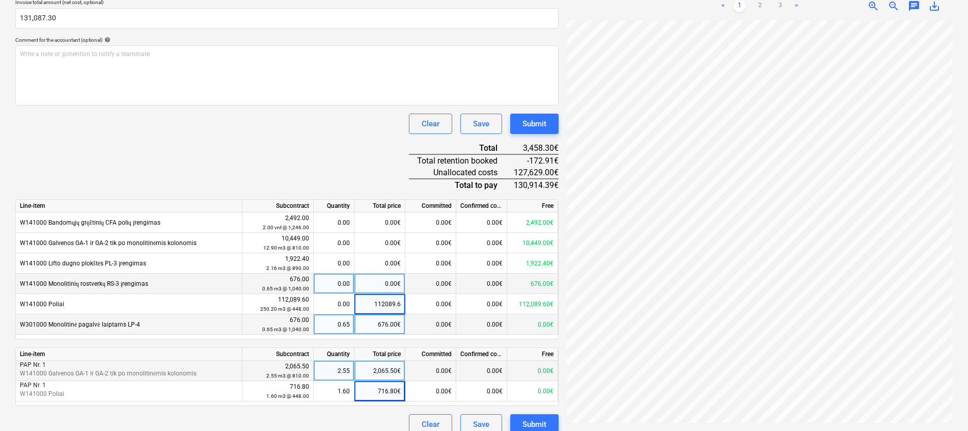
click at [392, 286] on div "0.00€" at bounding box center [380, 284] width 51 height 20
type input "676"
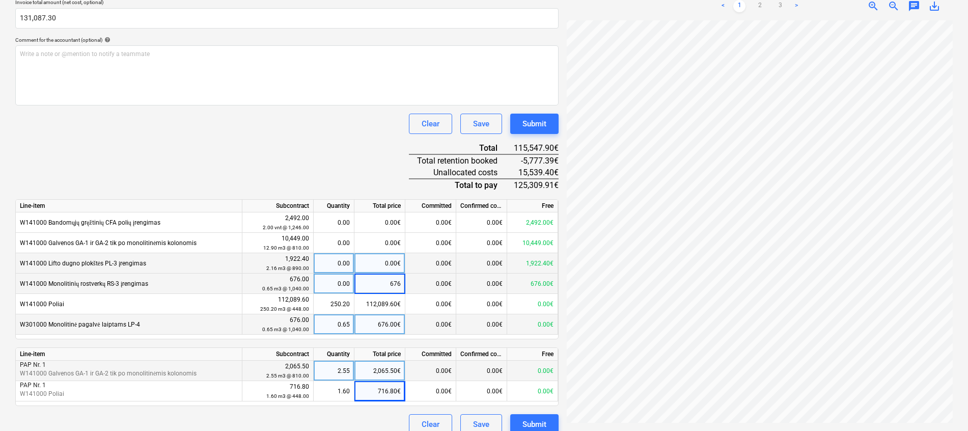
click at [380, 265] on div "0.00€" at bounding box center [380, 263] width 51 height 20
type input "1922.4"
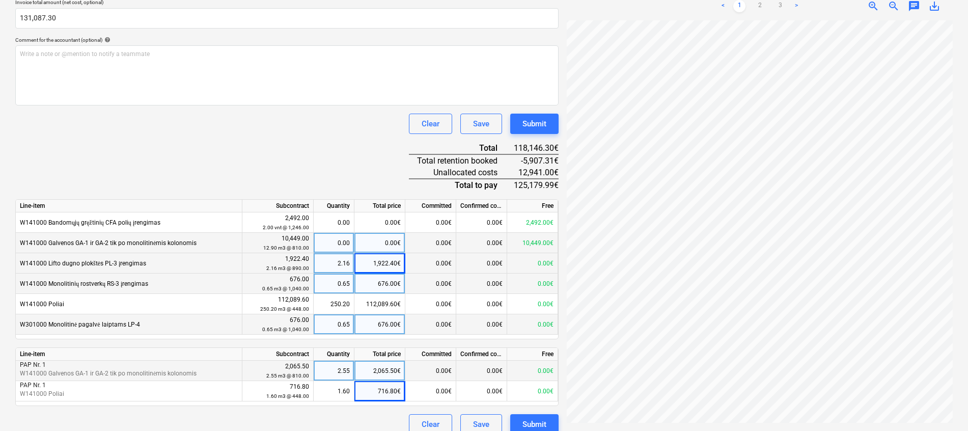
click at [391, 244] on div "0.00€" at bounding box center [380, 243] width 51 height 20
type input "10449"
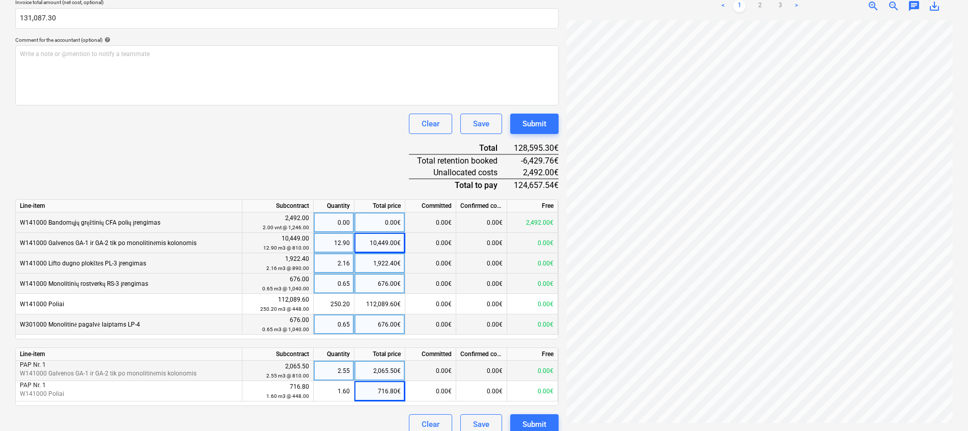
click at [392, 220] on div "0.00€" at bounding box center [380, 222] width 51 height 20
type input "2492"
click at [362, 176] on div "Document name help 0011133 Invoice number (optional) help 0011133 Invoice date …" at bounding box center [287, 160] width 544 height 547
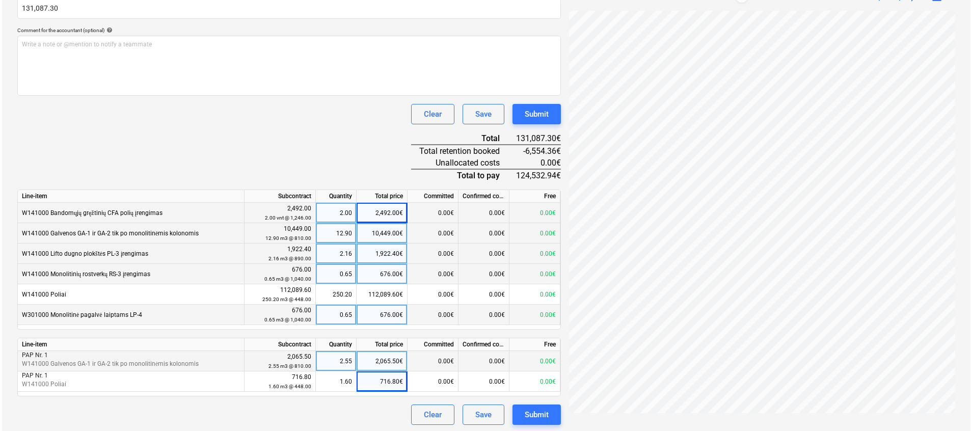
scroll to position [283, 0]
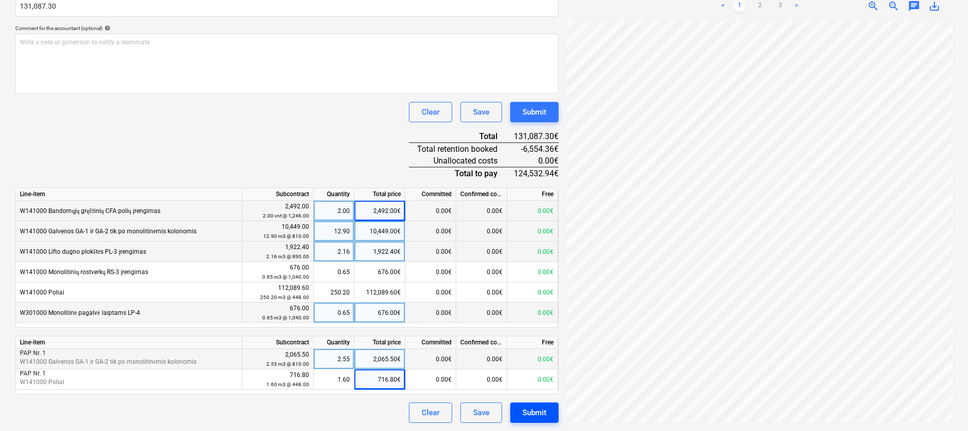
click at [546, 413] on div "Submit" at bounding box center [535, 412] width 24 height 13
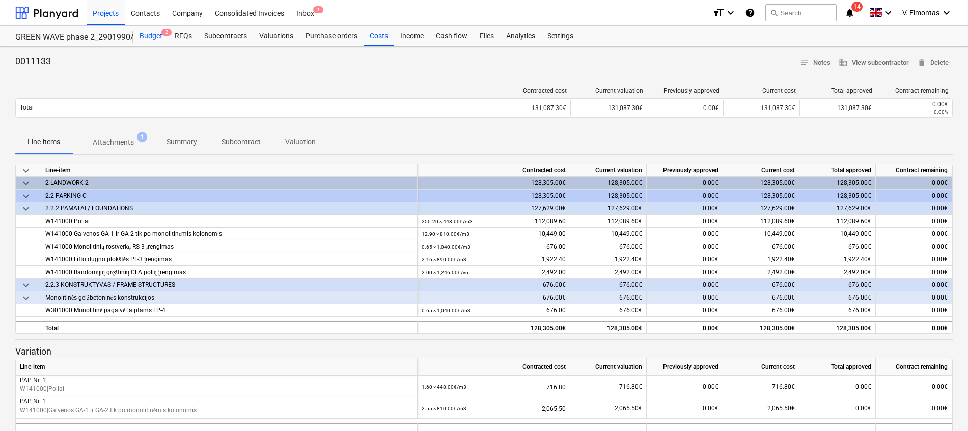
click at [155, 38] on div "Budget 2" at bounding box center [150, 36] width 35 height 20
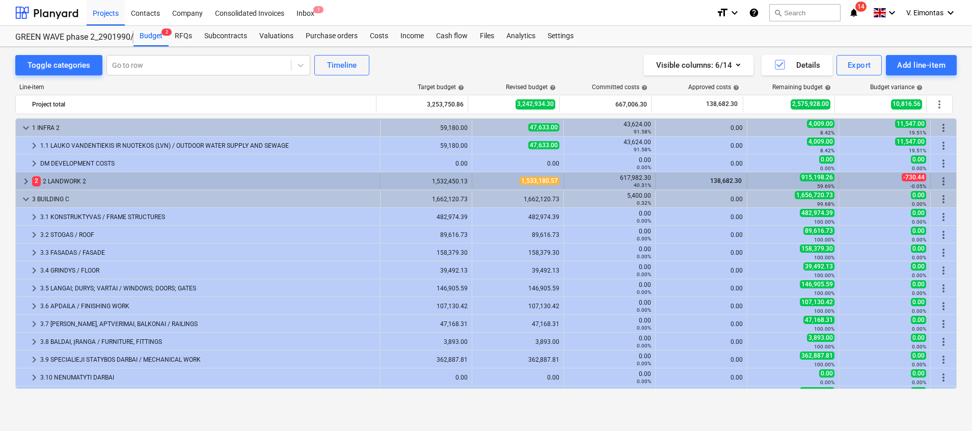
click at [75, 175] on div "2 2 LANDWORK 2" at bounding box center [204, 181] width 344 height 16
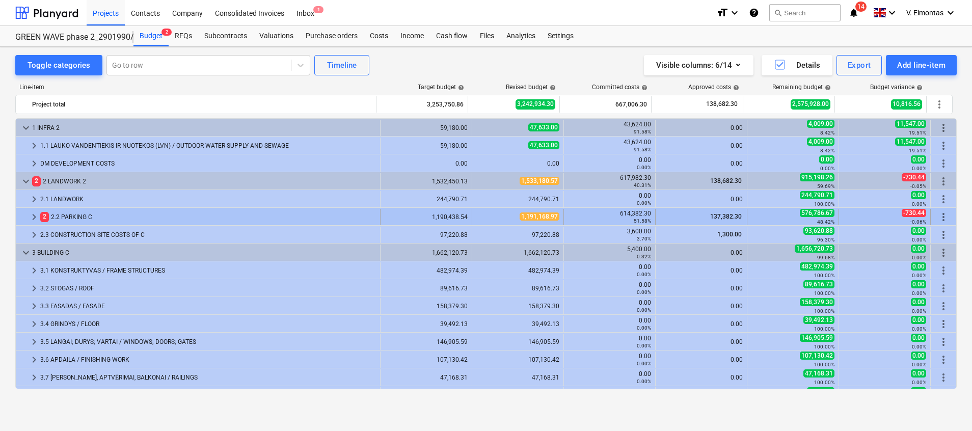
click at [68, 211] on div "2 2.2 PARKING C" at bounding box center [208, 217] width 336 height 16
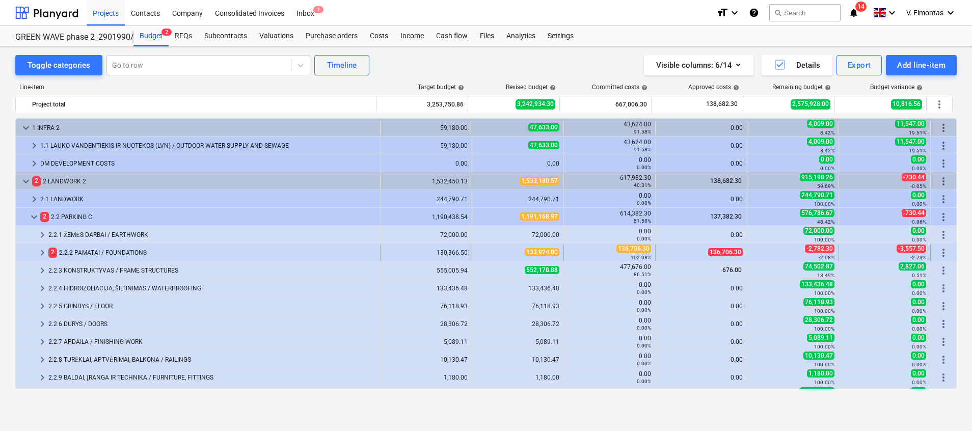
click at [111, 248] on div "2 2.2.2 PAMATAI / FOUNDATIONS" at bounding box center [212, 253] width 328 height 16
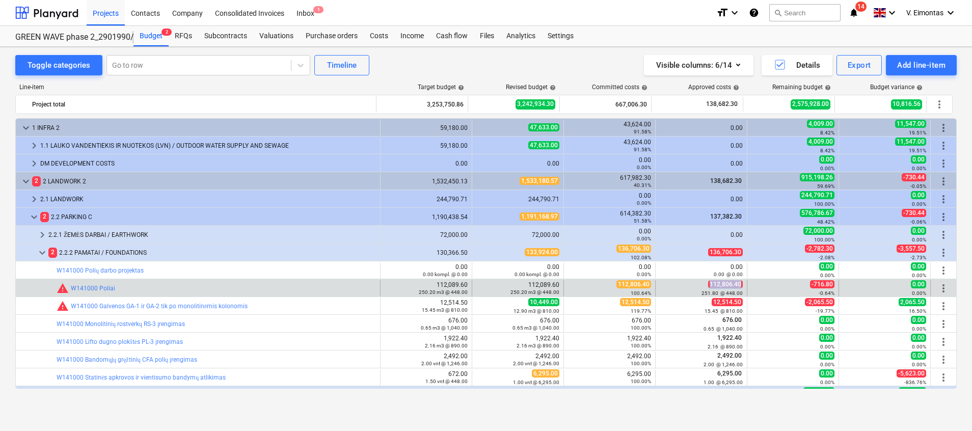
drag, startPoint x: 741, startPoint y: 282, endPoint x: 706, endPoint y: 283, distance: 35.7
click at [706, 283] on div "112,806.40 251.80 @ 448.00" at bounding box center [702, 288] width 92 height 16
copy span "112,806.40"
click at [941, 285] on span "more_vert" at bounding box center [943, 288] width 12 height 12
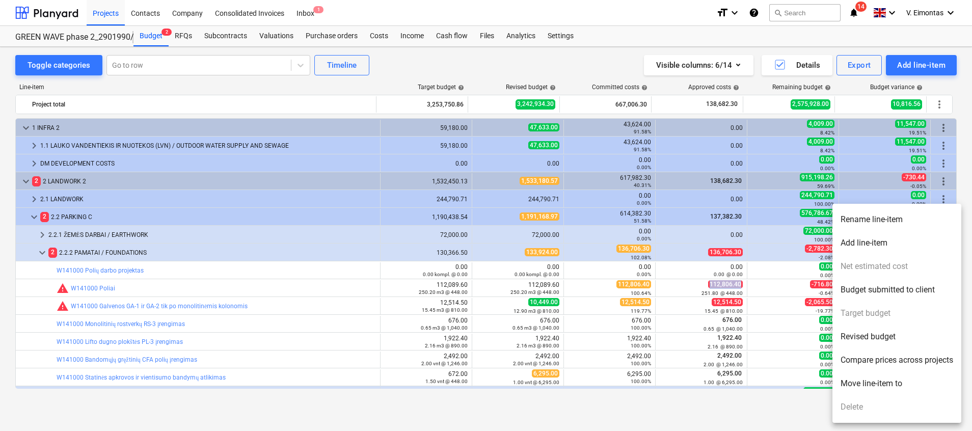
click at [896, 337] on li "Revised budget" at bounding box center [896, 336] width 129 height 23
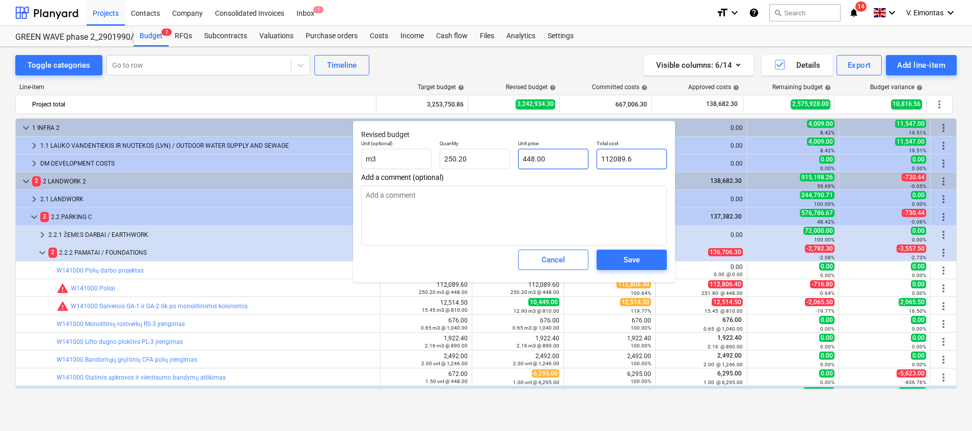
drag, startPoint x: 655, startPoint y: 159, endPoint x: 544, endPoint y: 158, distance: 111.6
click at [544, 158] on div "Unit (optional) m3 Quantity 250.20 Unit price 448.00 Total cost 112089.6" at bounding box center [514, 154] width 314 height 37
paste input ",806.40"
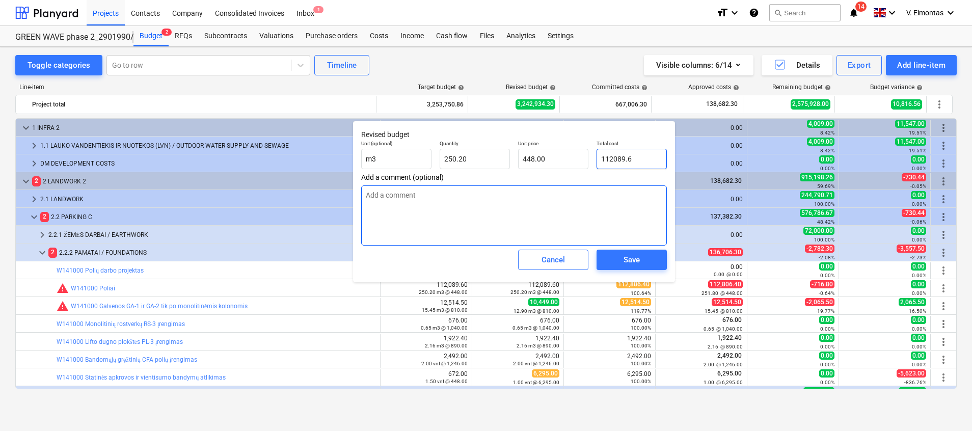
type input "112,806.40"
type textarea "x"
type input "450.86"
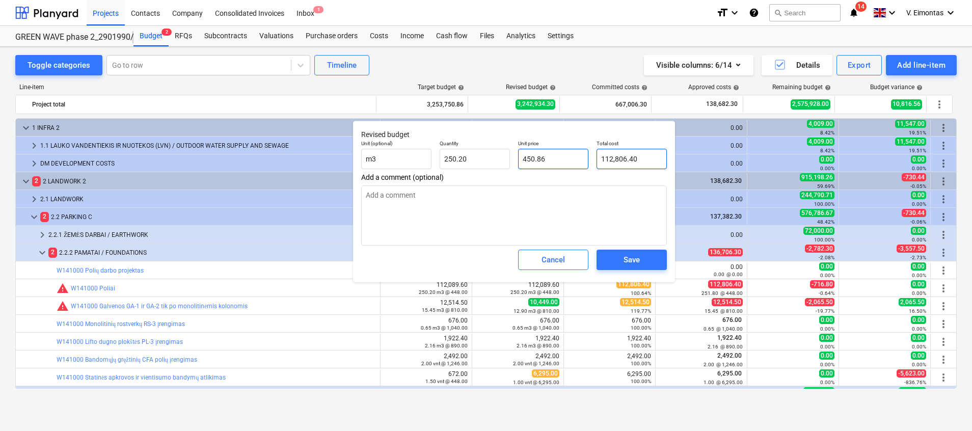
type input "112,806.40"
type input "450.8649"
type textarea "x"
drag, startPoint x: 558, startPoint y: 156, endPoint x: 502, endPoint y: 155, distance: 56.1
click at [502, 155] on div "Unit (optional) m3 Quantity 250.20 Unit price 450.8649 Total cost 112,806.40" at bounding box center [514, 154] width 314 height 37
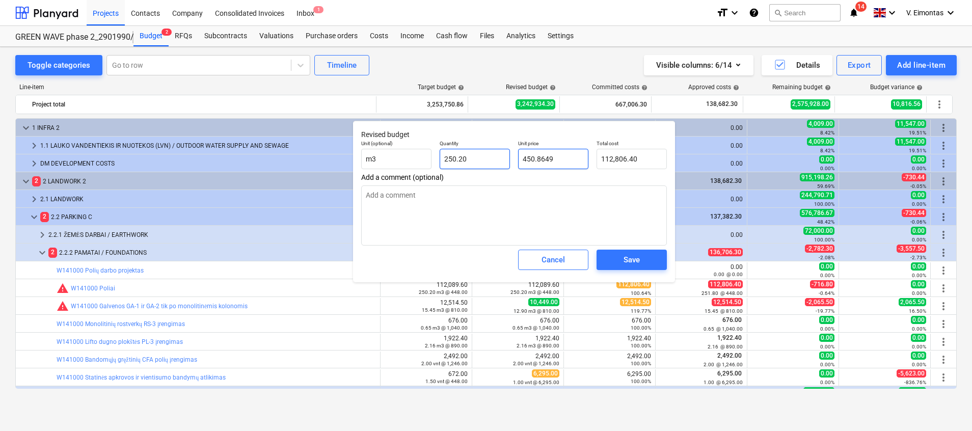
type input "4"
type textarea "x"
type input "1,000.80"
type input "44"
type textarea "x"
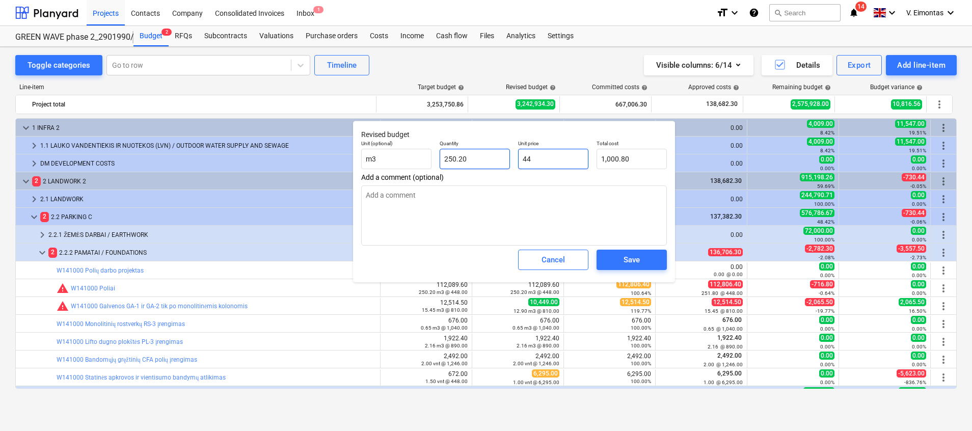
type input "11,008.80"
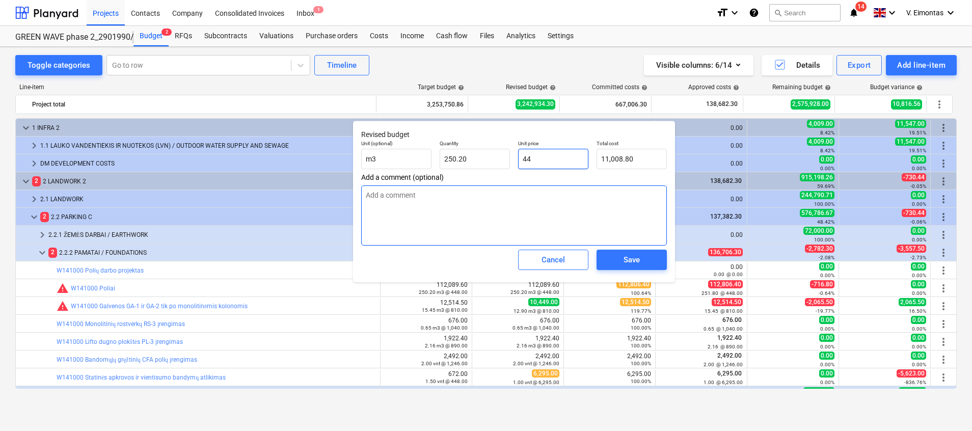
type input "448"
type textarea "x"
type input "112,089.60"
type input "448.00"
type textarea "x"
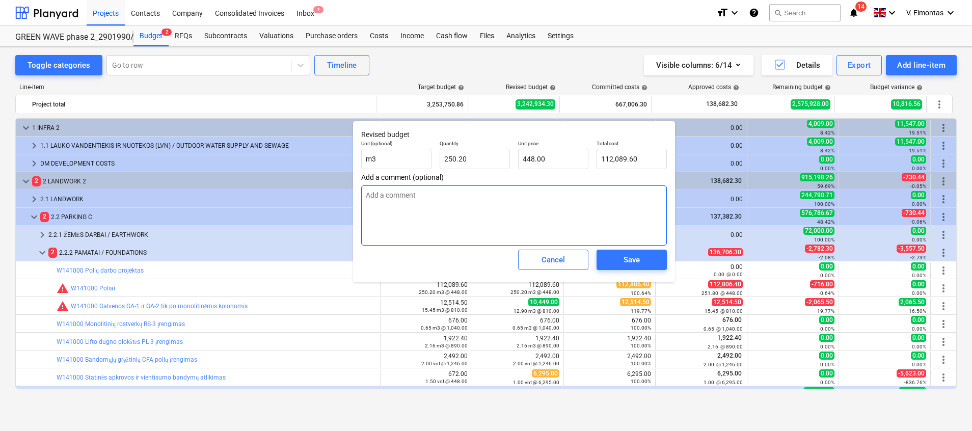
click at [542, 206] on textarea at bounding box center [514, 215] width 306 height 60
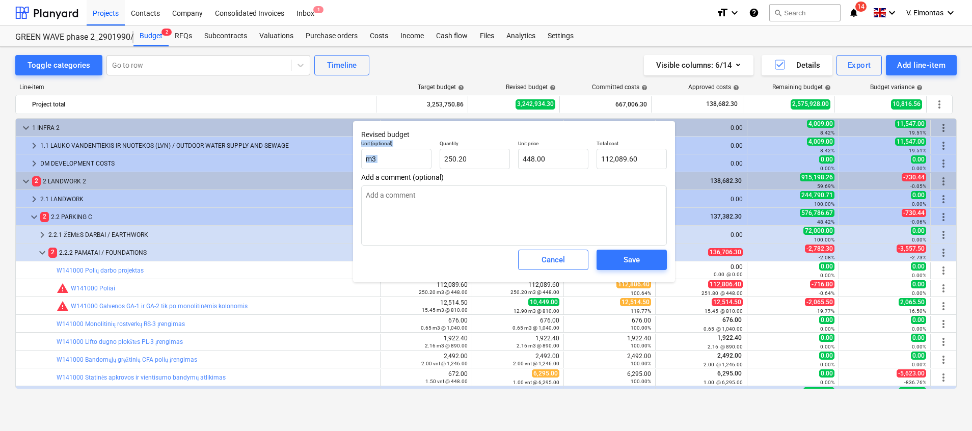
drag, startPoint x: 503, startPoint y: 126, endPoint x: 440, endPoint y: 138, distance: 63.8
click at [440, 138] on div "Revised budget Unit (optional) m3 Quantity 250.20 Unit price 448.00 Total cost …" at bounding box center [514, 202] width 322 height 162
drag, startPoint x: 440, startPoint y: 138, endPoint x: 499, endPoint y: 131, distance: 58.9
click at [499, 131] on p "Revised budget" at bounding box center [514, 134] width 306 height 11
click at [458, 158] on input "250.2" at bounding box center [475, 159] width 70 height 20
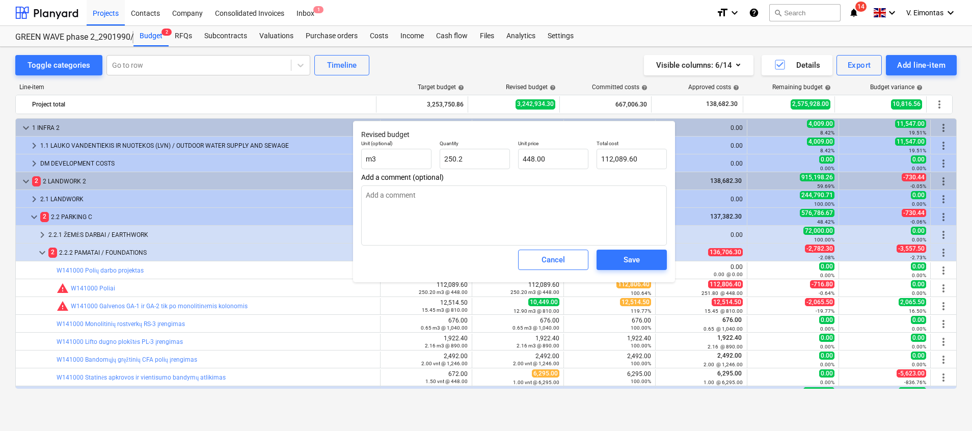
type input "250.20"
click at [0, 273] on html "Projects Contacts Company Consolidated Invoices Inbox 1 format_size keyboard_ar…" at bounding box center [486, 215] width 972 height 431
type textarea "x"
type input "250.2"
click at [464, 159] on input "250.2" at bounding box center [475, 159] width 70 height 20
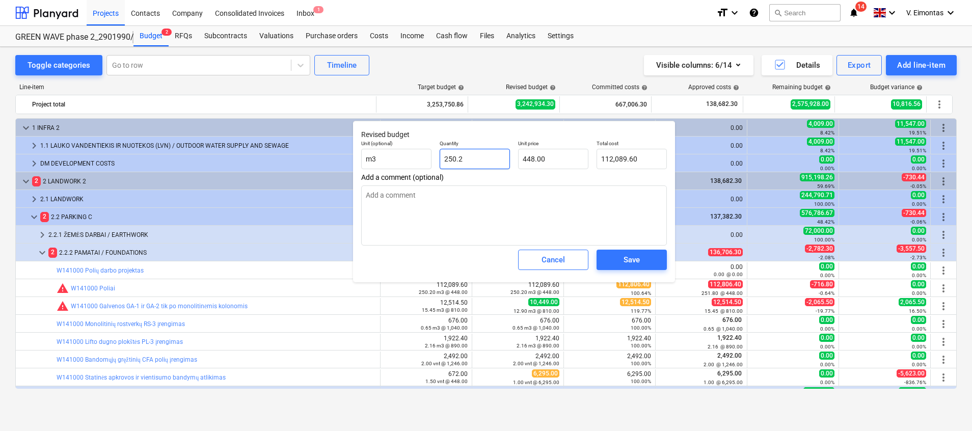
drag, startPoint x: 452, startPoint y: 159, endPoint x: 473, endPoint y: 159, distance: 21.4
click at [473, 159] on input "250.2" at bounding box center [475, 159] width 70 height 20
type textarea "x"
type input "251"
type input "112,448.00"
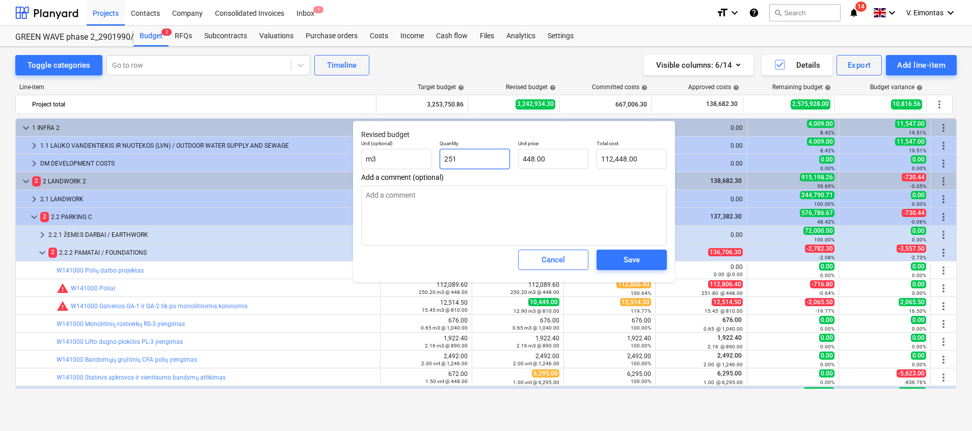
type textarea "x"
type input "251."
type textarea "x"
type input "251.8"
type input "112,806.40"
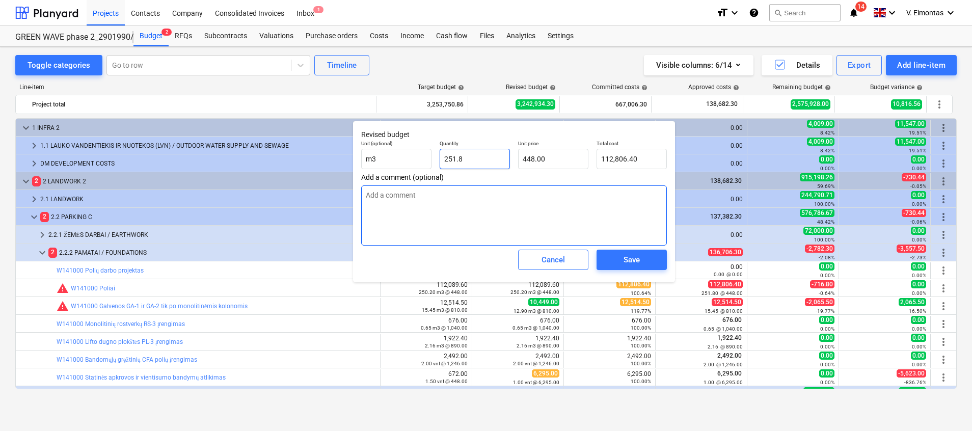
type input "251.8"
type textarea "x"
type input "251.80"
click at [490, 207] on textarea at bounding box center [514, 215] width 306 height 60
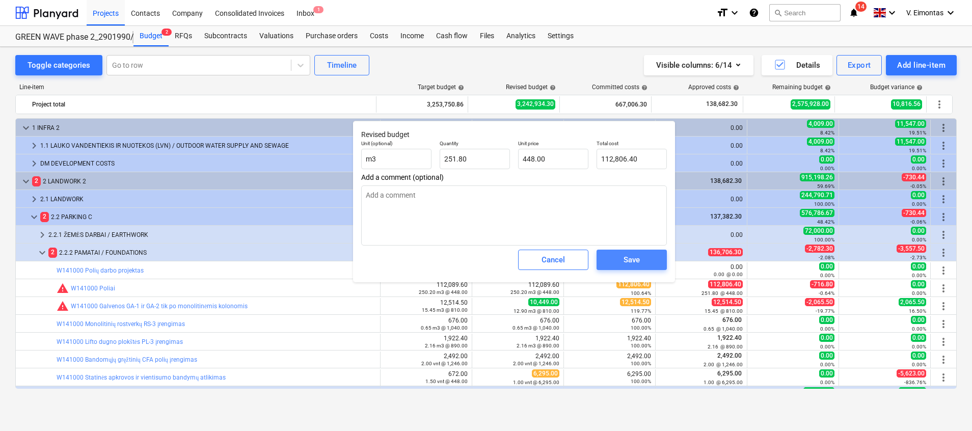
click at [636, 256] on div "Save" at bounding box center [632, 259] width 16 height 13
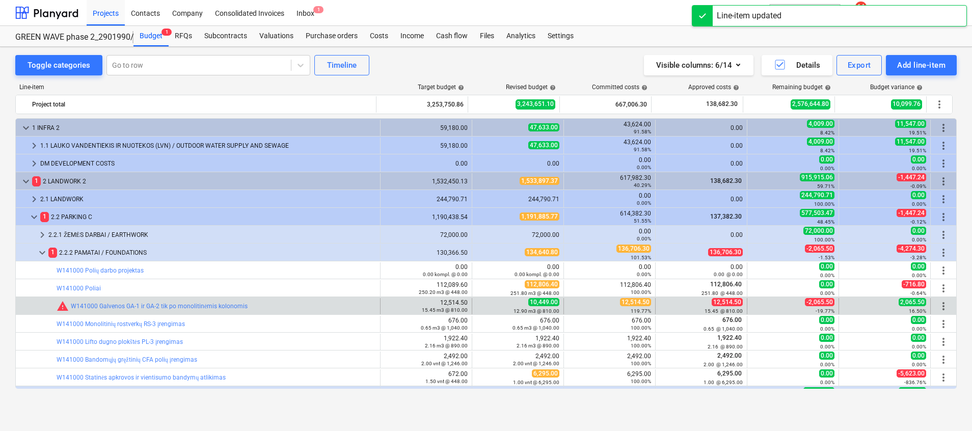
click at [939, 304] on span "more_vert" at bounding box center [943, 306] width 12 height 12
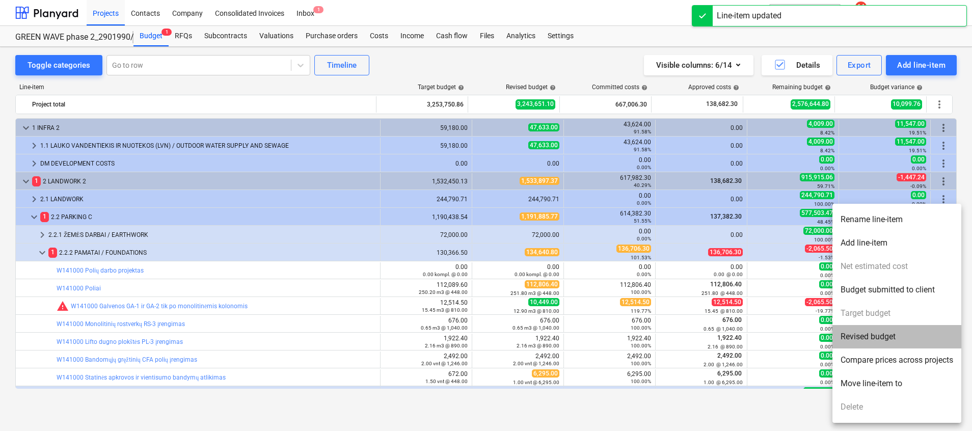
click at [865, 332] on li "Revised budget" at bounding box center [896, 336] width 129 height 23
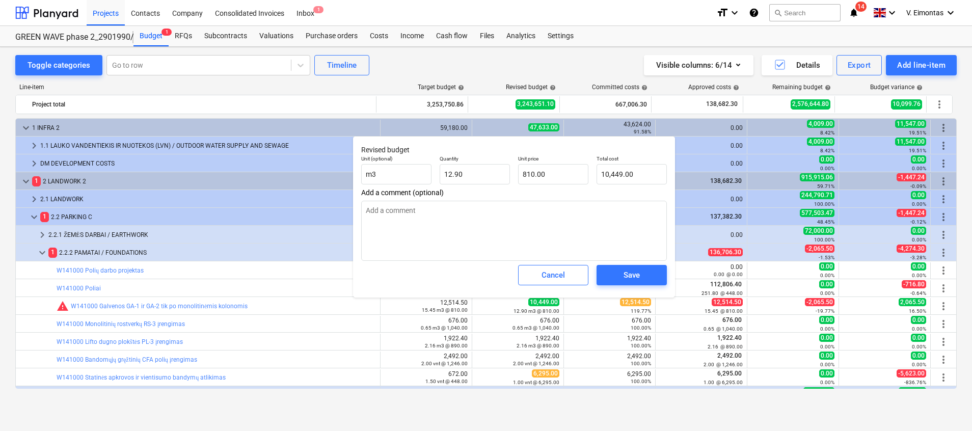
type textarea "x"
type input "12.9"
type textarea "x"
drag, startPoint x: 490, startPoint y: 171, endPoint x: 429, endPoint y: 172, distance: 60.1
type input "12.9"
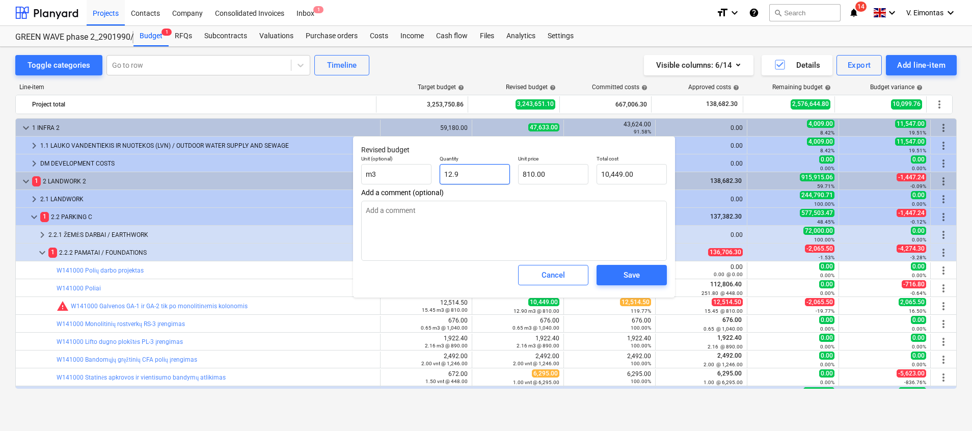
click at [469, 174] on input "12.9" at bounding box center [475, 174] width 70 height 20
drag, startPoint x: 469, startPoint y: 174, endPoint x: 424, endPoint y: 170, distance: 45.0
click at [424, 170] on div "Unit (optional) m3 Quantity 12.9 Unit price 810.00 Total cost 10,449.00" at bounding box center [514, 169] width 314 height 37
type textarea "x"
type input "1"
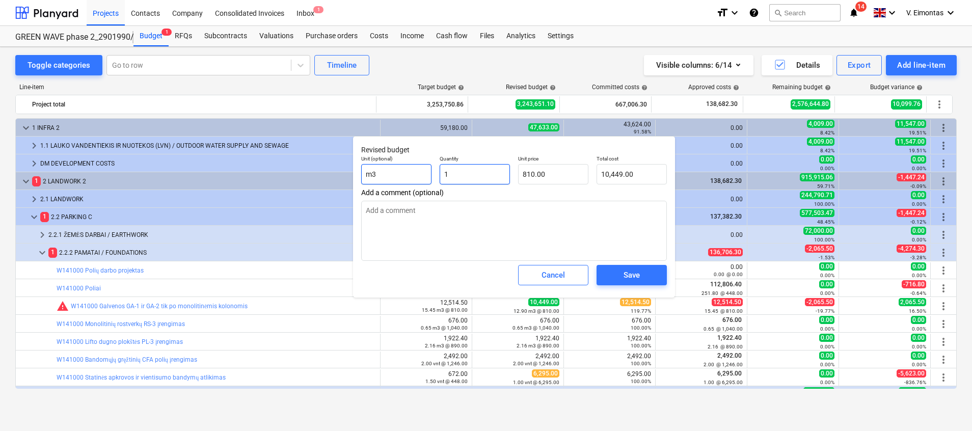
type input "810.00"
type textarea "x"
type input "15"
type input "12,150.00"
type textarea "x"
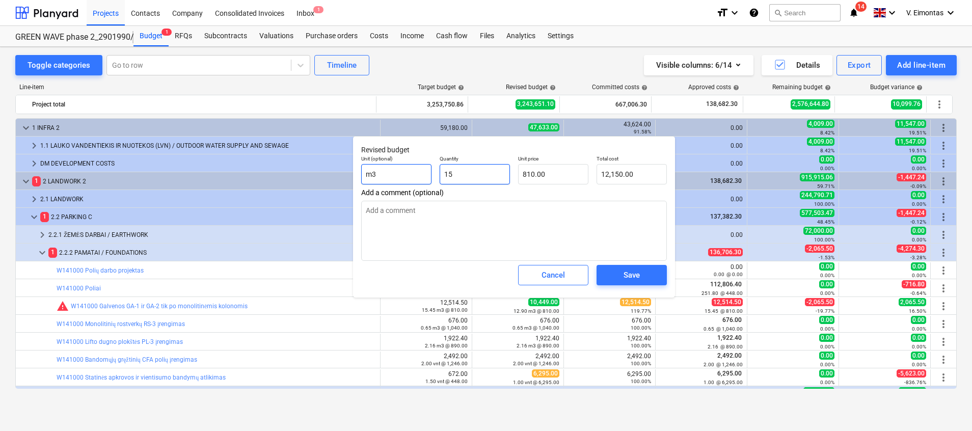
type input "15."
type textarea "x"
type input "15.4"
type input "12,474.00"
type textarea "x"
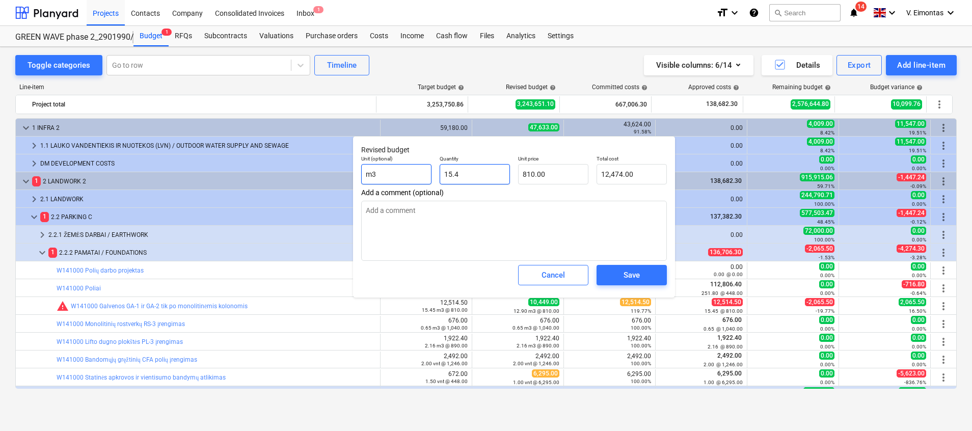
type input "15.45"
type input "12,514.50"
type input "15.45"
click at [457, 222] on textarea at bounding box center [514, 231] width 306 height 60
click at [632, 275] on div "Save" at bounding box center [632, 274] width 16 height 13
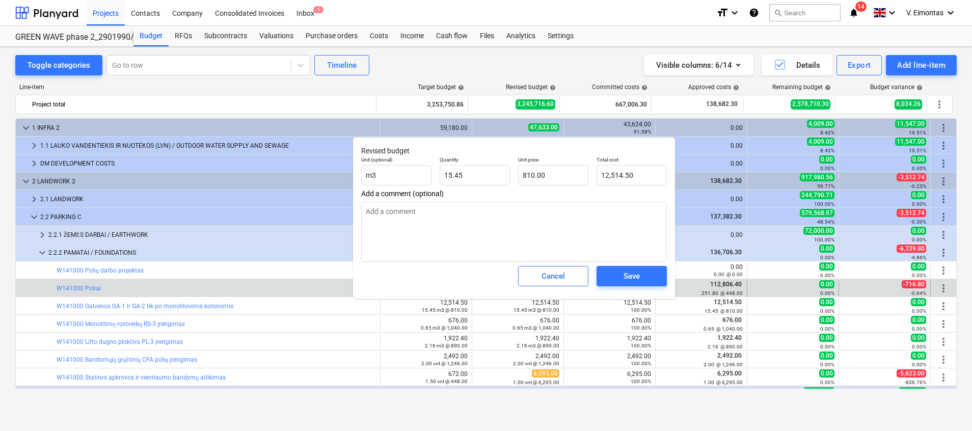
type textarea "x"
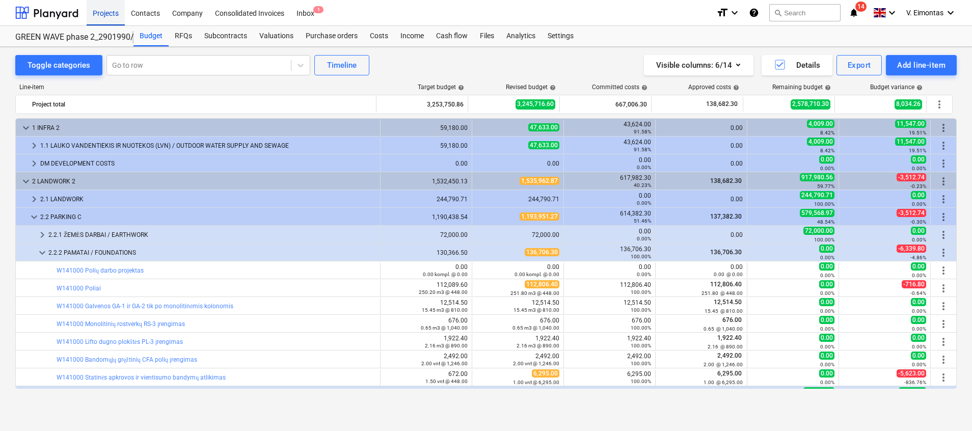
click at [114, 13] on div "Projects" at bounding box center [106, 12] width 38 height 26
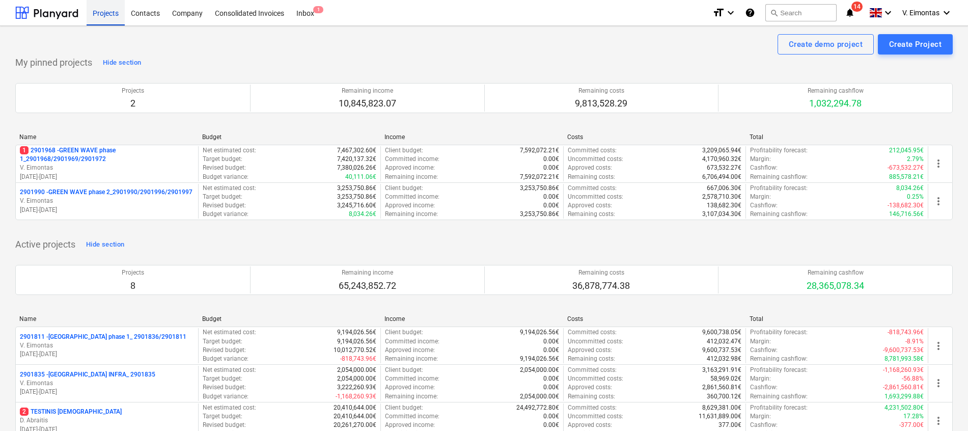
click at [118, 12] on div "Projects" at bounding box center [106, 12] width 38 height 26
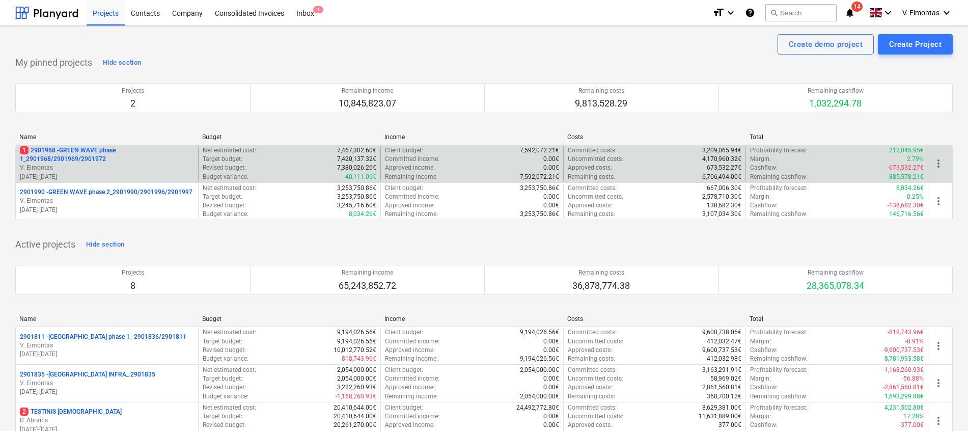
click at [97, 157] on p "1 2901968 - GREEN WAVE phase 1_2901968/2901969/2901972" at bounding box center [107, 154] width 174 height 17
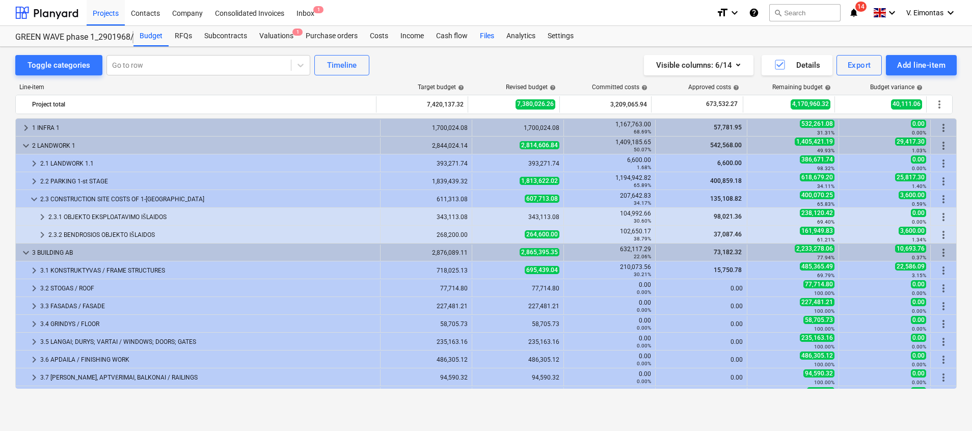
click at [487, 31] on div "Files" at bounding box center [487, 36] width 26 height 20
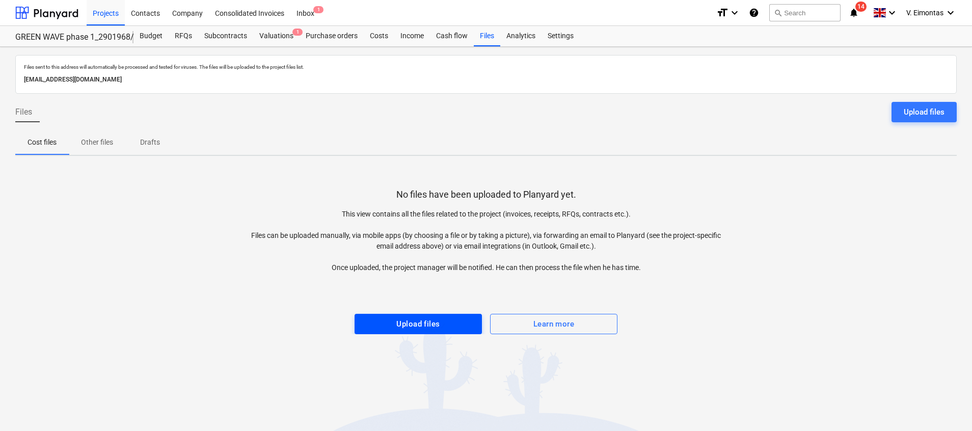
click at [401, 325] on div "Upload files" at bounding box center [417, 323] width 43 height 13
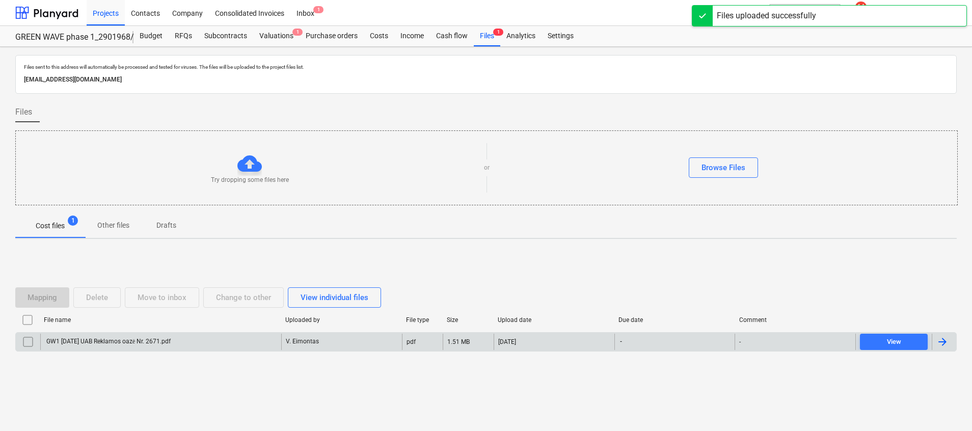
click at [163, 346] on div "GW1 [DATE] UAB Reklamos oazė Nr. 2671.pdf" at bounding box center [160, 342] width 241 height 16
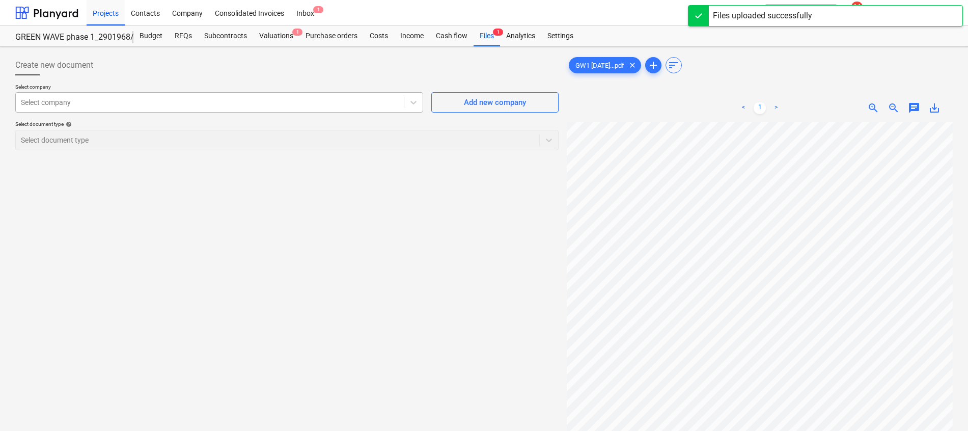
click at [163, 107] on div at bounding box center [210, 102] width 378 height 10
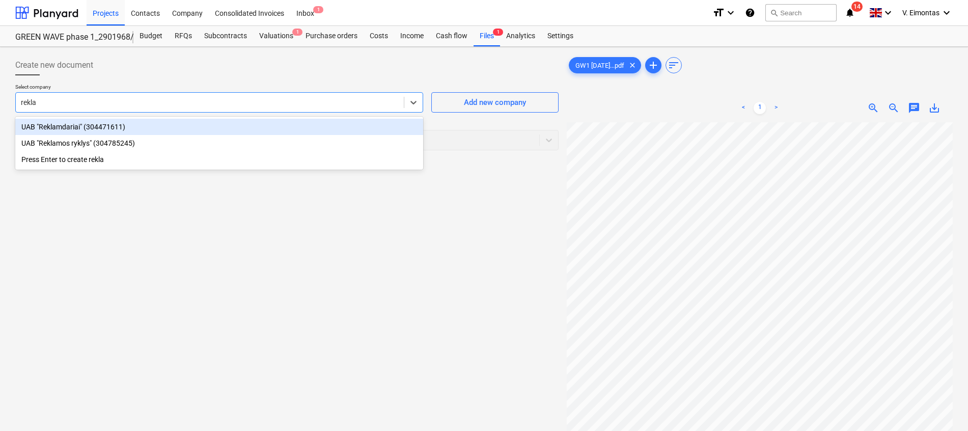
type input "rekla"
click at [139, 76] on div at bounding box center [287, 79] width 544 height 8
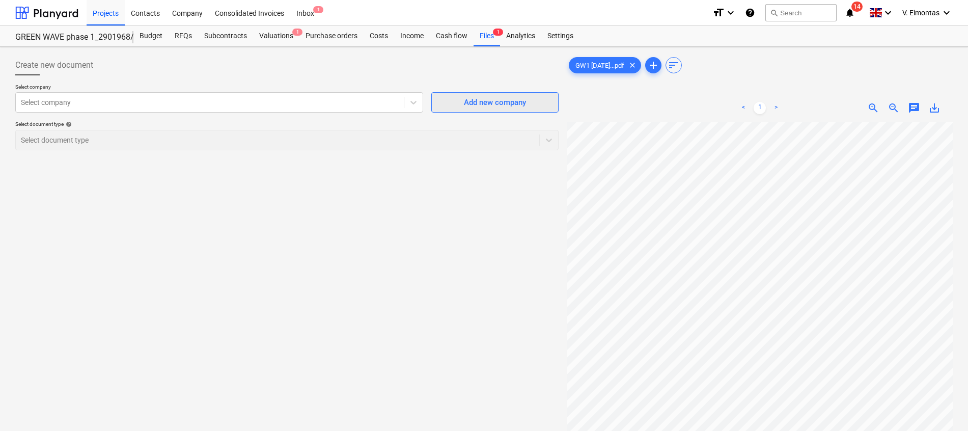
click at [477, 101] on div "Add new company" at bounding box center [495, 102] width 62 height 13
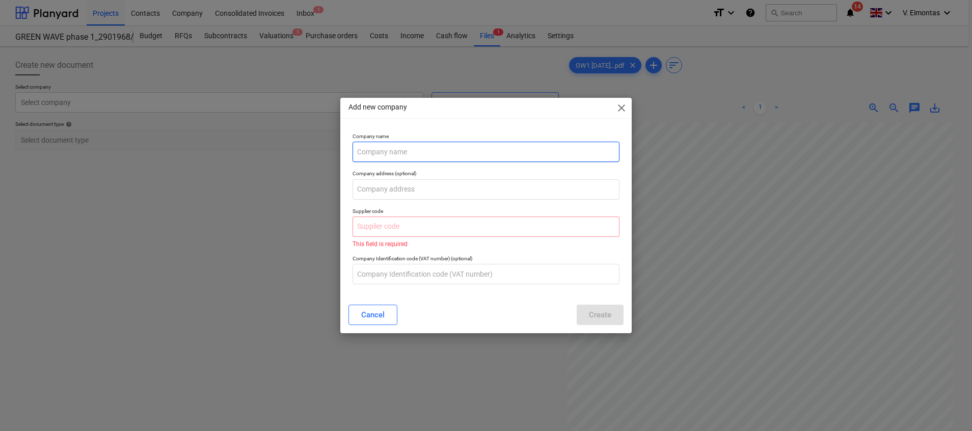
click at [379, 148] on input "text" at bounding box center [486, 152] width 267 height 20
type input "UAB Reklamos oazė"
click at [412, 234] on input "text" at bounding box center [486, 227] width 267 height 20
paste input "303041592"
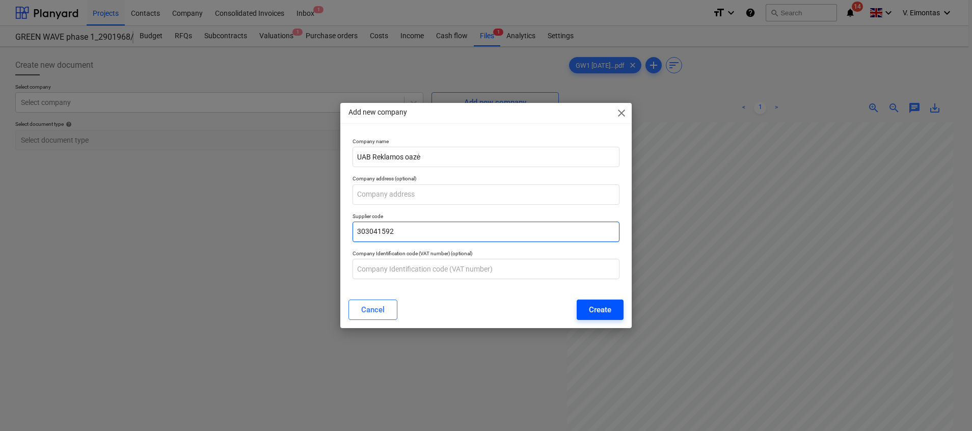
type input "303041592"
click at [609, 310] on div "Create" at bounding box center [600, 309] width 22 height 13
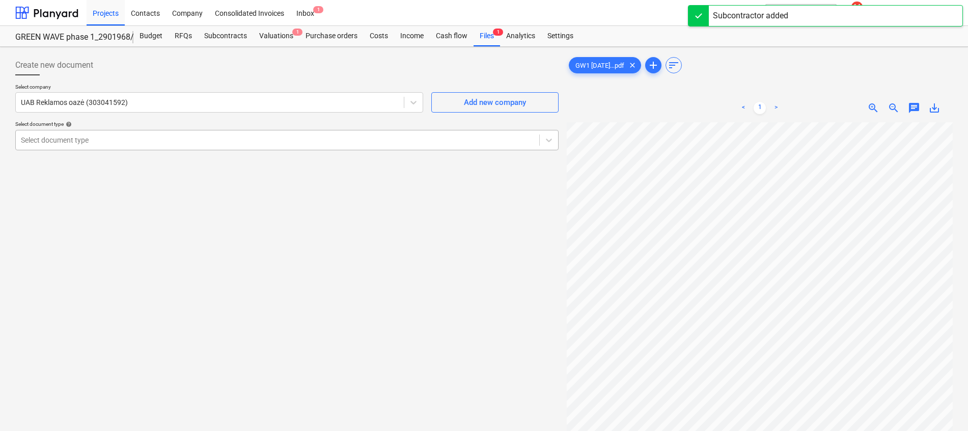
click at [78, 147] on div "Select document type" at bounding box center [278, 140] width 524 height 14
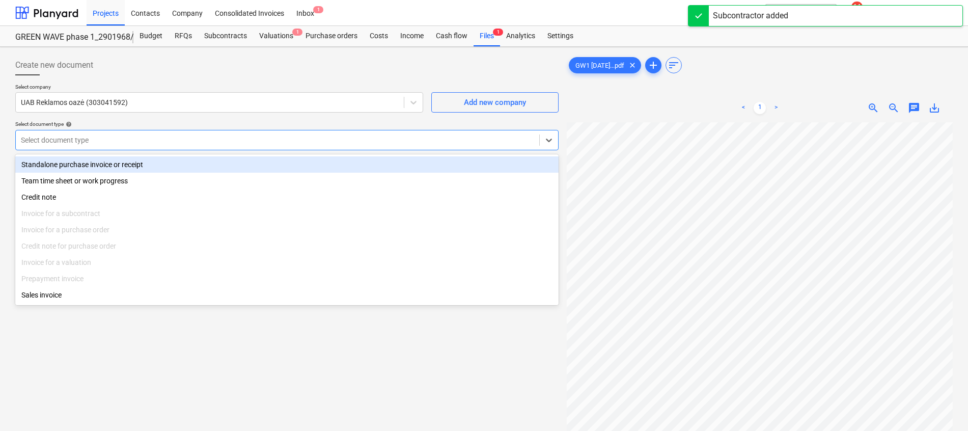
click at [139, 162] on div "Standalone purchase invoice or receipt" at bounding box center [287, 164] width 544 height 16
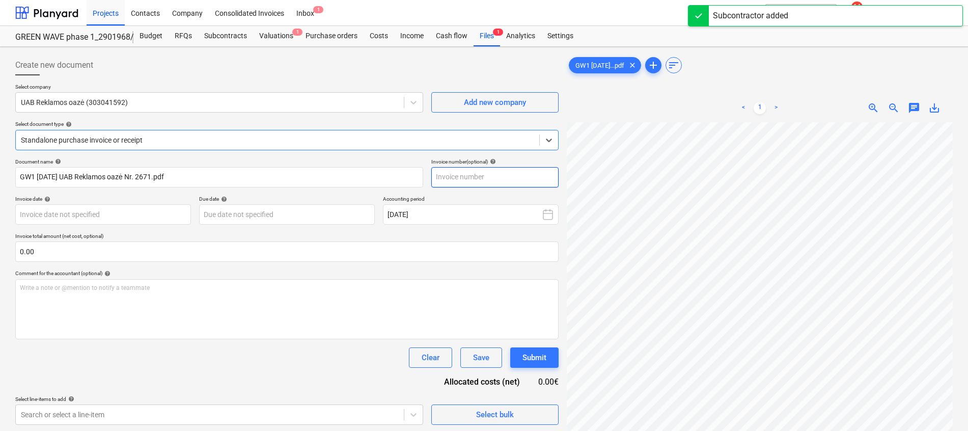
click at [478, 176] on input "text" at bounding box center [495, 177] width 127 height 20
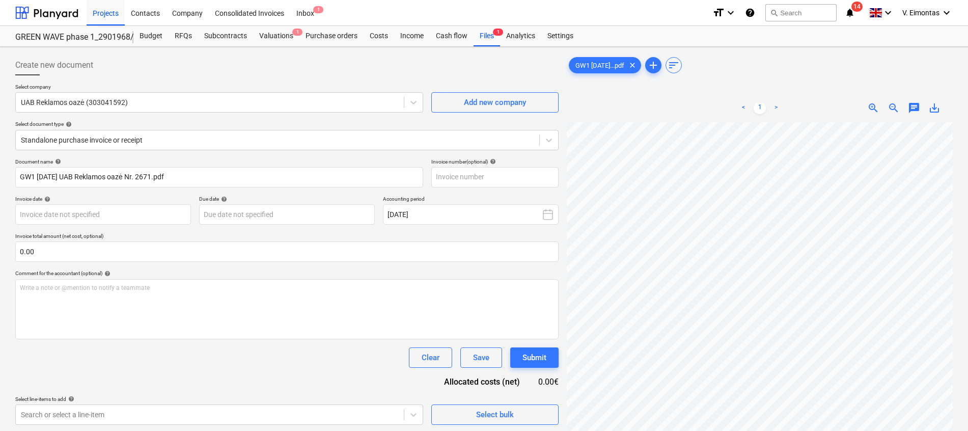
scroll to position [47, 61]
click at [487, 174] on input "text" at bounding box center [495, 177] width 127 height 20
type input "č"
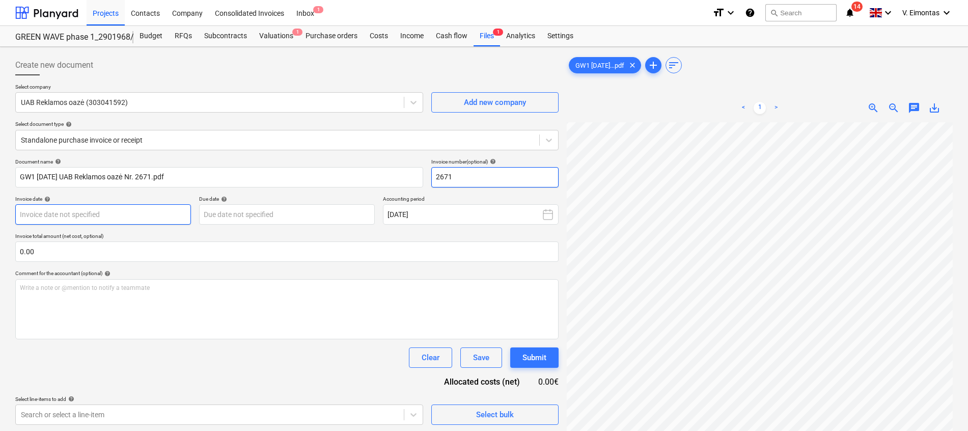
type input "2671"
click at [160, 220] on body "Projects Contacts Company Consolidated Invoices Inbox 1 format_size keyboard_ar…" at bounding box center [484, 215] width 968 height 431
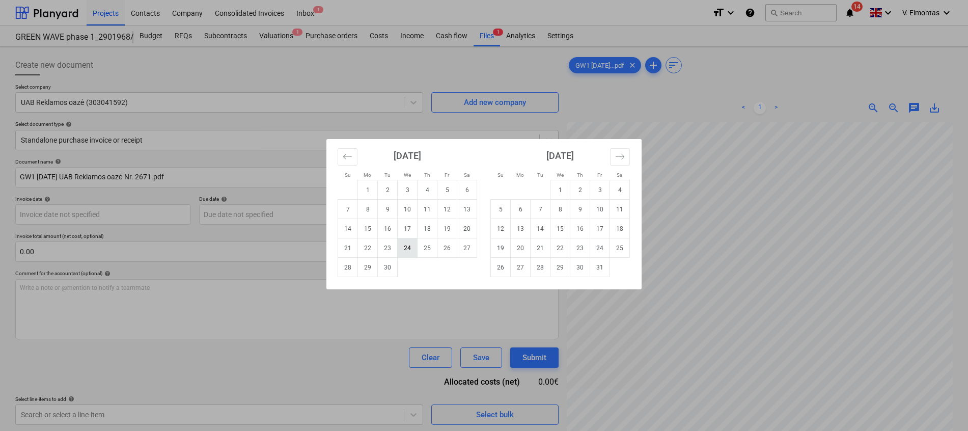
click at [404, 247] on td "24" at bounding box center [408, 247] width 20 height 19
type input "[DATE]"
click at [263, 213] on body "Projects Contacts Company Consolidated Invoices Inbox 1 format_size keyboard_ar…" at bounding box center [484, 215] width 968 height 431
click at [543, 227] on td "14" at bounding box center [541, 228] width 20 height 19
type input "[DATE]"
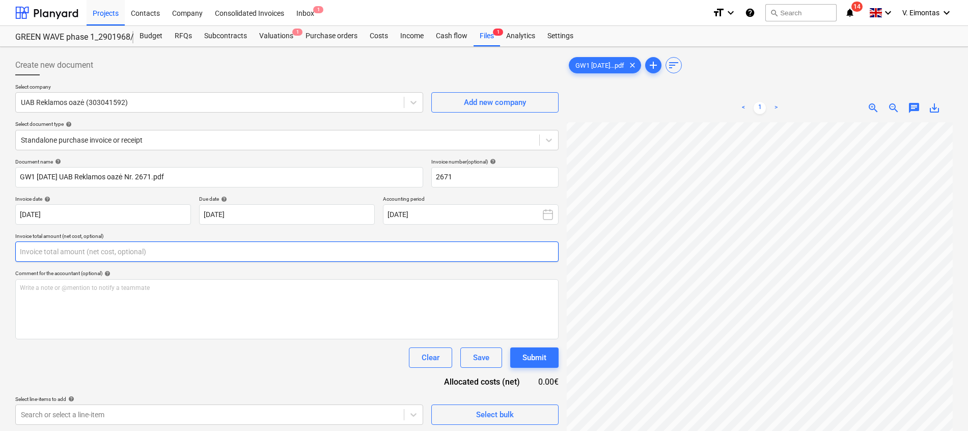
click at [107, 249] on input "text" at bounding box center [287, 251] width 544 height 20
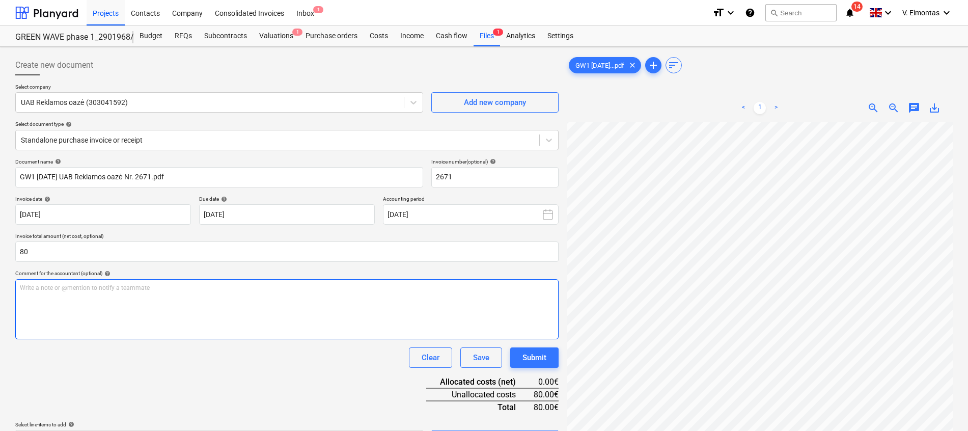
type input "80.00"
click at [125, 309] on div "Write a note or @mention to notify a teammate [PERSON_NAME]" at bounding box center [287, 309] width 544 height 60
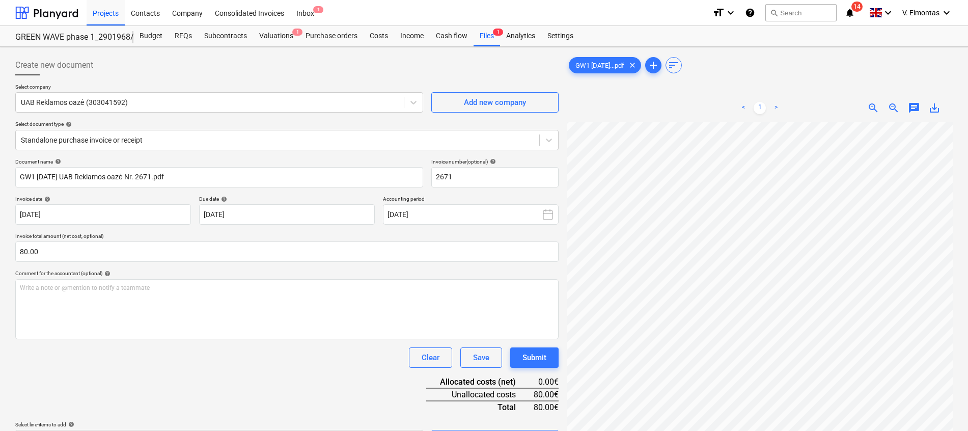
scroll to position [98, 0]
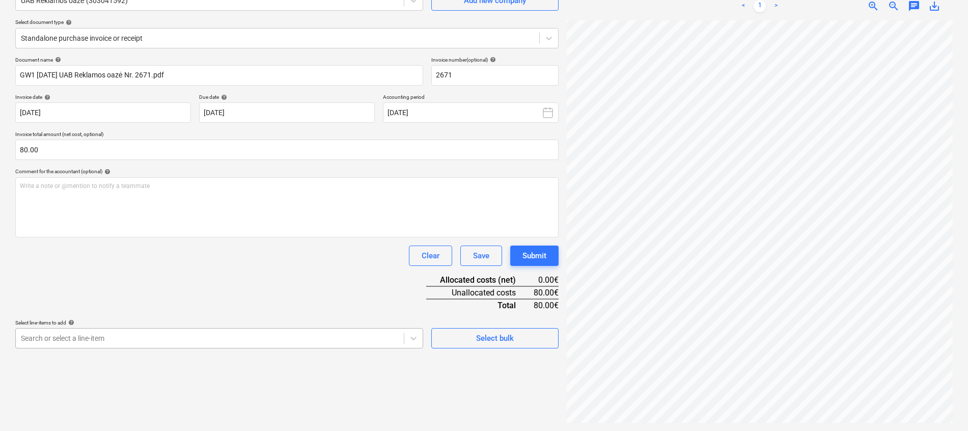
click at [167, 329] on body "Projects Contacts Company Consolidated Invoices Inbox 1 format_size keyboard_ar…" at bounding box center [484, 113] width 968 height 431
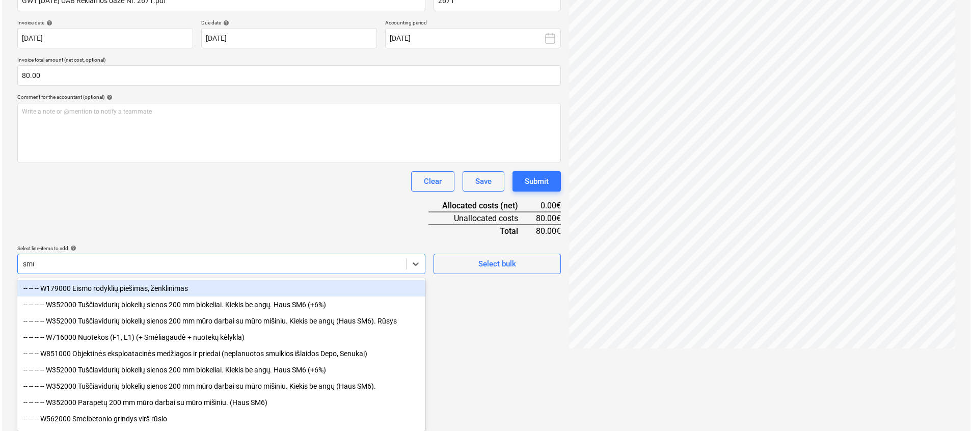
scroll to position [102, 0]
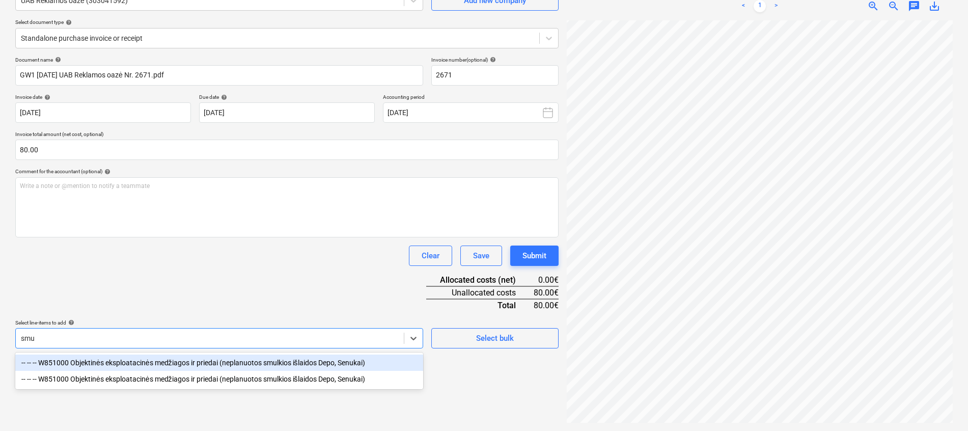
type input "smul"
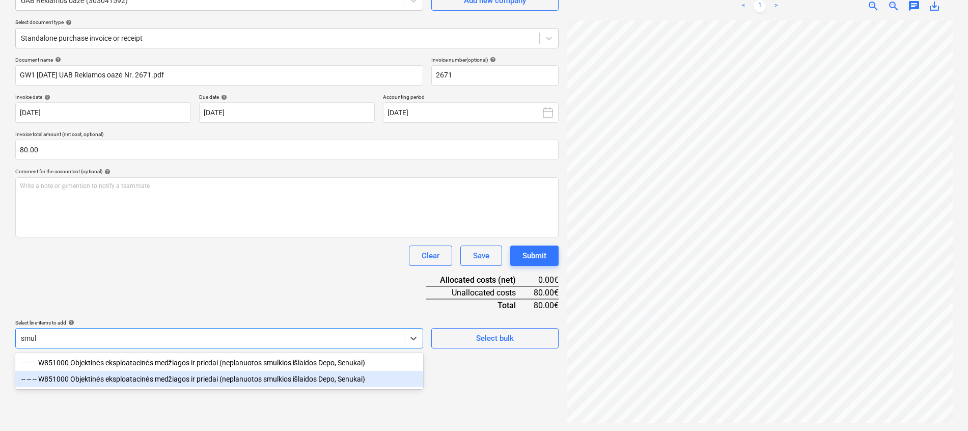
click at [179, 376] on div "-- -- -- W851000 Objektinės eksploatacinės medžiagos ir priedai (neplanuotos sm…" at bounding box center [219, 379] width 408 height 16
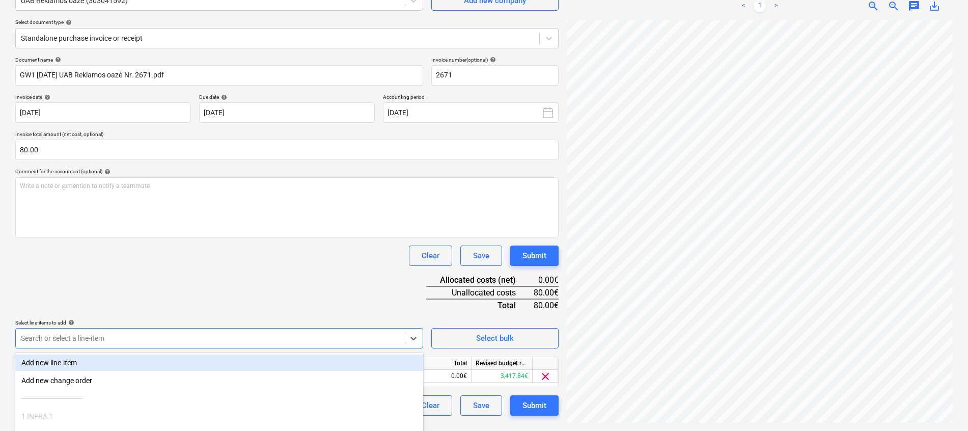
click at [319, 272] on div "Document name help GW1 [DATE] UAB Reklamos oazė Nr. 2671.pdf Invoice number (op…" at bounding box center [287, 236] width 544 height 359
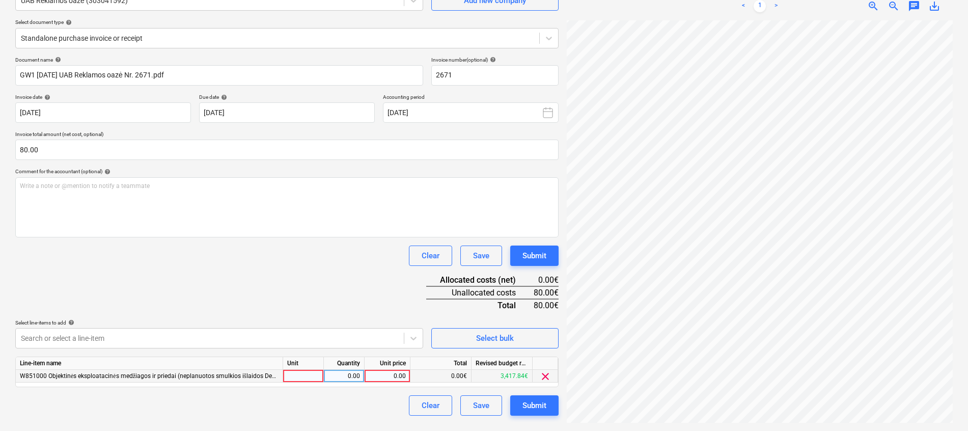
click at [305, 374] on div at bounding box center [303, 376] width 41 height 13
type input "kompl."
type input "80"
click at [324, 294] on div "Document name help GW1 [DATE] UAB Reklamos oazė Nr. 2671.pdf Invoice number (op…" at bounding box center [287, 236] width 544 height 359
click at [531, 405] on div "Submit" at bounding box center [535, 405] width 24 height 13
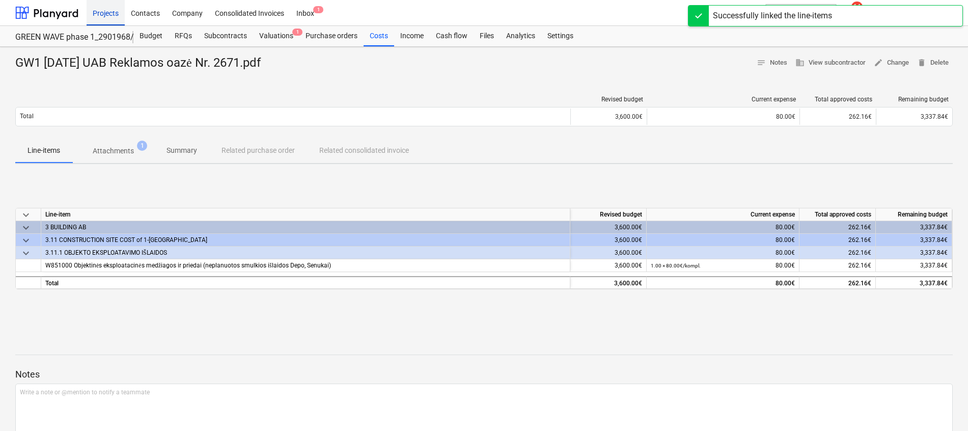
click at [97, 15] on div "Projects" at bounding box center [106, 12] width 38 height 26
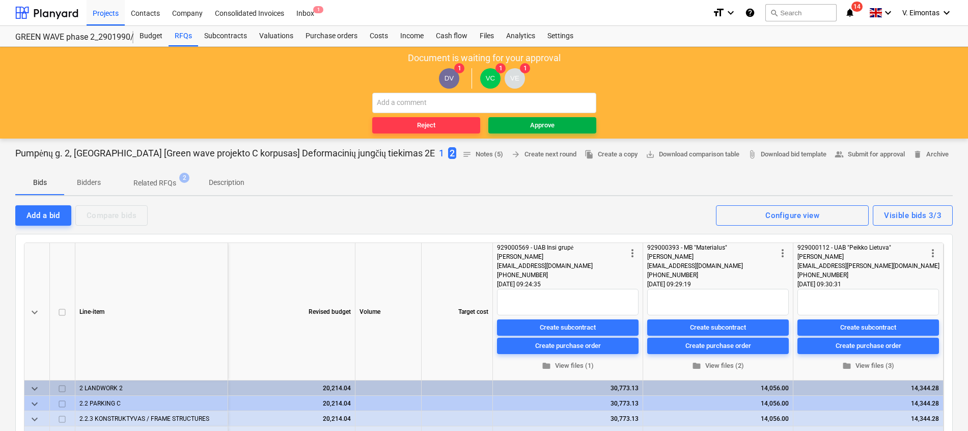
click at [551, 122] on div "Approve" at bounding box center [542, 126] width 24 height 12
